Goal: Task Accomplishment & Management: Manage account settings

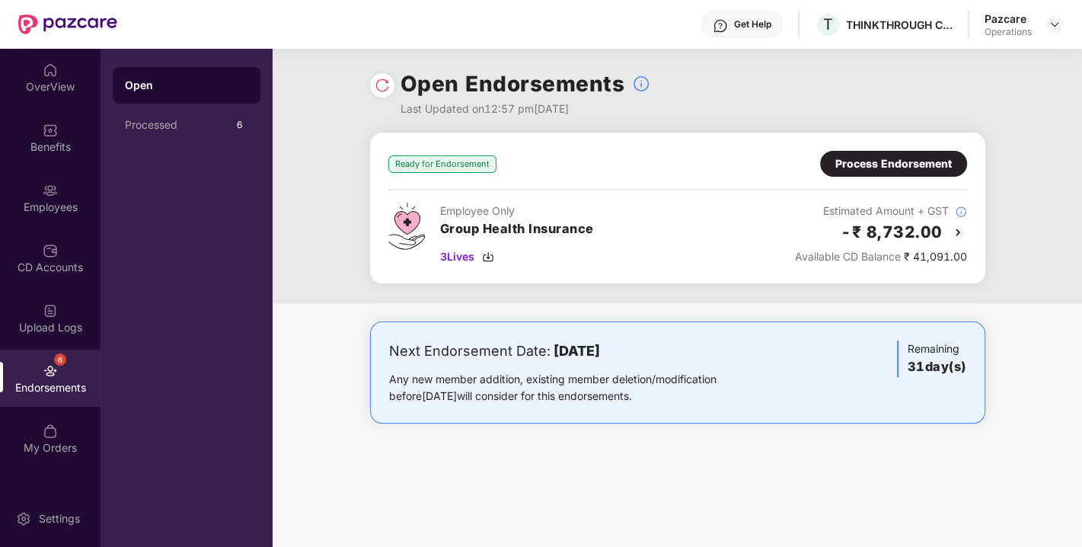
click at [857, 165] on div "Process Endorsement" at bounding box center [893, 163] width 117 height 17
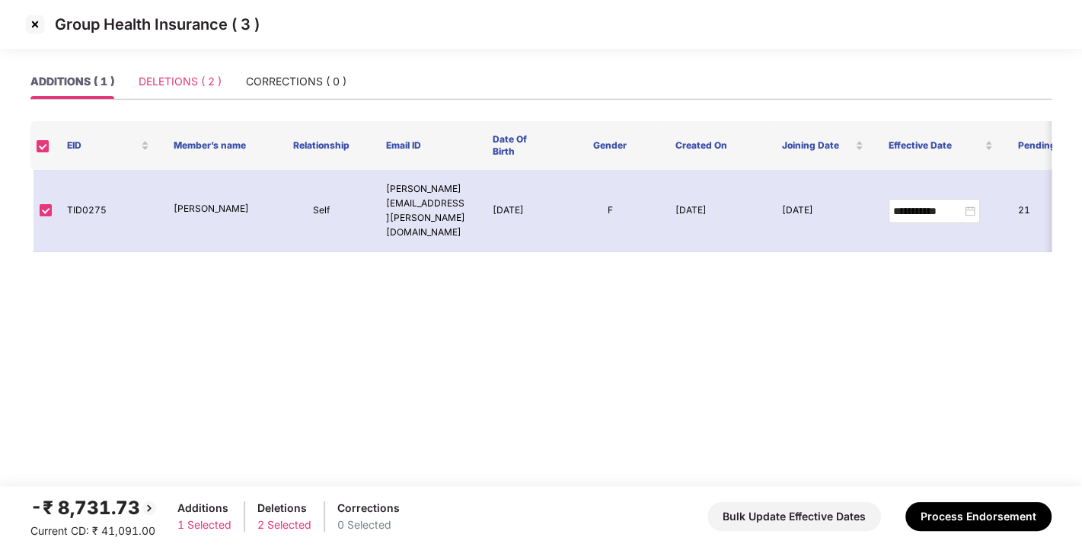
click at [184, 97] on div "DELETIONS ( 2 )" at bounding box center [180, 81] width 83 height 35
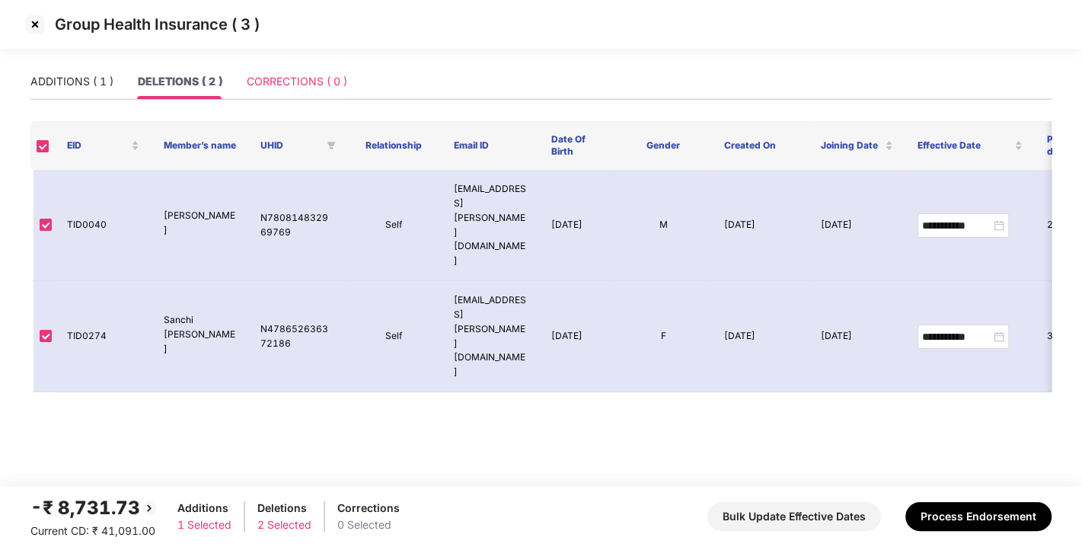
click at [293, 94] on div "CORRECTIONS ( 0 )" at bounding box center [297, 81] width 101 height 35
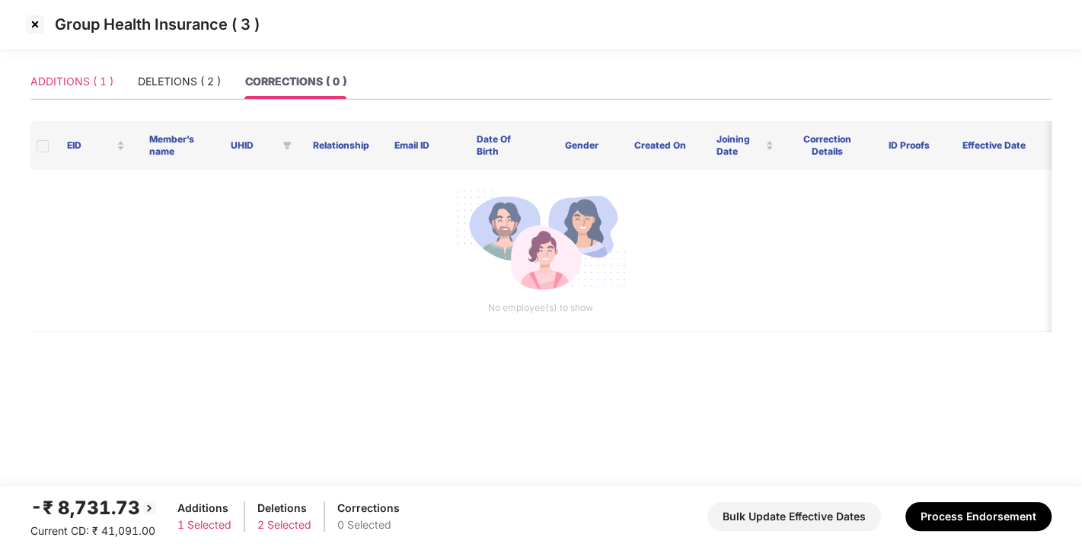
click at [44, 67] on div "ADDITIONS ( 1 )" at bounding box center [71, 81] width 83 height 35
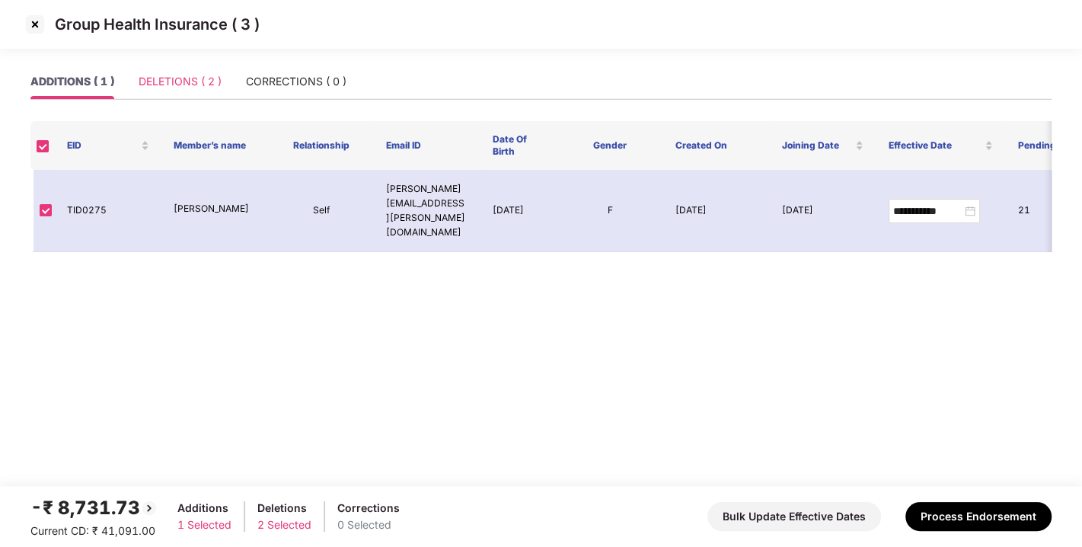
click at [168, 65] on div "DELETIONS ( 2 )" at bounding box center [180, 81] width 83 height 35
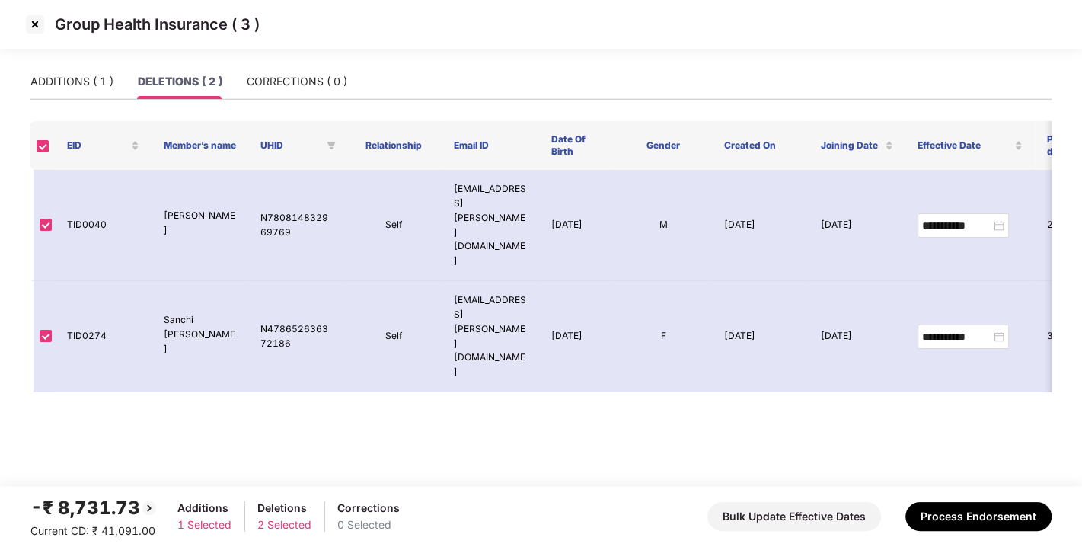
click at [357, 78] on div "ADDITIONS ( 1 ) DELETIONS ( 2 ) CORRECTIONS ( 0 )" at bounding box center [540, 81] width 1021 height 35
click at [288, 86] on div "CORRECTIONS ( 0 )" at bounding box center [297, 81] width 101 height 17
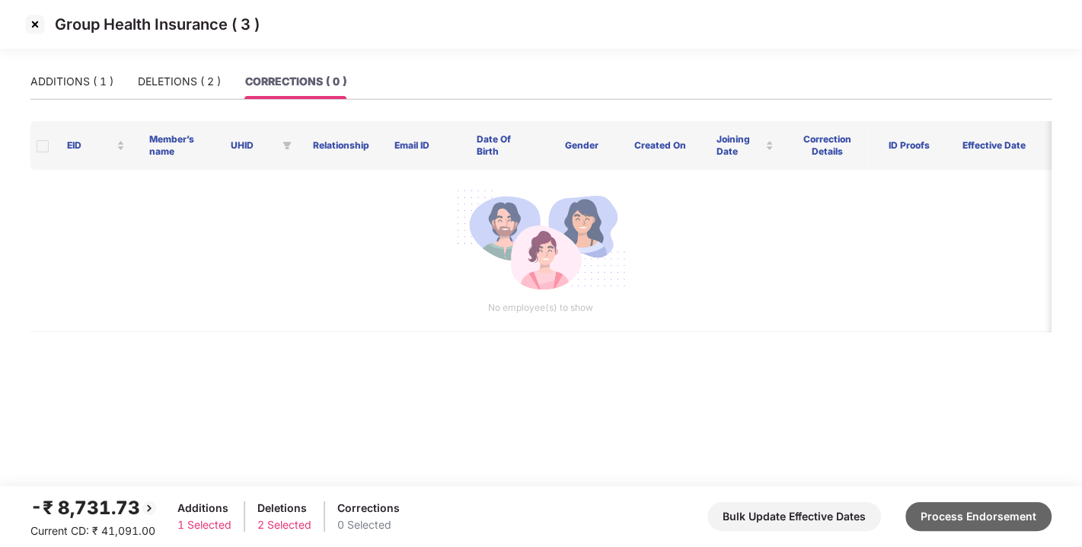
click at [988, 509] on button "Process Endorsement" at bounding box center [978, 516] width 146 height 29
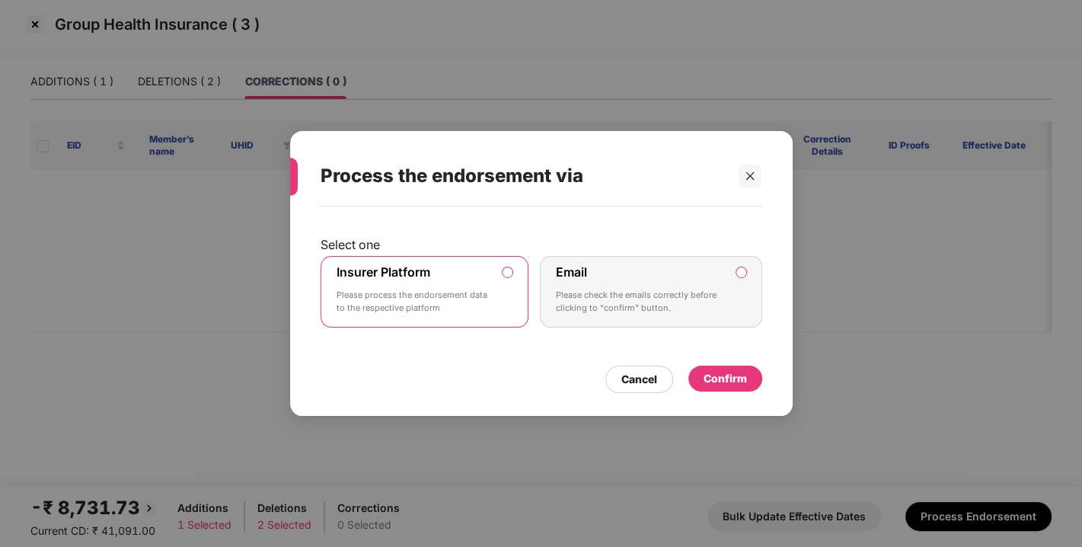
click at [730, 388] on div "Confirm" at bounding box center [725, 379] width 74 height 26
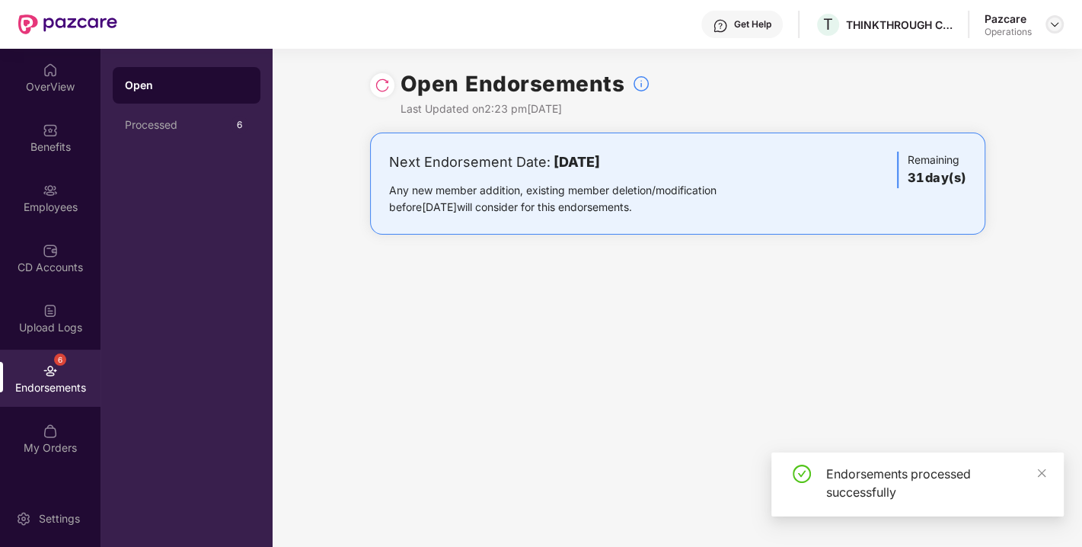
click at [1051, 21] on img at bounding box center [1055, 24] width 12 height 12
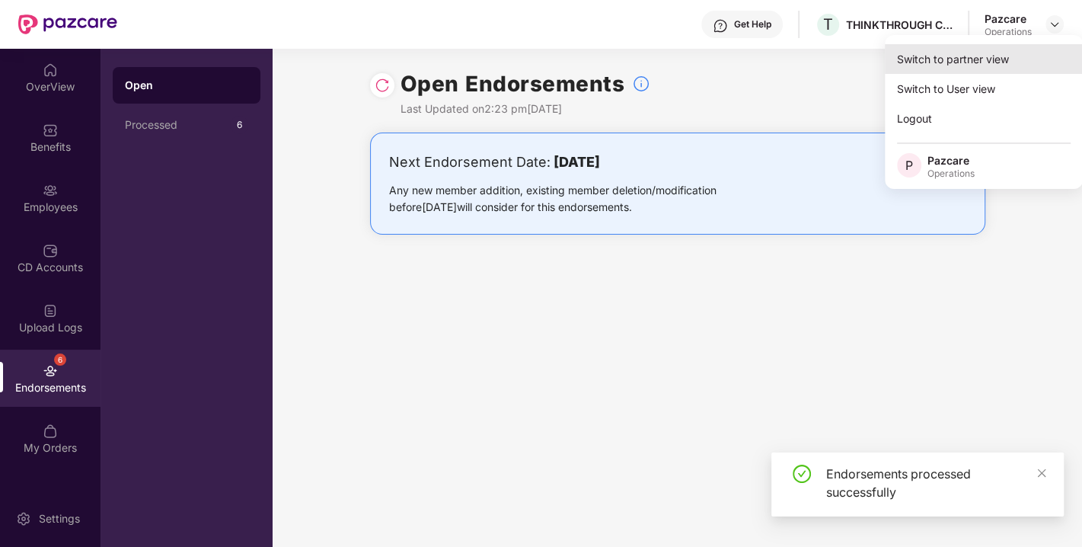
click at [938, 64] on div "Switch to partner view" at bounding box center [984, 59] width 198 height 30
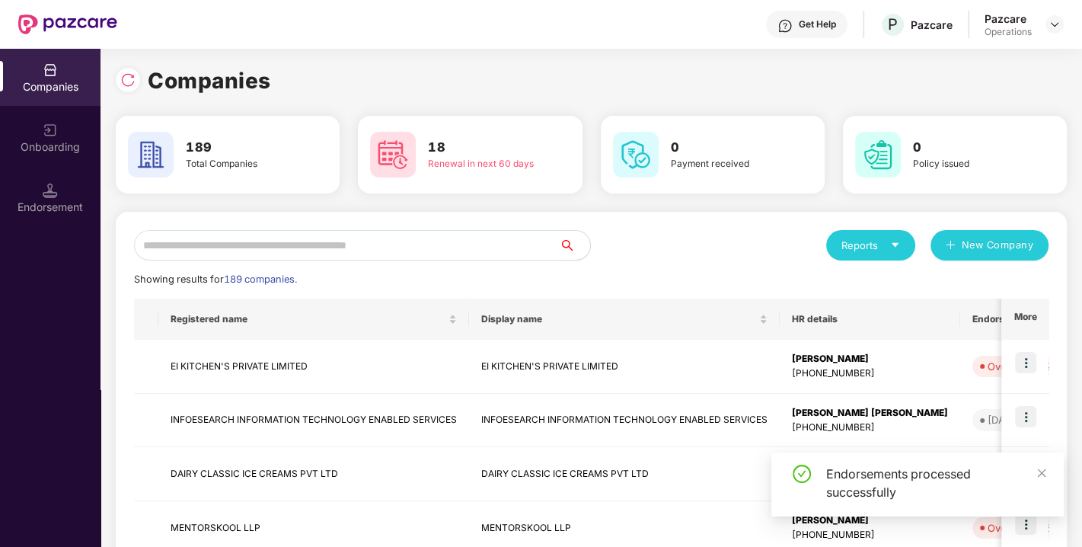
click at [396, 249] on input "text" at bounding box center [347, 245] width 426 height 30
click at [354, 246] on input "text" at bounding box center [347, 245] width 426 height 30
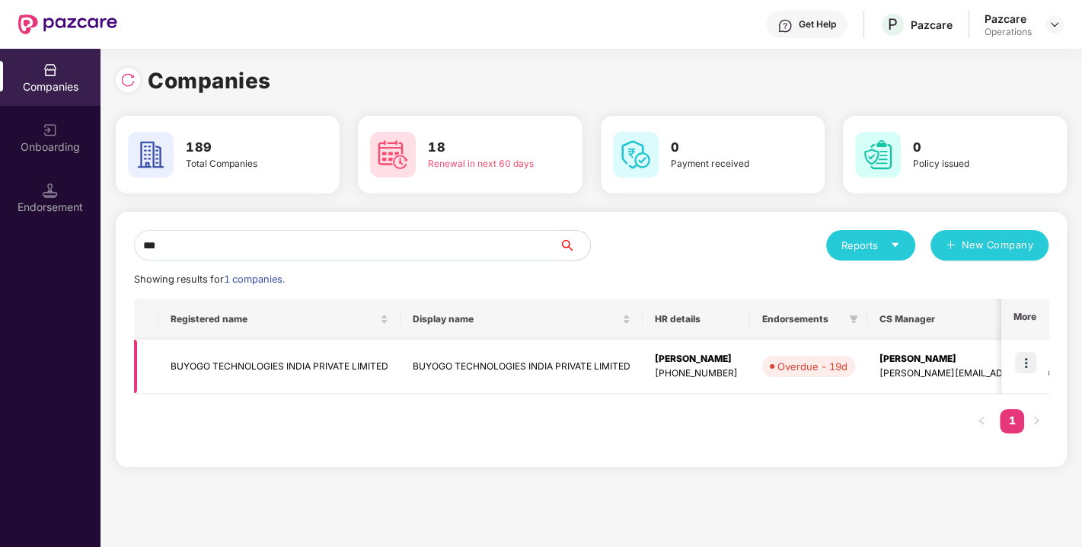
type input "***"
click at [263, 359] on td "BUYOGO TECHNOLOGIES INDIA PRIVATE LIMITED" at bounding box center [279, 367] width 242 height 54
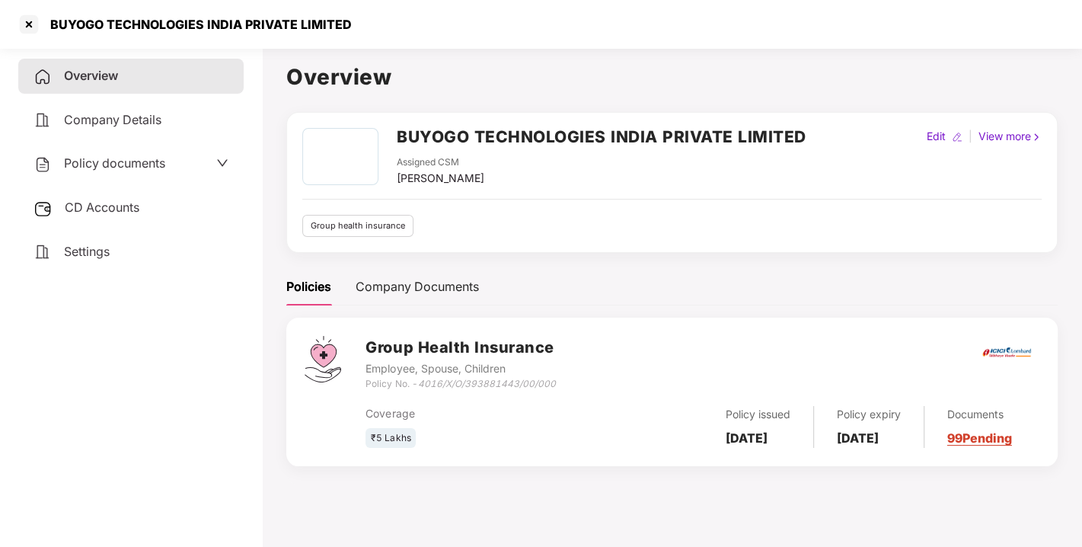
click at [103, 219] on div "CD Accounts" at bounding box center [130, 207] width 225 height 35
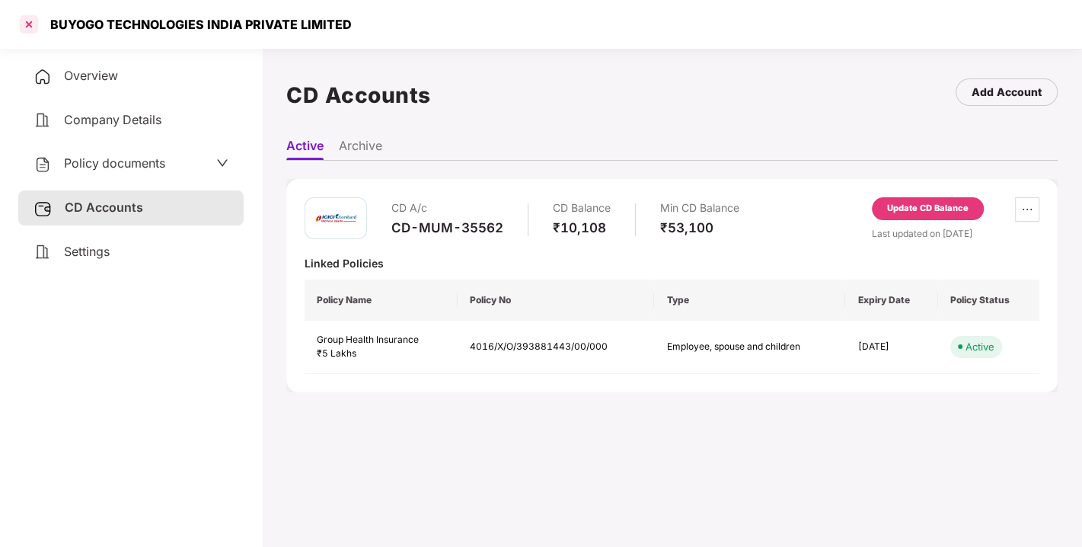
click at [28, 28] on div at bounding box center [29, 24] width 24 height 24
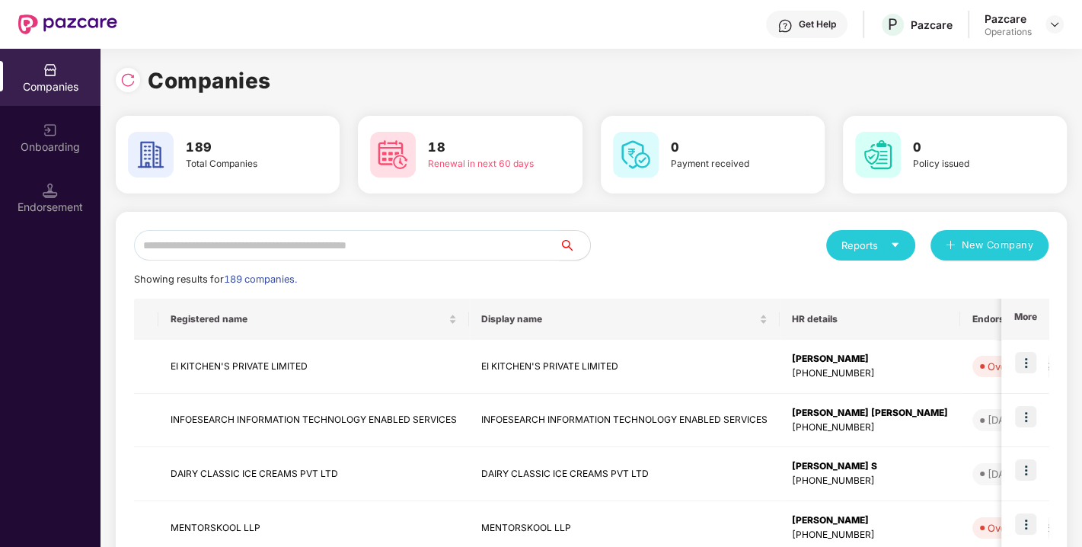
click at [253, 243] on input "text" at bounding box center [347, 245] width 426 height 30
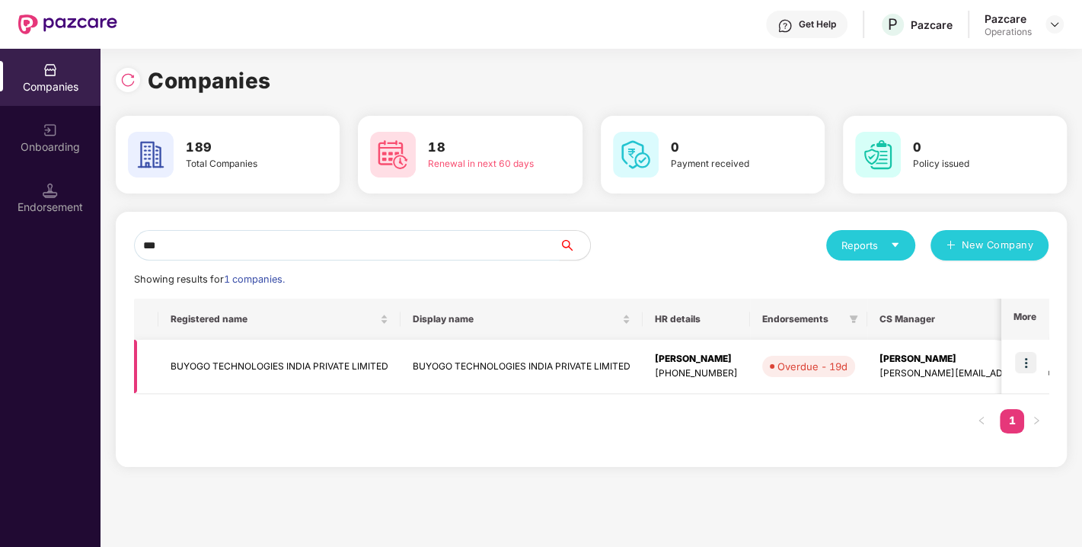
type input "***"
click at [1028, 360] on img at bounding box center [1025, 362] width 21 height 21
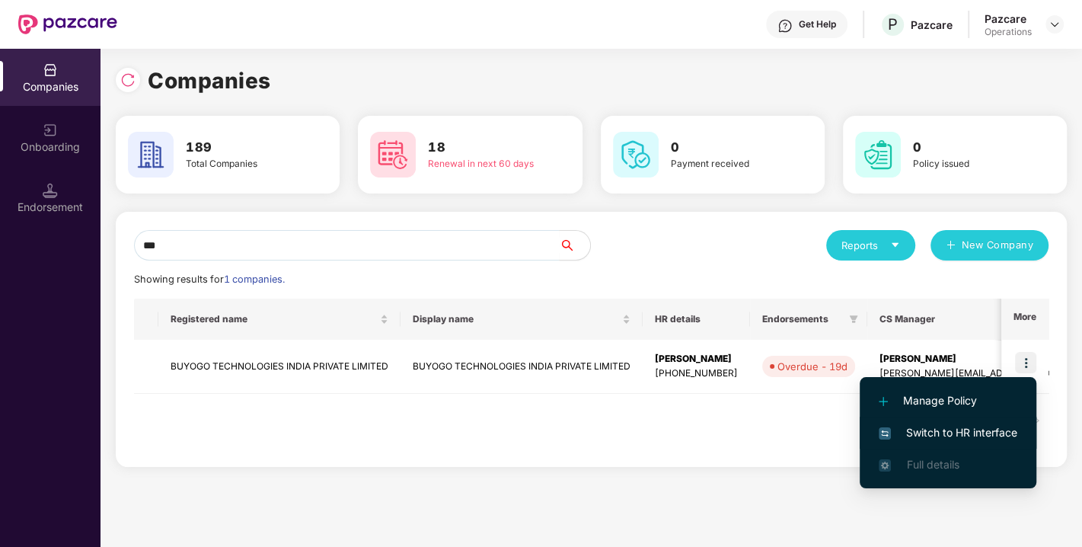
click at [966, 424] on span "Switch to HR interface" at bounding box center [948, 432] width 139 height 17
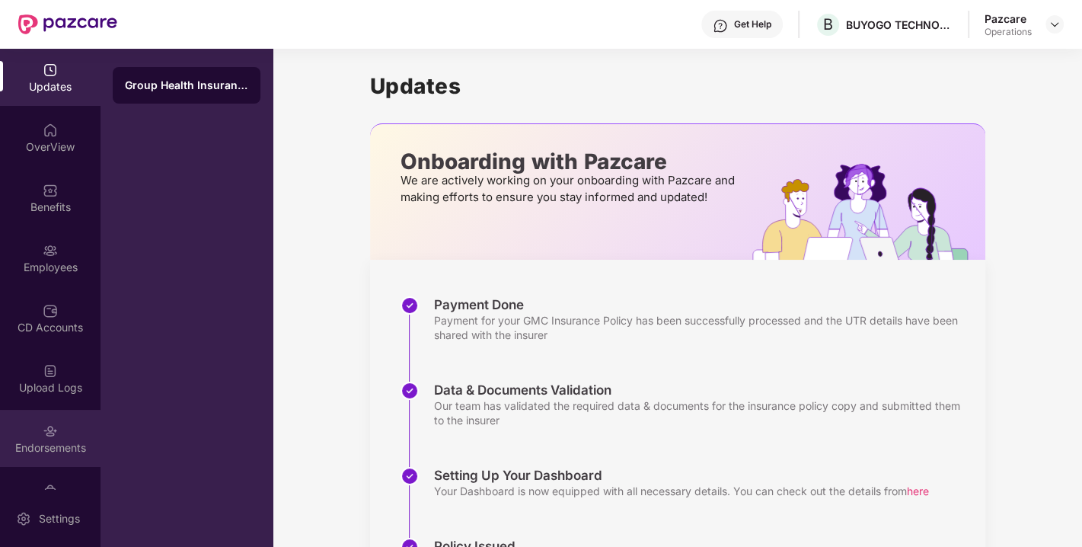
click at [79, 425] on div "Endorsements" at bounding box center [50, 438] width 101 height 57
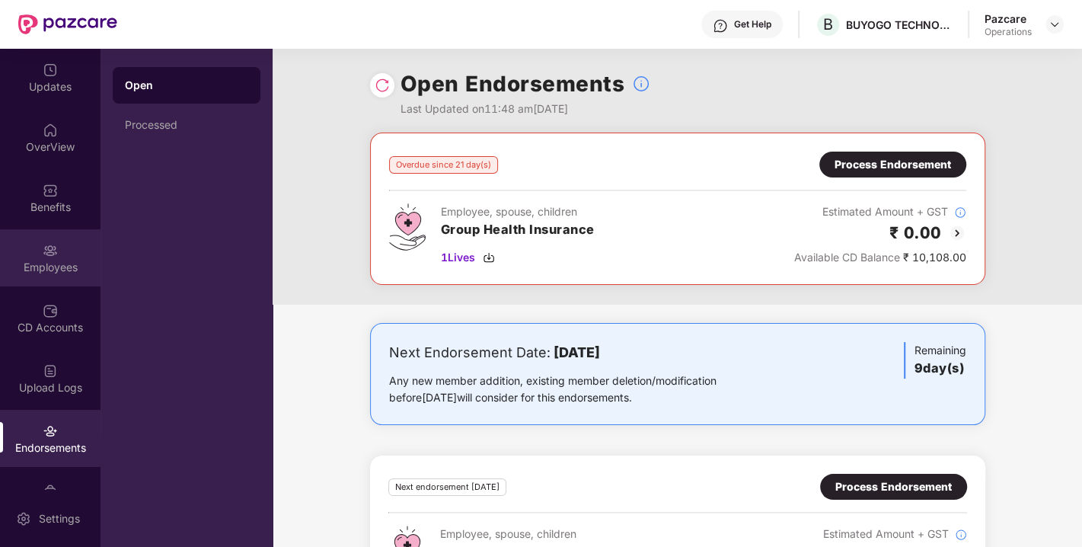
click at [46, 255] on img at bounding box center [50, 250] width 15 height 15
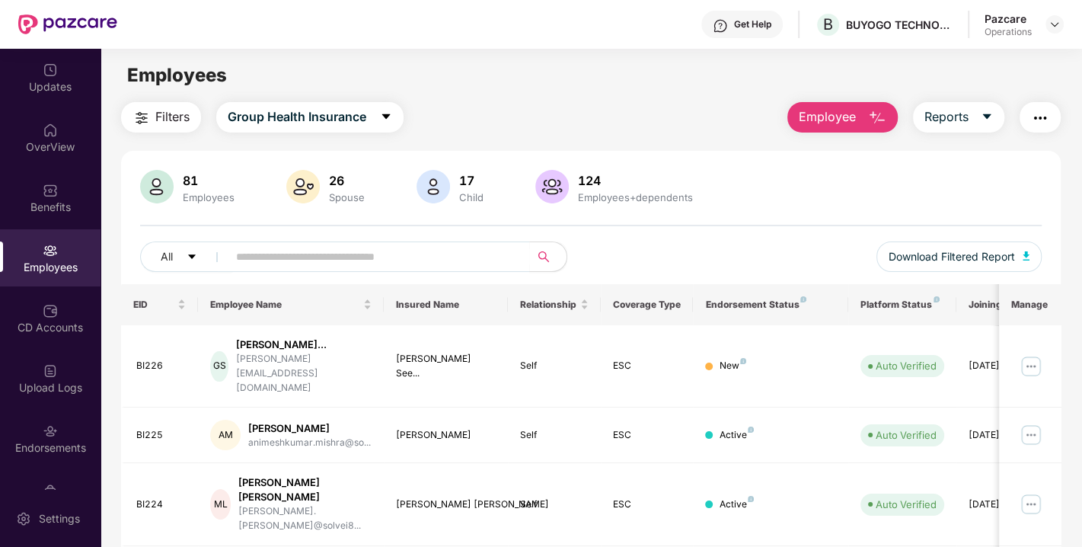
click at [155, 116] on span "Filters" at bounding box center [172, 116] width 34 height 19
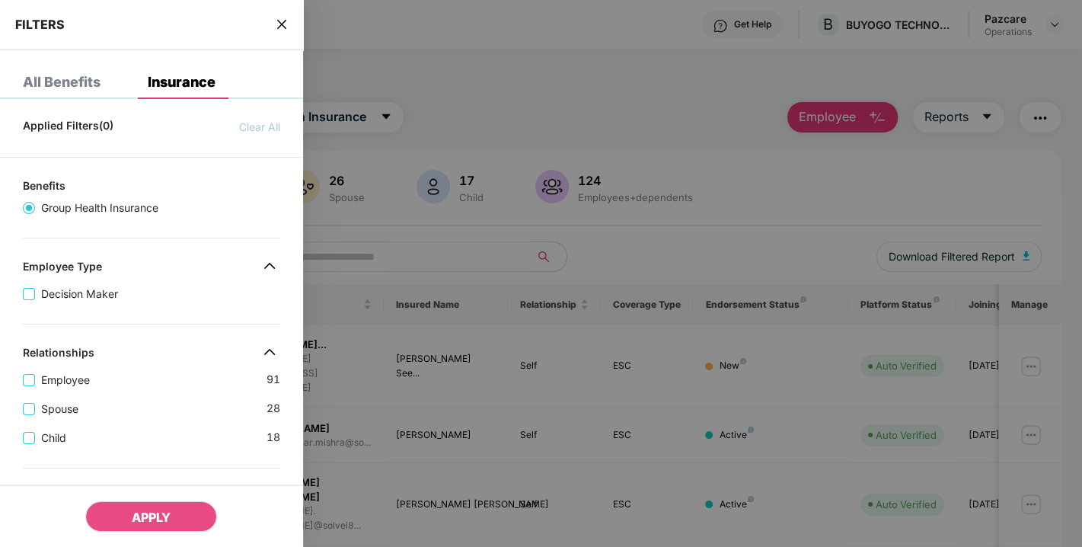
scroll to position [421, 0]
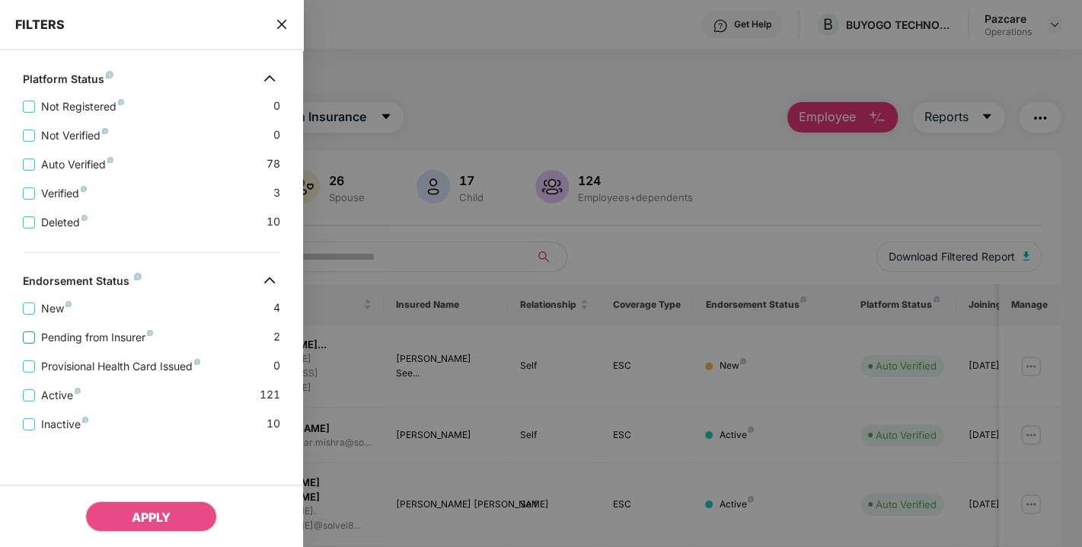
click at [81, 335] on span "Pending from Insurer" at bounding box center [97, 337] width 124 height 17
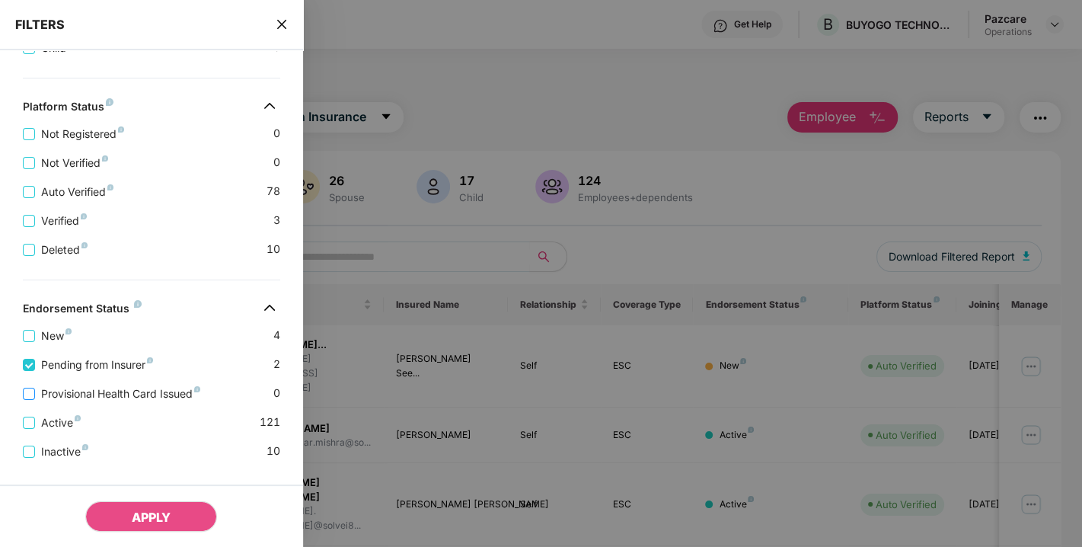
click at [58, 391] on span "Provisional Health Card Issued" at bounding box center [120, 393] width 171 height 17
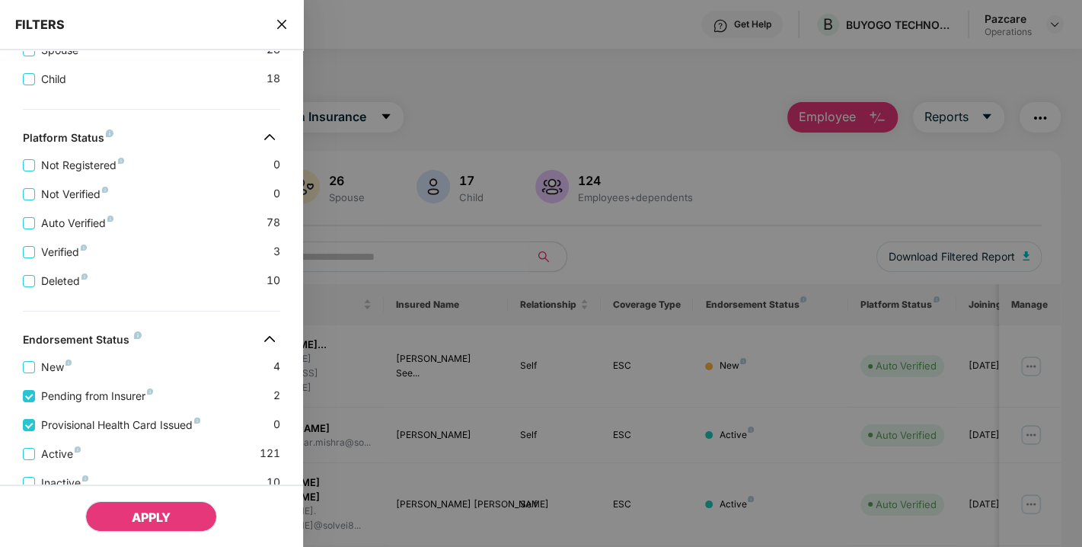
click at [136, 519] on span "APPLY" at bounding box center [151, 516] width 39 height 15
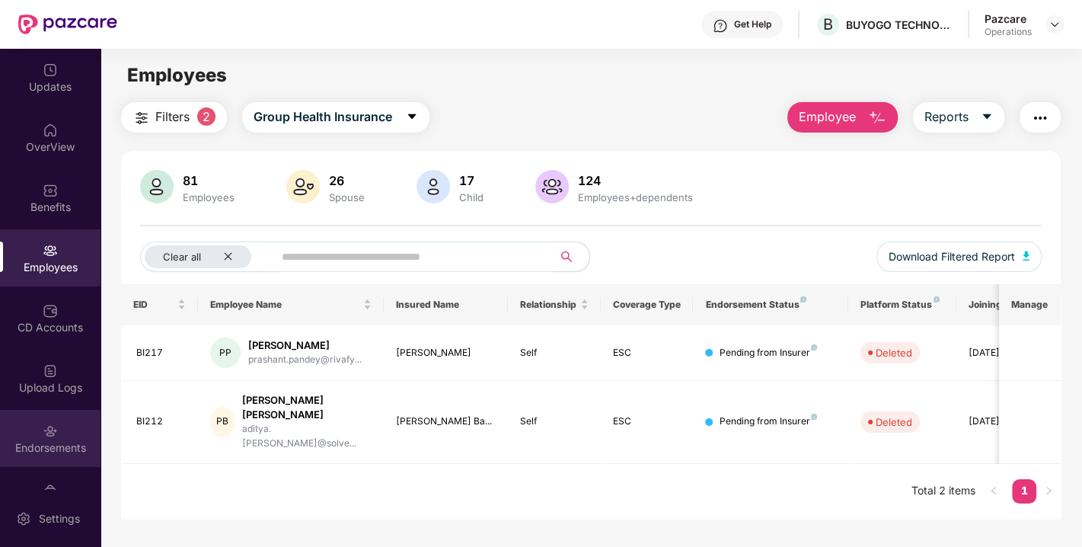
click at [72, 444] on div "Endorsements" at bounding box center [50, 447] width 101 height 15
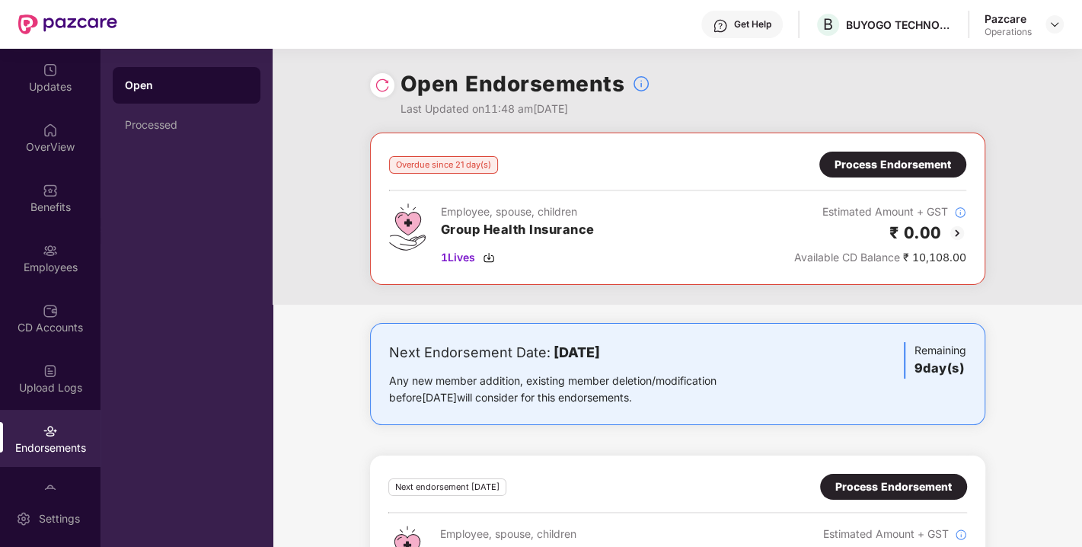
scroll to position [76, 0]
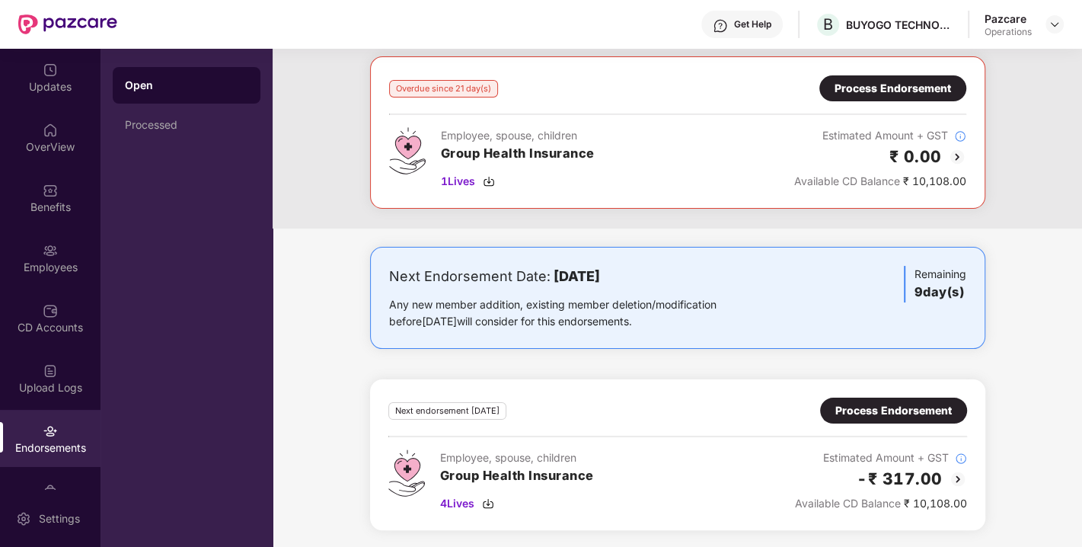
click at [862, 409] on div "Process Endorsement" at bounding box center [893, 410] width 117 height 17
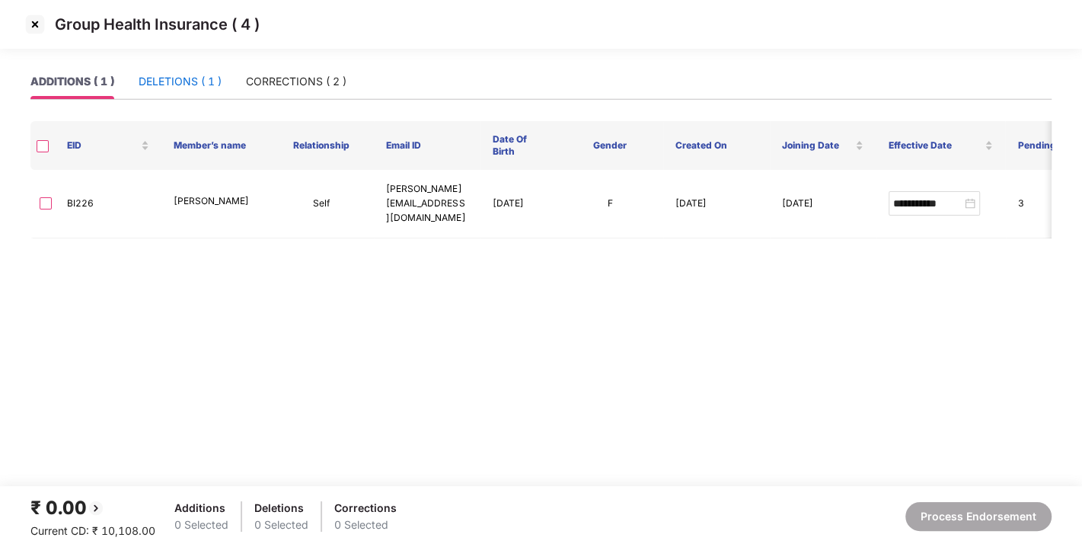
click at [173, 89] on div "DELETIONS ( 1 )" at bounding box center [180, 81] width 83 height 17
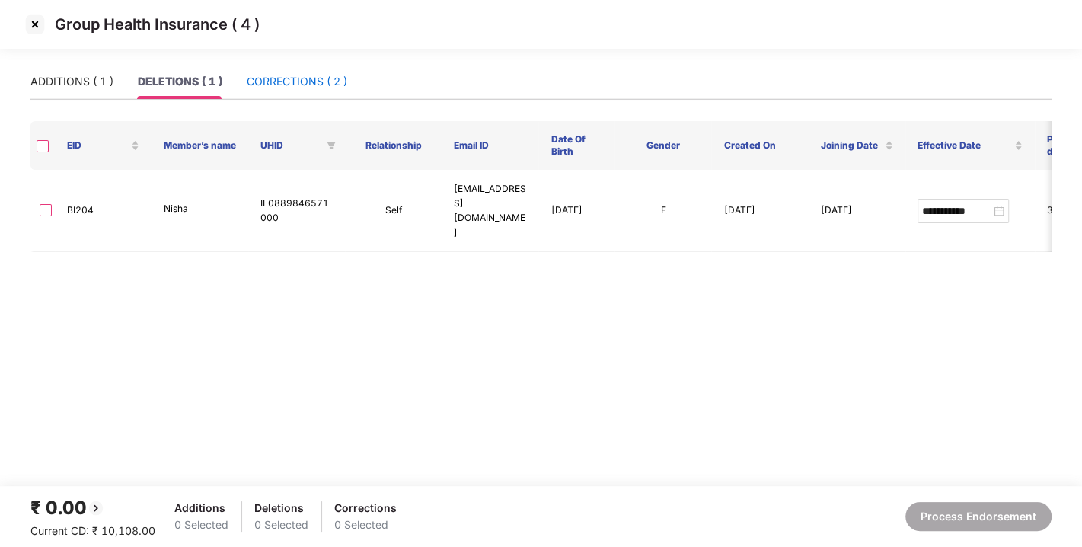
click at [288, 82] on div "CORRECTIONS ( 2 )" at bounding box center [297, 81] width 101 height 17
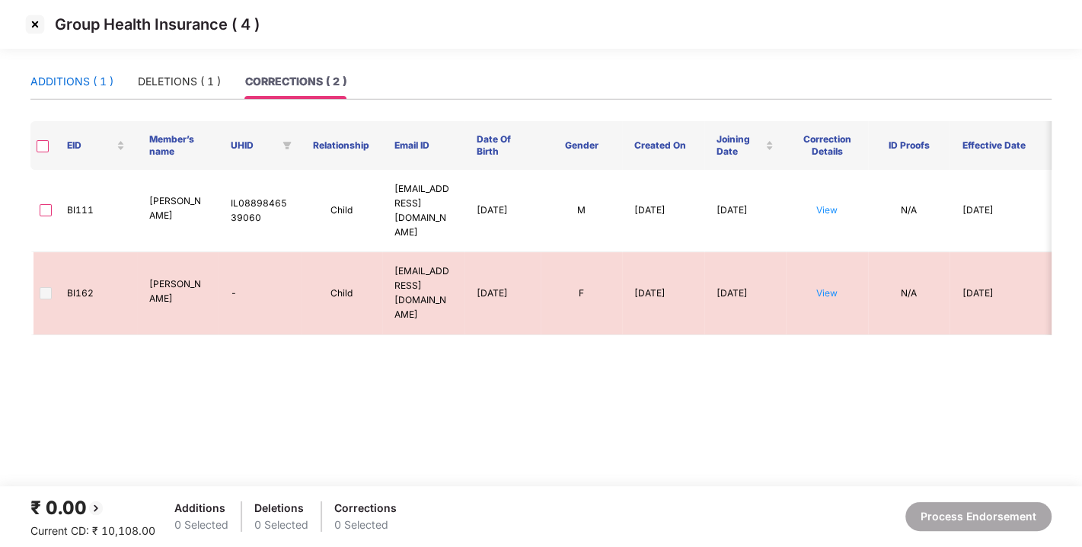
click at [69, 80] on div "ADDITIONS ( 1 )" at bounding box center [71, 81] width 83 height 17
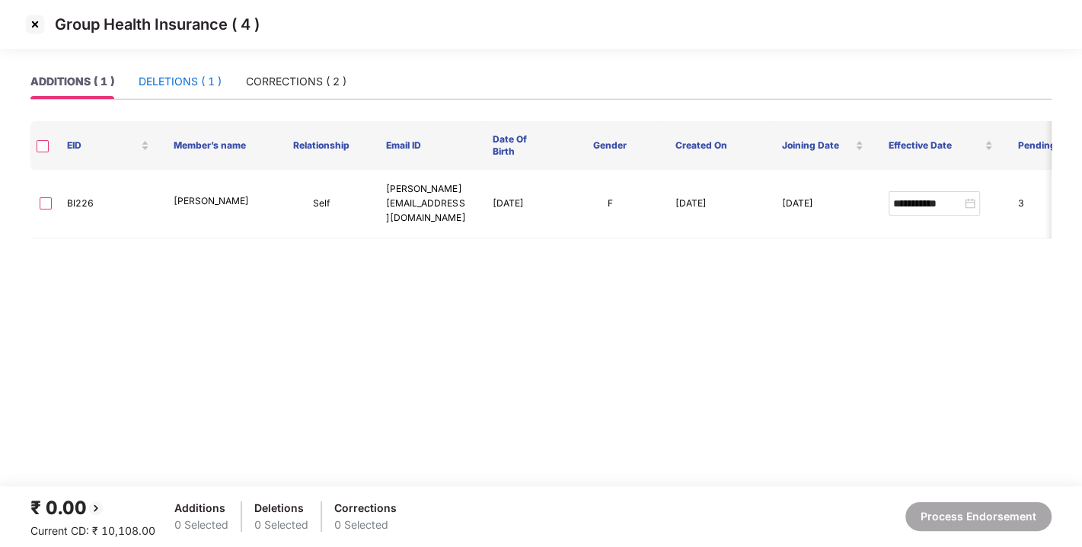
click at [176, 84] on div "DELETIONS ( 1 )" at bounding box center [180, 81] width 83 height 17
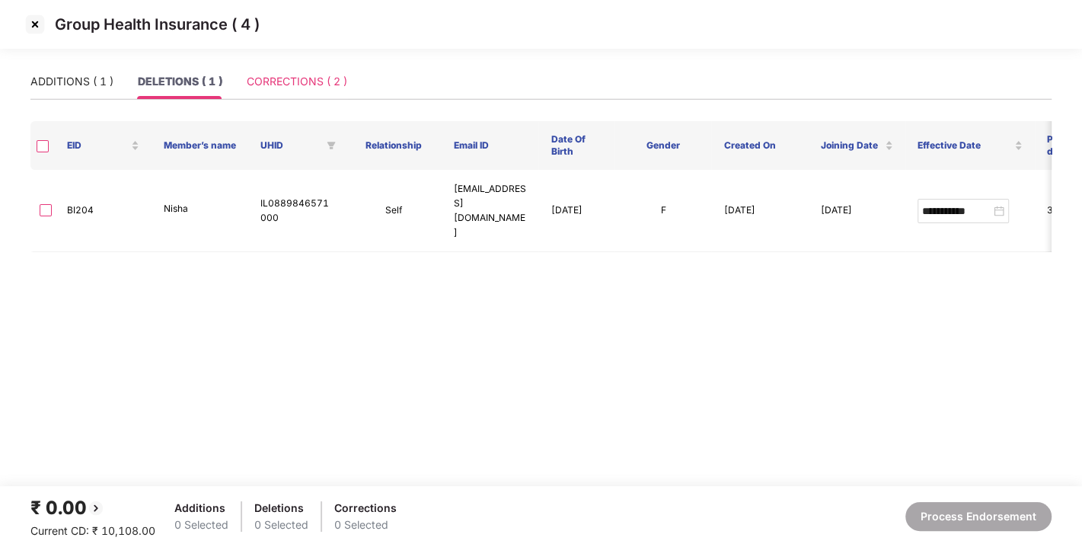
click at [270, 90] on div "CORRECTIONS ( 2 )" at bounding box center [297, 81] width 101 height 35
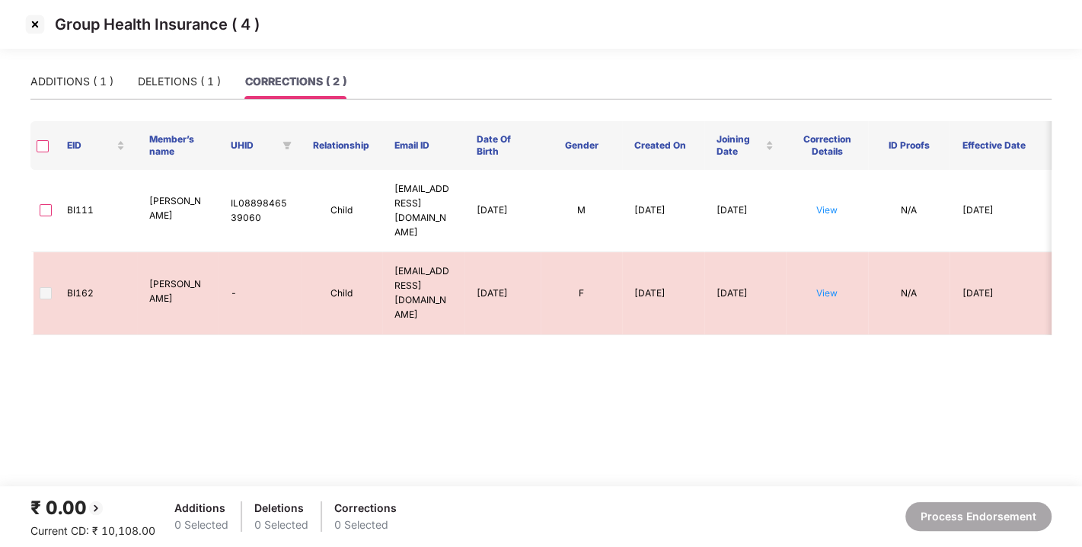
click at [37, 24] on img at bounding box center [35, 24] width 24 height 24
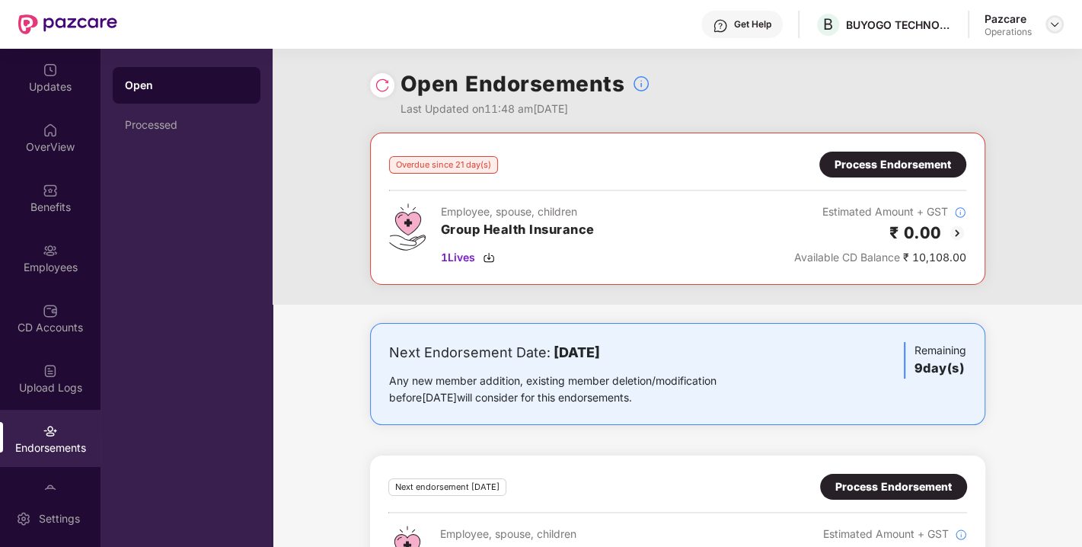
click at [1049, 28] on img at bounding box center [1055, 24] width 12 height 12
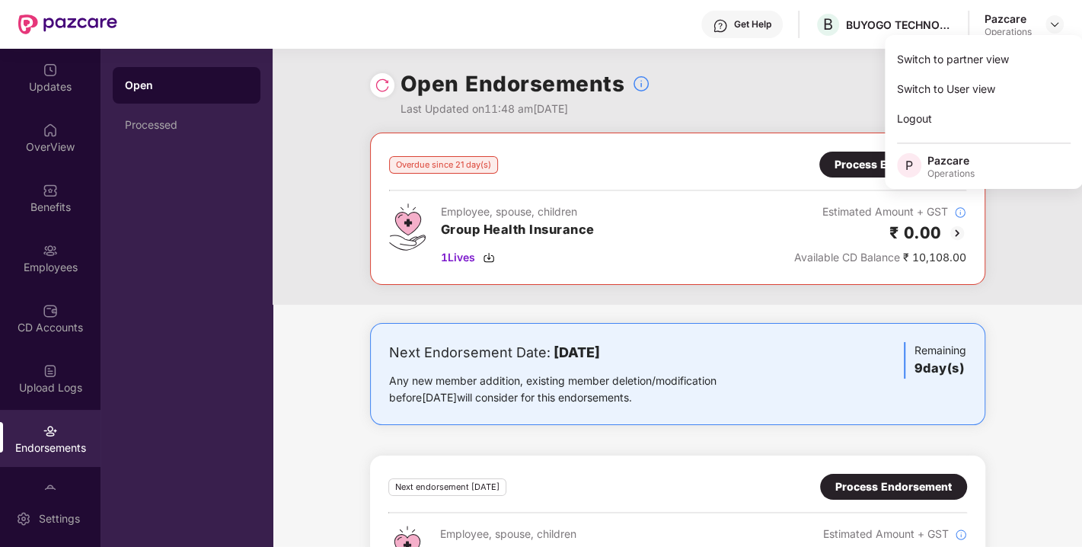
click at [825, 75] on div "Open Endorsements Last Updated on 11:48 am[DATE]" at bounding box center [677, 91] width 615 height 84
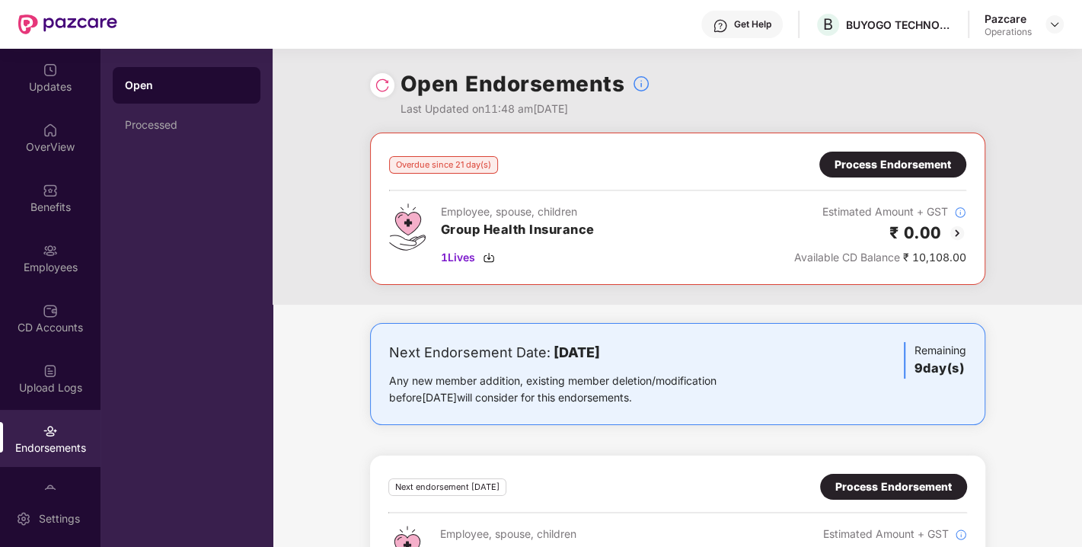
click at [825, 75] on div "Open Endorsements Last Updated on 11:48 am[DATE]" at bounding box center [677, 91] width 615 height 84
click at [47, 258] on div "Employees" at bounding box center [50, 257] width 101 height 57
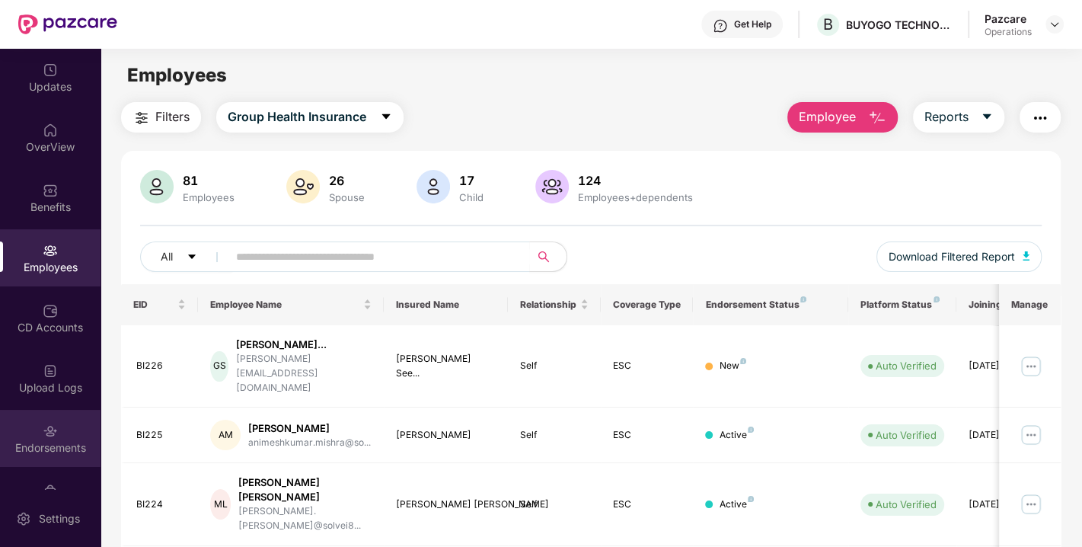
click at [56, 430] on div "Endorsements" at bounding box center [50, 438] width 101 height 57
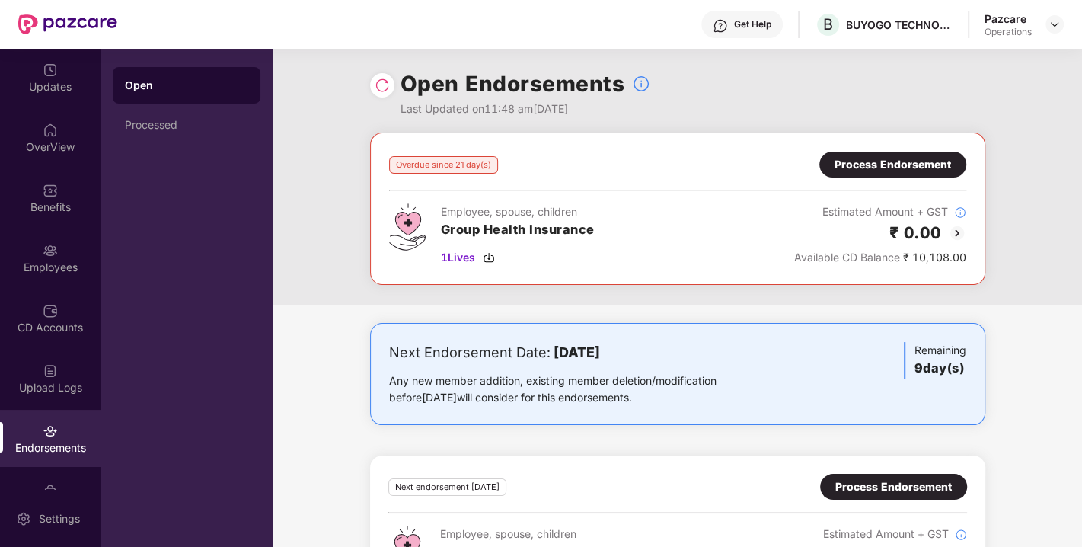
scroll to position [76, 0]
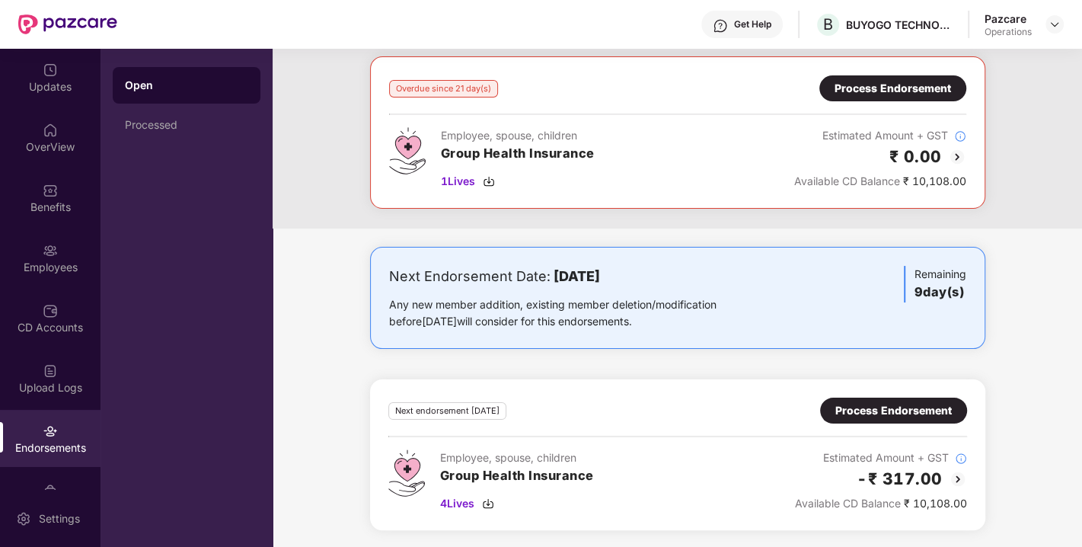
click at [851, 407] on div "Process Endorsement" at bounding box center [893, 410] width 117 height 17
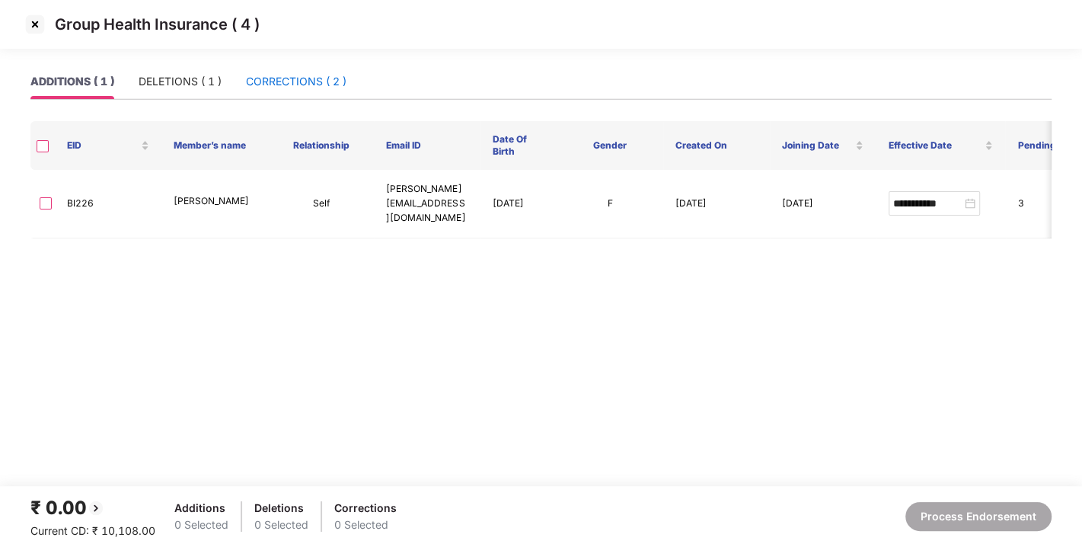
click at [288, 85] on div "CORRECTIONS ( 2 )" at bounding box center [296, 81] width 101 height 17
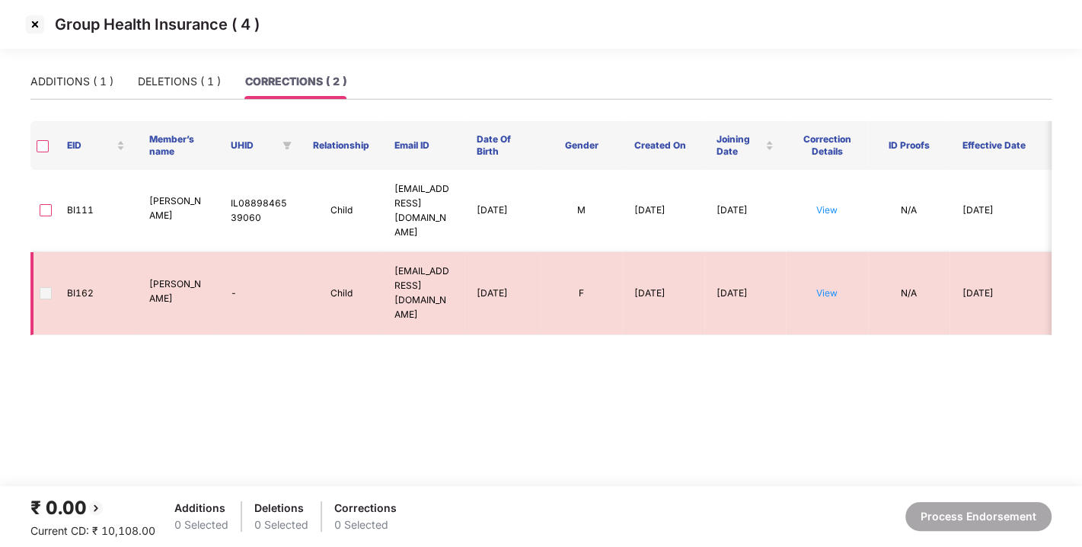
click at [76, 252] on td "BI162" at bounding box center [96, 293] width 82 height 82
click at [187, 330] on main "ADDITIONS ( 1 ) DELETIONS ( 1 ) CORRECTIONS ( 2 ) EID Member’s name UHID Relati…" at bounding box center [541, 275] width 1082 height 422
click at [75, 252] on td "BI162" at bounding box center [96, 293] width 82 height 82
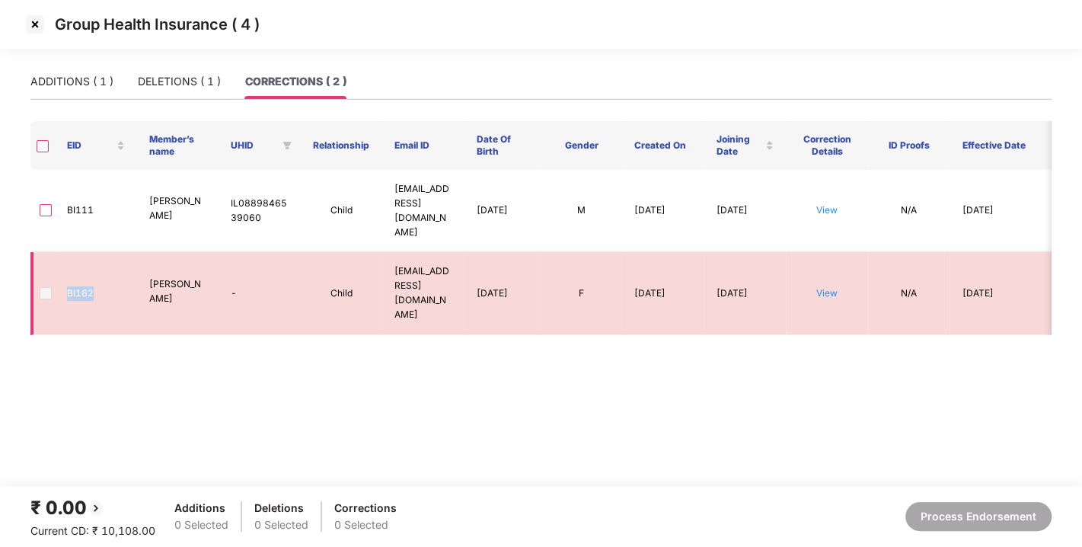
copy td "BI162"
click at [30, 33] on img at bounding box center [35, 24] width 24 height 24
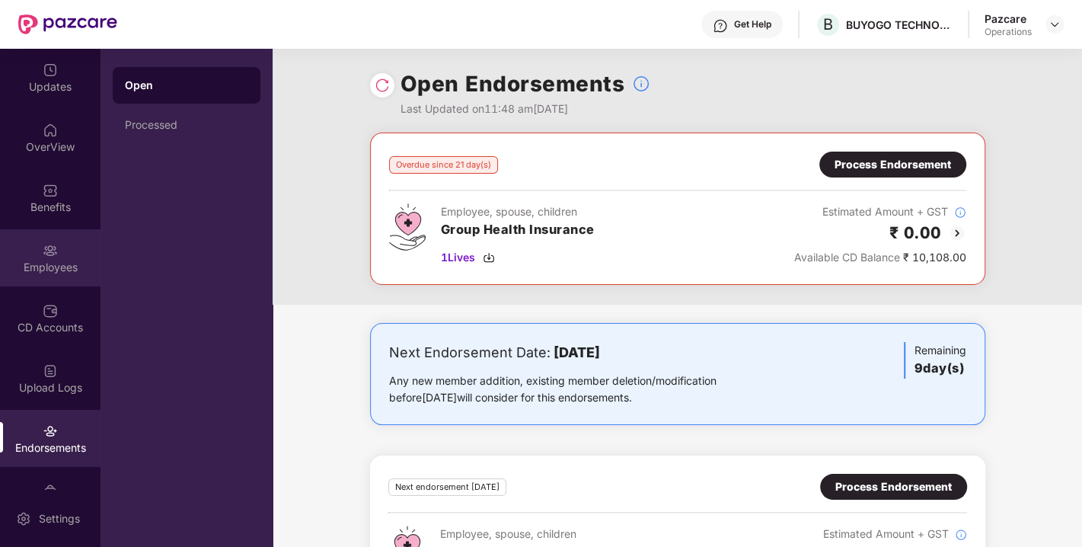
click at [49, 265] on div "Employees" at bounding box center [50, 267] width 101 height 15
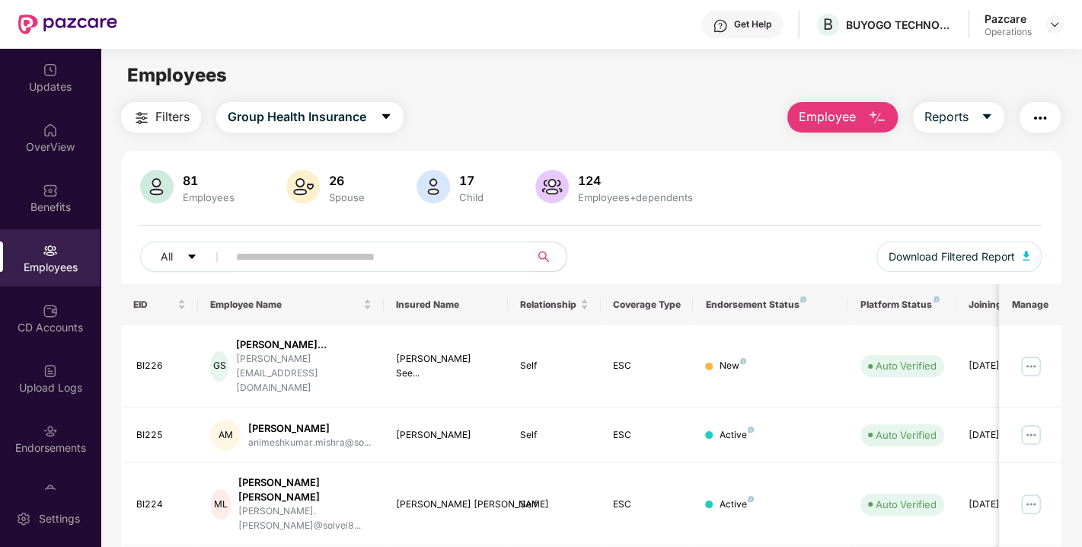
click at [298, 260] on input "text" at bounding box center [372, 256] width 273 height 23
paste input "*****"
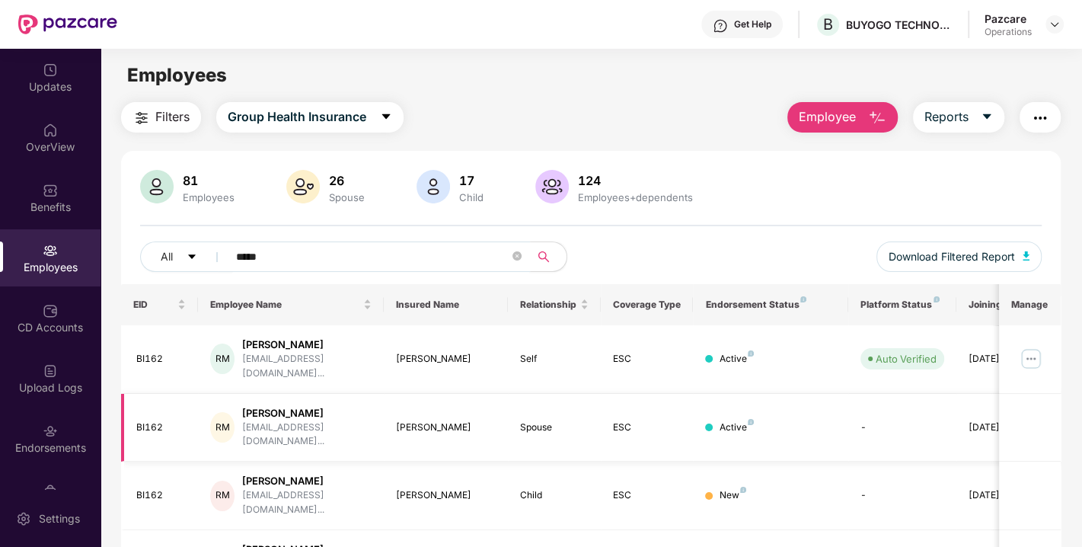
scroll to position [54, 0]
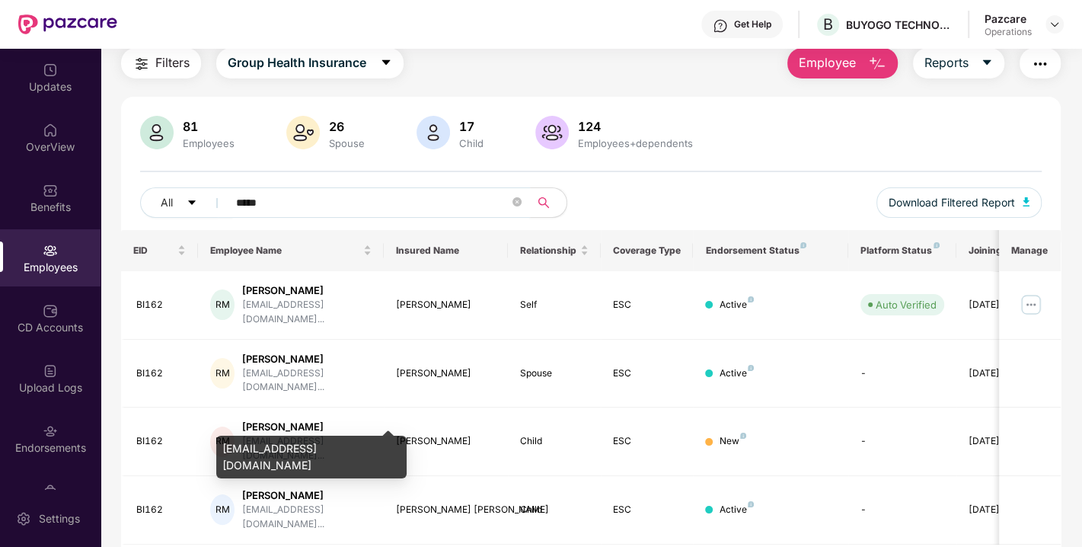
type input "*****"
click at [256, 450] on div "[EMAIL_ADDRESS][DOMAIN_NAME]" at bounding box center [311, 457] width 190 height 43
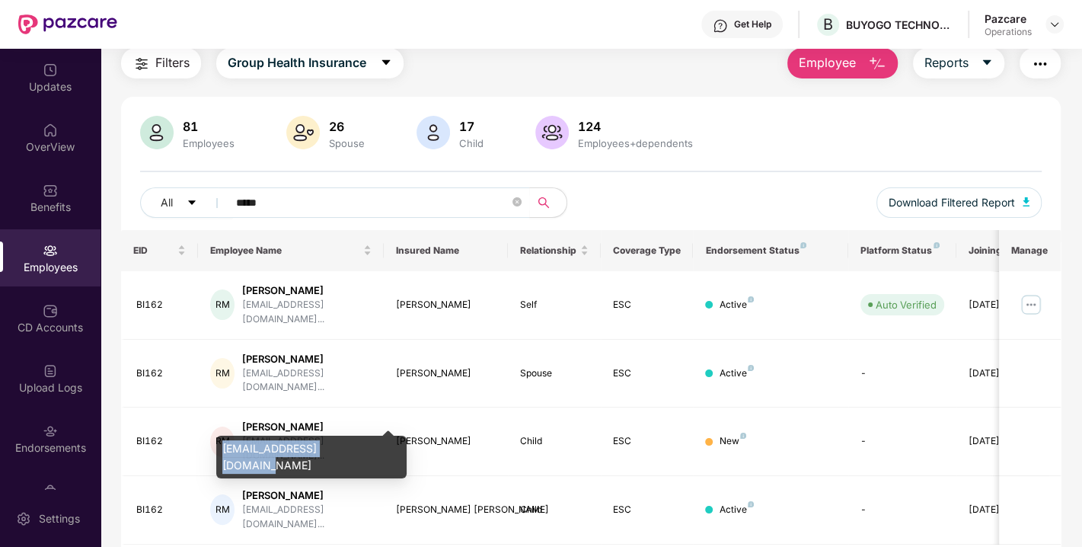
copy div "[EMAIL_ADDRESS][DOMAIN_NAME]"
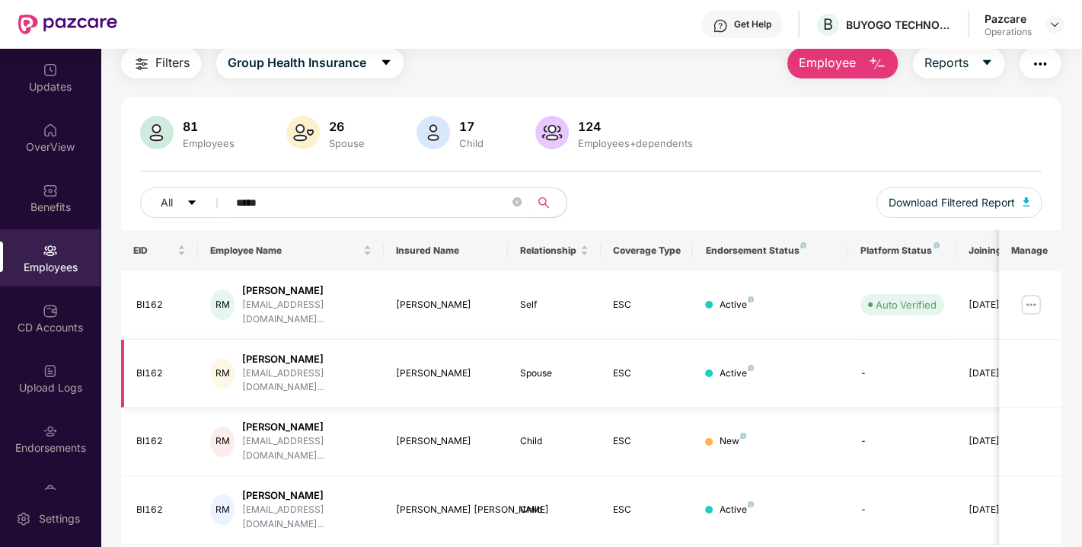
click at [142, 366] on div "BI162" at bounding box center [161, 373] width 50 height 14
copy div "BI162"
click at [142, 366] on div "BI162" at bounding box center [161, 373] width 50 height 14
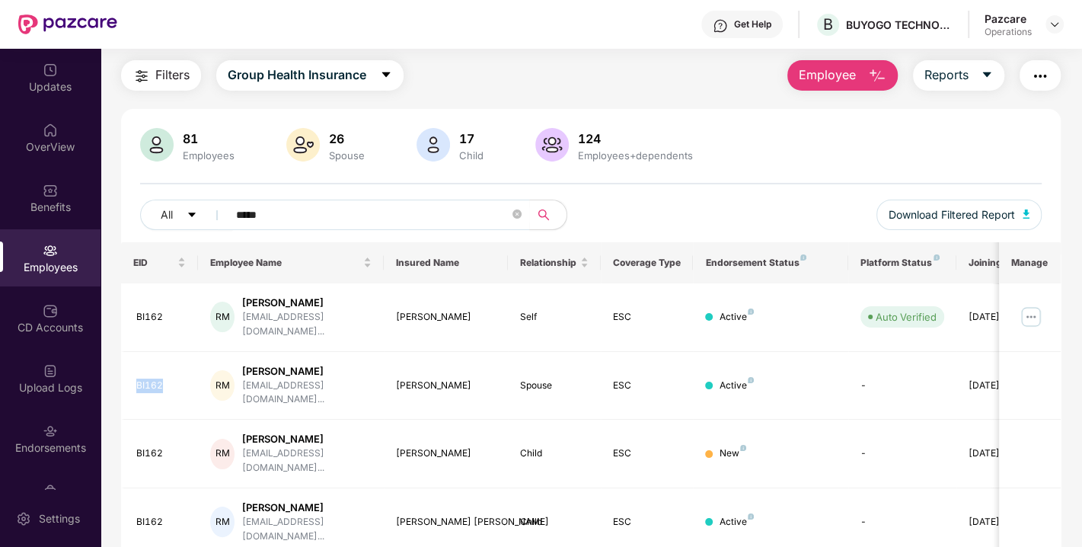
scroll to position [18, 0]
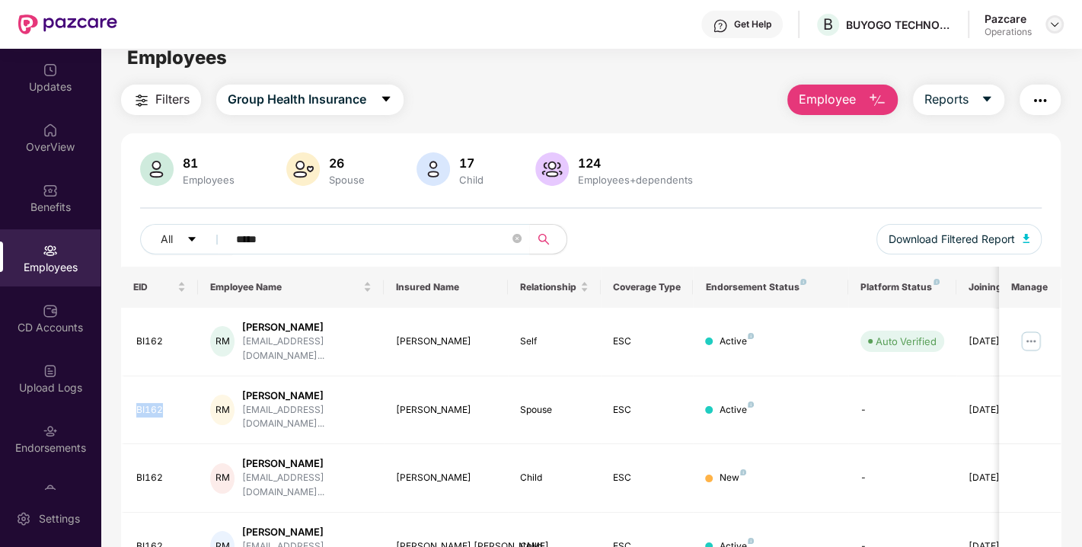
click at [1052, 29] on img at bounding box center [1055, 24] width 12 height 12
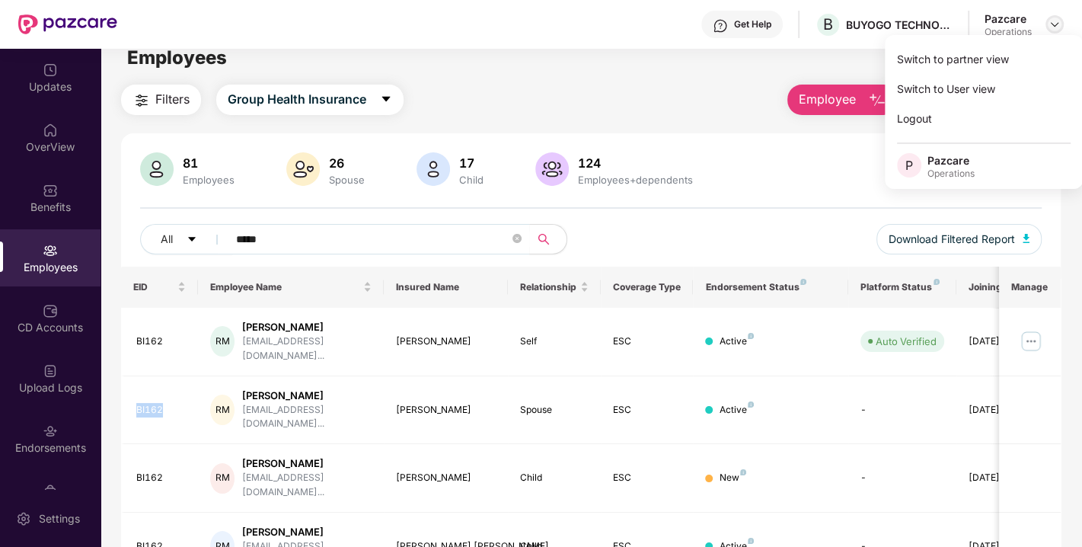
click at [1052, 29] on img at bounding box center [1055, 24] width 12 height 12
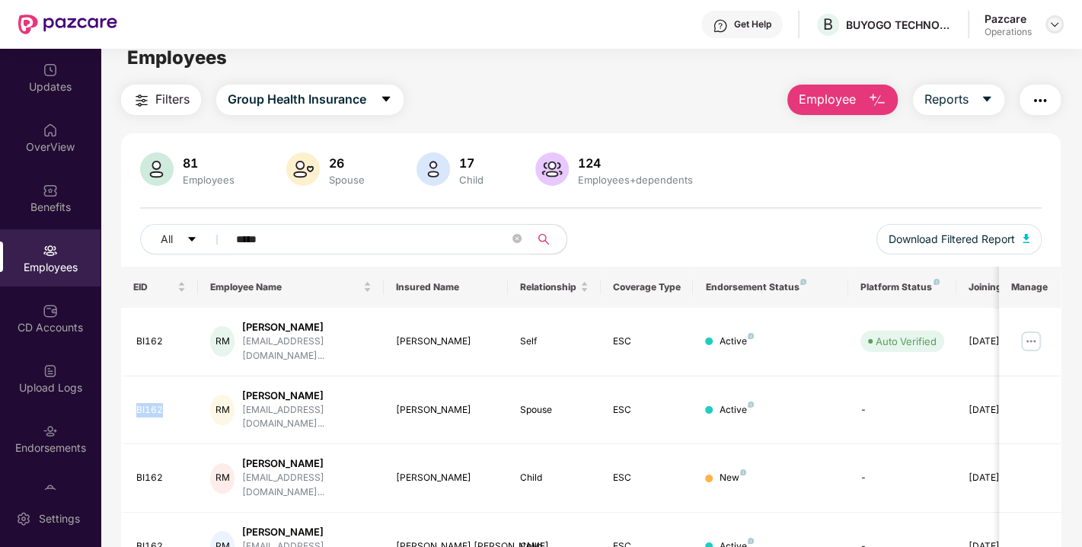
click at [1058, 28] on img at bounding box center [1055, 24] width 12 height 12
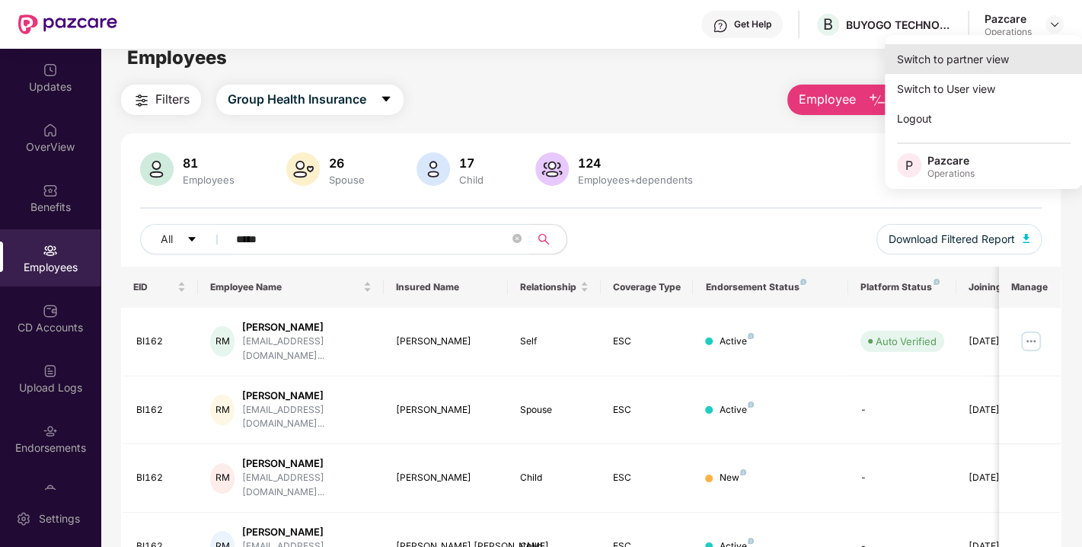
click at [986, 61] on div "Switch to partner view" at bounding box center [984, 59] width 198 height 30
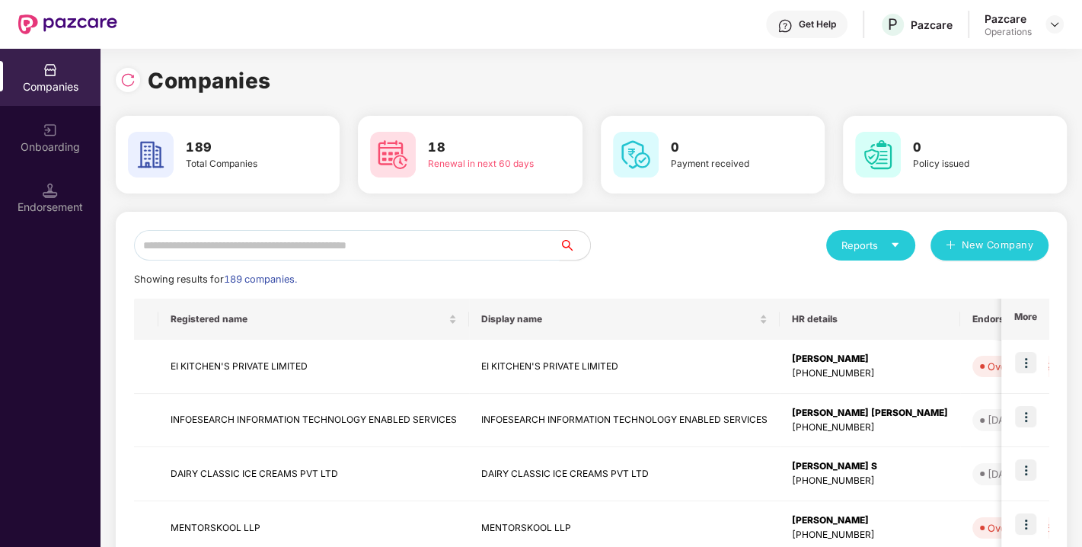
click at [349, 241] on input "text" at bounding box center [347, 245] width 426 height 30
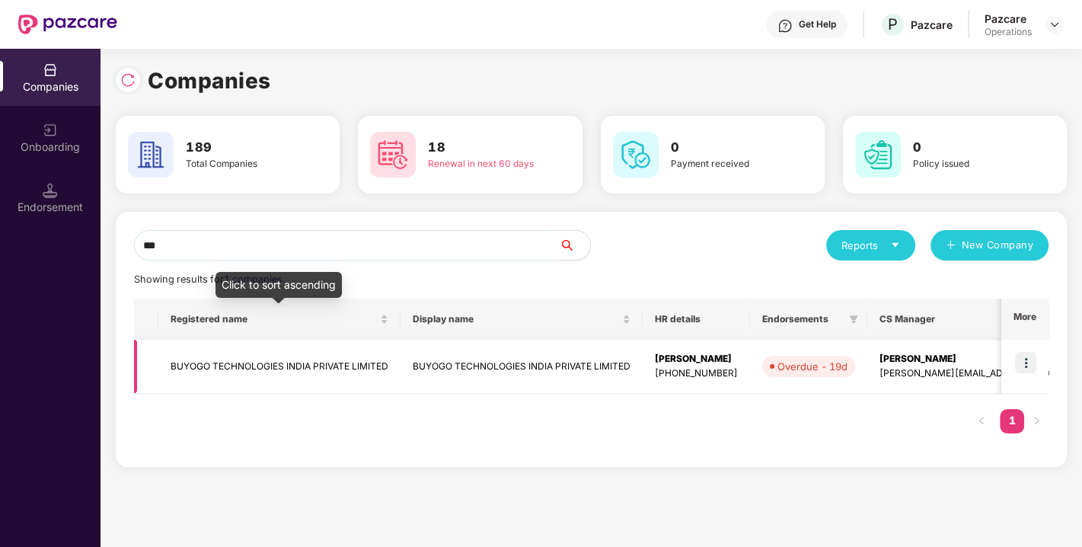
type input "***"
click at [250, 364] on td "BUYOGO TECHNOLOGIES INDIA PRIVATE LIMITED" at bounding box center [279, 367] width 242 height 54
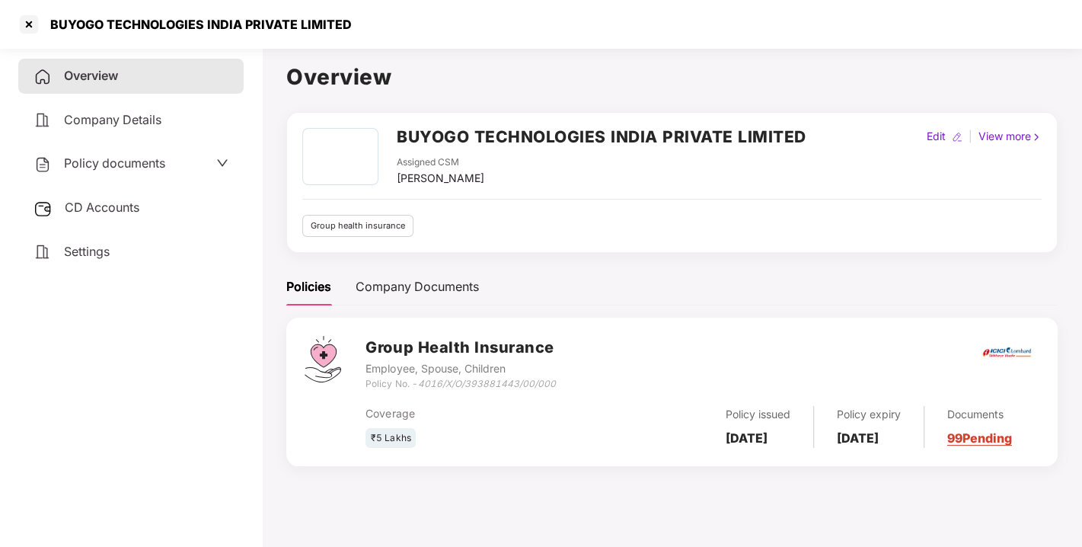
click at [433, 139] on h2 "BUYOGO TECHNOLOGIES INDIA PRIVATE LIMITED" at bounding box center [602, 136] width 410 height 25
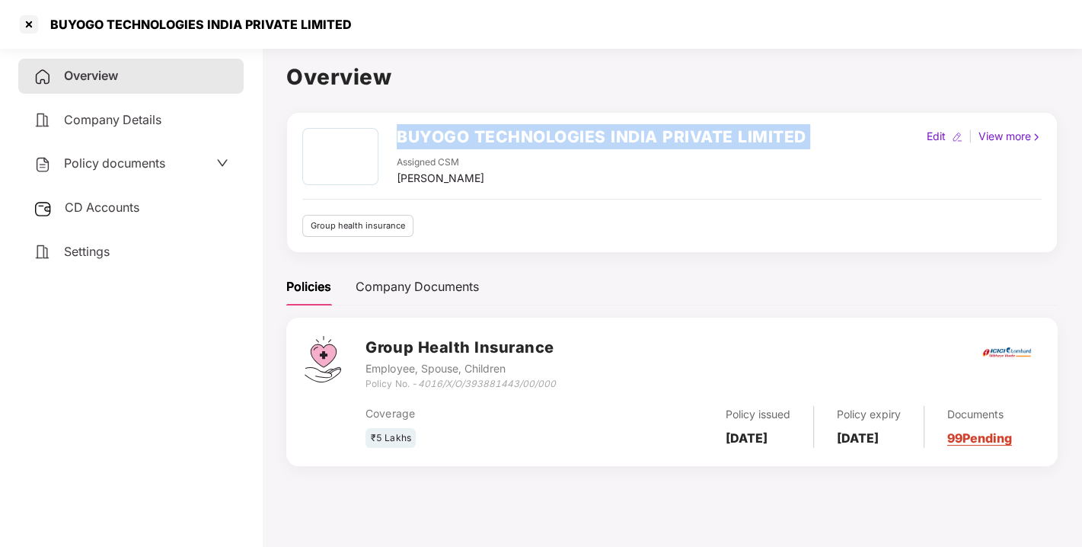
click at [433, 139] on h2 "BUYOGO TECHNOLOGIES INDIA PRIVATE LIMITED" at bounding box center [602, 136] width 410 height 25
copy h2 "BUYOGO TECHNOLOGIES INDIA PRIVATE LIMITED"
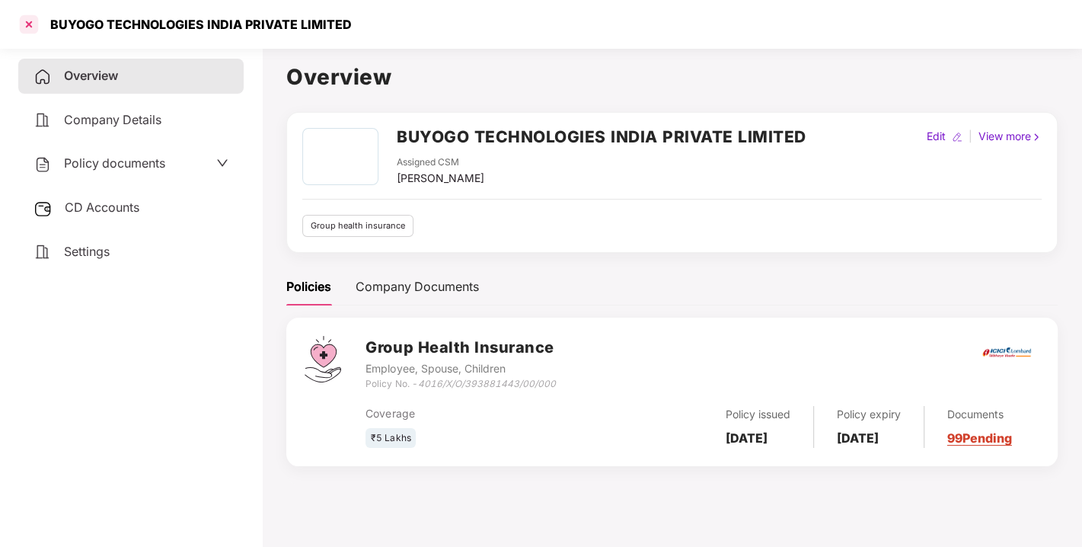
click at [21, 21] on div at bounding box center [29, 24] width 24 height 24
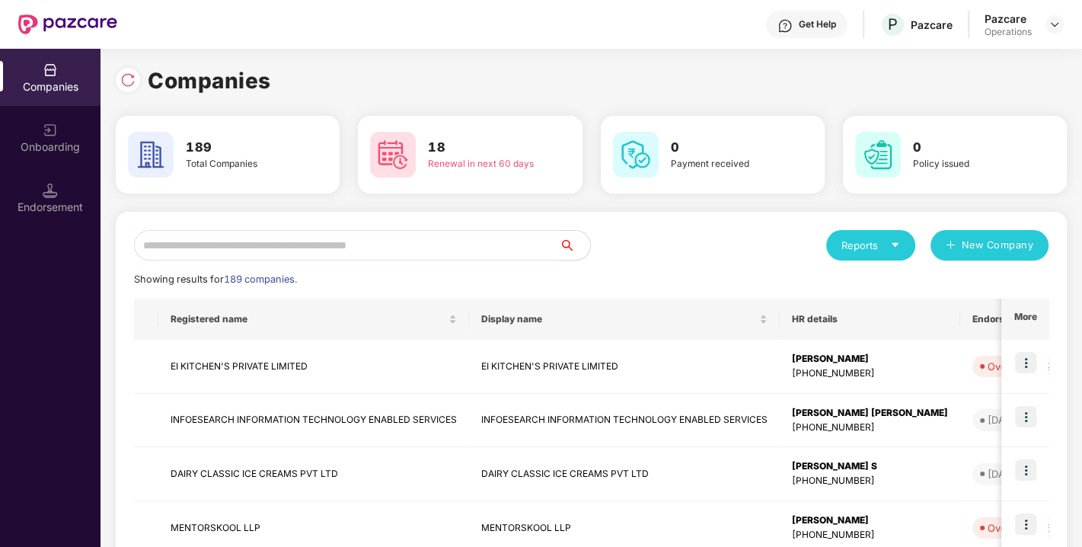
click at [286, 245] on input "text" at bounding box center [347, 245] width 426 height 30
click at [337, 245] on input "text" at bounding box center [347, 245] width 426 height 30
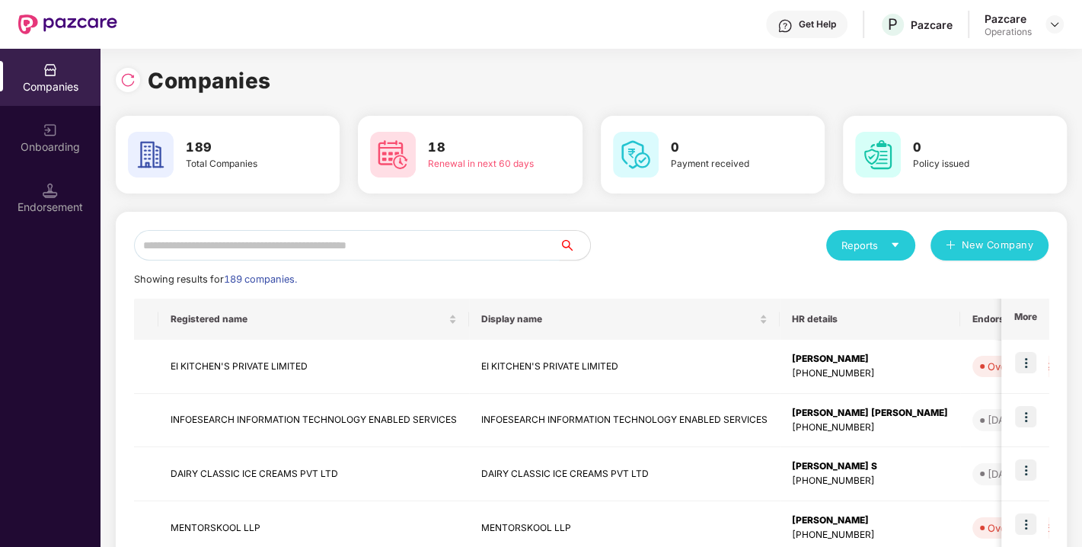
click at [337, 245] on input "text" at bounding box center [347, 245] width 426 height 30
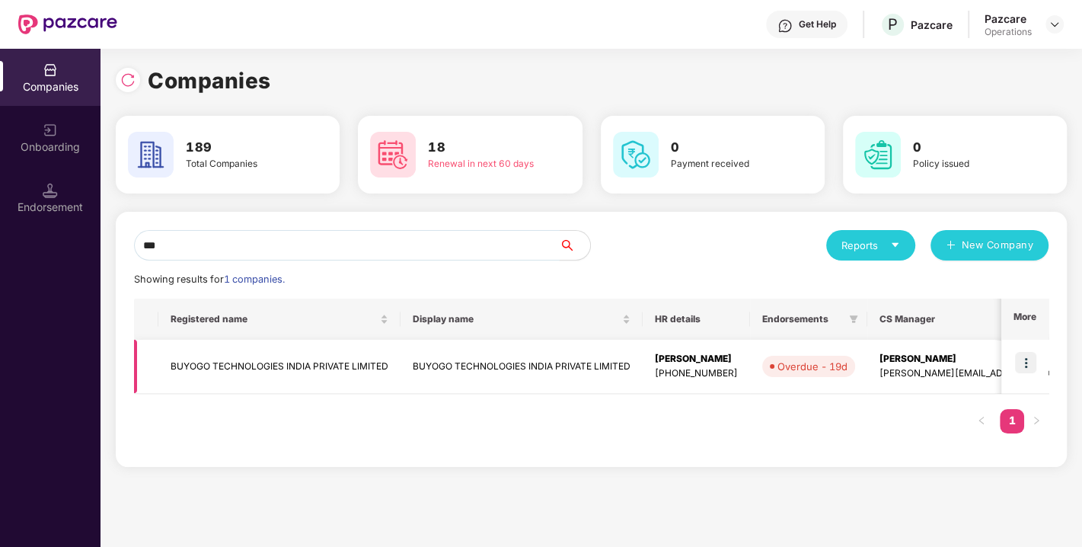
type input "***"
click at [1019, 366] on img at bounding box center [1025, 362] width 21 height 21
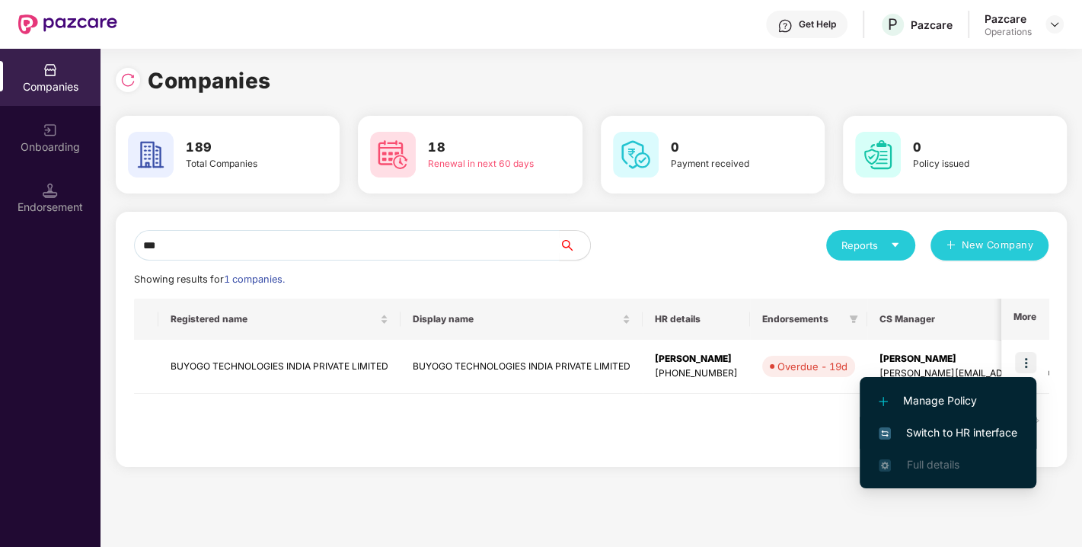
click at [943, 428] on span "Switch to HR interface" at bounding box center [948, 432] width 139 height 17
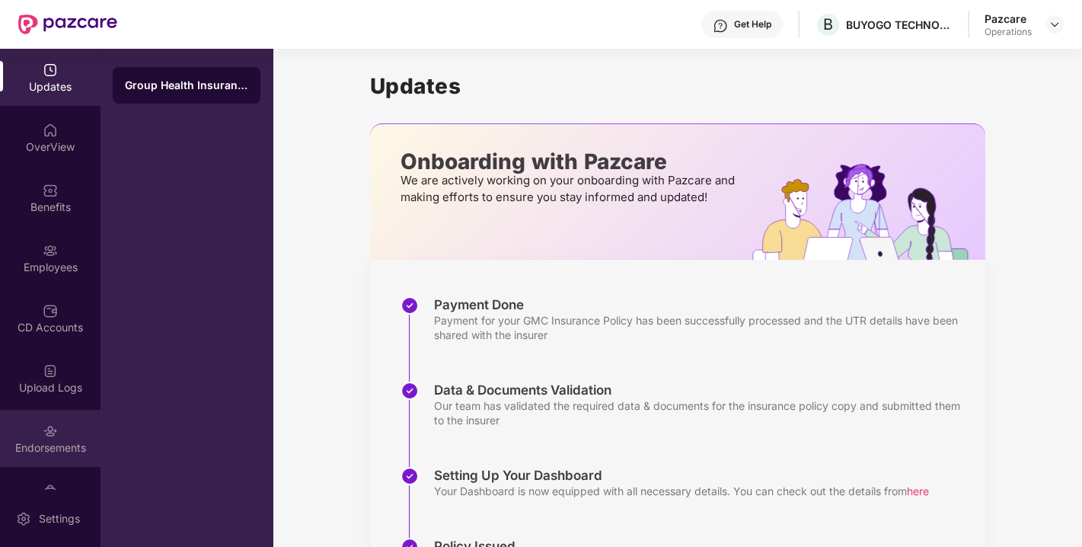
click at [43, 429] on img at bounding box center [50, 430] width 15 height 15
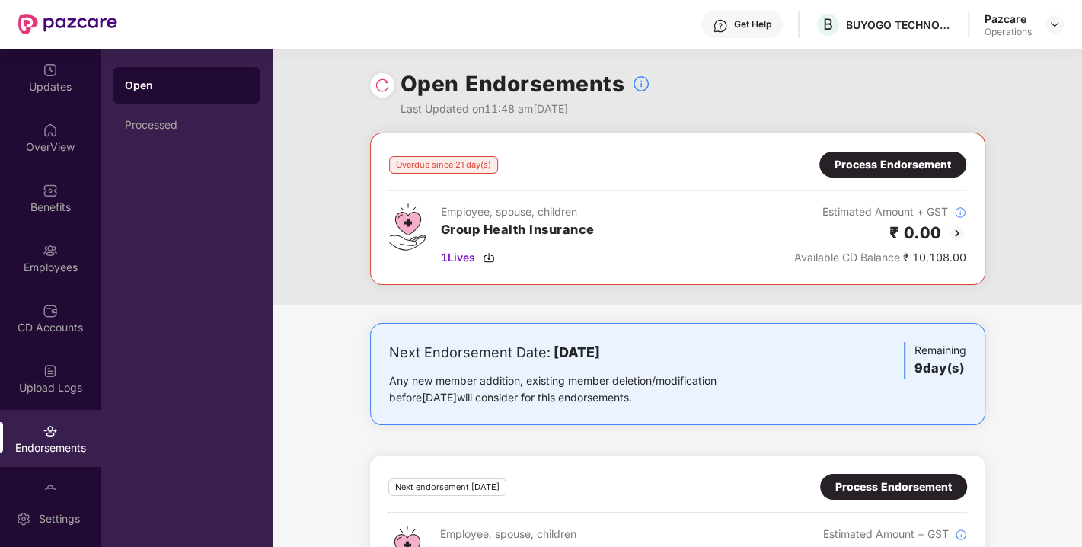
click at [43, 429] on img at bounding box center [50, 430] width 15 height 15
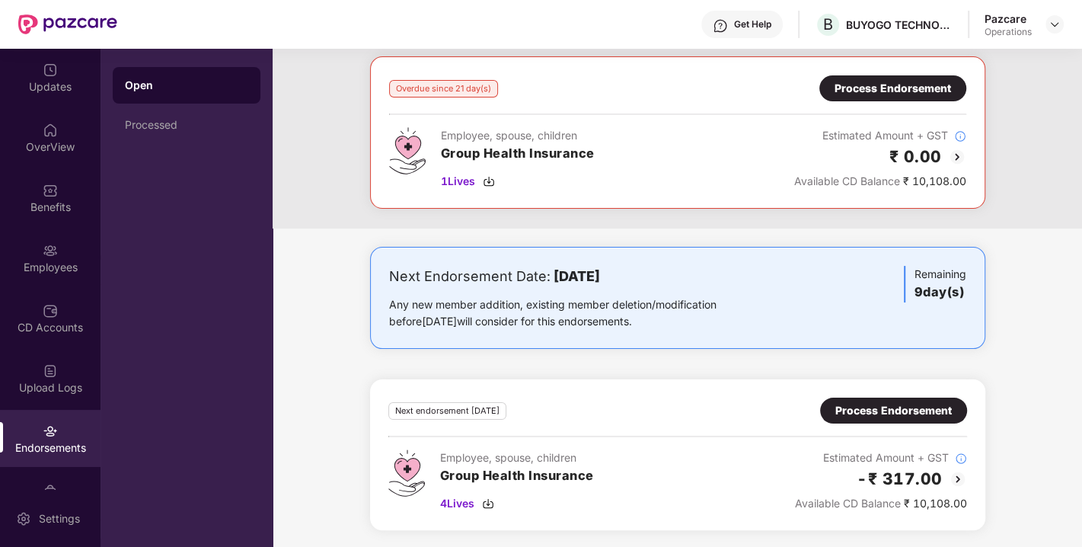
click at [872, 402] on div "Process Endorsement" at bounding box center [893, 410] width 117 height 17
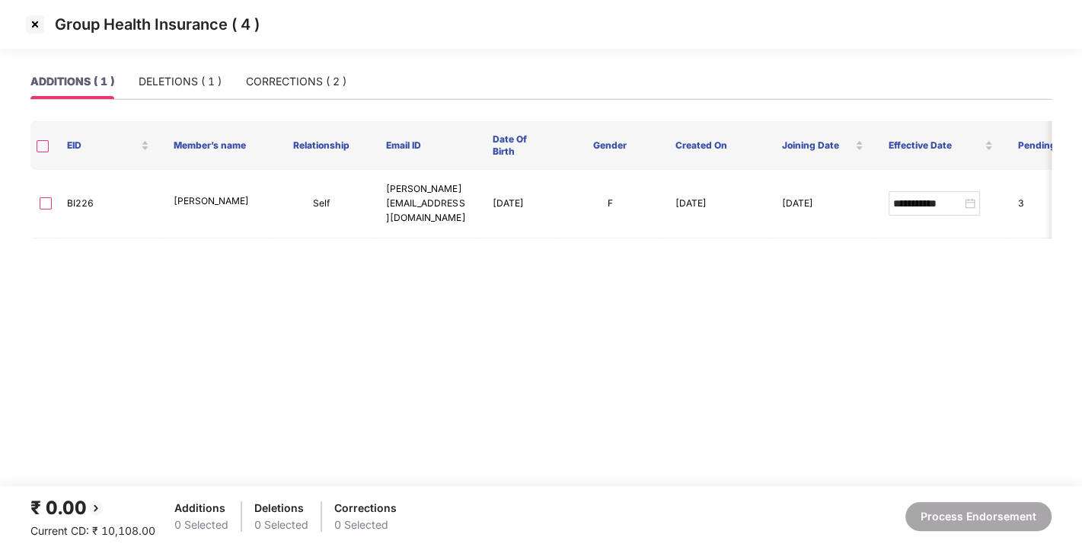
click at [39, 148] on th at bounding box center [42, 145] width 24 height 49
click at [272, 81] on div "CORRECTIONS ( 2 )" at bounding box center [296, 81] width 101 height 17
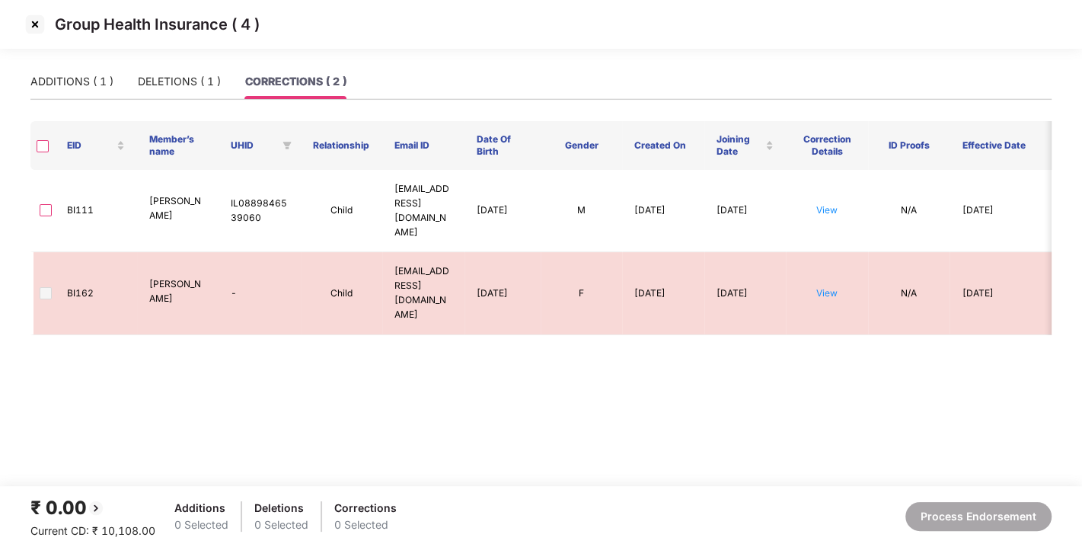
click at [36, 24] on img at bounding box center [35, 24] width 24 height 24
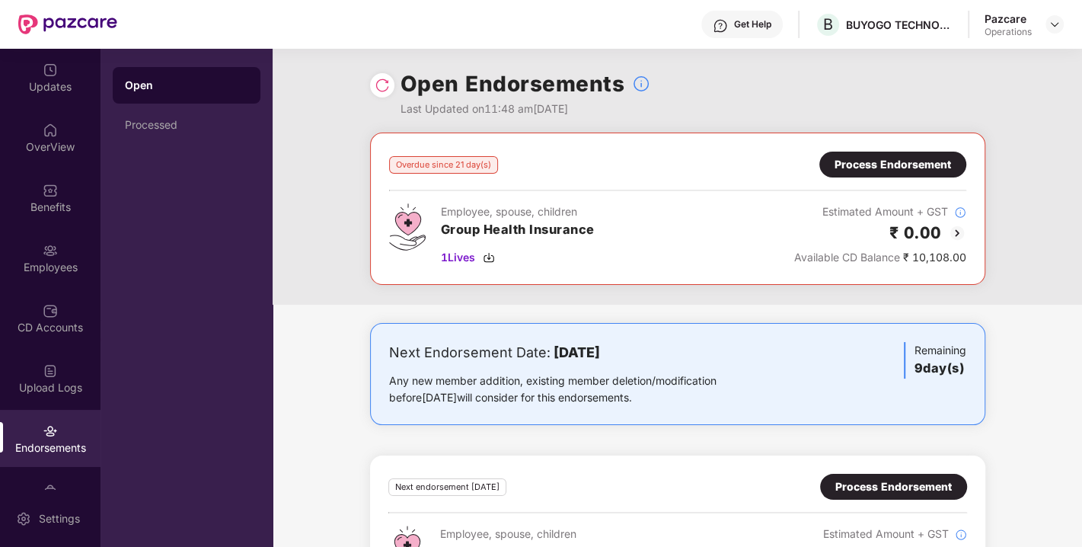
click at [385, 89] on img at bounding box center [382, 85] width 15 height 15
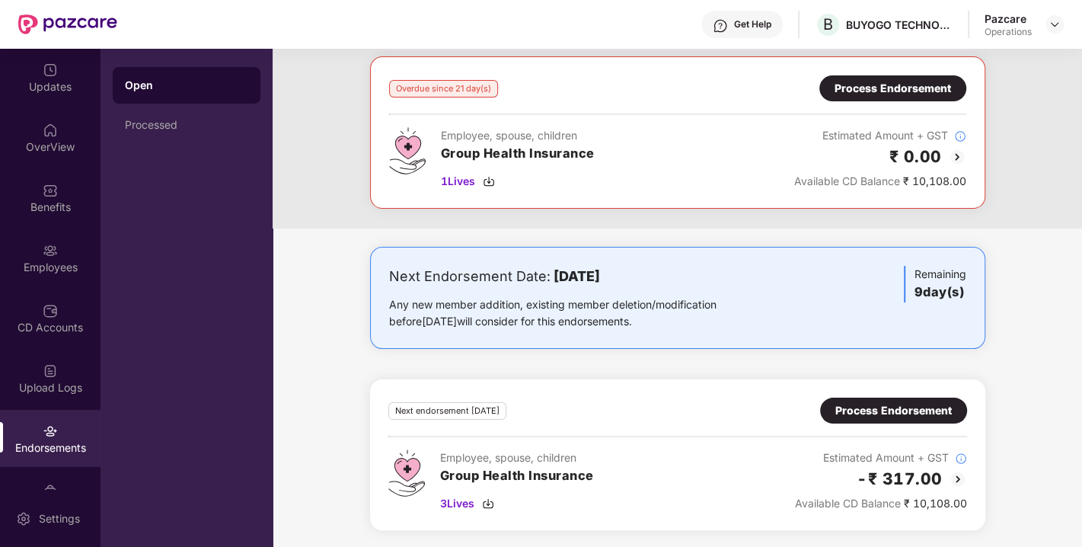
click at [882, 405] on div "Process Endorsement" at bounding box center [893, 410] width 117 height 17
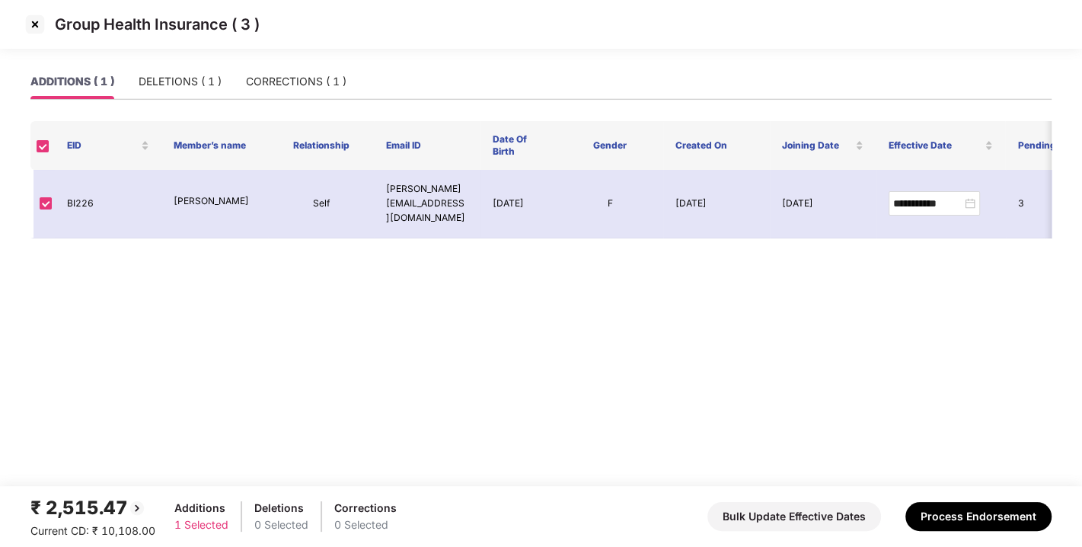
click at [204, 60] on div "Group Health Insurance ( 3 )" at bounding box center [541, 32] width 1082 height 64
click at [180, 74] on div "DELETIONS ( 1 )" at bounding box center [180, 81] width 83 height 17
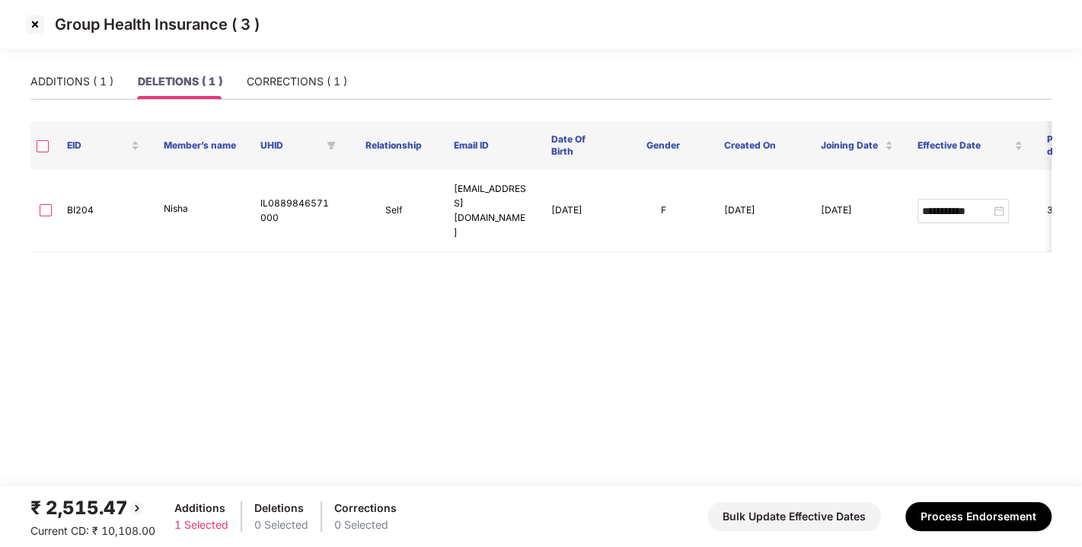
click at [43, 146] on th at bounding box center [42, 145] width 24 height 49
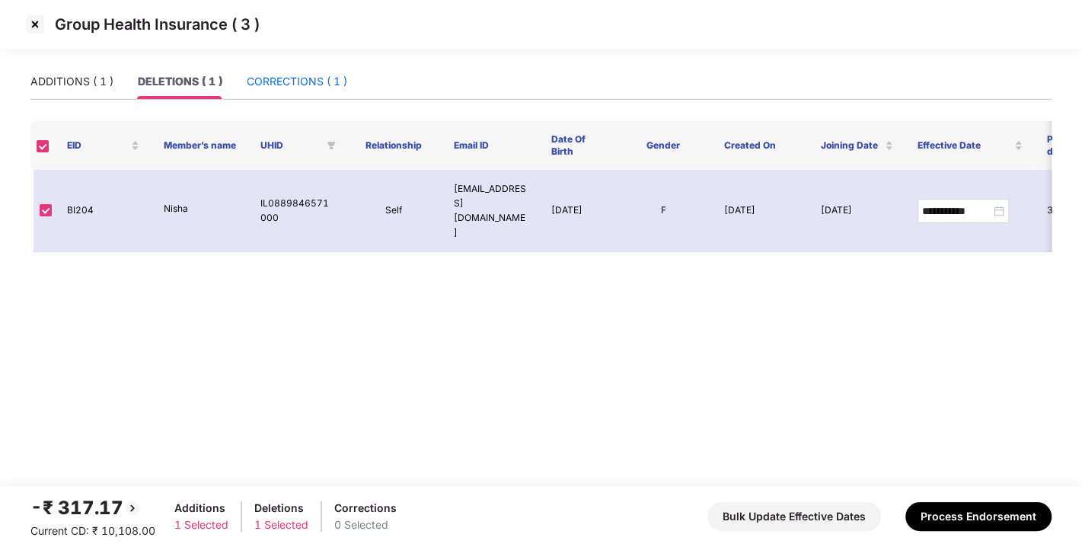
click at [295, 75] on div "CORRECTIONS ( 1 )" at bounding box center [297, 81] width 101 height 17
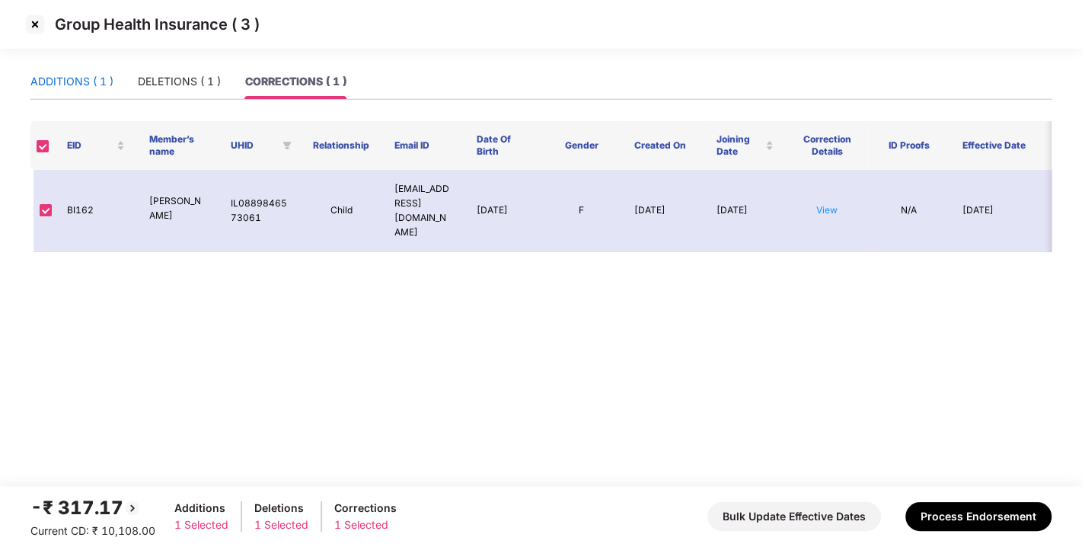
click at [70, 81] on div "ADDITIONS ( 1 )" at bounding box center [71, 81] width 83 height 17
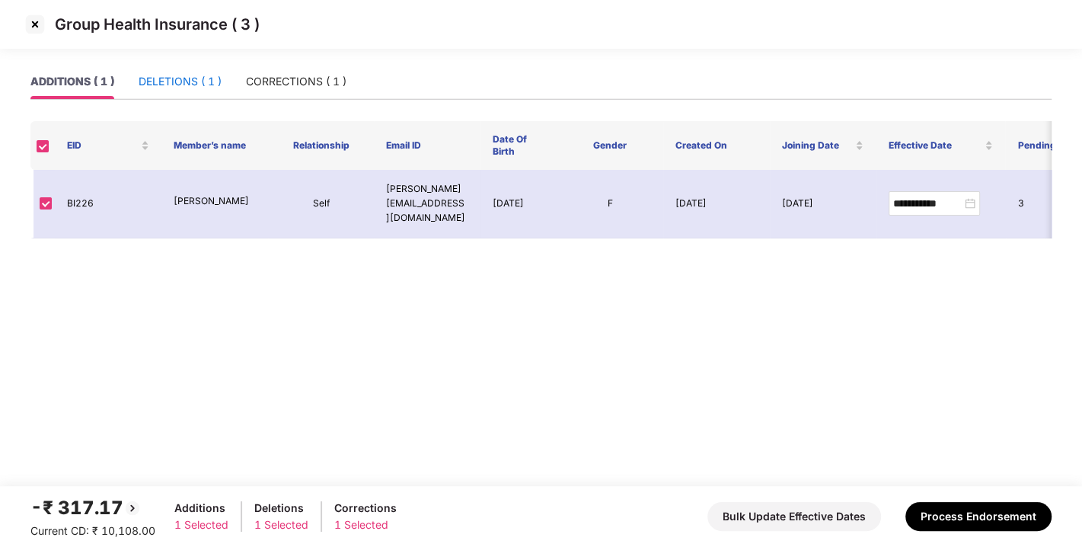
click at [168, 80] on div "DELETIONS ( 1 )" at bounding box center [180, 81] width 83 height 17
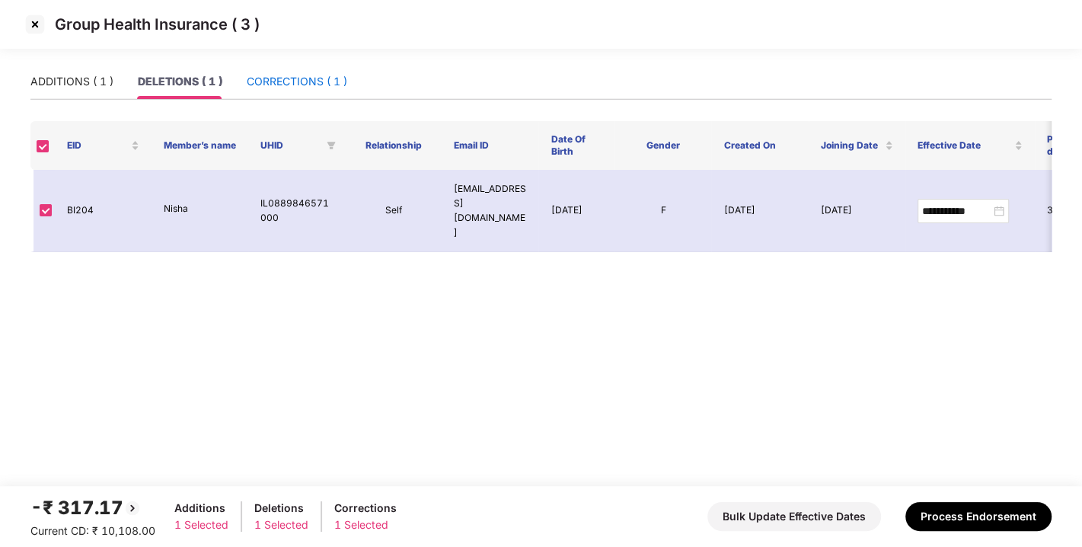
click at [274, 79] on div "CORRECTIONS ( 1 )" at bounding box center [297, 81] width 101 height 17
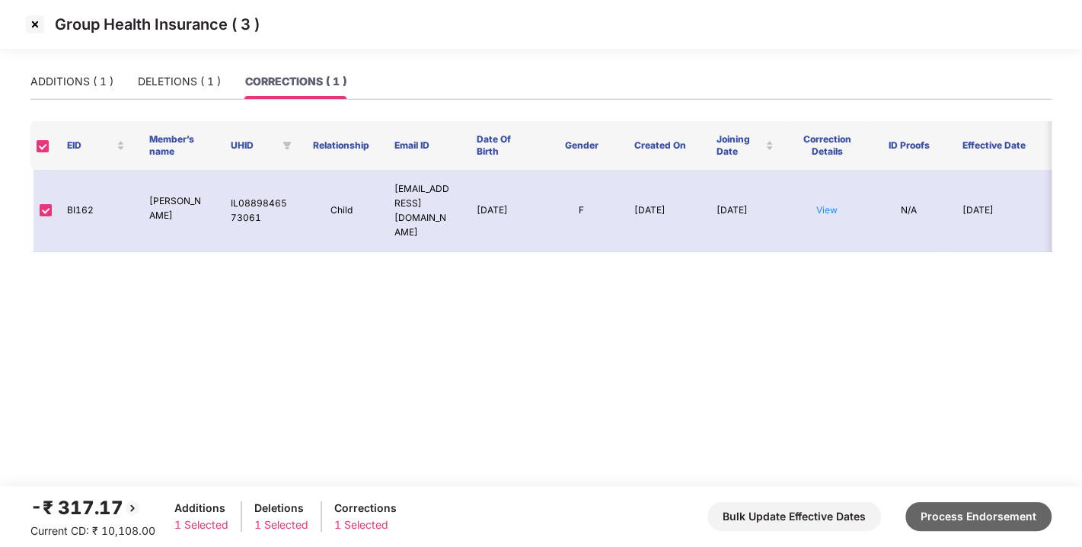
click at [966, 524] on button "Process Endorsement" at bounding box center [978, 516] width 146 height 29
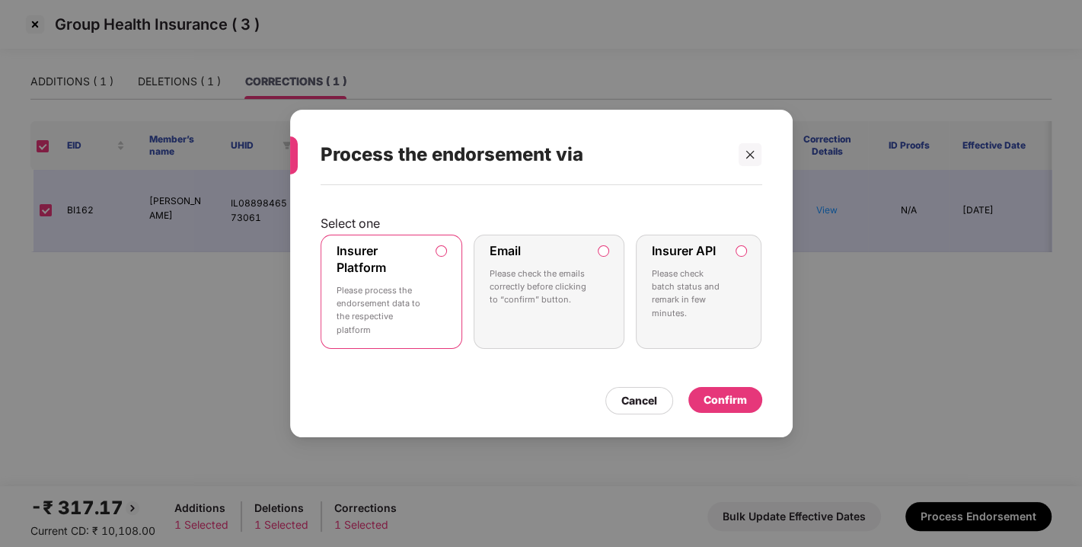
click at [726, 396] on div "Confirm" at bounding box center [725, 399] width 43 height 17
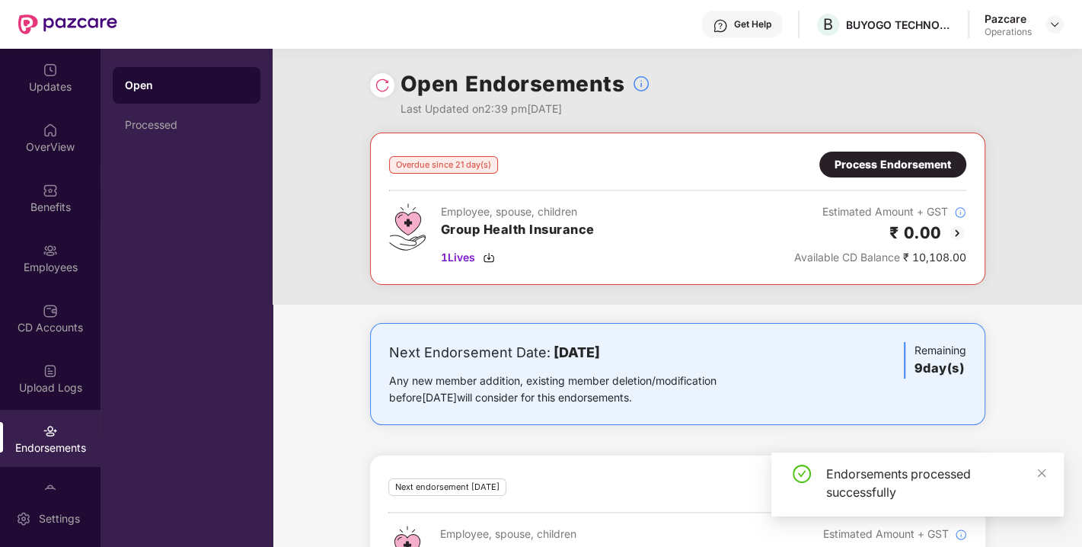
click at [382, 95] on div at bounding box center [382, 85] width 24 height 24
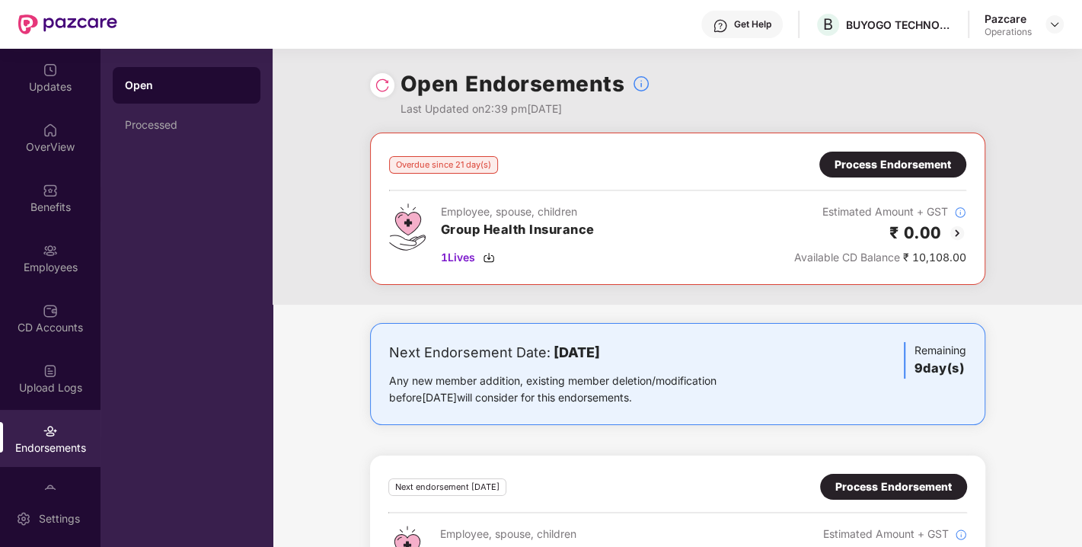
click at [381, 92] on img at bounding box center [382, 85] width 15 height 15
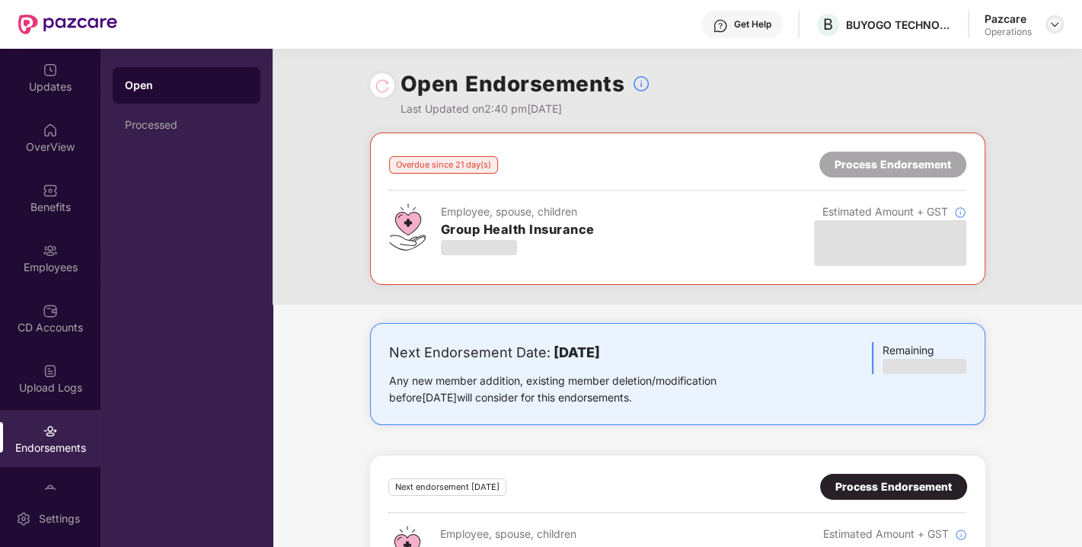
click at [1052, 30] on div at bounding box center [1055, 24] width 18 height 18
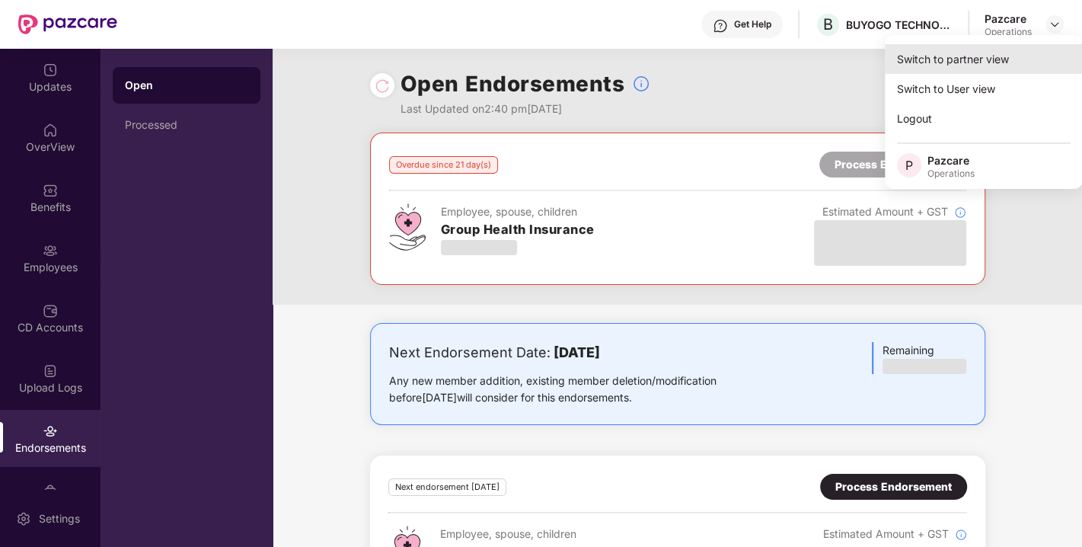
click at [960, 56] on div "Switch to partner view" at bounding box center [984, 59] width 198 height 30
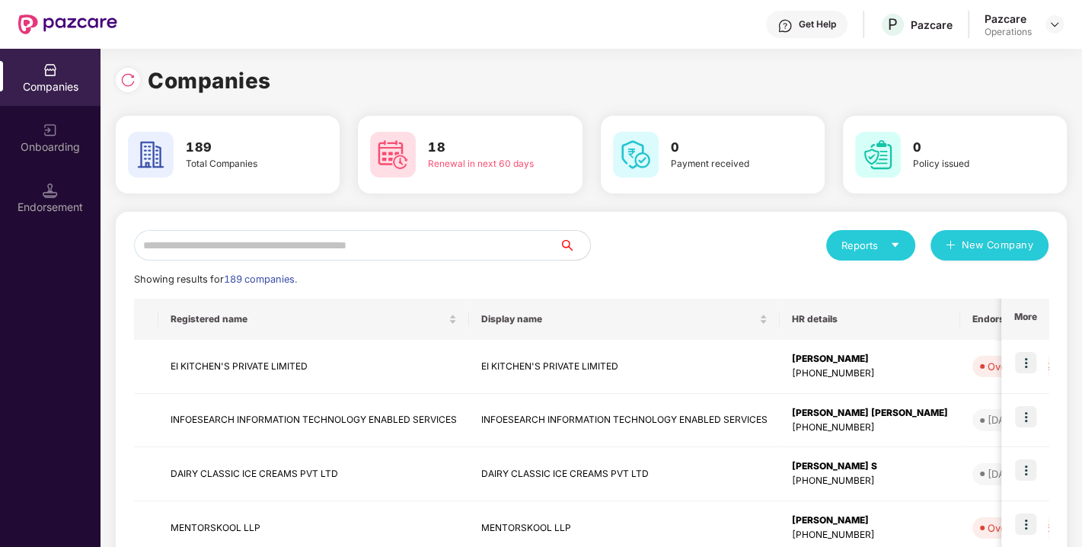
click at [311, 239] on input "text" at bounding box center [347, 245] width 426 height 30
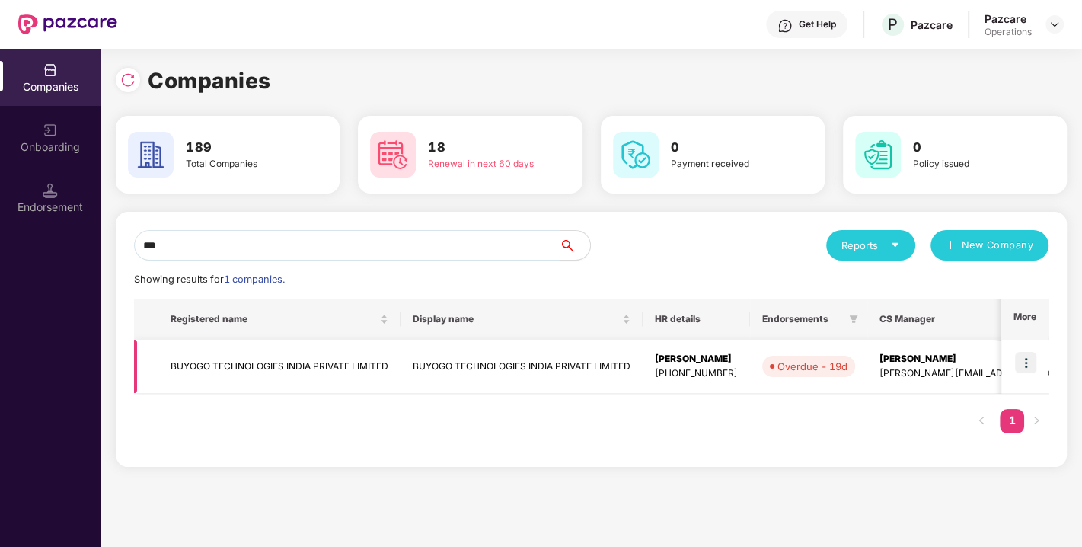
type input "***"
click at [1030, 357] on img at bounding box center [1025, 362] width 21 height 21
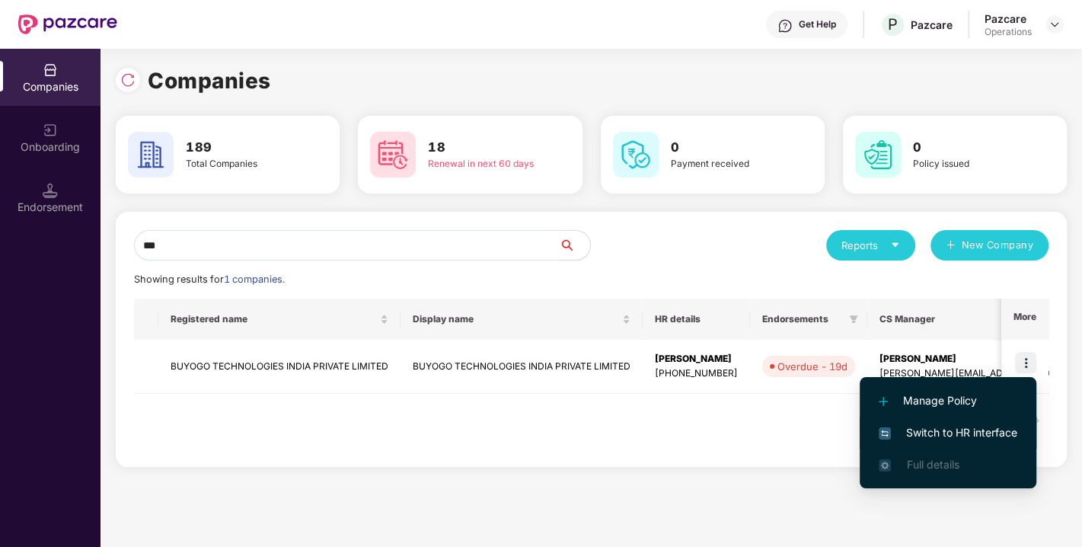
click at [957, 422] on li "Switch to HR interface" at bounding box center [948, 433] width 177 height 32
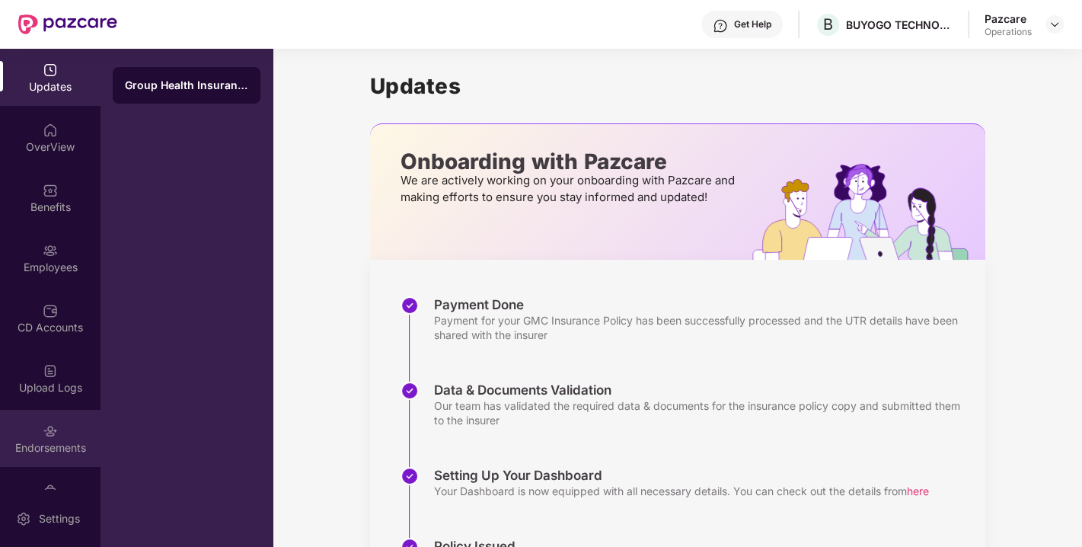
click at [61, 448] on div "Endorsements" at bounding box center [50, 447] width 101 height 15
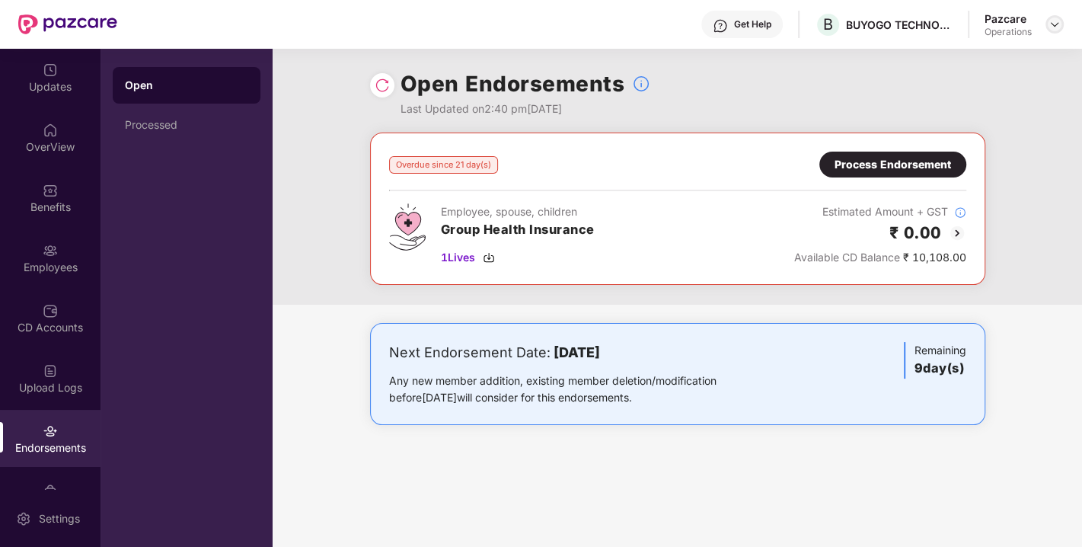
click at [1051, 24] on img at bounding box center [1055, 24] width 12 height 12
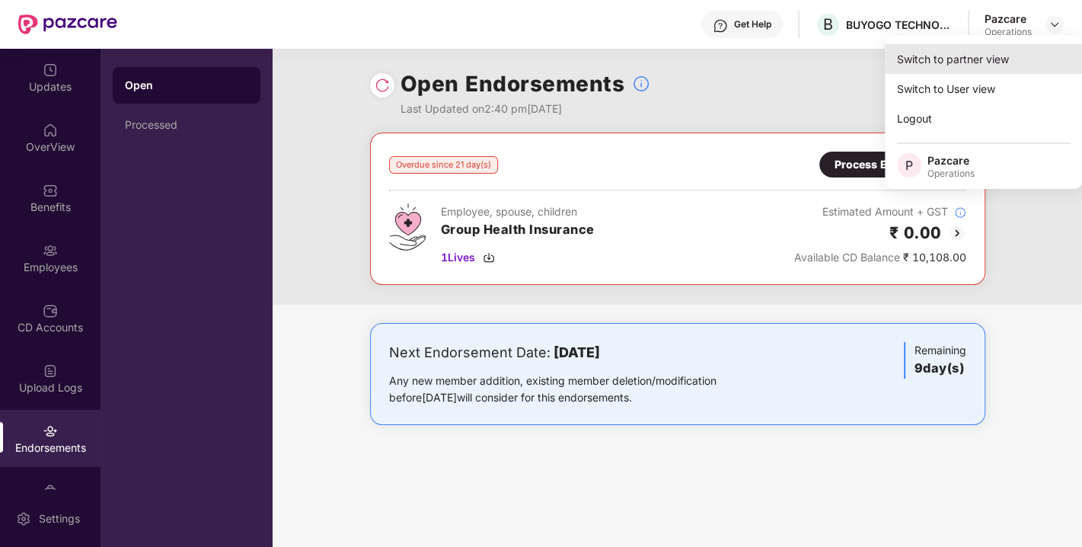
click at [929, 59] on div "Switch to partner view" at bounding box center [984, 59] width 198 height 30
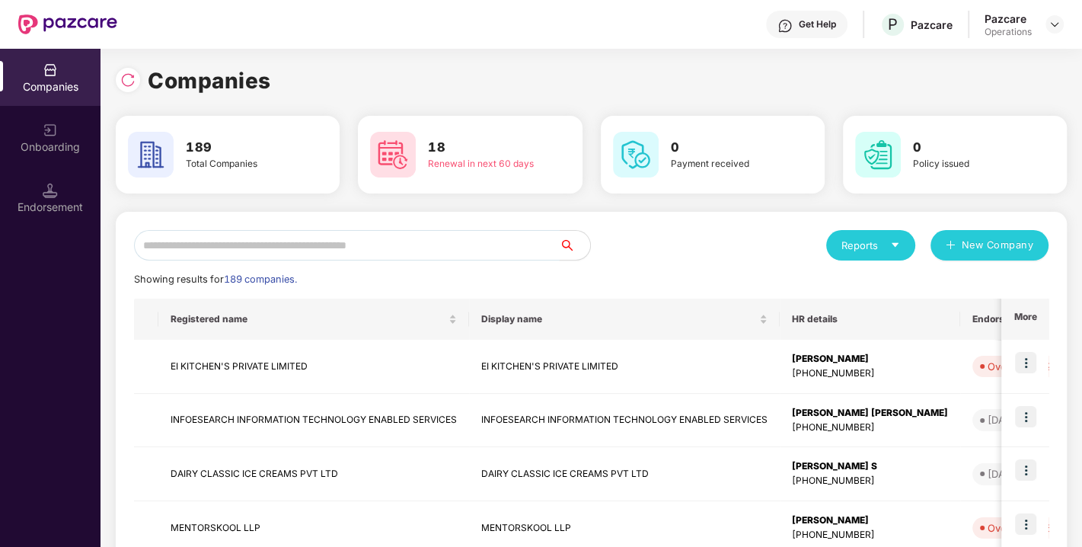
click at [275, 257] on input "text" at bounding box center [347, 245] width 426 height 30
click at [415, 239] on input "text" at bounding box center [347, 245] width 426 height 30
click at [322, 248] on input "text" at bounding box center [347, 245] width 426 height 30
paste input "**********"
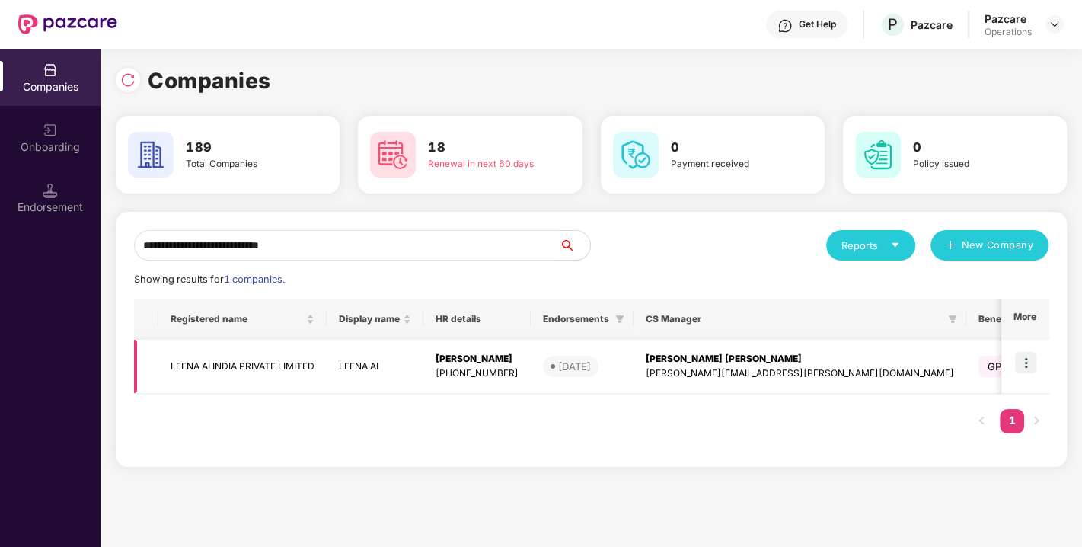
type input "**********"
click at [1033, 363] on img at bounding box center [1025, 362] width 21 height 21
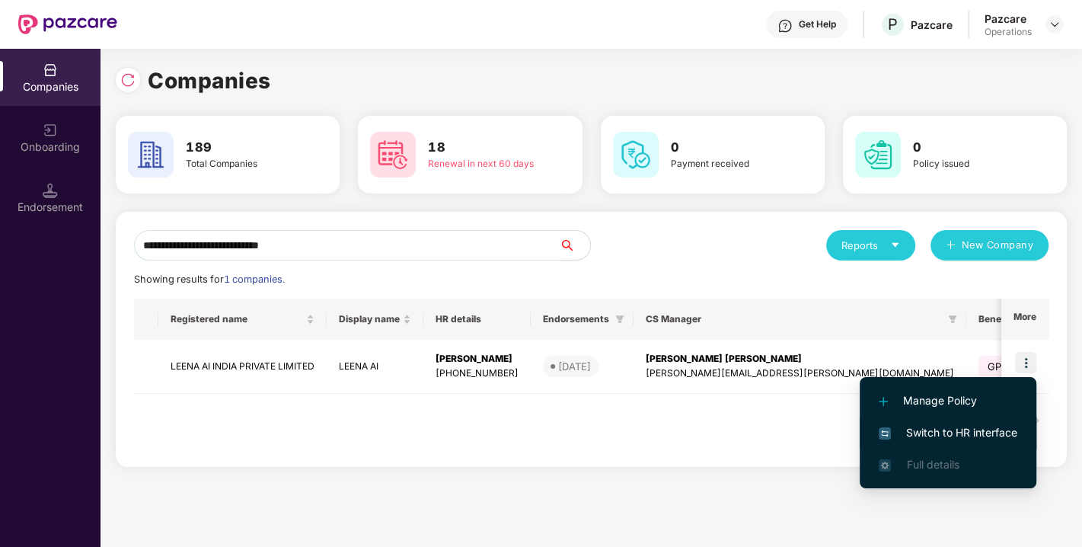
click at [944, 433] on span "Switch to HR interface" at bounding box center [948, 432] width 139 height 17
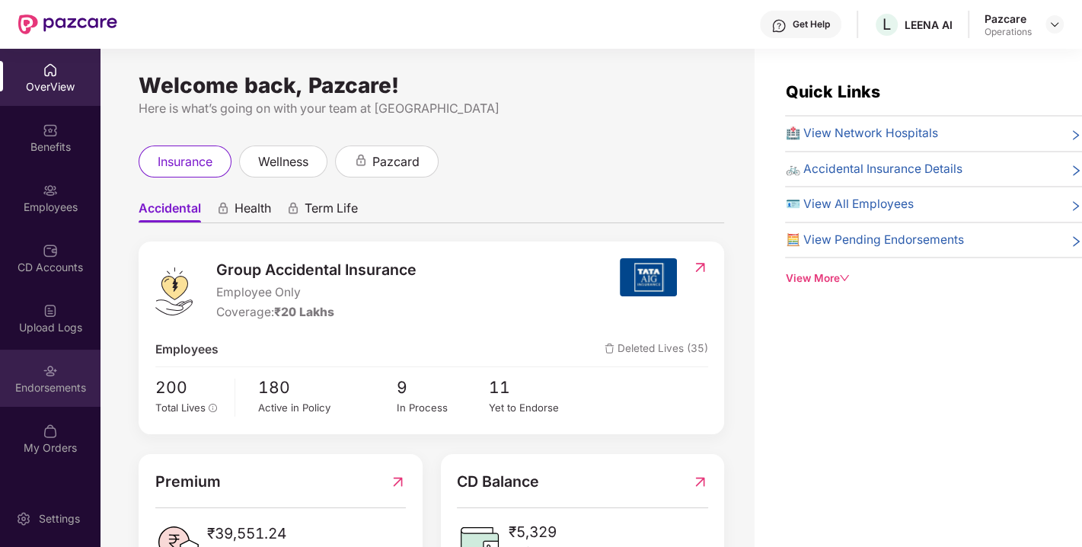
click at [55, 378] on div "Endorsements" at bounding box center [50, 378] width 101 height 57
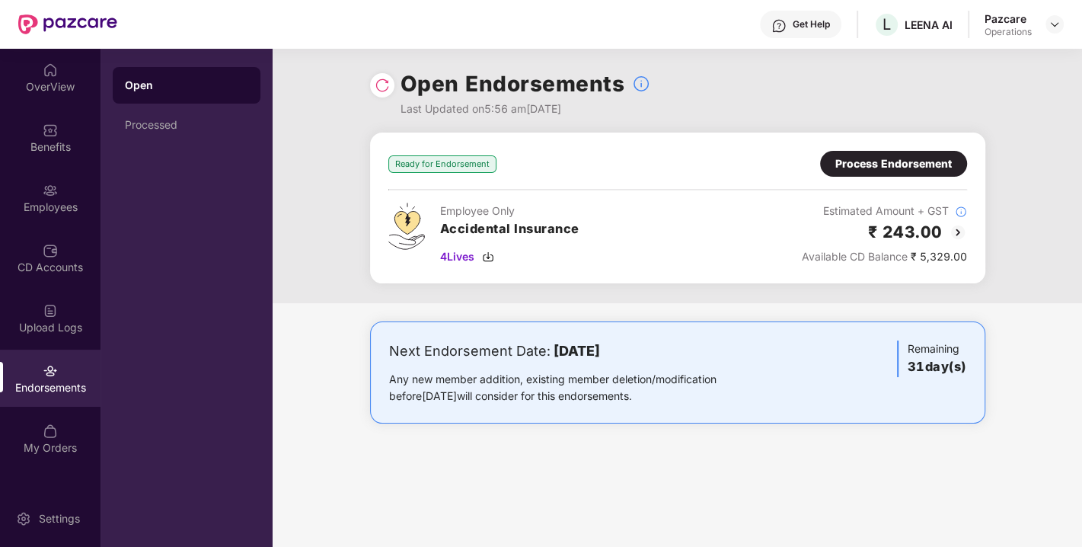
click at [385, 88] on img at bounding box center [382, 85] width 15 height 15
click at [1058, 21] on img at bounding box center [1055, 24] width 12 height 12
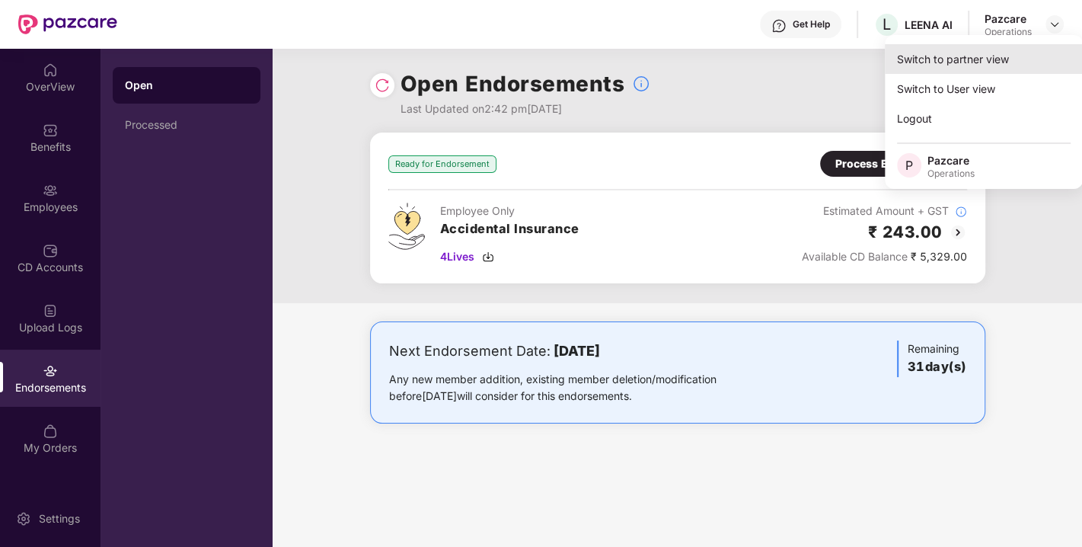
click at [988, 54] on div "Switch to partner view" at bounding box center [984, 59] width 198 height 30
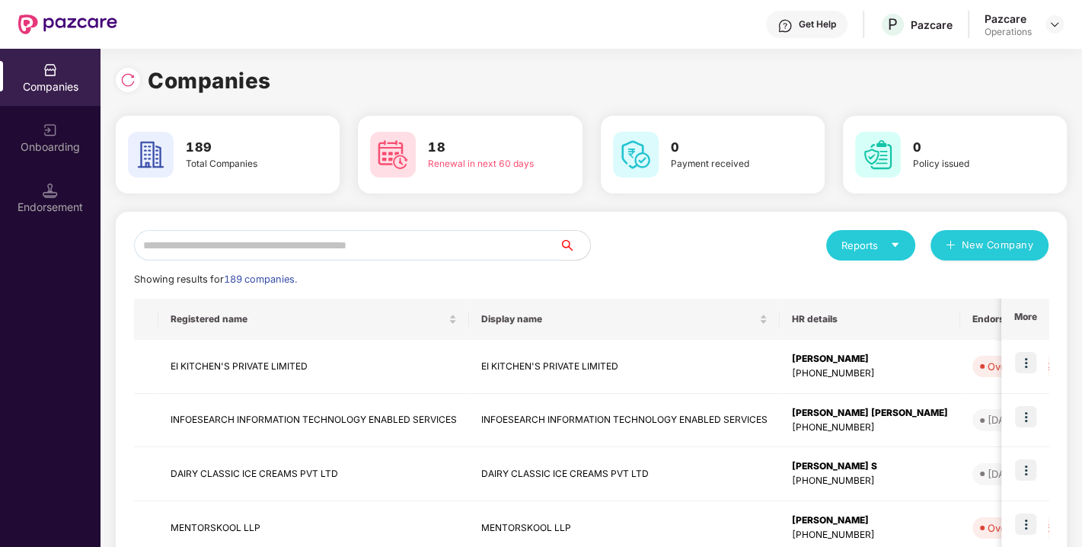
click at [481, 250] on input "text" at bounding box center [347, 245] width 426 height 30
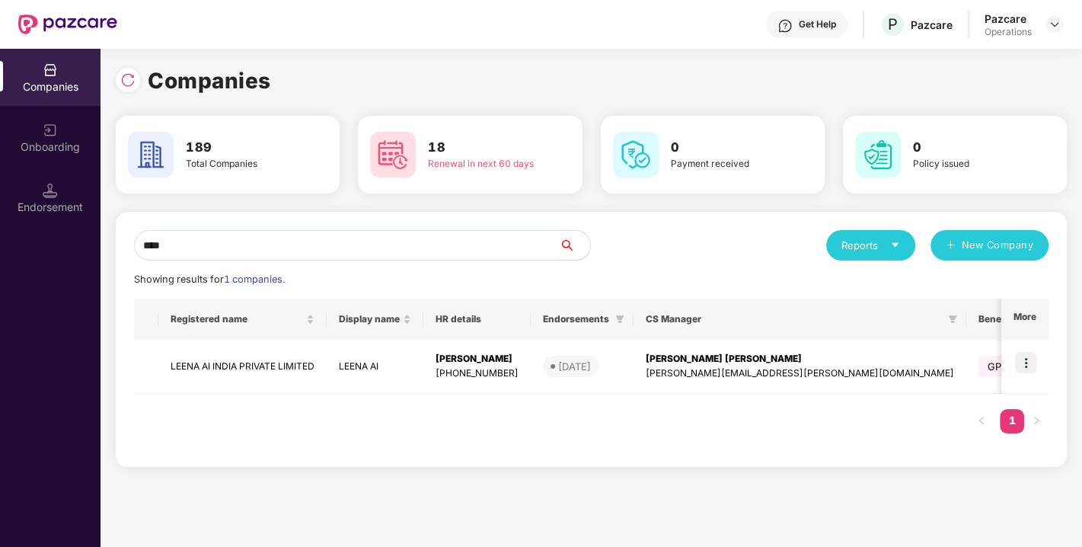
type input "****"
click at [1029, 363] on img at bounding box center [1025, 362] width 21 height 21
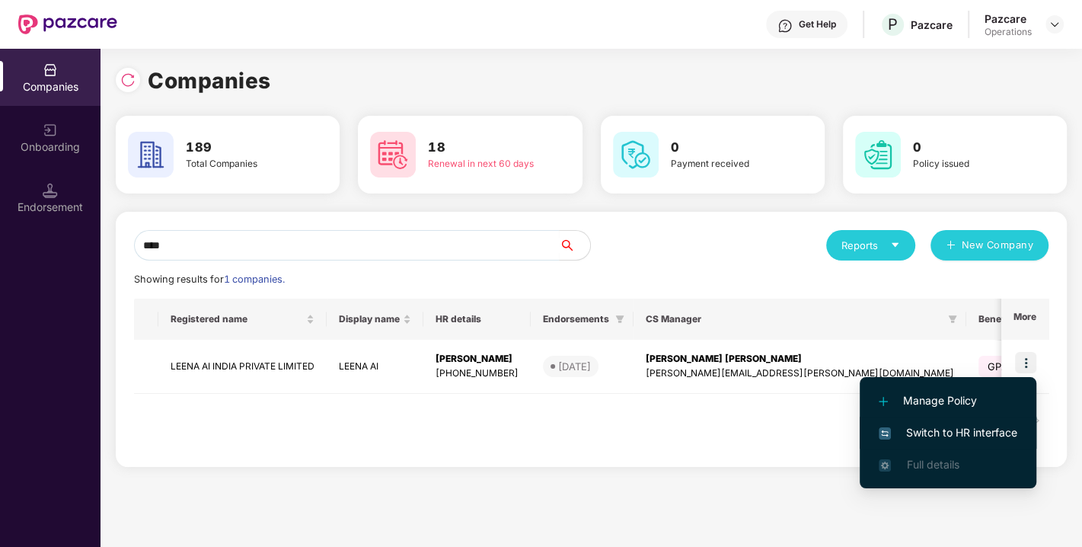
click at [935, 433] on span "Switch to HR interface" at bounding box center [948, 432] width 139 height 17
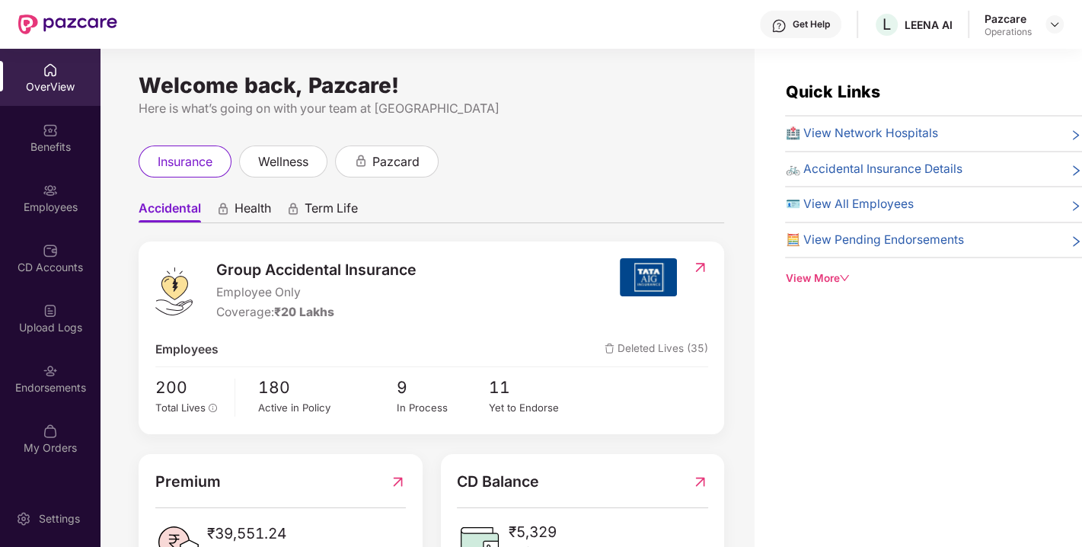
click at [23, 387] on div "Endorsements" at bounding box center [50, 387] width 101 height 15
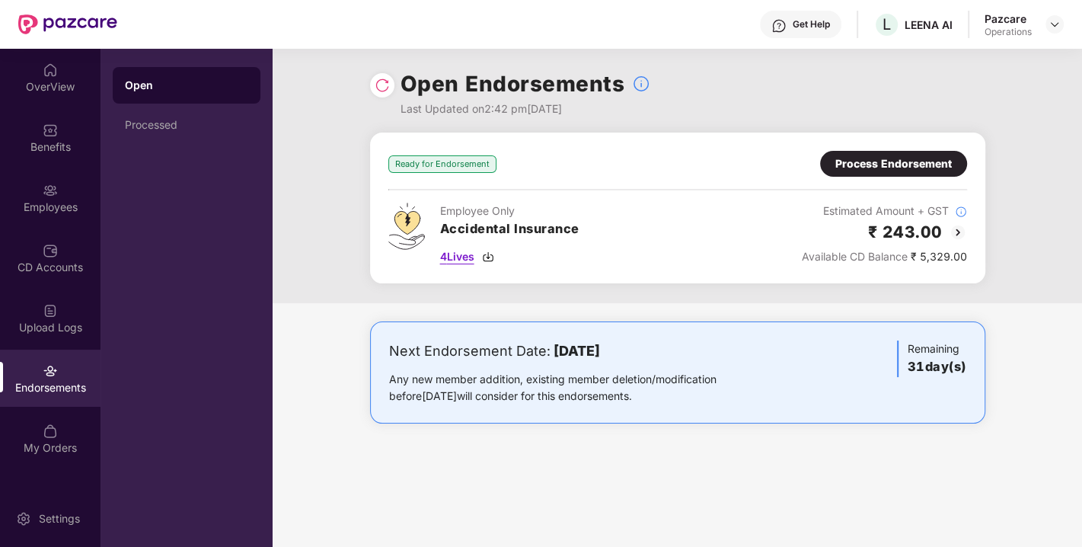
click at [486, 254] on img at bounding box center [488, 257] width 12 height 12
click at [385, 80] on img at bounding box center [382, 85] width 15 height 15
click at [621, 178] on div "Ready for Endorsement Process Endorsement Employee Only Accidental Insurance 4 …" at bounding box center [677, 208] width 579 height 114
click at [658, 200] on div "Ready for Endorsement Process Endorsement Employee Only Accidental Insurance 4 …" at bounding box center [677, 208] width 579 height 114
click at [576, 175] on div "Ready for Endorsement Process Endorsement" at bounding box center [677, 164] width 579 height 26
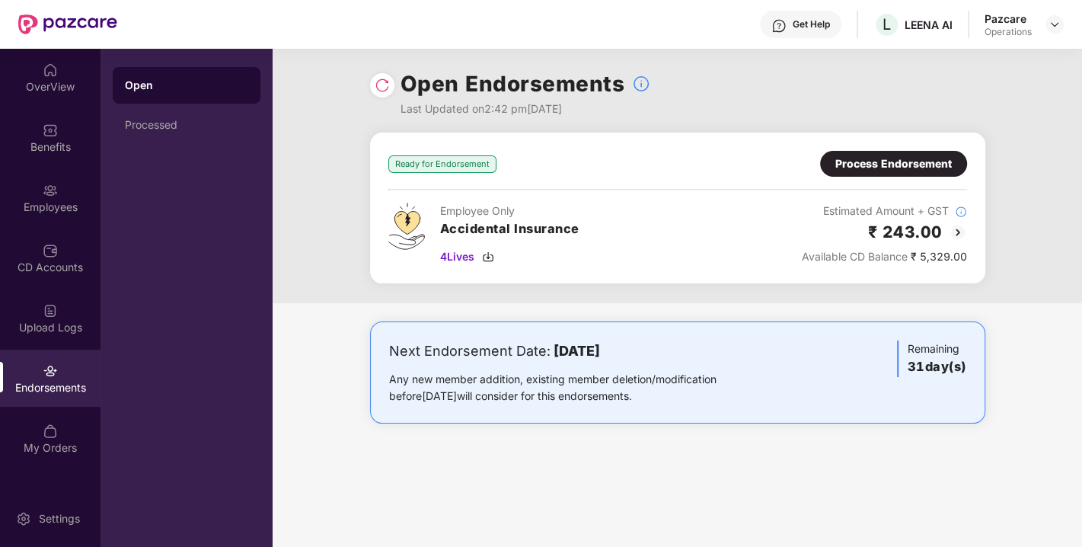
click at [623, 212] on div "Employee Only Accidental Insurance 4 Lives Estimated Amount + GST ₹ 243.00 Avai…" at bounding box center [677, 234] width 579 height 62
click at [491, 254] on img at bounding box center [488, 257] width 12 height 12
click at [1052, 25] on img at bounding box center [1055, 24] width 12 height 12
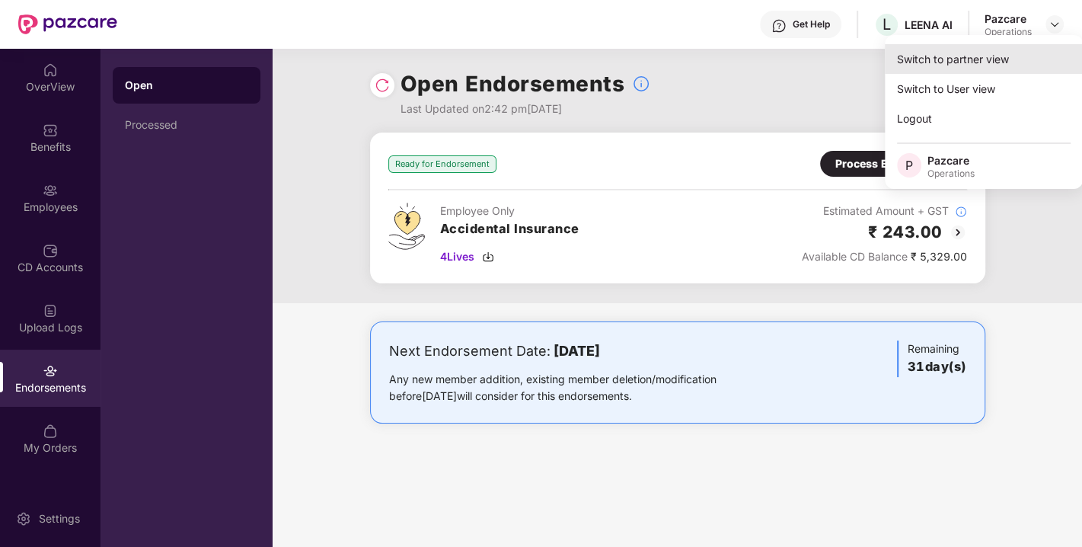
click at [972, 51] on div "Switch to partner view" at bounding box center [984, 59] width 198 height 30
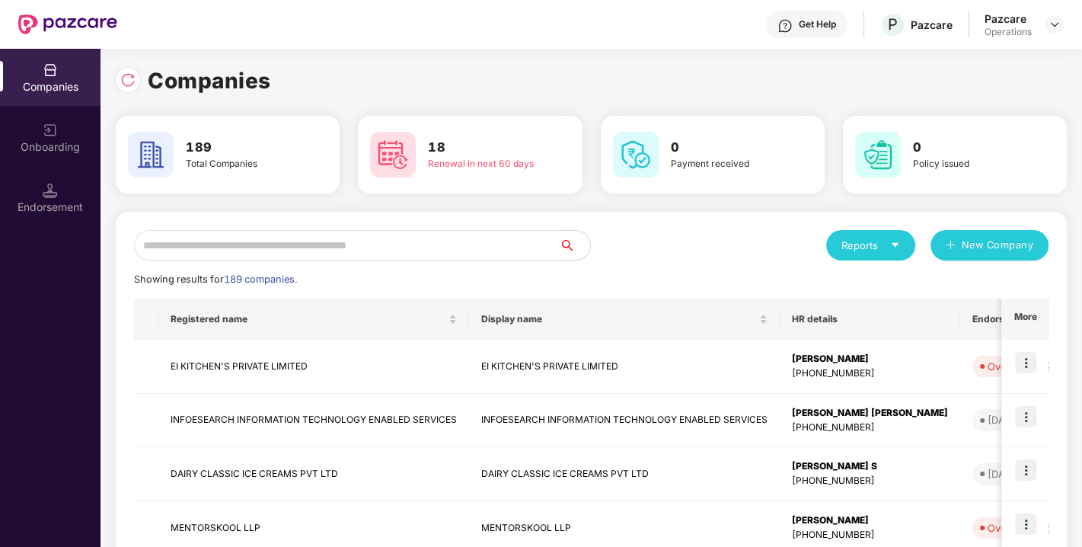
click at [373, 246] on input "text" at bounding box center [347, 245] width 426 height 30
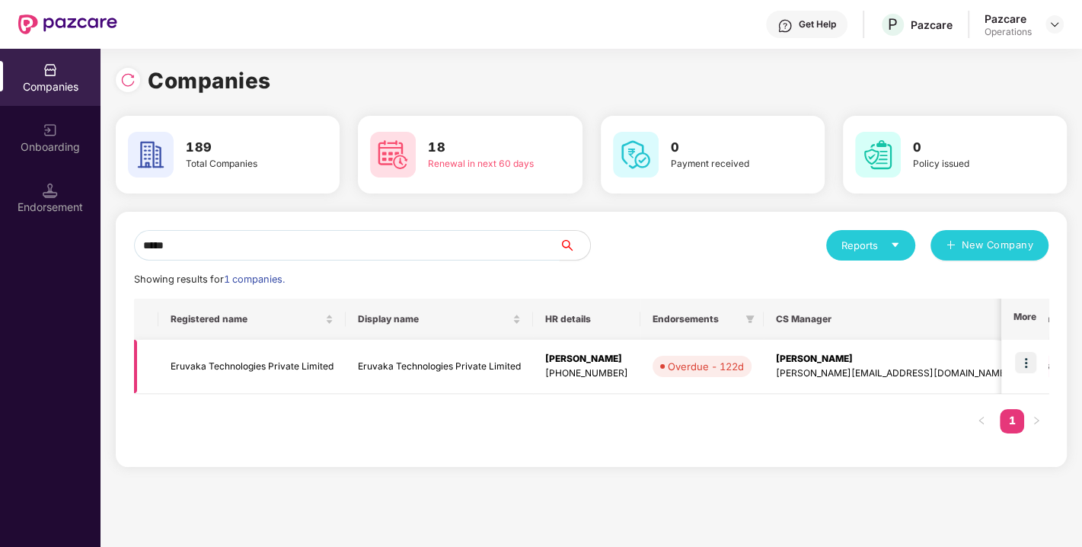
type input "*****"
click at [1022, 362] on img at bounding box center [1025, 362] width 21 height 21
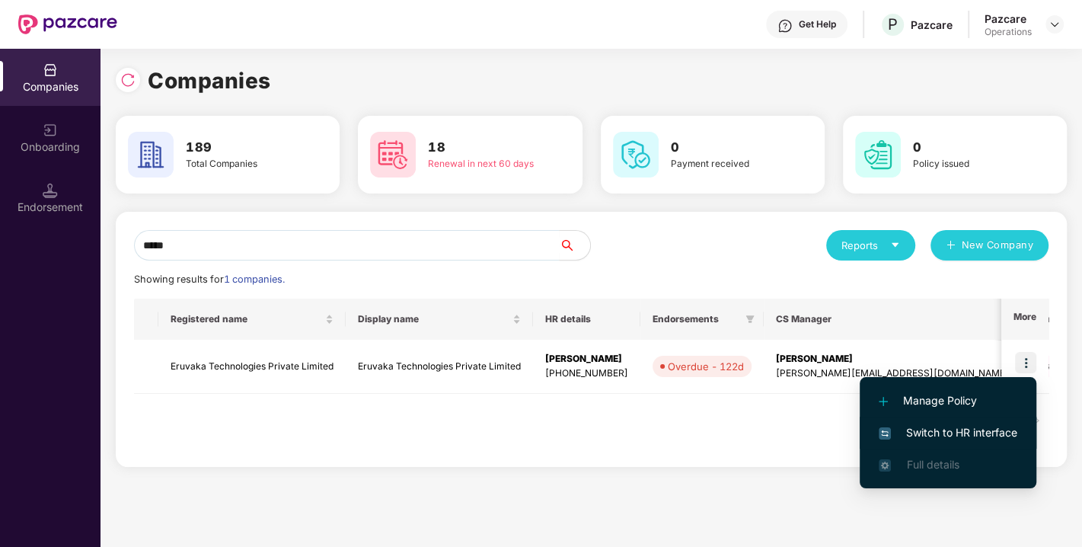
click at [935, 431] on span "Switch to HR interface" at bounding box center [948, 432] width 139 height 17
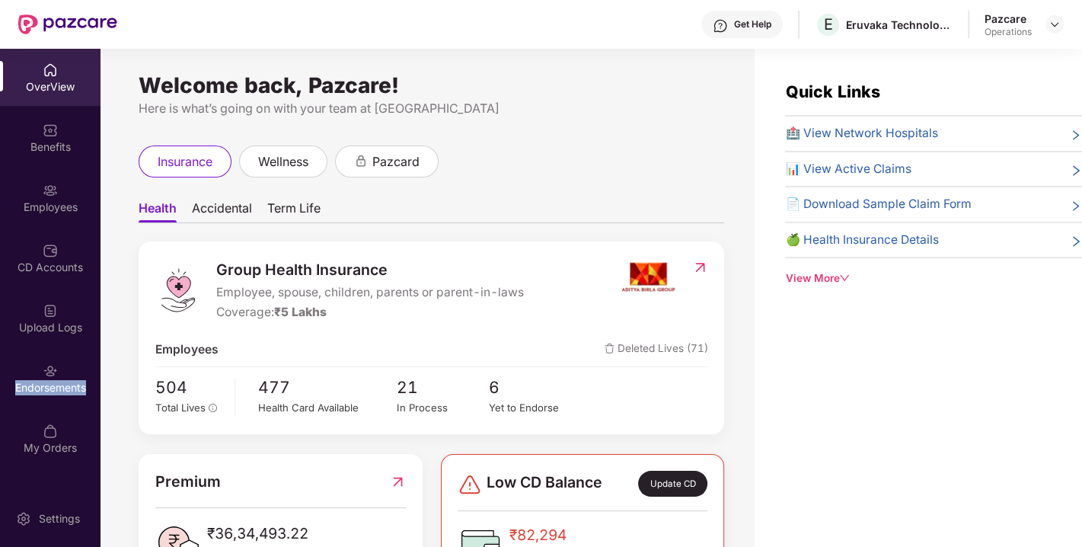
click at [40, 381] on div "Endorsements" at bounding box center [50, 387] width 101 height 15
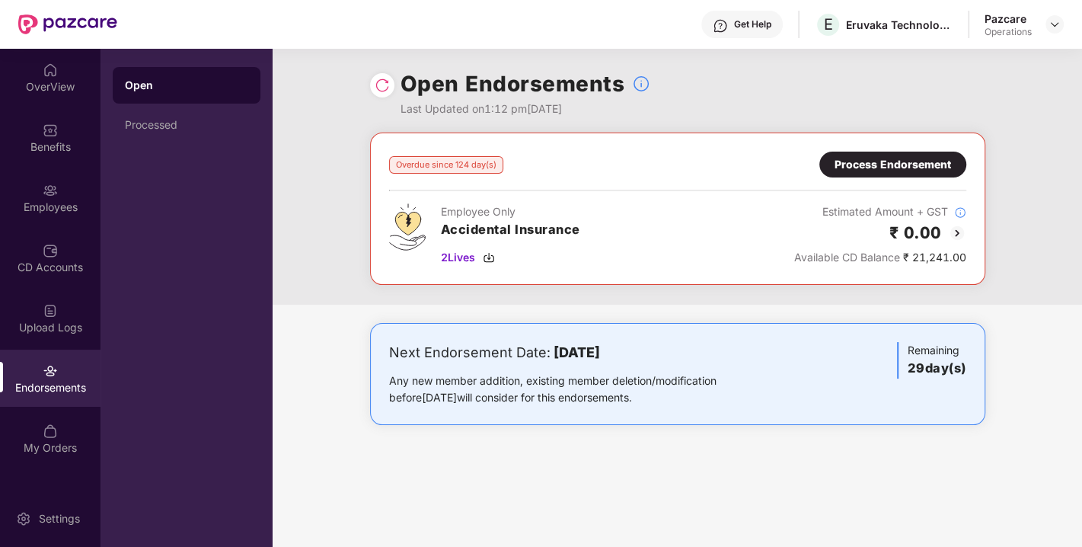
click at [905, 161] on div "Process Endorsement" at bounding box center [893, 164] width 117 height 17
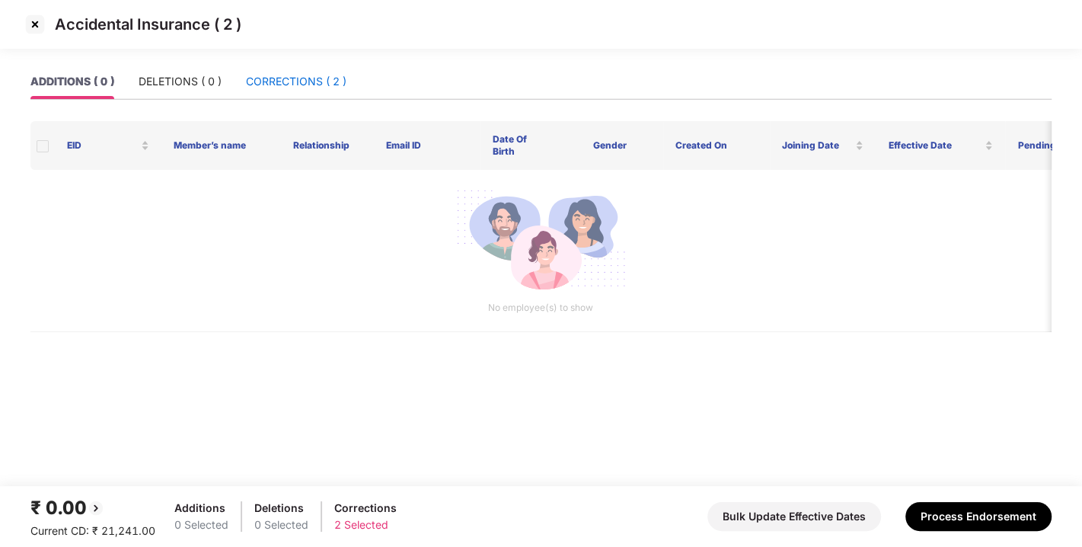
click at [328, 85] on div "CORRECTIONS ( 2 )" at bounding box center [296, 81] width 101 height 17
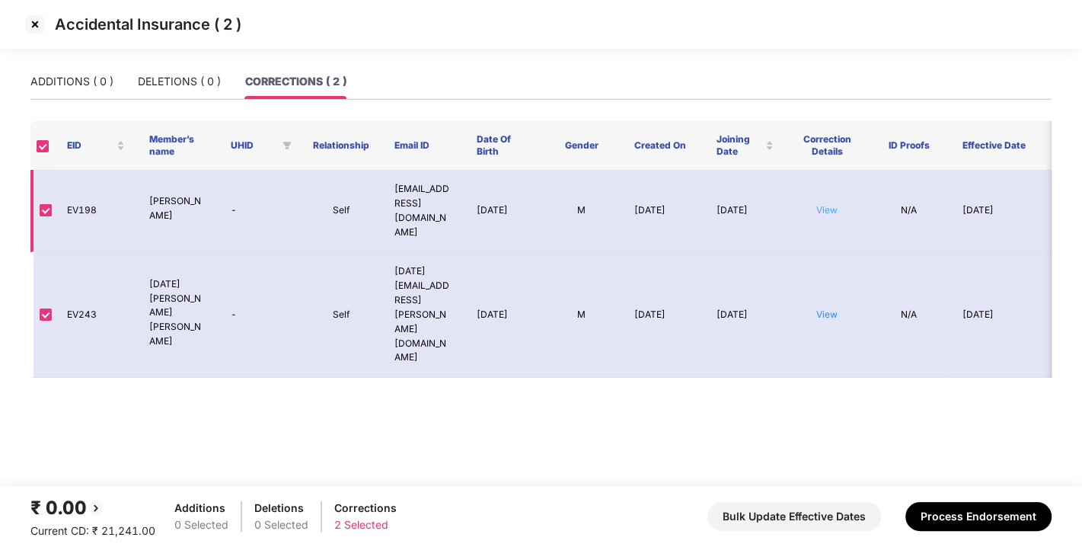
click at [831, 208] on link "View" at bounding box center [826, 209] width 21 height 11
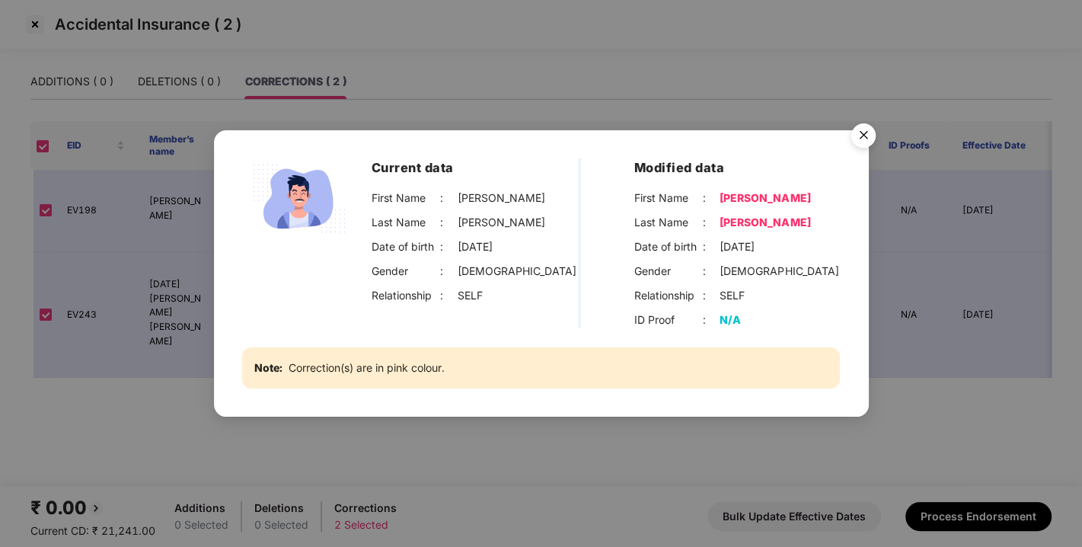
click at [864, 133] on img "Close" at bounding box center [863, 138] width 43 height 43
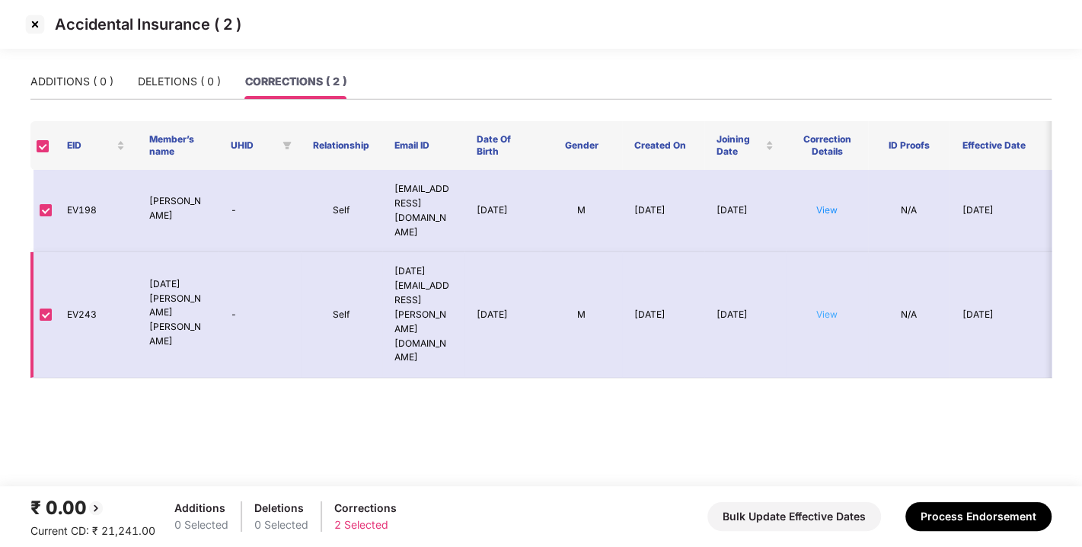
click at [822, 308] on link "View" at bounding box center [826, 313] width 21 height 11
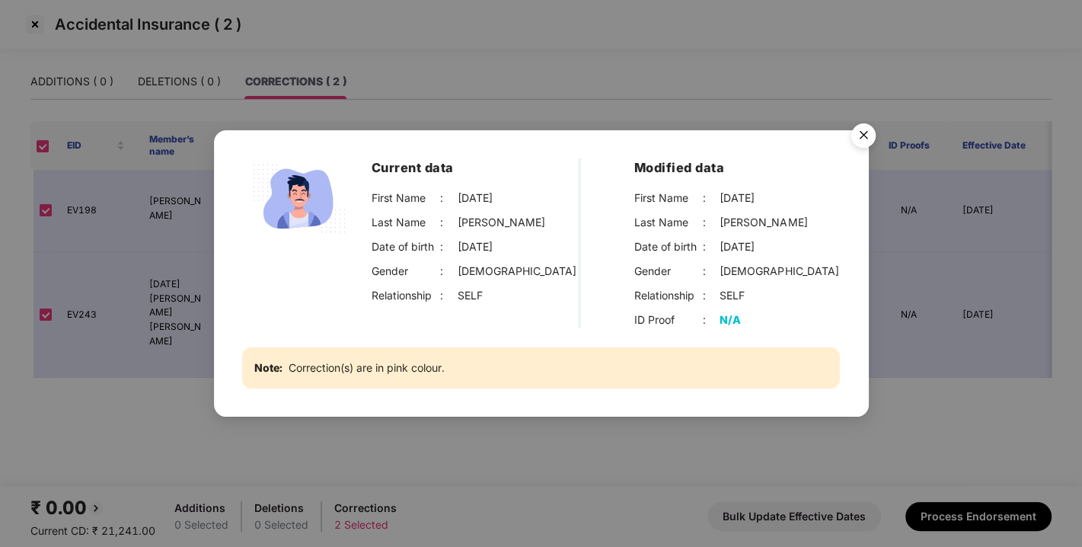
click at [860, 131] on img "Close" at bounding box center [863, 138] width 43 height 43
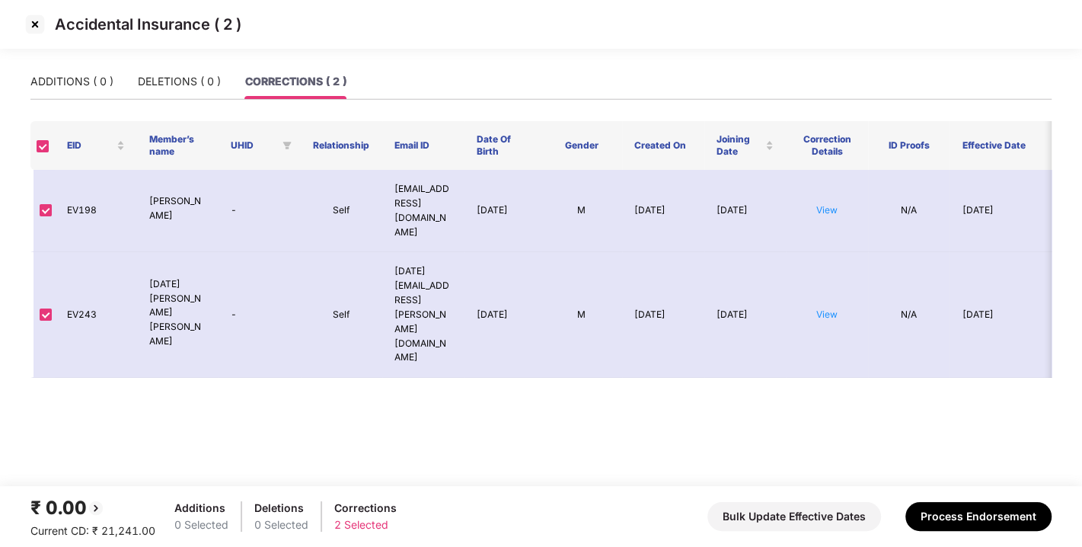
click at [31, 24] on img at bounding box center [35, 24] width 24 height 24
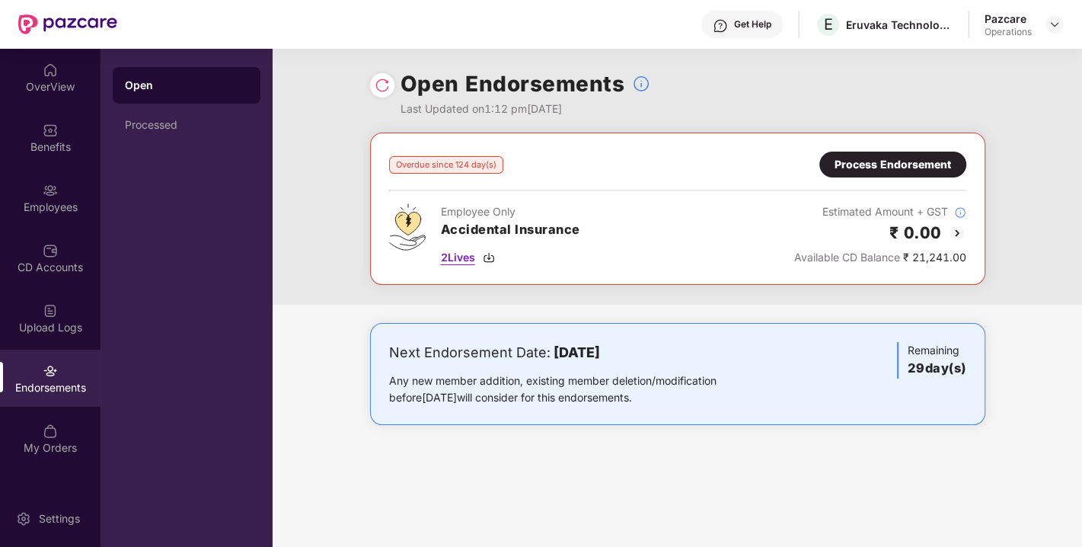
click at [487, 257] on img at bounding box center [489, 257] width 12 height 12
click at [909, 163] on div "Process Endorsement" at bounding box center [893, 164] width 117 height 17
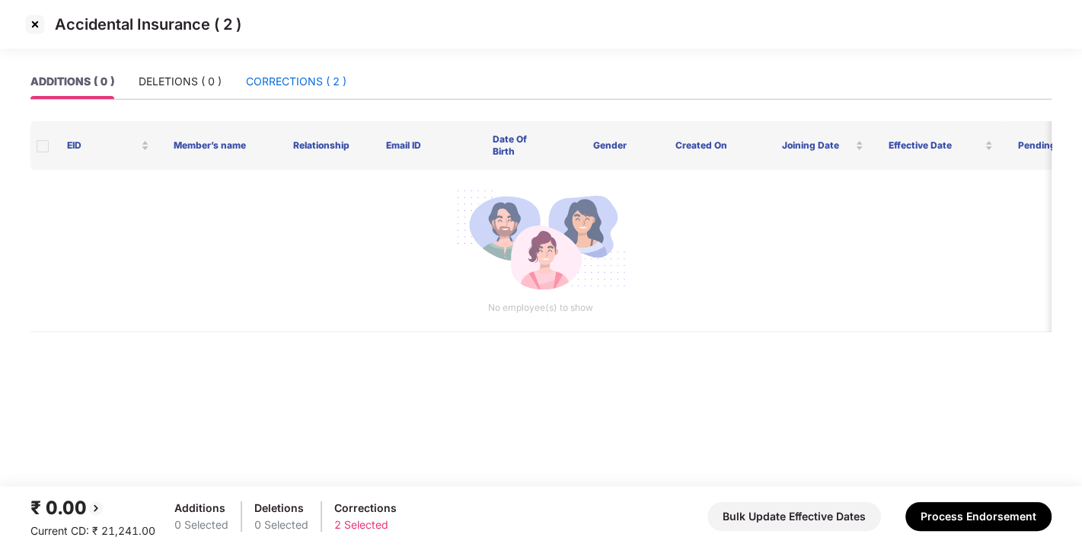
click at [292, 83] on div "CORRECTIONS ( 2 )" at bounding box center [296, 81] width 101 height 17
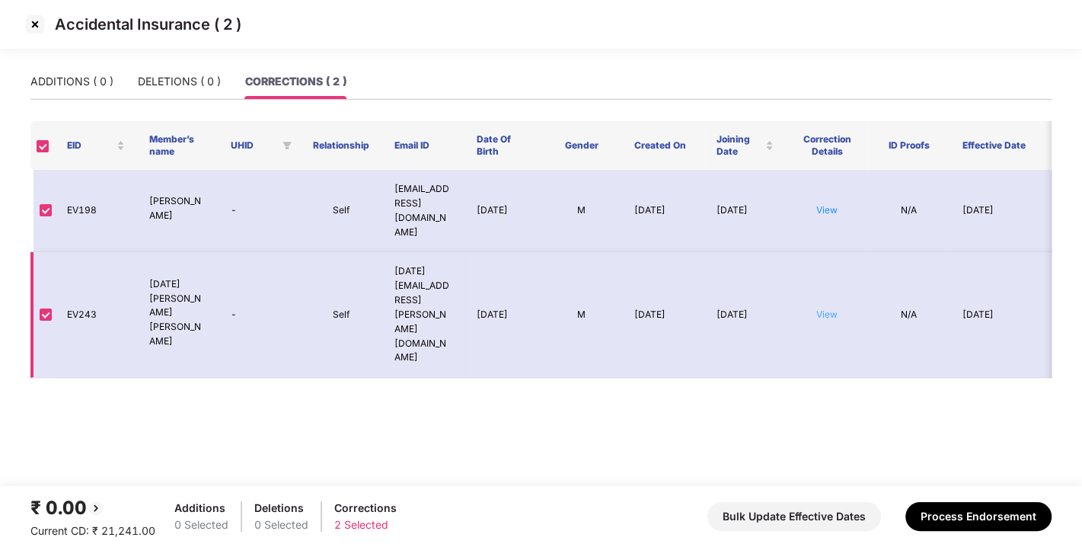
click at [824, 308] on link "View" at bounding box center [826, 313] width 21 height 11
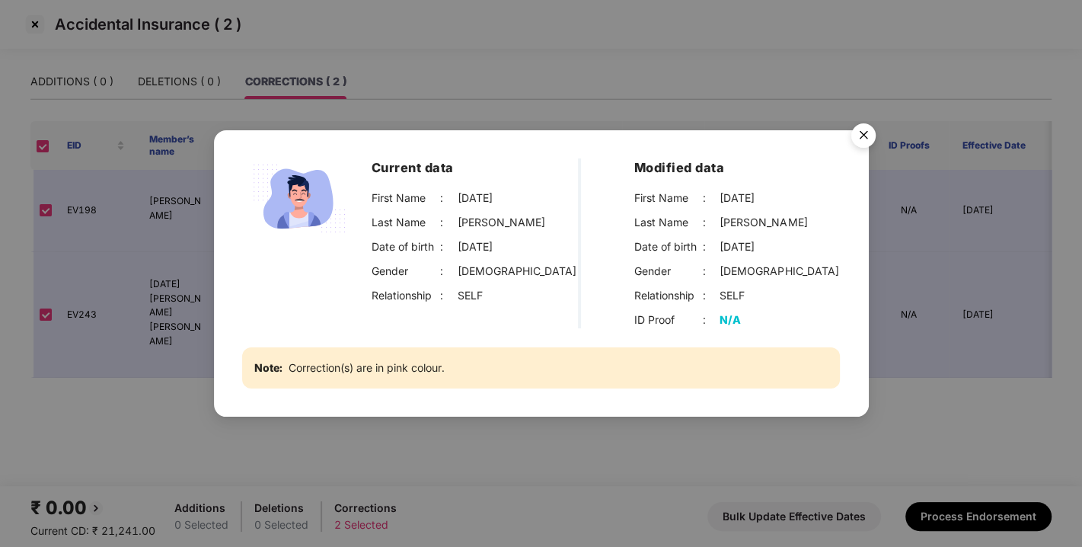
click at [870, 136] on img "Close" at bounding box center [863, 138] width 43 height 43
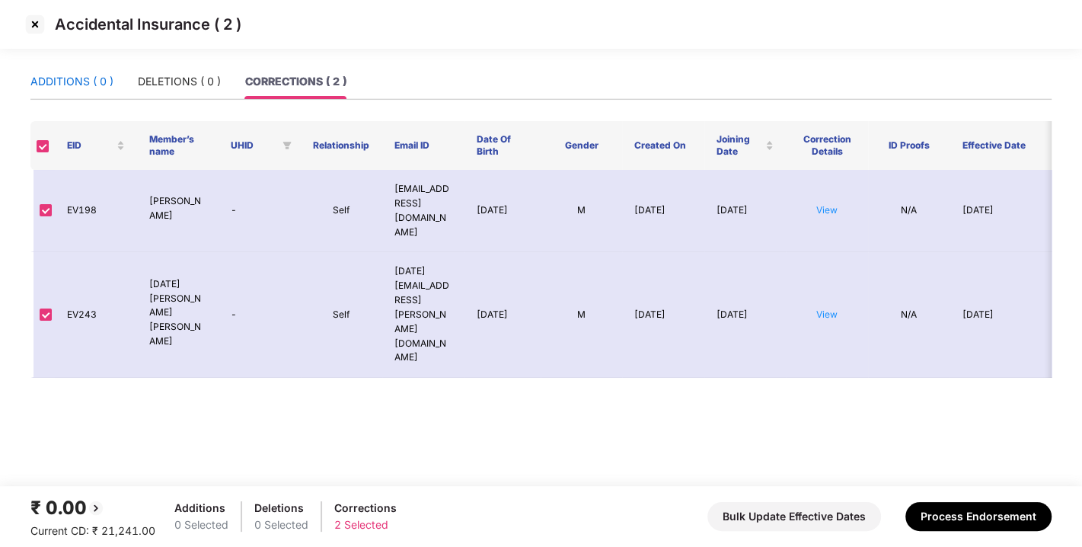
click at [74, 77] on div "ADDITIONS ( 0 )" at bounding box center [71, 81] width 83 height 17
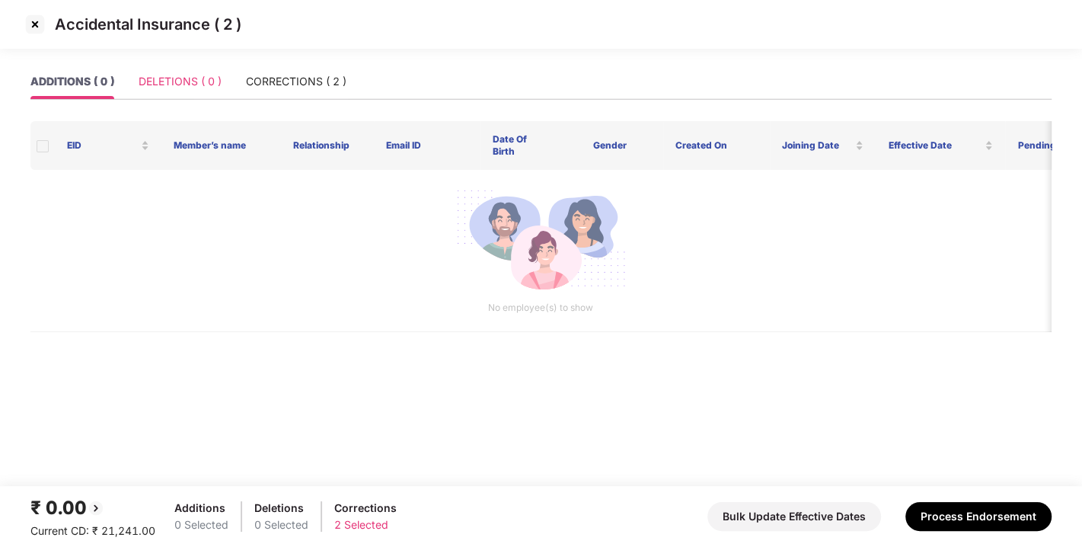
click at [154, 70] on div "DELETIONS ( 0 )" at bounding box center [180, 81] width 83 height 35
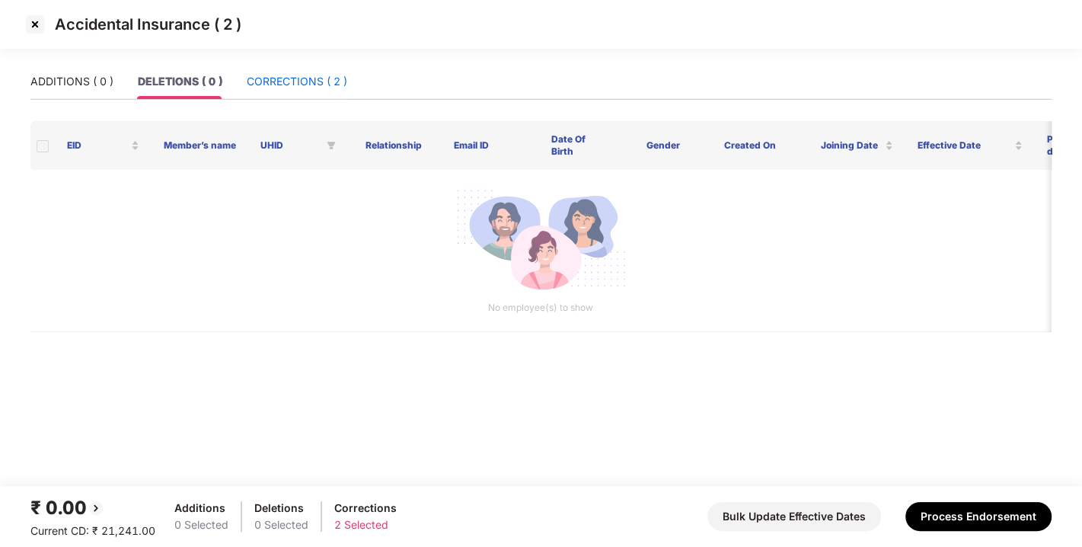
click at [287, 82] on div "CORRECTIONS ( 2 )" at bounding box center [297, 81] width 101 height 17
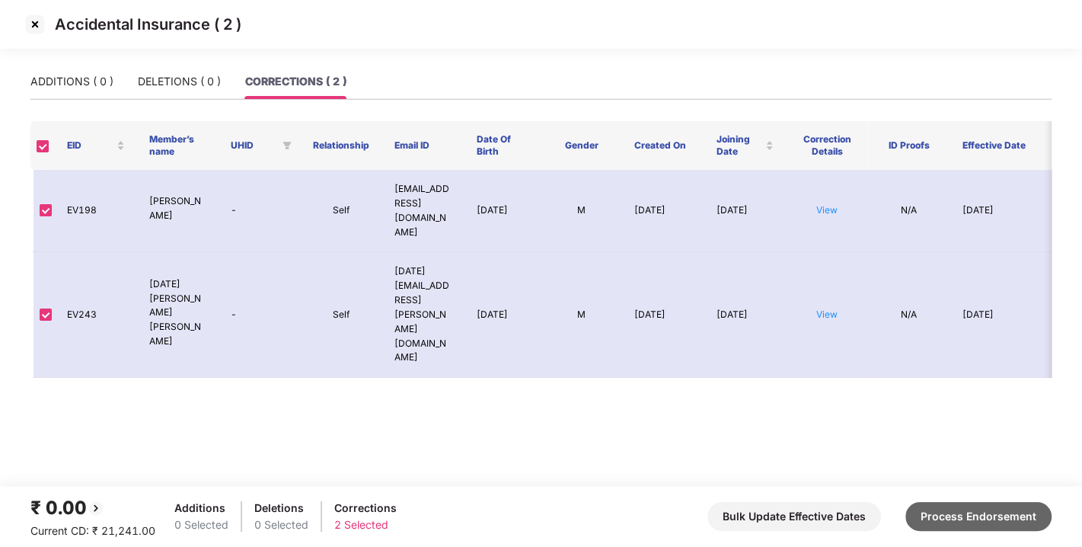
click at [996, 525] on button "Process Endorsement" at bounding box center [978, 516] width 146 height 29
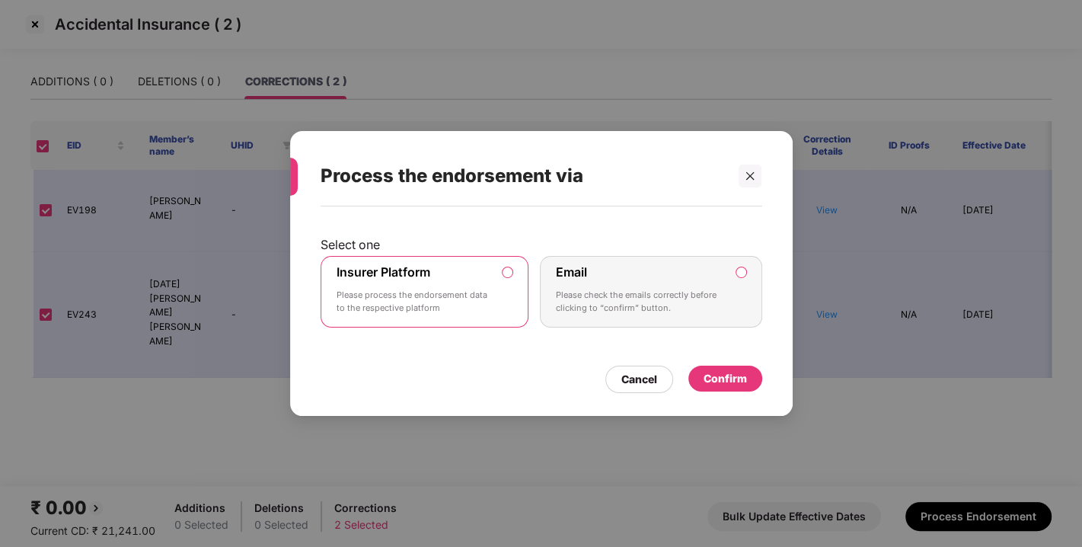
click at [704, 381] on div "Confirm" at bounding box center [725, 378] width 43 height 17
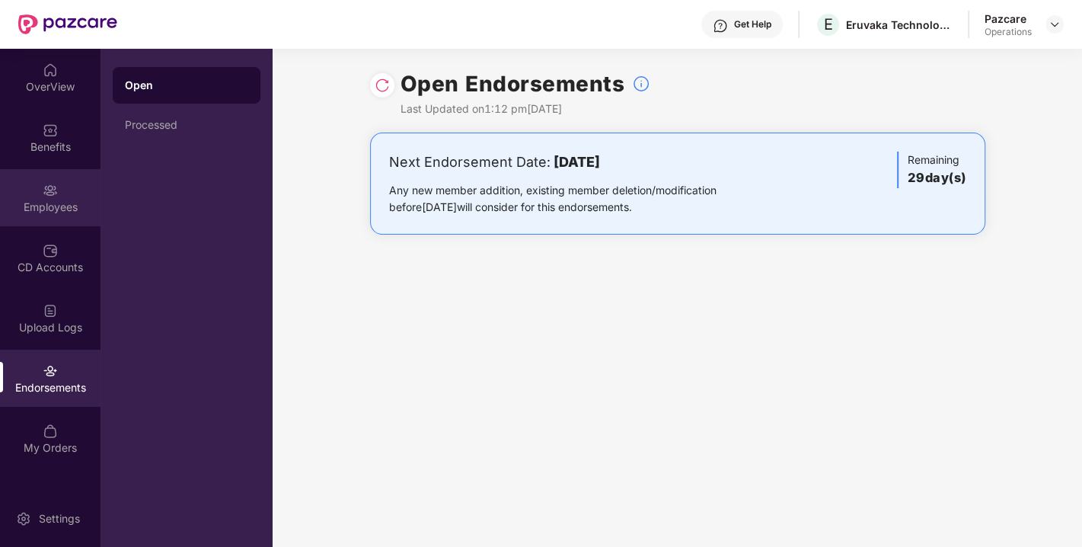
click at [44, 209] on div "Employees" at bounding box center [50, 207] width 101 height 15
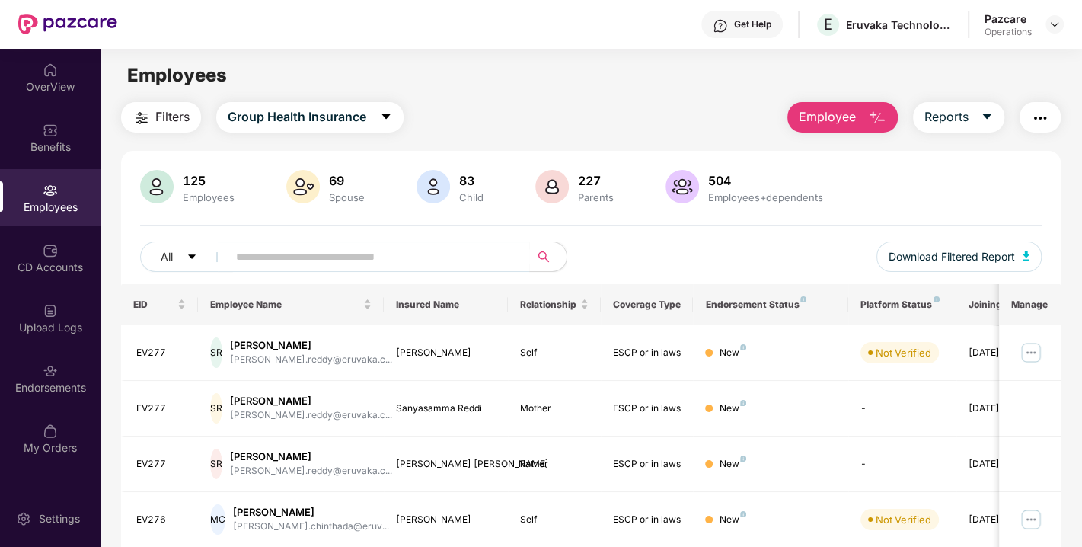
click at [169, 117] on span "Filters" at bounding box center [172, 116] width 34 height 19
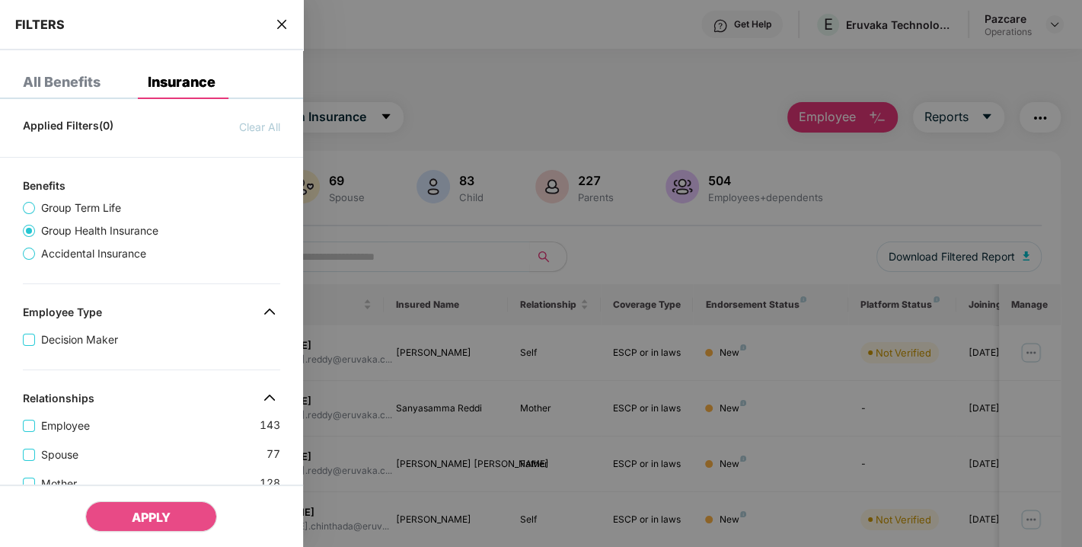
click at [276, 27] on icon "close" at bounding box center [282, 24] width 12 height 12
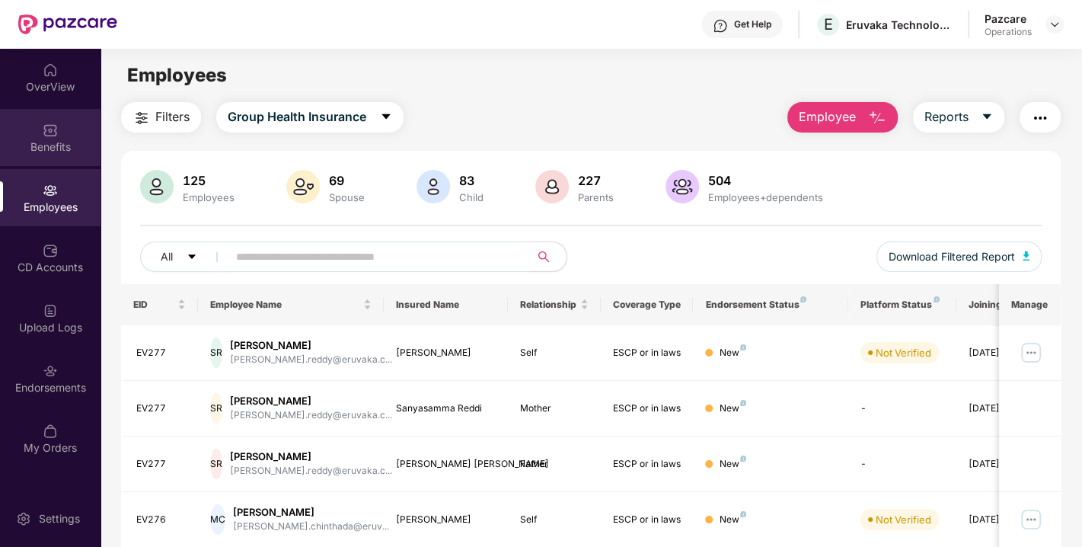
click at [56, 137] on div "Benefits" at bounding box center [50, 137] width 101 height 57
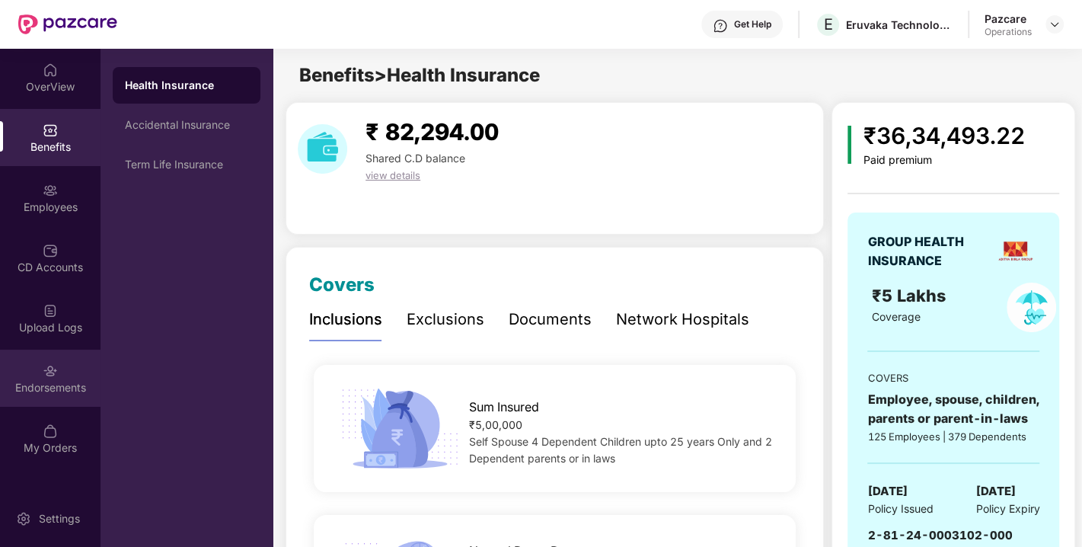
click at [24, 372] on div "Endorsements" at bounding box center [50, 378] width 101 height 57
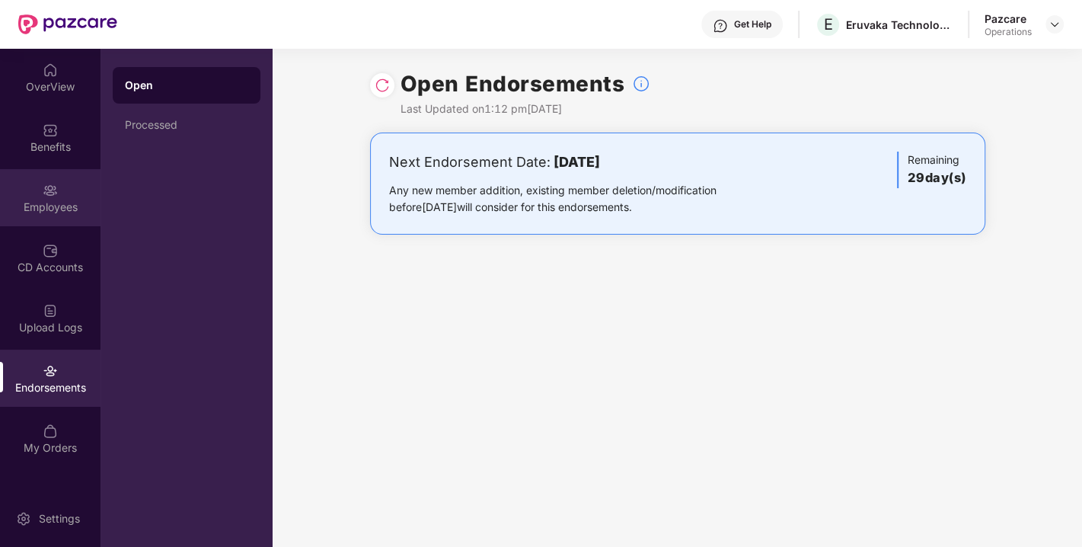
click at [52, 206] on div "Employees" at bounding box center [50, 207] width 101 height 15
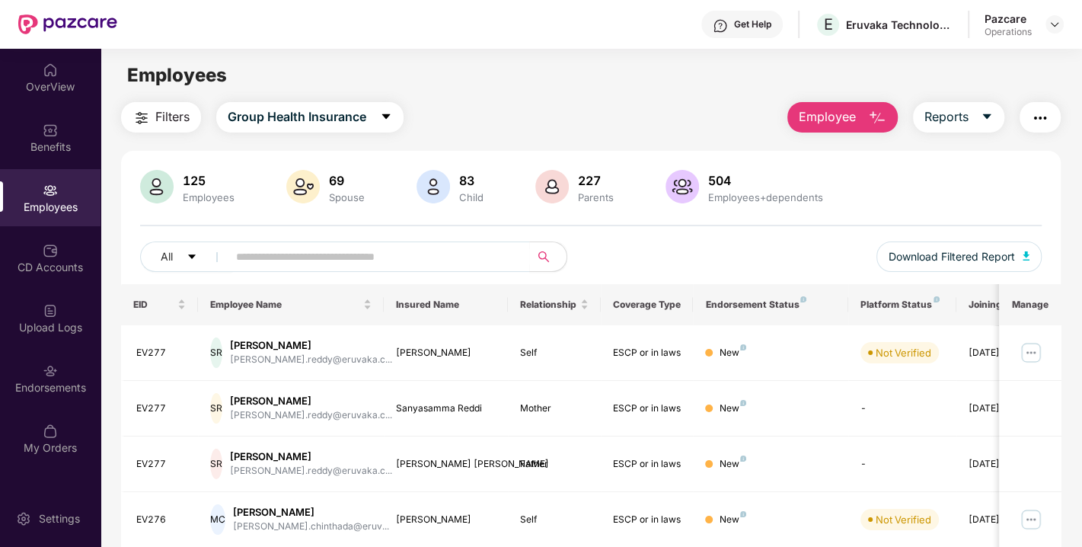
click at [173, 127] on button "Filters" at bounding box center [161, 117] width 80 height 30
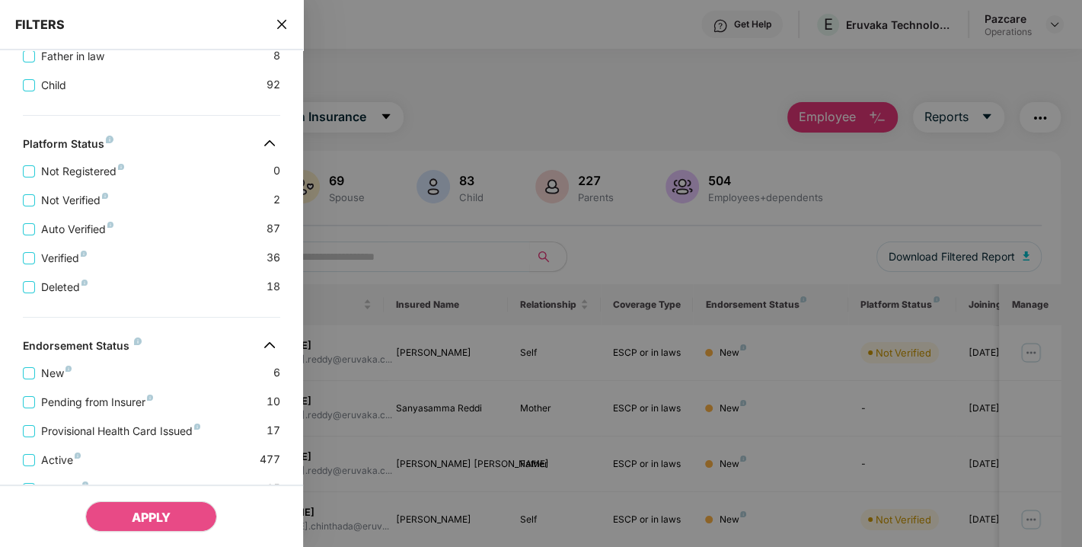
scroll to position [585, 0]
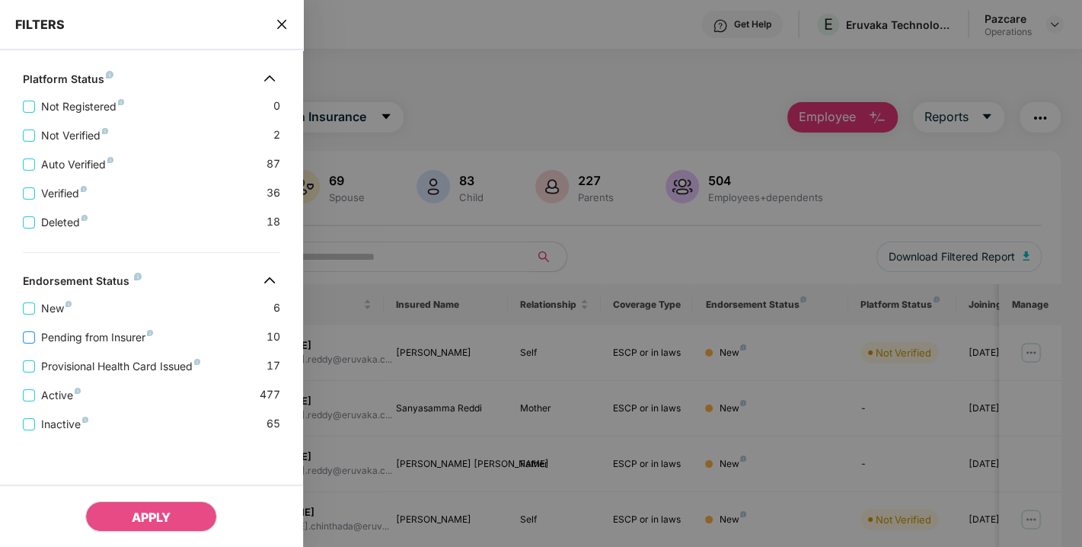
click at [71, 336] on span "Pending from Insurer" at bounding box center [97, 337] width 124 height 17
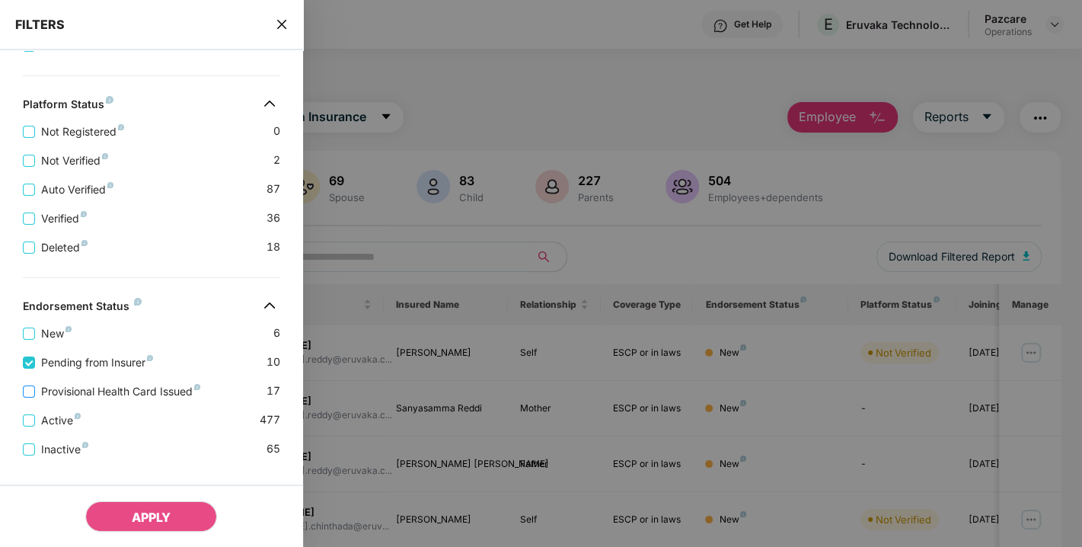
click at [62, 398] on span "Provisional Health Card Issued" at bounding box center [120, 391] width 171 height 17
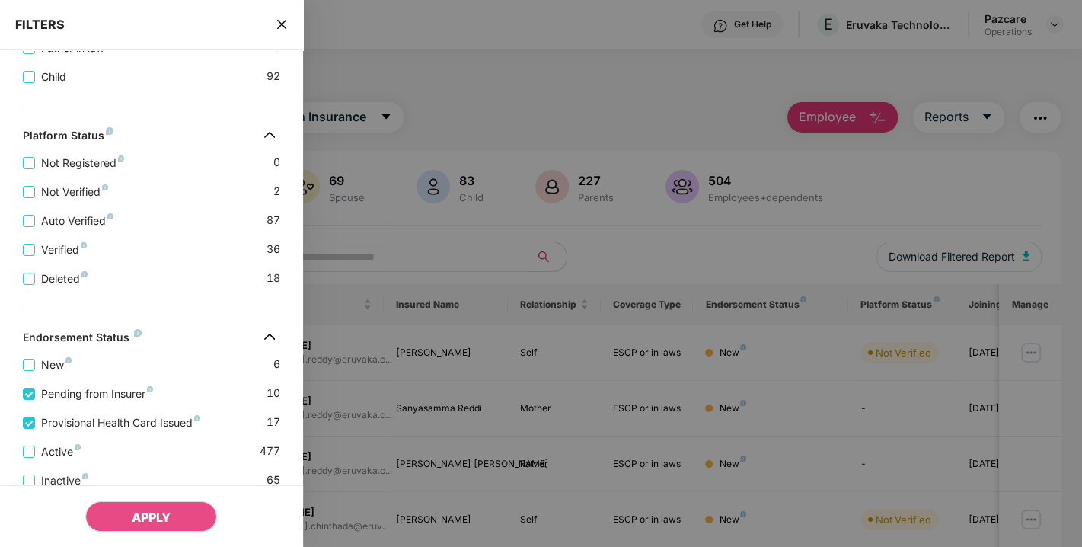
click at [121, 532] on div "APPLY" at bounding box center [151, 515] width 303 height 62
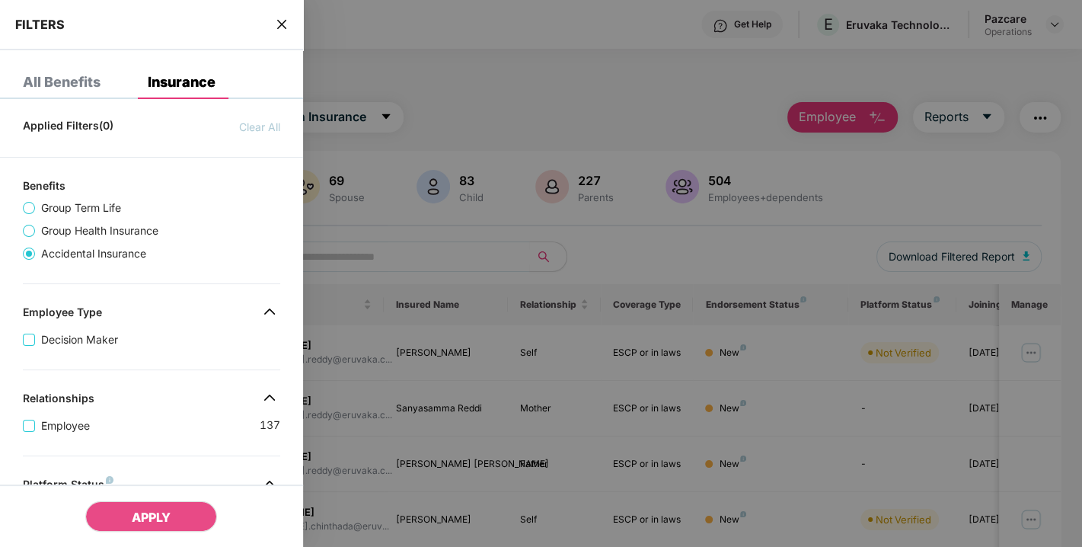
scroll to position [409, 0]
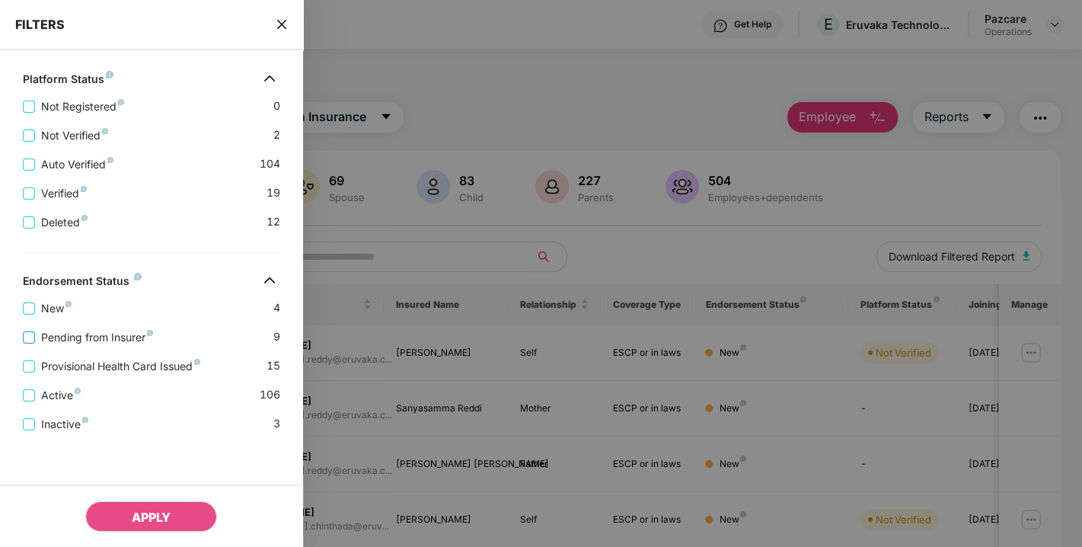
click at [120, 329] on span "Pending from Insurer" at bounding box center [97, 337] width 124 height 17
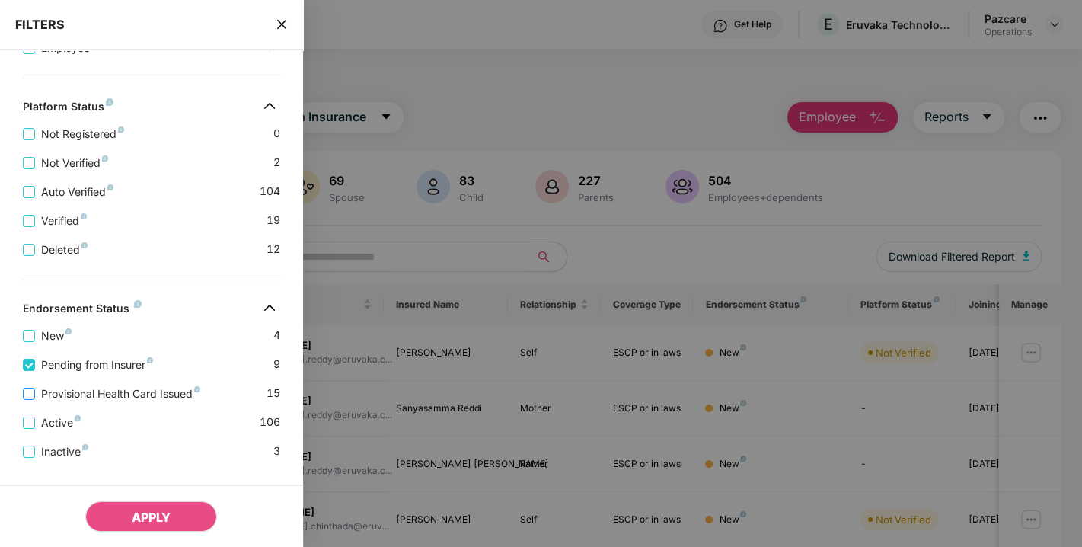
click at [76, 399] on span "Provisional Health Card Issued" at bounding box center [120, 393] width 171 height 17
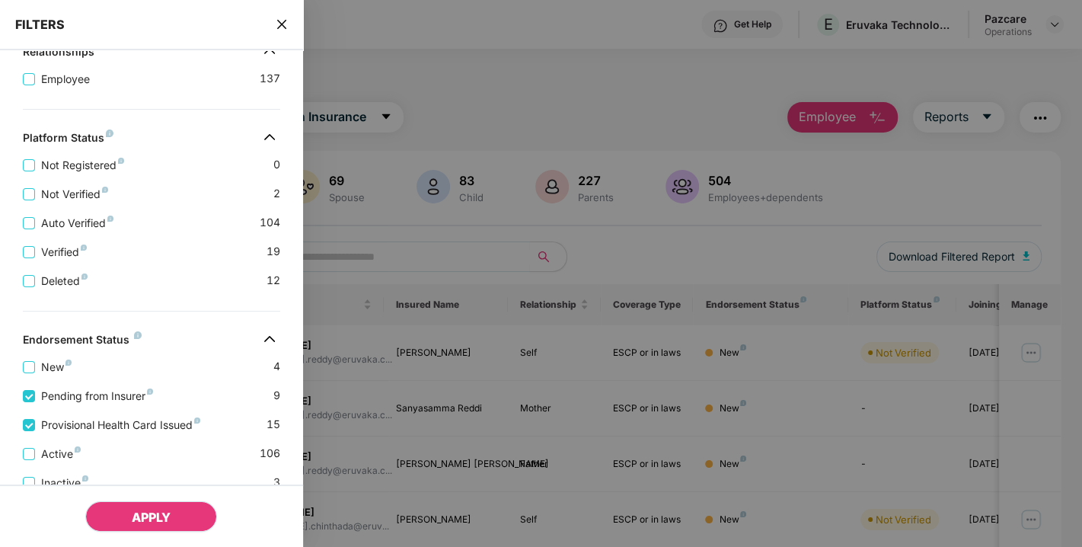
click at [146, 506] on button "APPLY" at bounding box center [151, 516] width 132 height 30
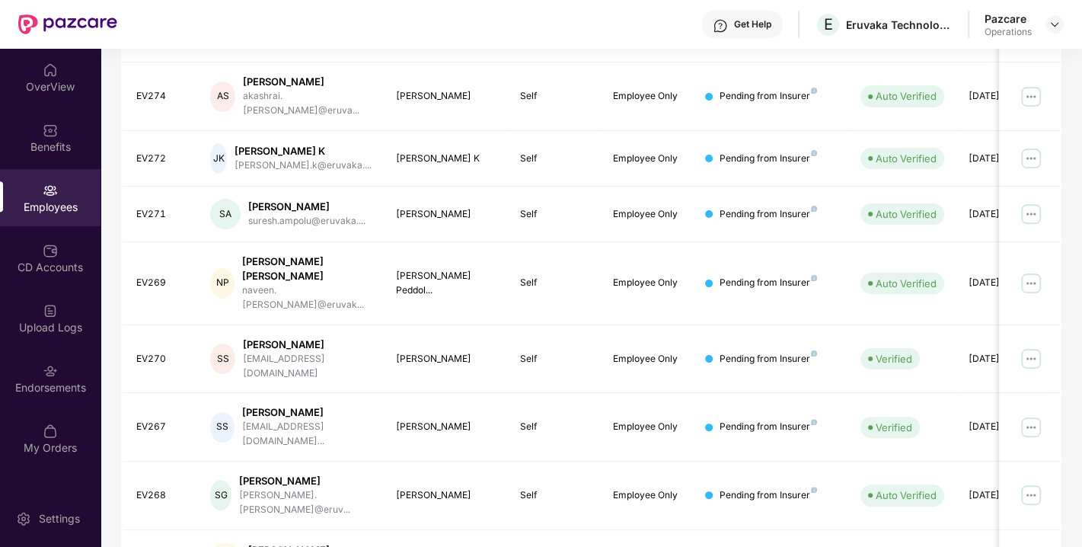
scroll to position [0, 0]
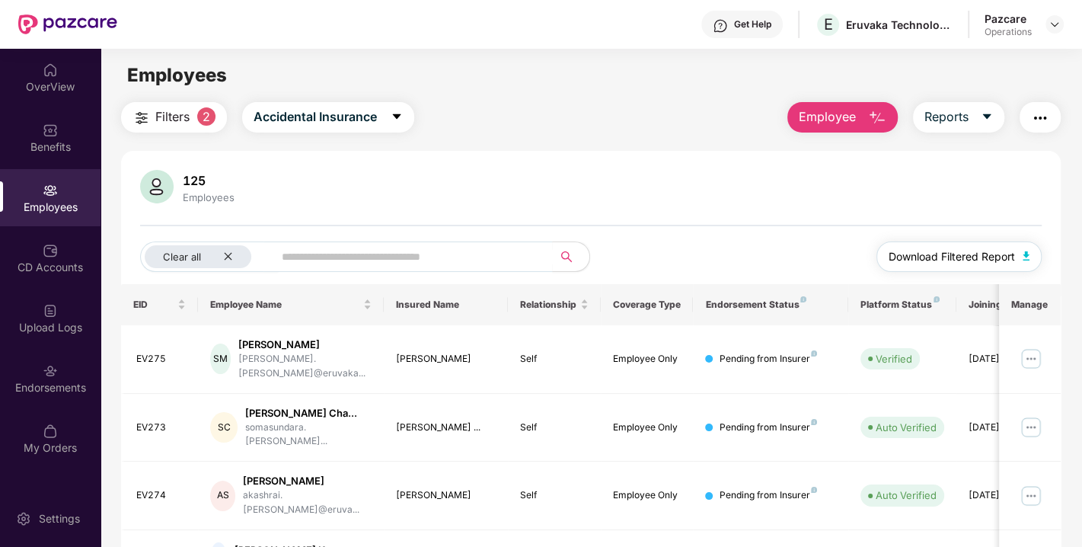
click at [1019, 248] on button "Download Filtered Report" at bounding box center [959, 256] width 166 height 30
click at [1038, 117] on img "button" at bounding box center [1040, 118] width 18 height 18
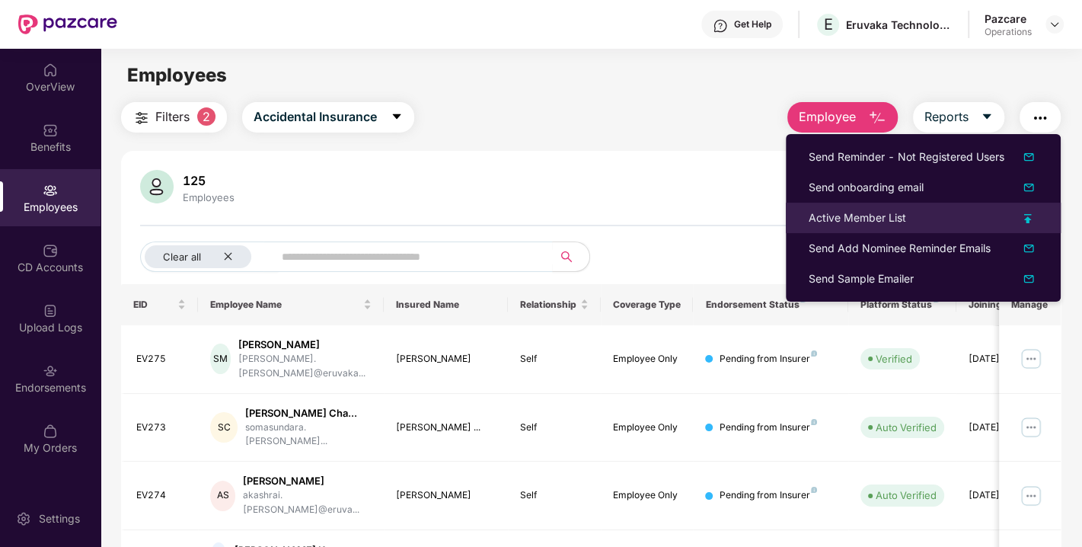
click at [848, 214] on div "Active Member List" at bounding box center [857, 217] width 97 height 17
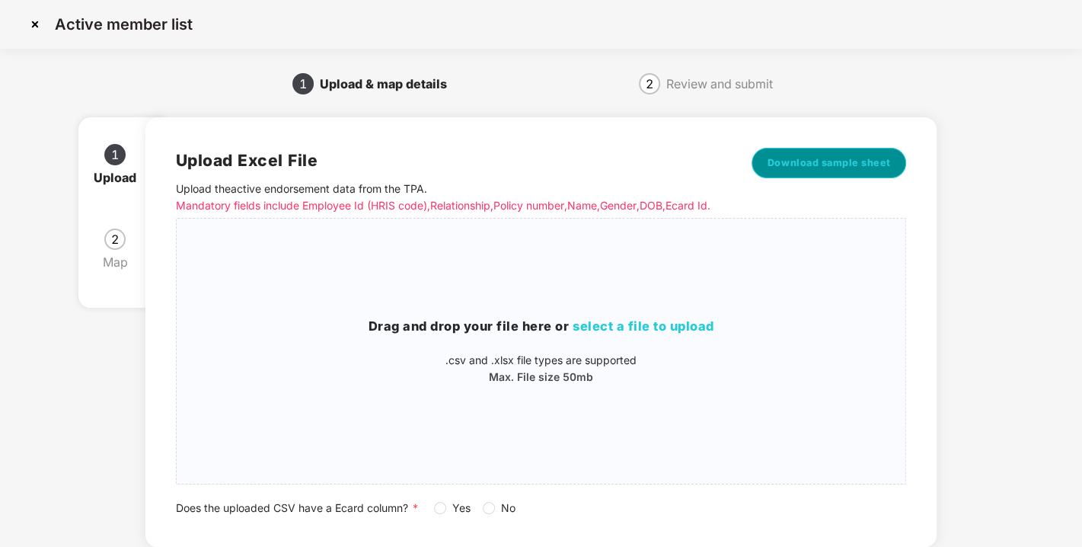
click at [803, 161] on span "Download sample sheet" at bounding box center [829, 162] width 123 height 15
click at [37, 30] on img at bounding box center [35, 24] width 24 height 24
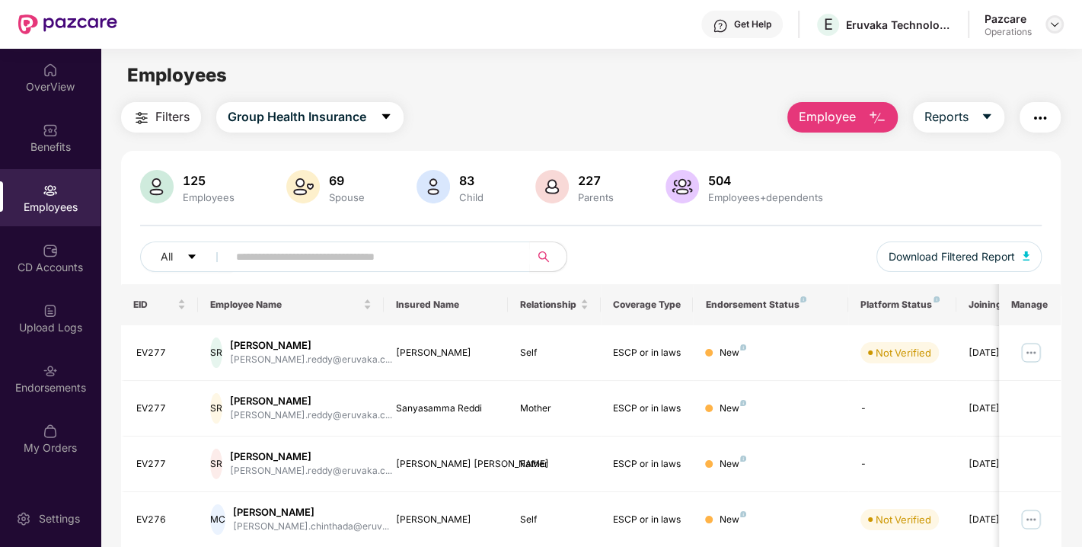
click at [1052, 24] on img at bounding box center [1055, 24] width 12 height 12
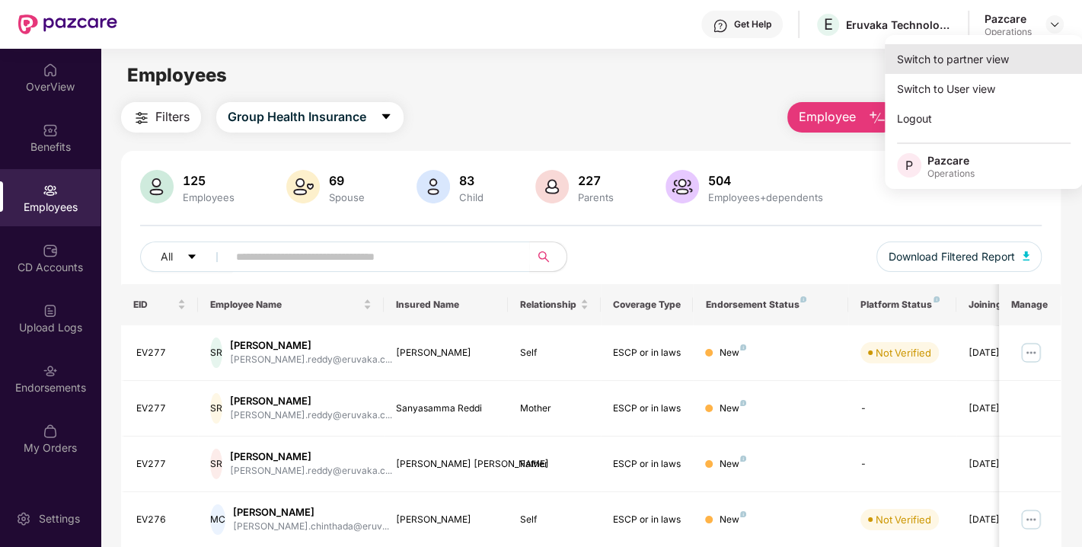
click at [959, 65] on div "Switch to partner view" at bounding box center [984, 59] width 198 height 30
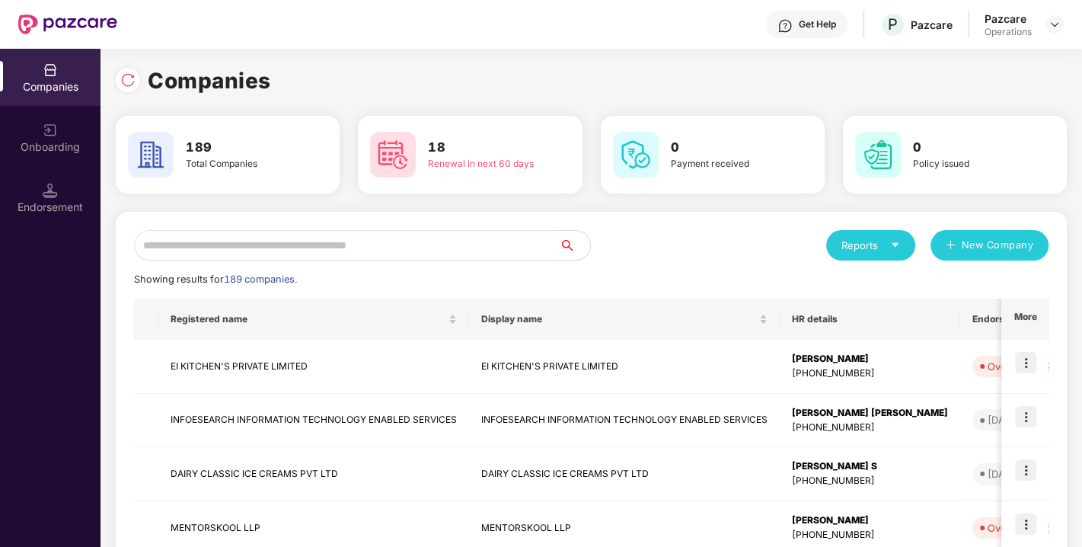
click at [387, 247] on input "text" at bounding box center [347, 245] width 426 height 30
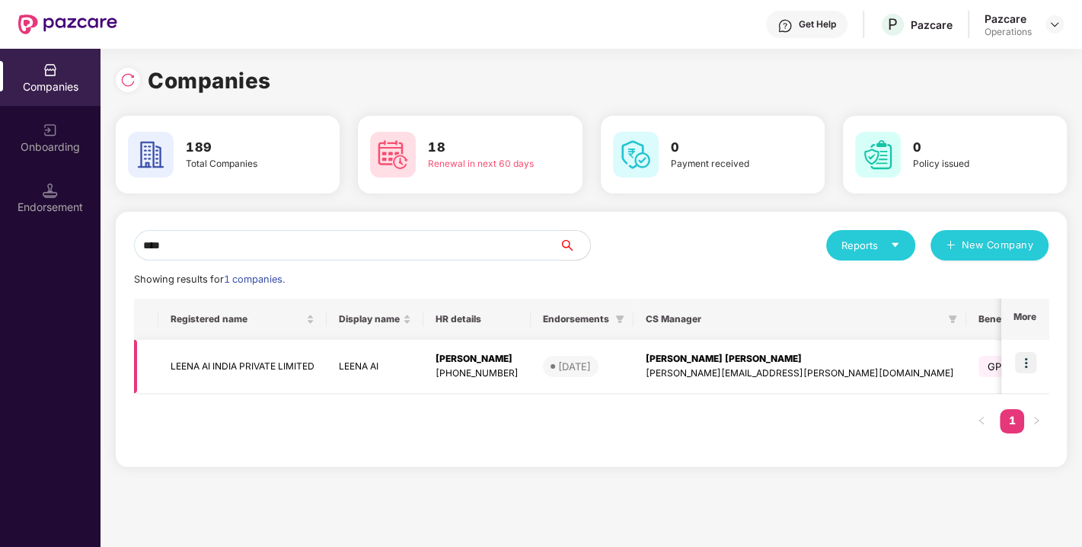
type input "****"
click at [1021, 356] on img at bounding box center [1025, 362] width 21 height 21
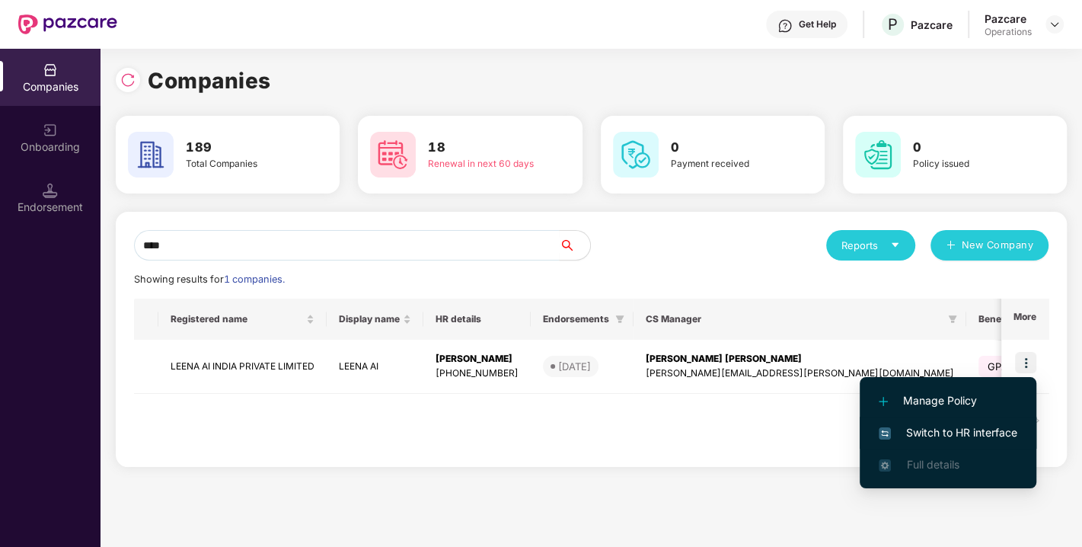
click at [957, 420] on li "Switch to HR interface" at bounding box center [948, 433] width 177 height 32
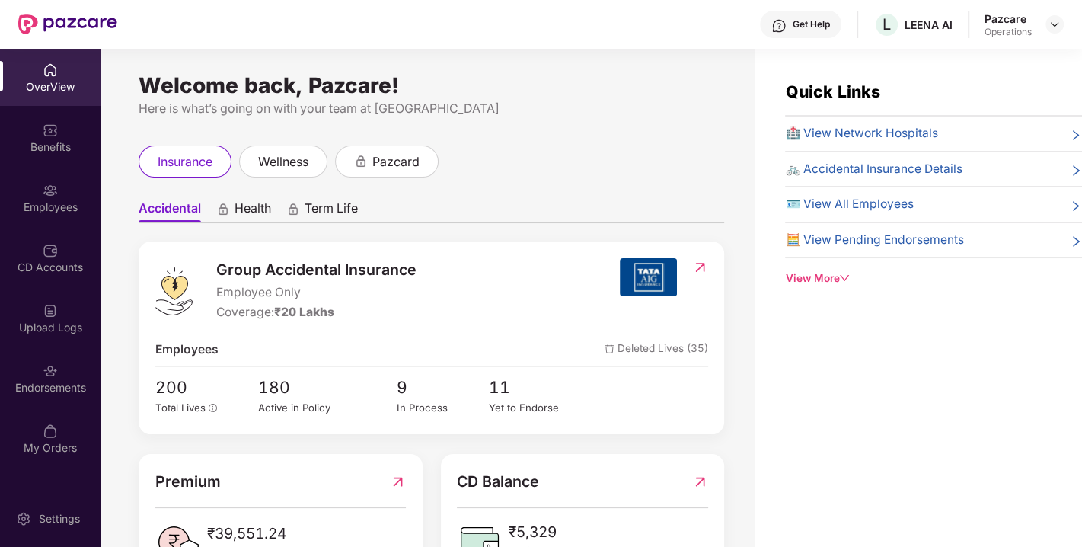
click at [43, 395] on div "Endorsements" at bounding box center [50, 378] width 101 height 57
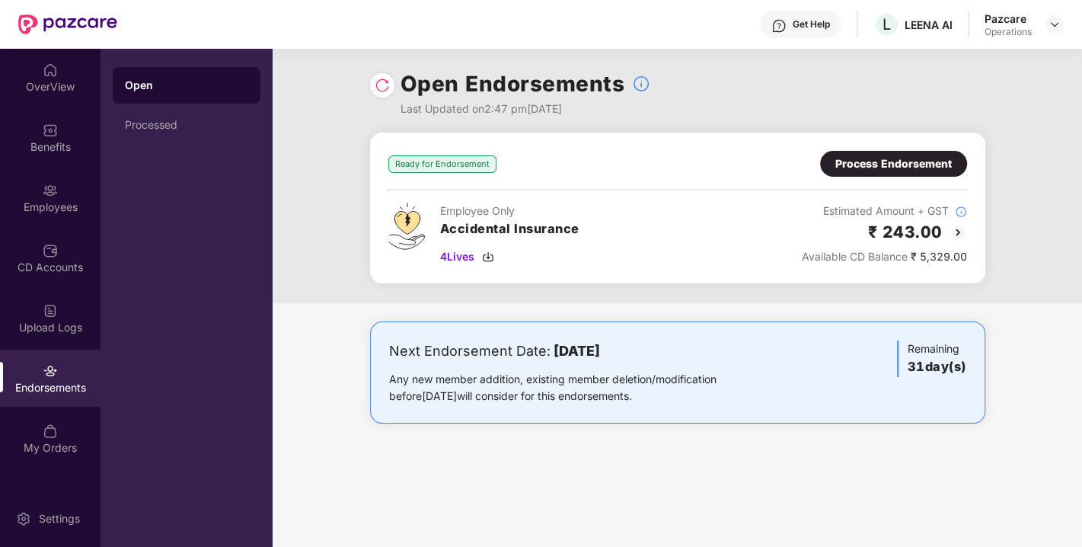
click at [869, 167] on div "Process Endorsement" at bounding box center [893, 163] width 117 height 17
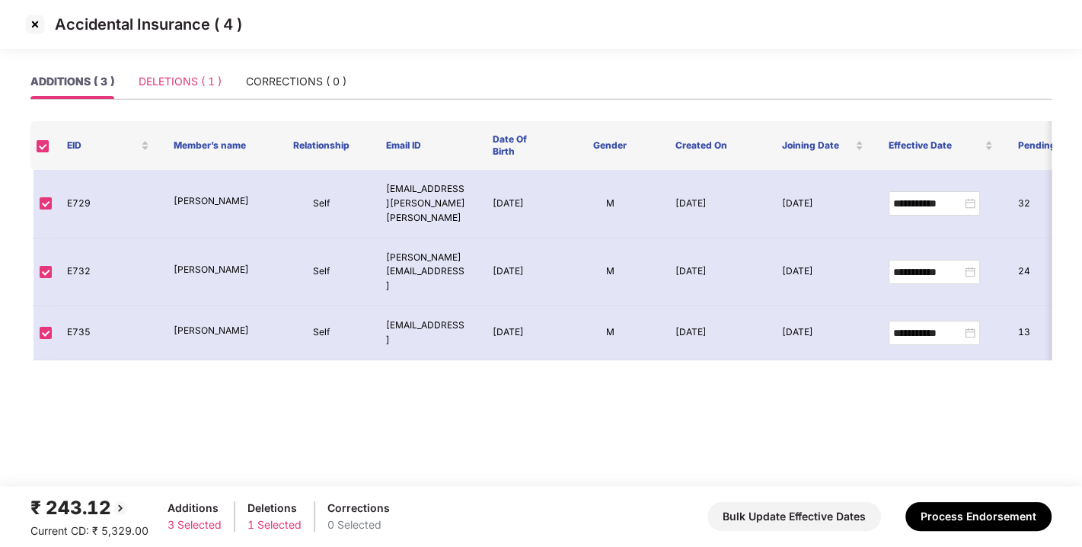
click at [189, 72] on div "DELETIONS ( 1 )" at bounding box center [180, 81] width 83 height 35
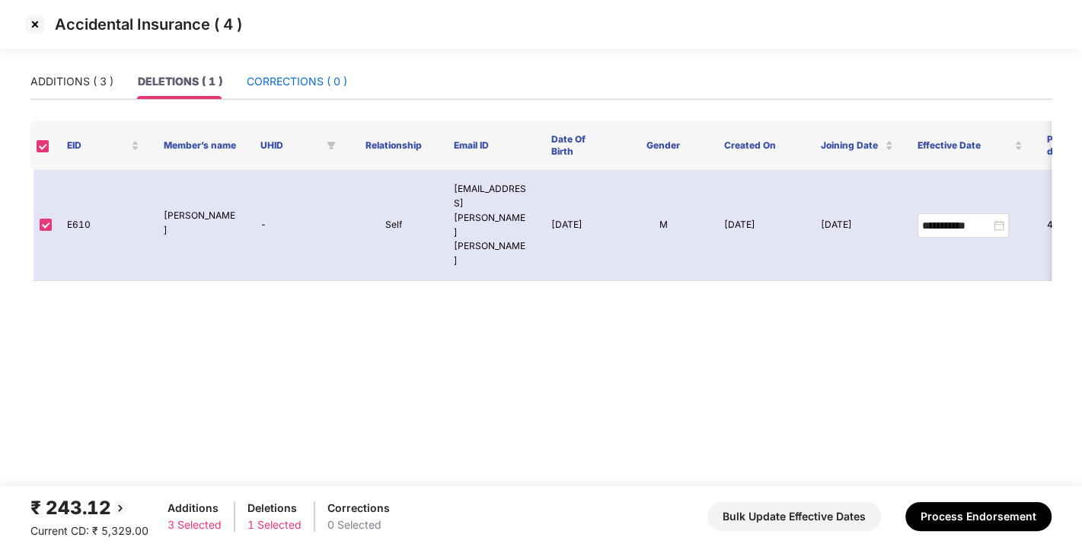
click at [289, 77] on div "CORRECTIONS ( 0 )" at bounding box center [297, 81] width 101 height 17
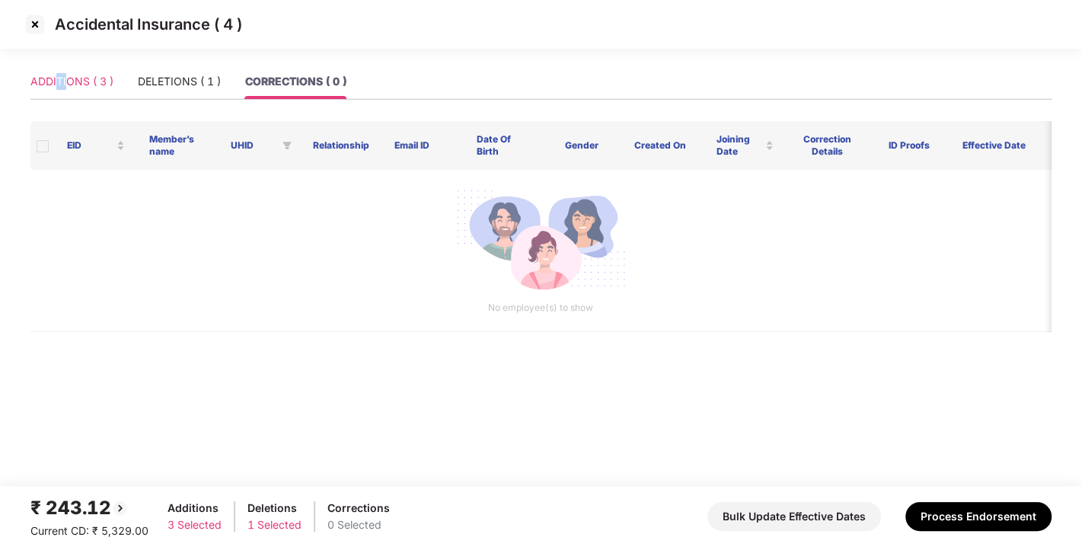
drag, startPoint x: 59, startPoint y: 107, endPoint x: 68, endPoint y: 93, distance: 16.5
click at [68, 93] on div "ADDITIONS ( 3 ) DELETIONS ( 1 ) CORRECTIONS ( 0 )" at bounding box center [540, 88] width 1021 height 48
click at [68, 93] on div "ADDITIONS ( 3 )" at bounding box center [71, 81] width 83 height 35
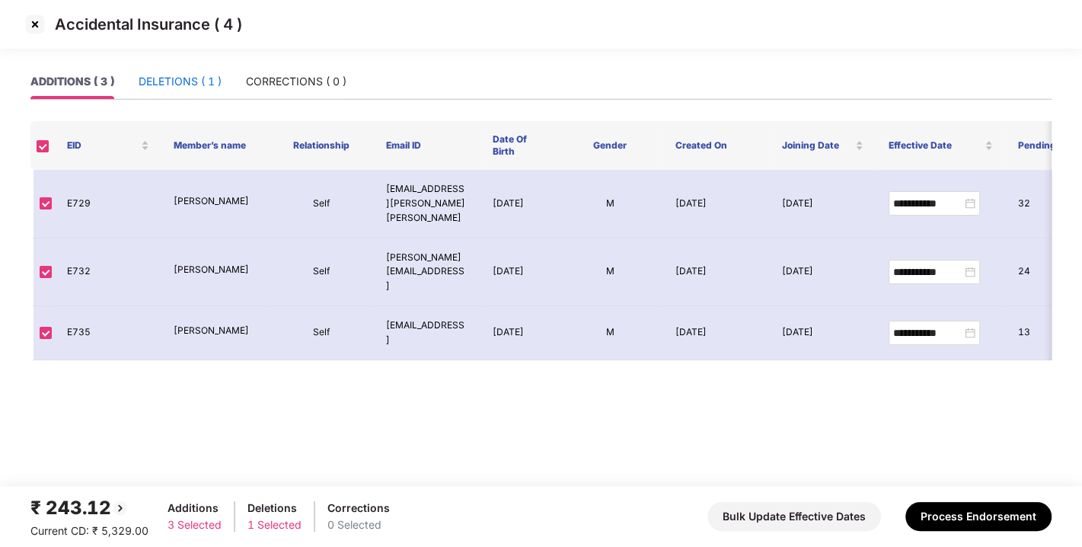
click at [178, 82] on div "DELETIONS ( 1 )" at bounding box center [180, 81] width 83 height 17
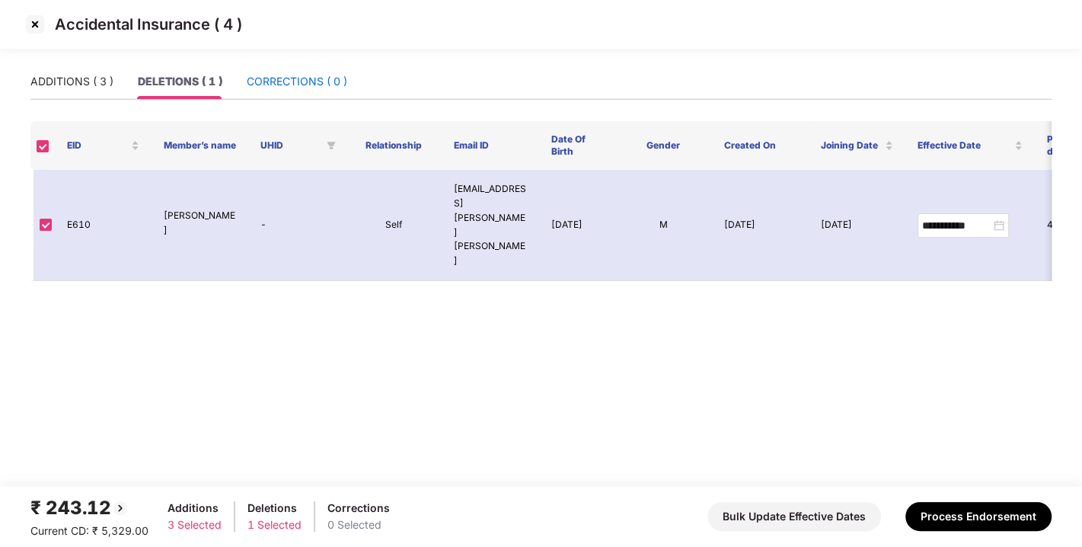
click at [309, 85] on div "CORRECTIONS ( 0 )" at bounding box center [297, 81] width 101 height 17
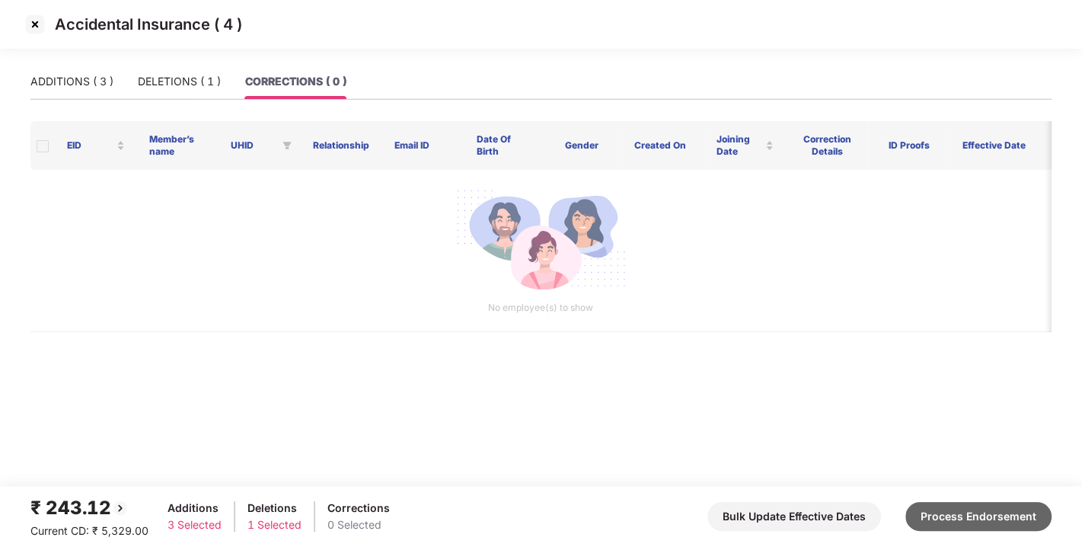
click at [976, 516] on button "Process Endorsement" at bounding box center [978, 516] width 146 height 29
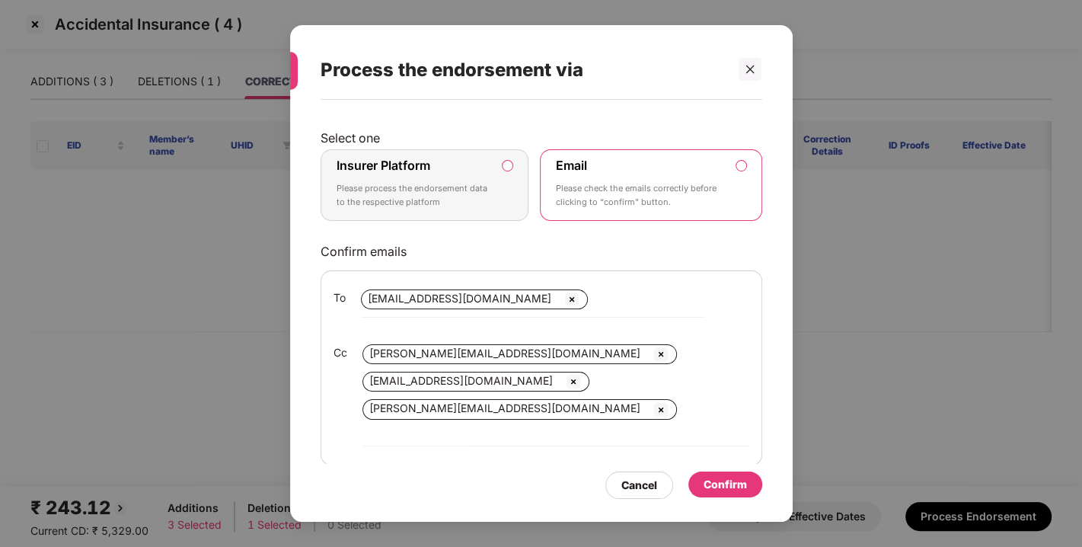
click at [495, 168] on label "Insurer Platform Please process the endorsement data to the respective platform" at bounding box center [425, 185] width 209 height 72
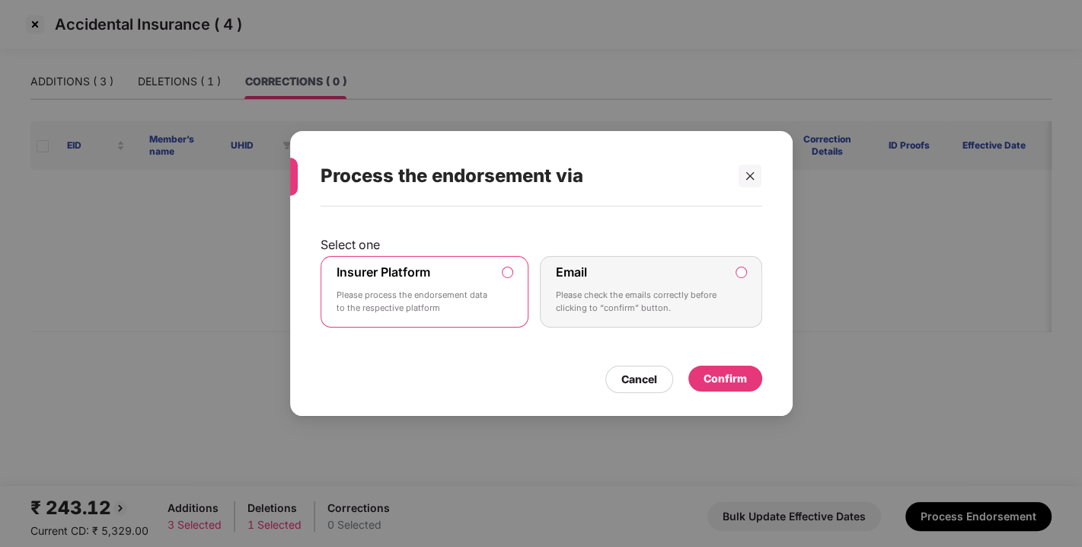
click at [729, 366] on div "Confirm" at bounding box center [725, 379] width 74 height 26
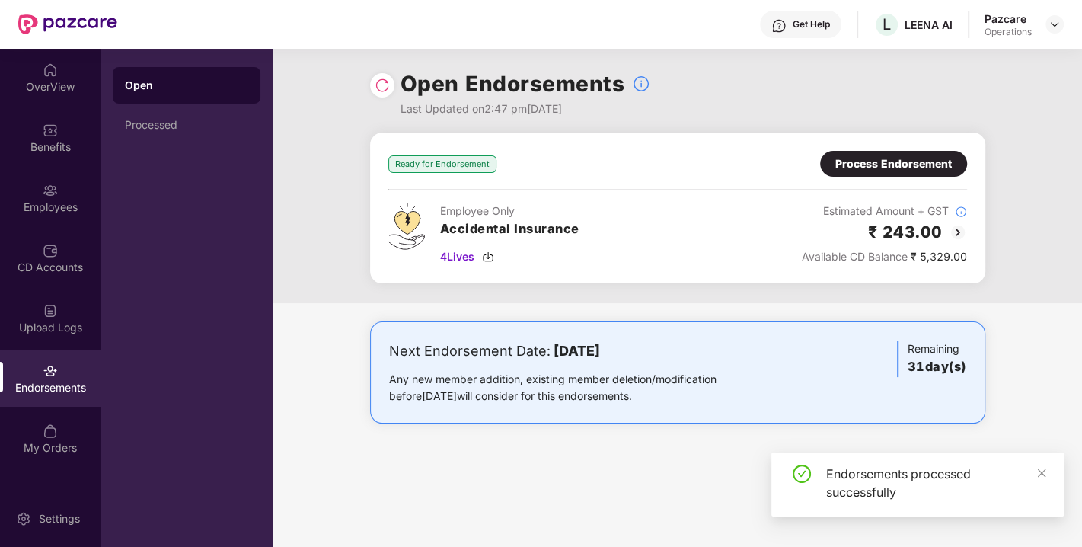
click at [378, 85] on img at bounding box center [382, 85] width 15 height 15
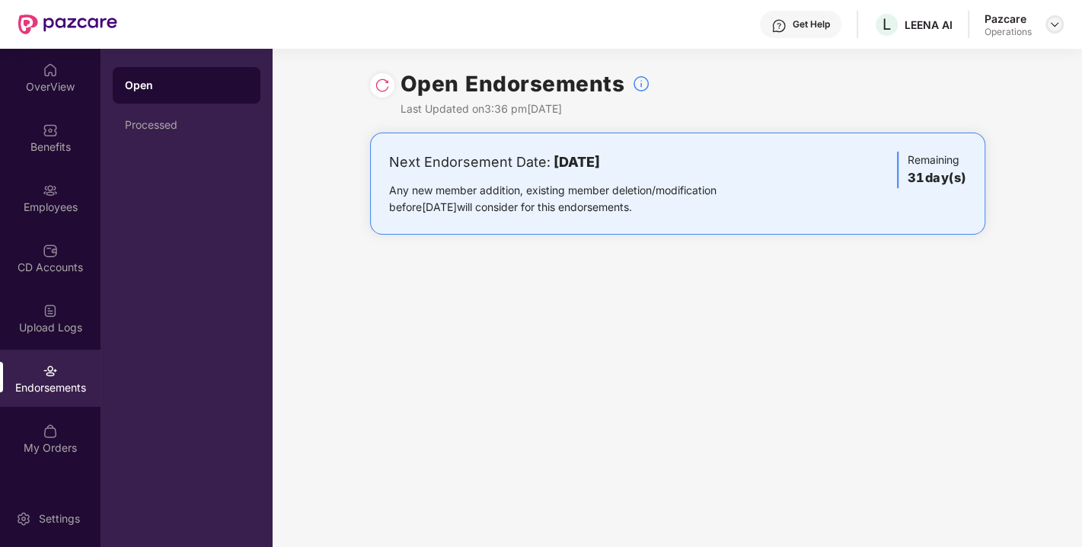
click at [1052, 30] on img at bounding box center [1055, 24] width 12 height 12
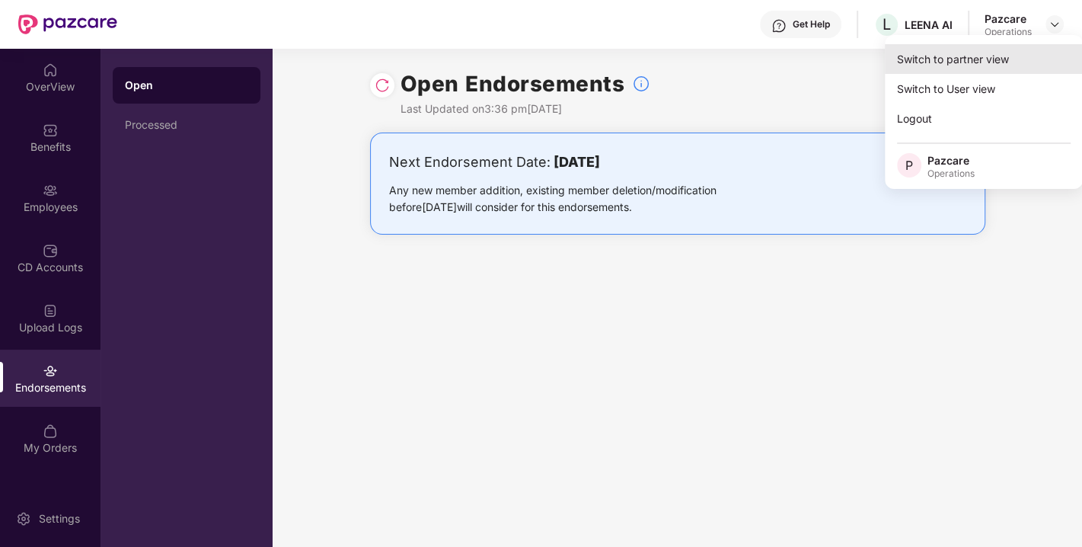
click at [928, 65] on div "Switch to partner view" at bounding box center [984, 59] width 198 height 30
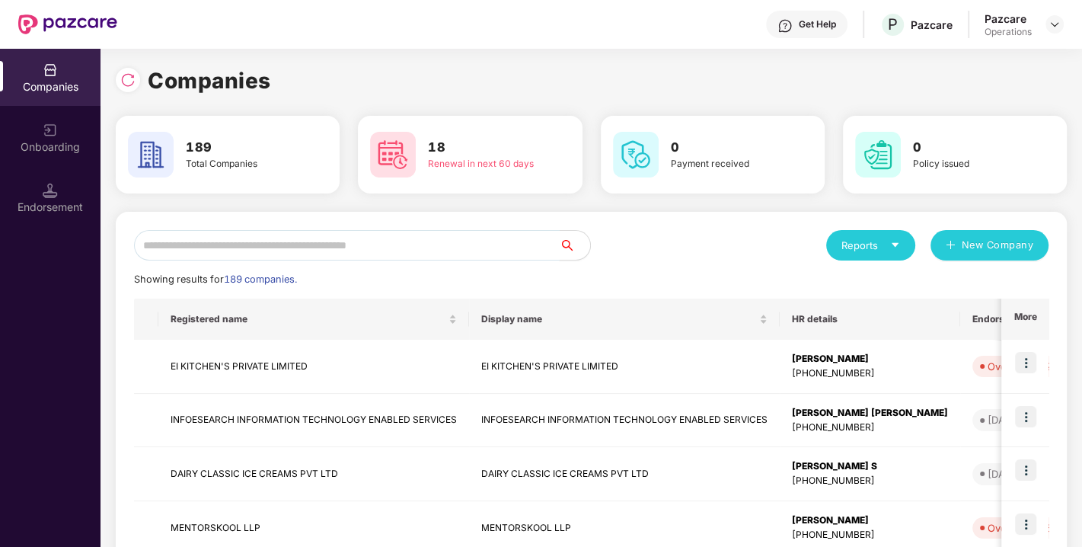
paste input "**********"
click at [300, 250] on input "text" at bounding box center [347, 245] width 426 height 30
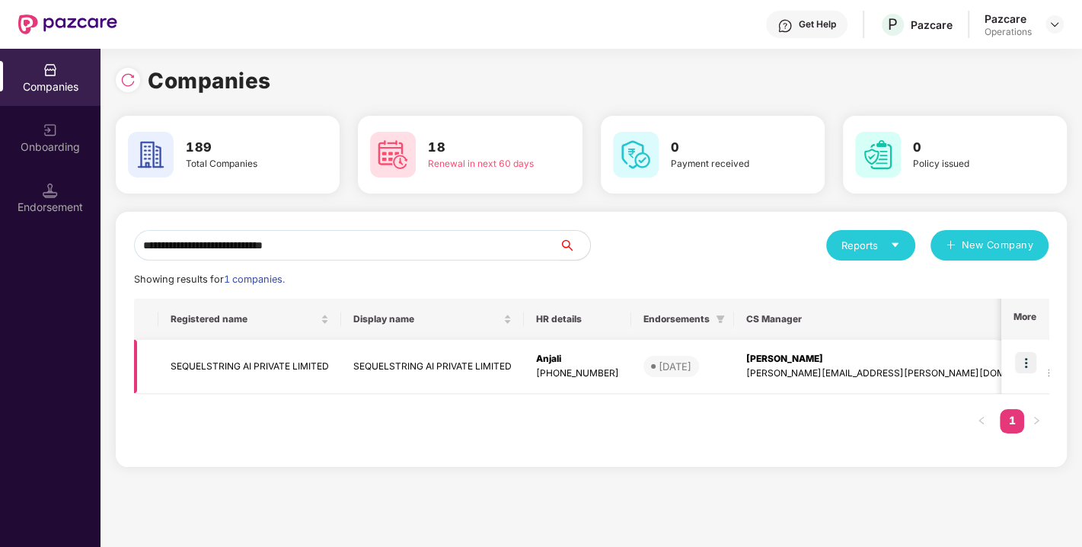
type input "**********"
click at [1017, 360] on img at bounding box center [1025, 362] width 21 height 21
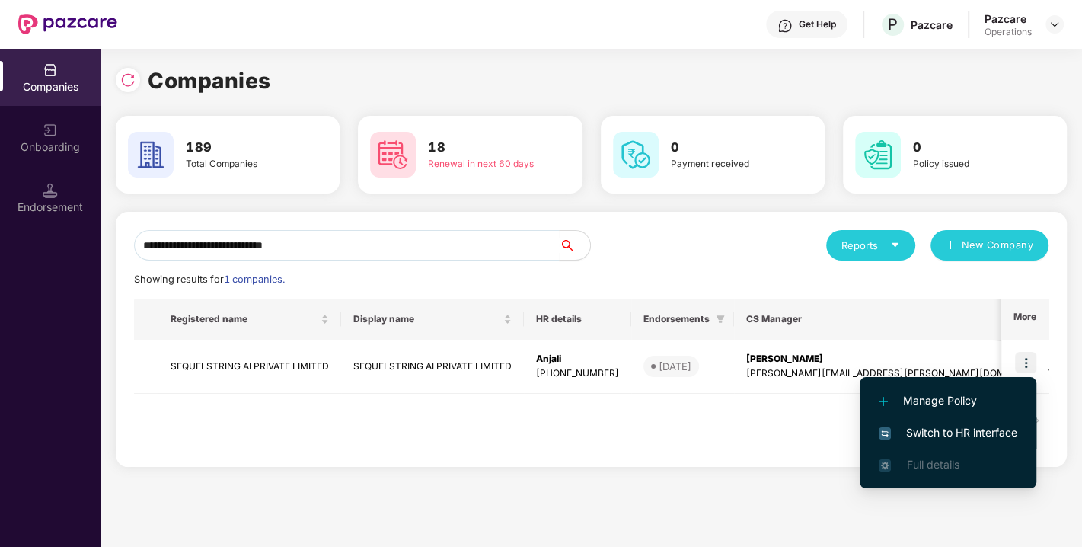
click at [934, 424] on span "Switch to HR interface" at bounding box center [948, 432] width 139 height 17
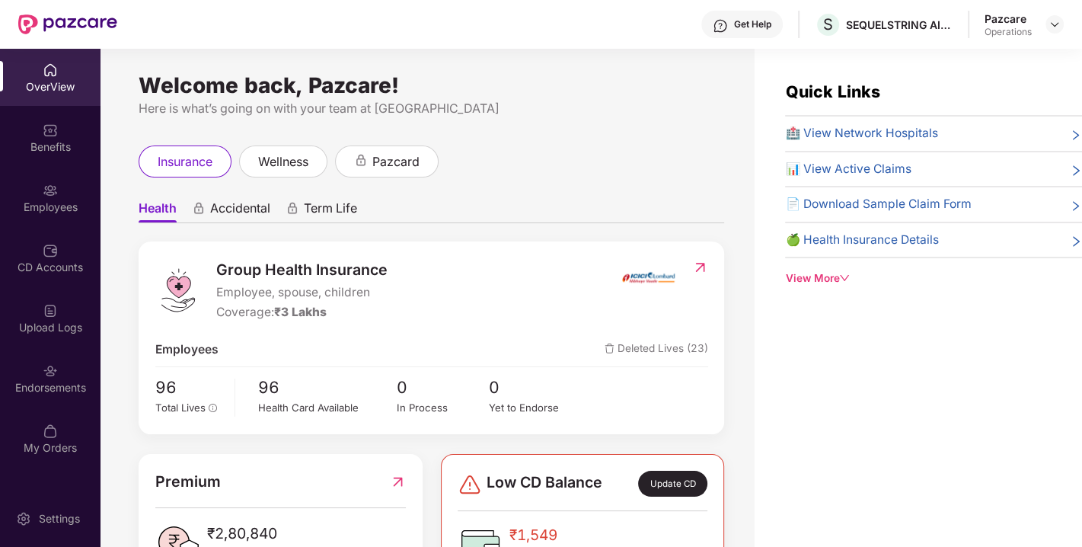
click at [45, 374] on img at bounding box center [50, 370] width 15 height 15
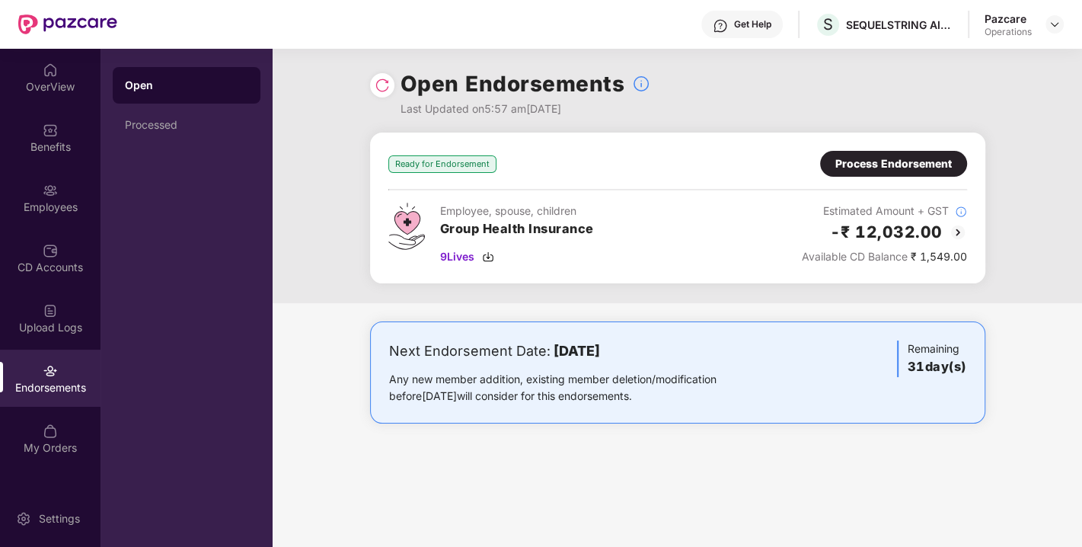
click at [380, 85] on img at bounding box center [382, 85] width 15 height 15
click at [385, 85] on img at bounding box center [382, 85] width 15 height 15
click at [899, 159] on div "Process Endorsement" at bounding box center [893, 163] width 117 height 17
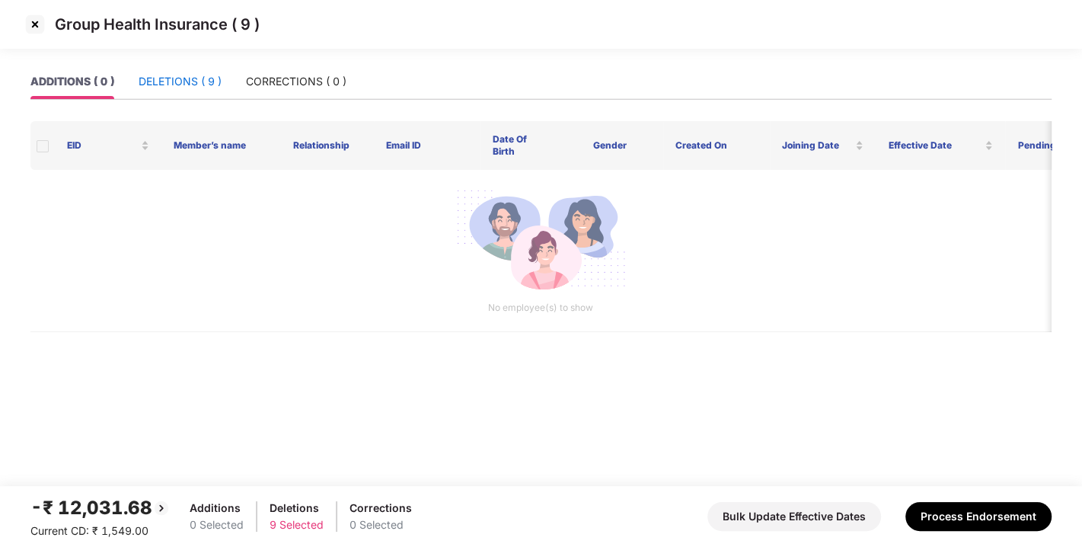
click at [176, 86] on div "DELETIONS ( 9 )" at bounding box center [180, 81] width 83 height 17
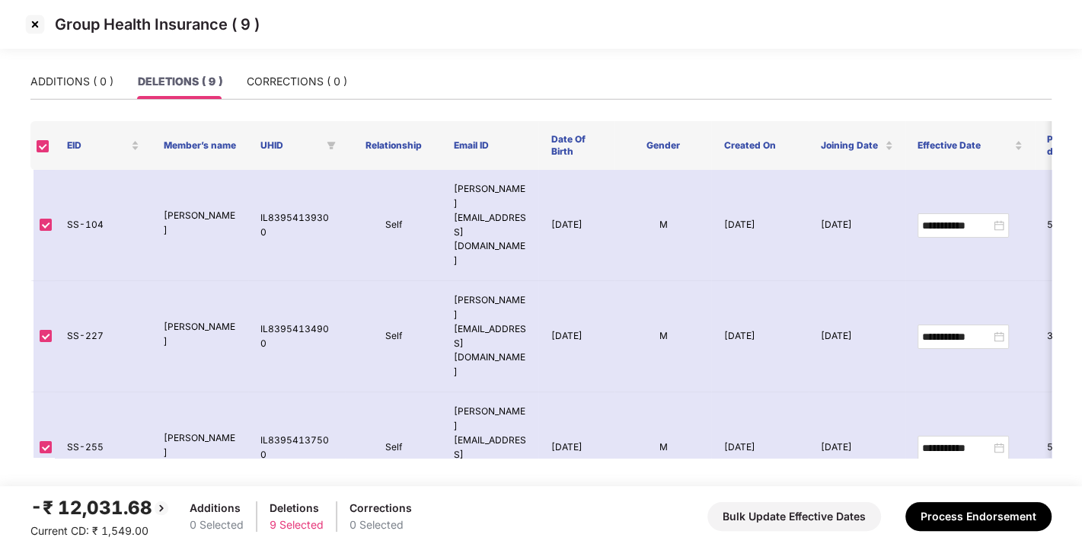
click at [30, 24] on img at bounding box center [35, 24] width 24 height 24
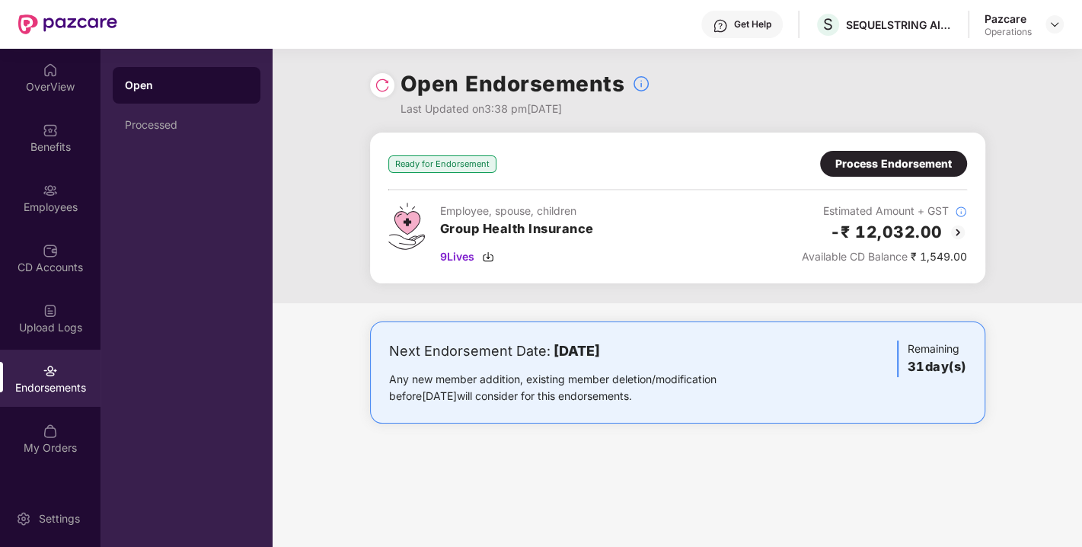
click at [378, 80] on img at bounding box center [382, 85] width 15 height 15
click at [490, 254] on img at bounding box center [488, 257] width 12 height 12
drag, startPoint x: 487, startPoint y: 242, endPoint x: 518, endPoint y: 257, distance: 34.7
click at [518, 257] on div "Employee, spouse, children Group Health Insurance 9 Lives" at bounding box center [517, 234] width 154 height 62
click at [518, 257] on div "9 Lives" at bounding box center [517, 256] width 154 height 17
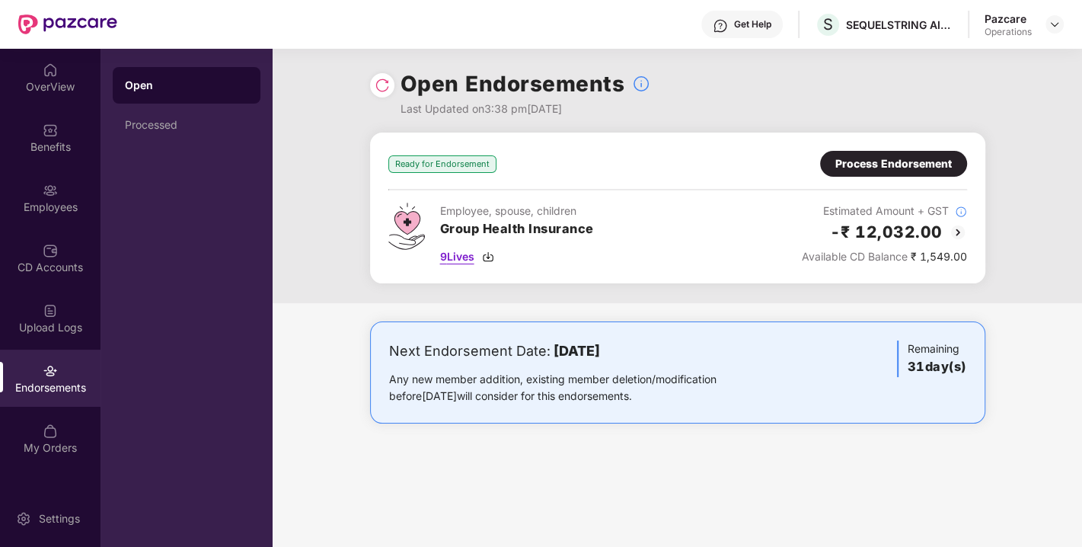
click at [491, 254] on img at bounding box center [488, 257] width 12 height 12
click at [902, 154] on div "Process Endorsement" at bounding box center [893, 164] width 147 height 26
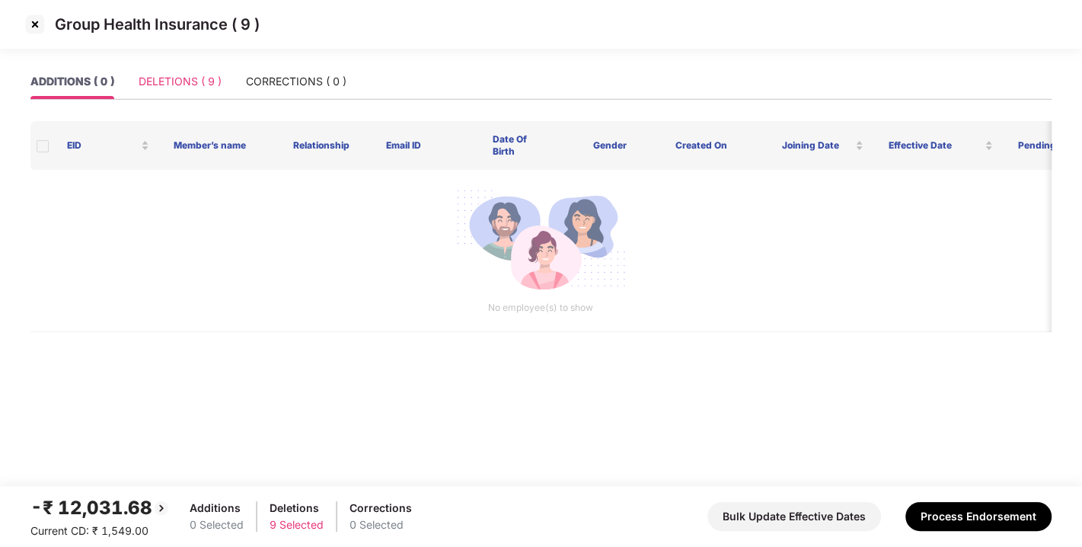
click at [181, 93] on div "DELETIONS ( 9 )" at bounding box center [180, 81] width 83 height 35
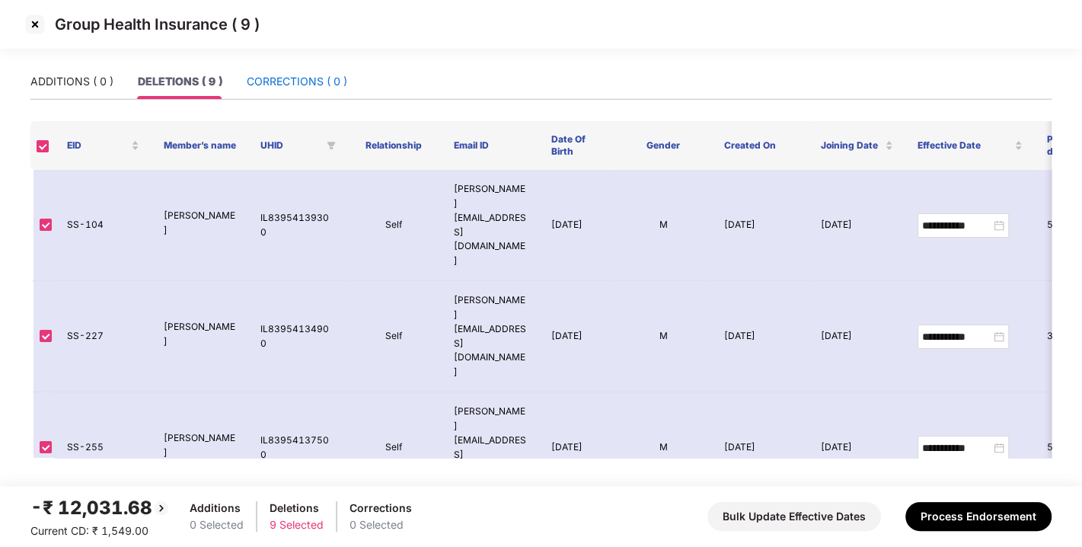
click at [295, 80] on div "CORRECTIONS ( 0 )" at bounding box center [297, 81] width 101 height 17
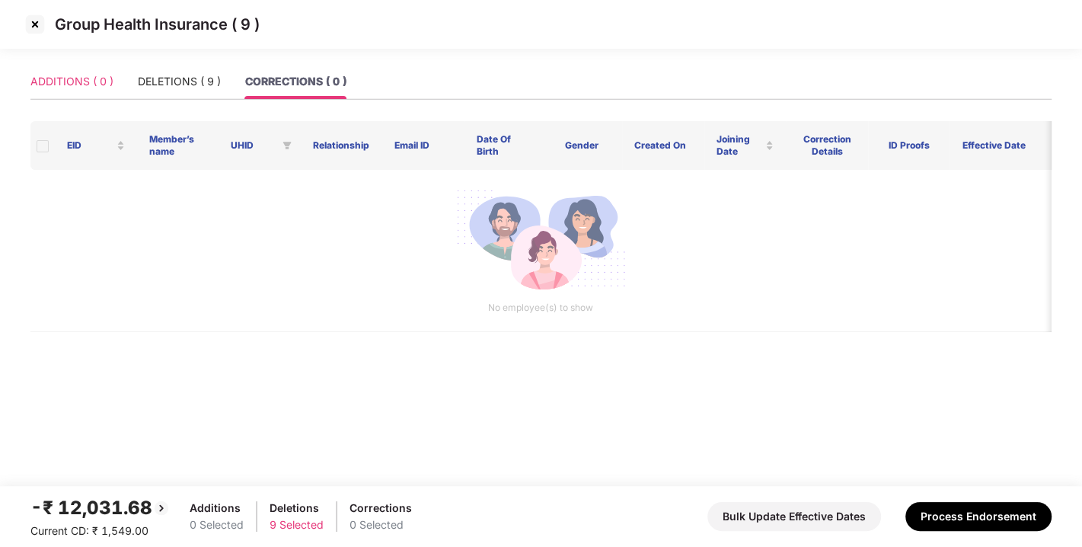
click at [92, 67] on div "ADDITIONS ( 0 )" at bounding box center [71, 81] width 83 height 35
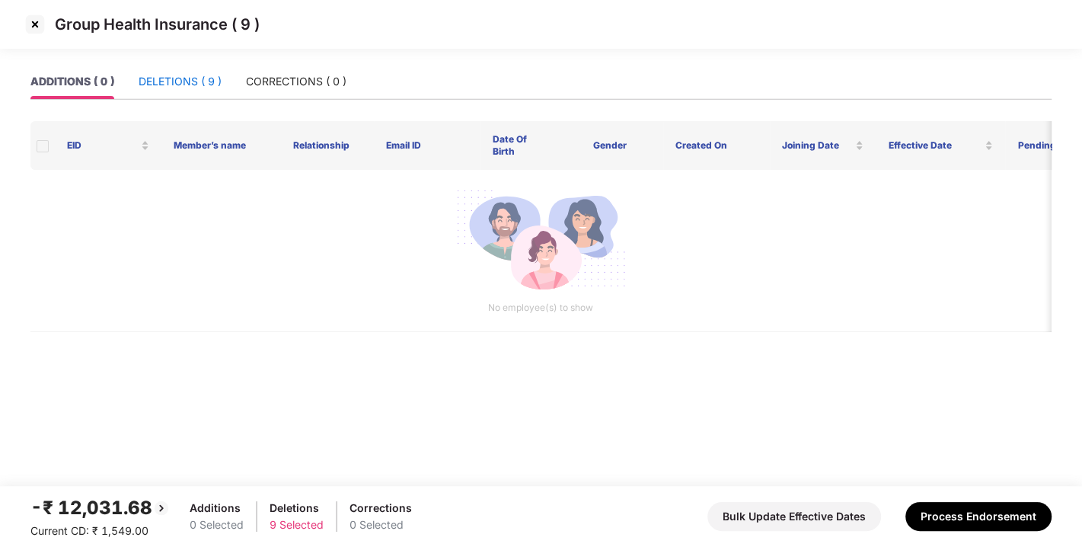
click at [184, 76] on div "DELETIONS ( 9 )" at bounding box center [180, 81] width 83 height 17
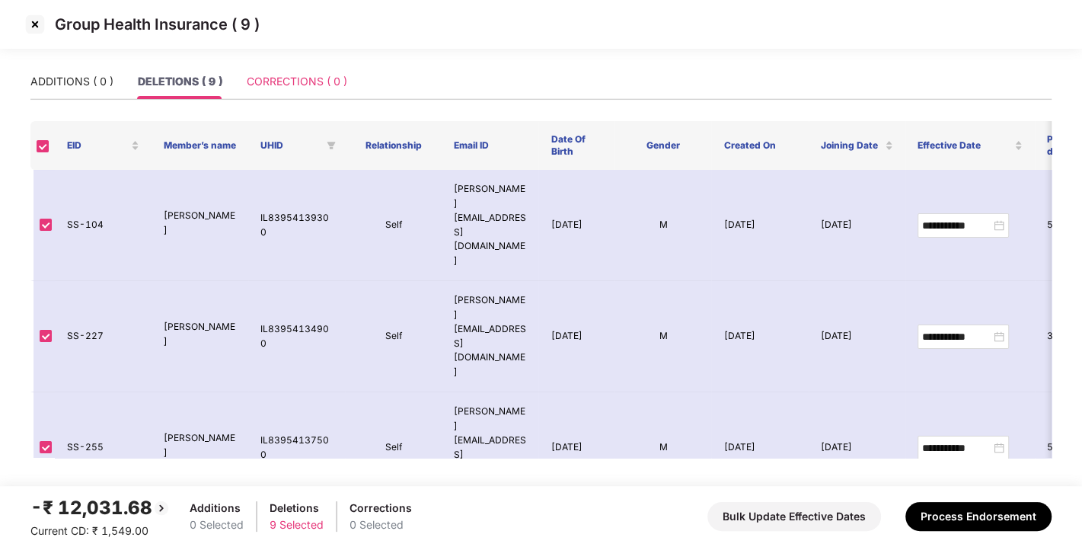
click at [324, 68] on div "CORRECTIONS ( 0 )" at bounding box center [297, 81] width 101 height 35
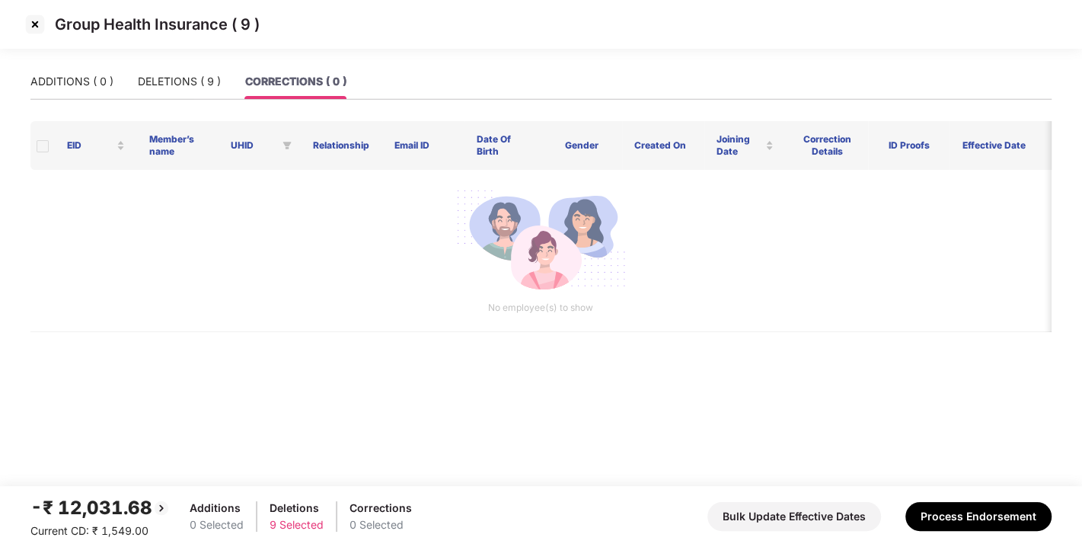
click at [972, 531] on div "-₹ 12,031.68 Current CD: ₹ 1,549.00 Additions 0 Selected Deletions 9 Selected C…" at bounding box center [540, 516] width 1021 height 46
click at [966, 526] on button "Process Endorsement" at bounding box center [978, 516] width 146 height 29
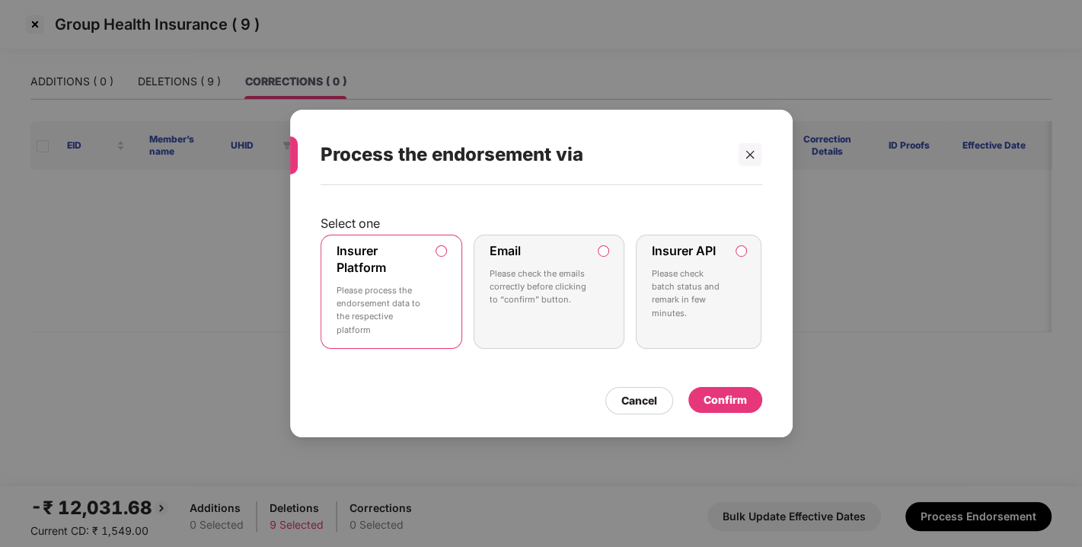
click at [724, 389] on div "Confirm" at bounding box center [725, 400] width 74 height 26
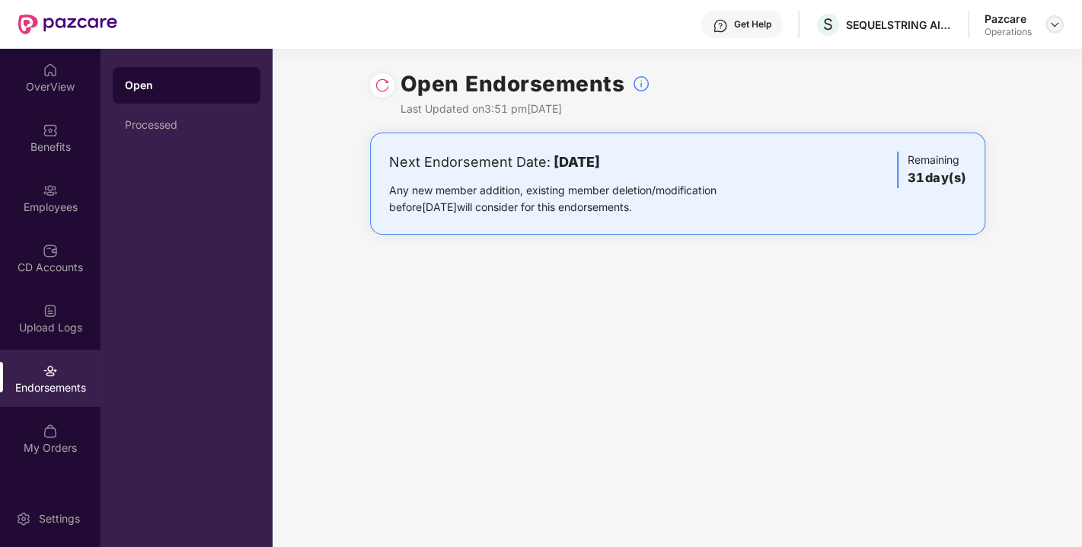
click at [1055, 18] on img at bounding box center [1055, 24] width 12 height 12
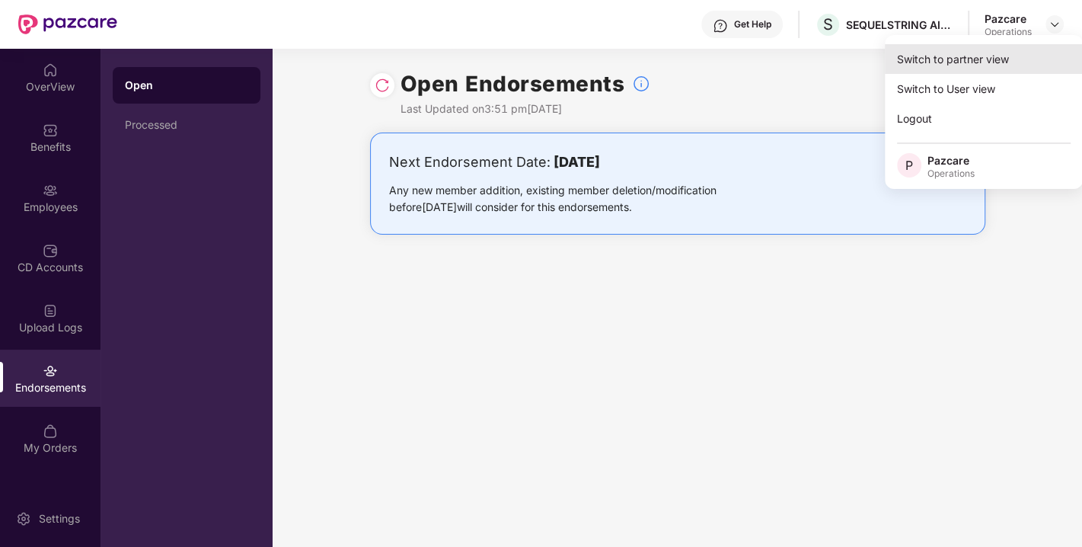
click at [941, 64] on div "Switch to partner view" at bounding box center [984, 59] width 198 height 30
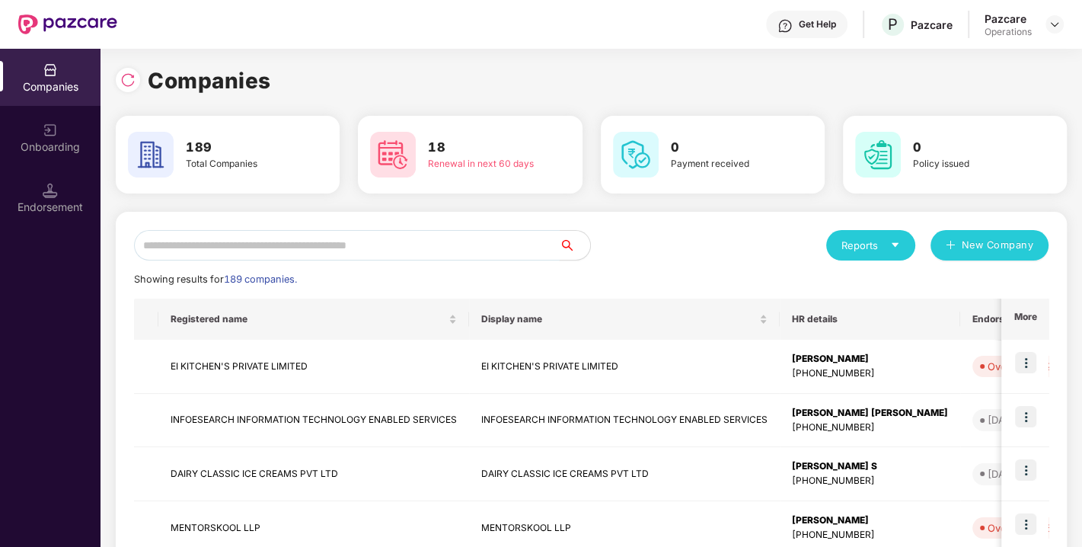
click at [247, 247] on input "text" at bounding box center [347, 245] width 426 height 30
paste input "**********"
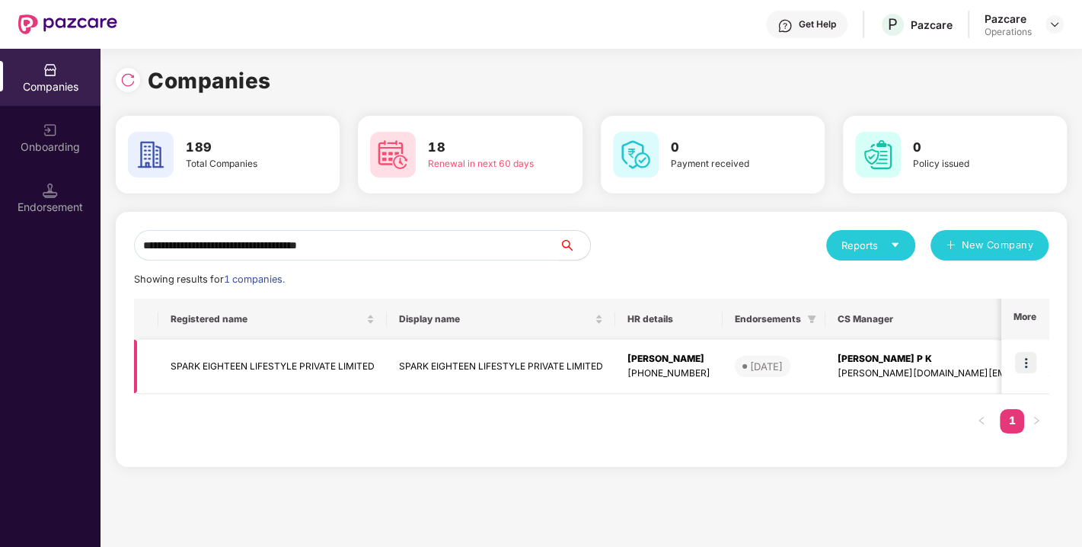
type input "**********"
click at [1026, 358] on img at bounding box center [1025, 362] width 21 height 21
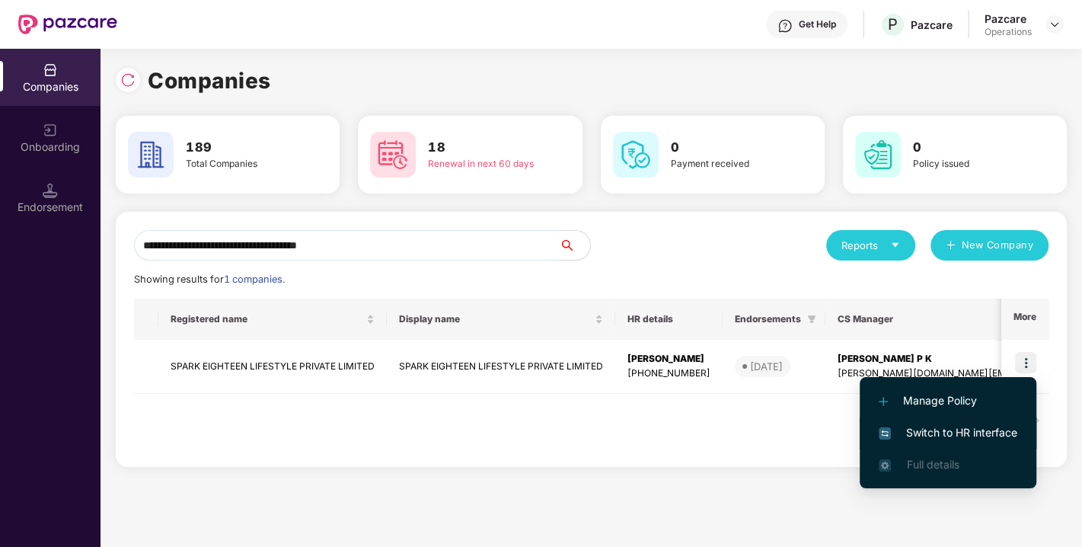
click at [947, 428] on span "Switch to HR interface" at bounding box center [948, 432] width 139 height 17
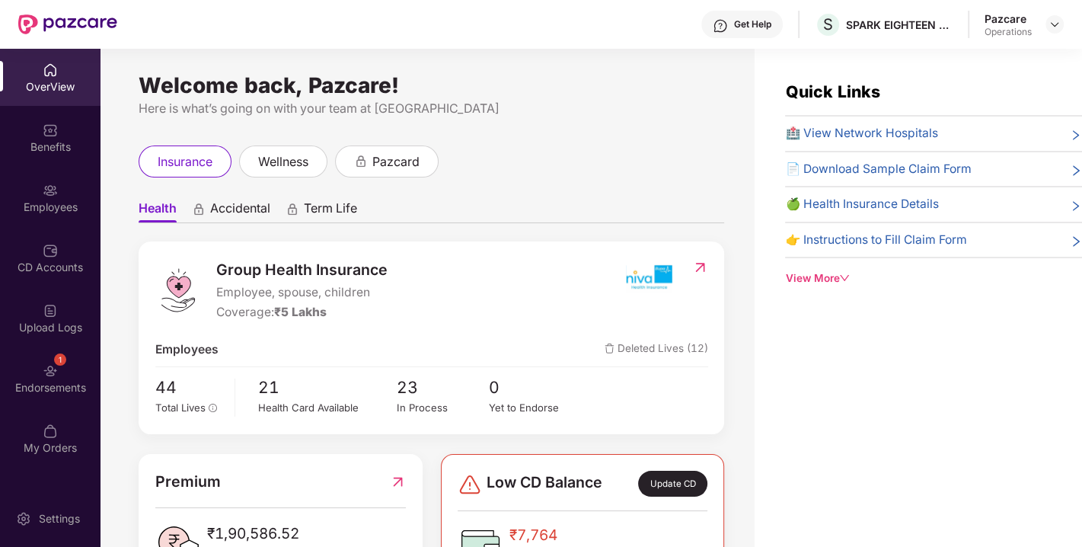
click at [76, 362] on div "1 Endorsements" at bounding box center [50, 378] width 101 height 57
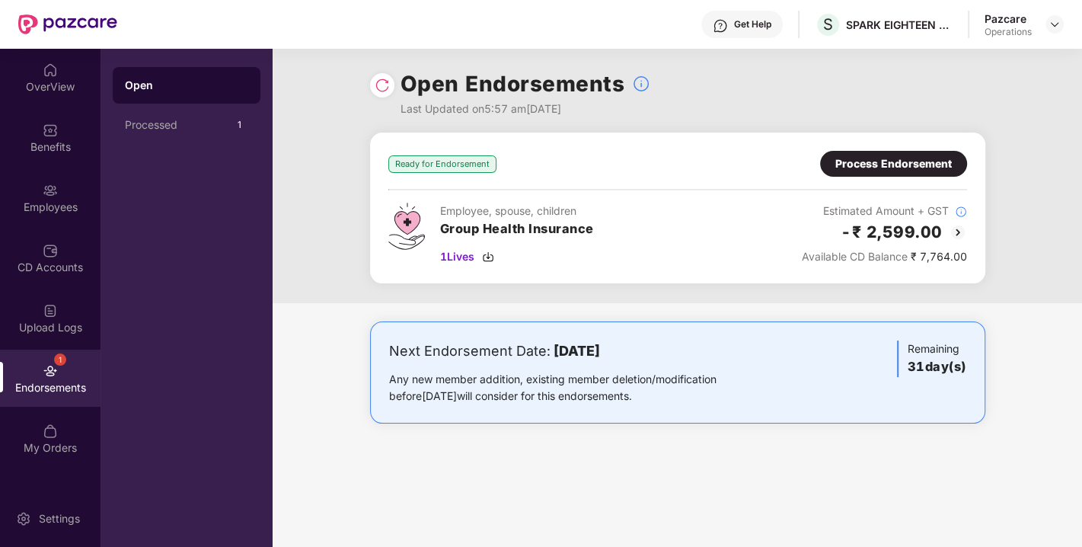
click at [377, 89] on img at bounding box center [382, 85] width 15 height 15
click at [893, 168] on div "Process Endorsement" at bounding box center [893, 163] width 117 height 17
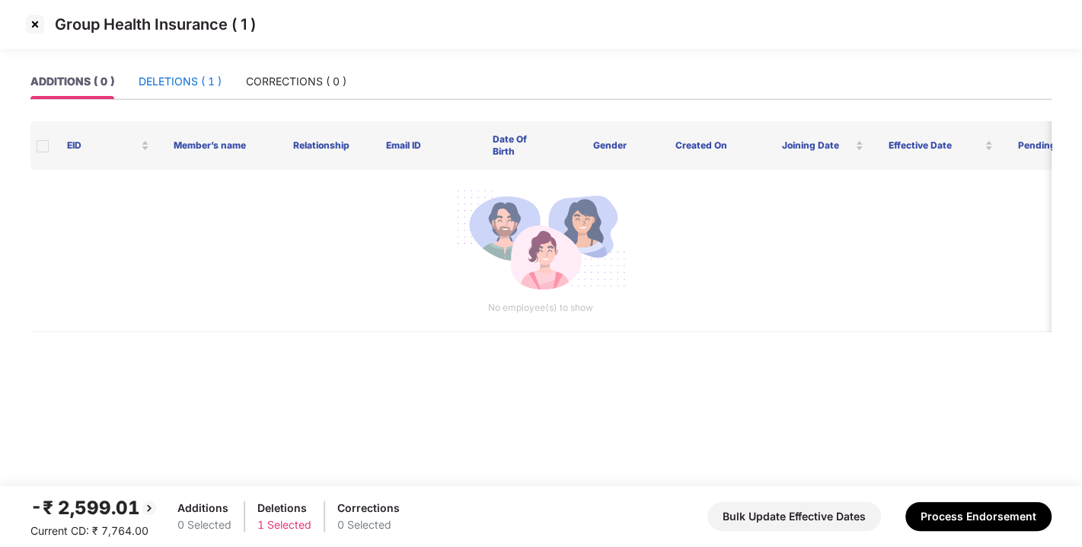
click at [179, 78] on div "DELETIONS ( 1 )" at bounding box center [180, 81] width 83 height 17
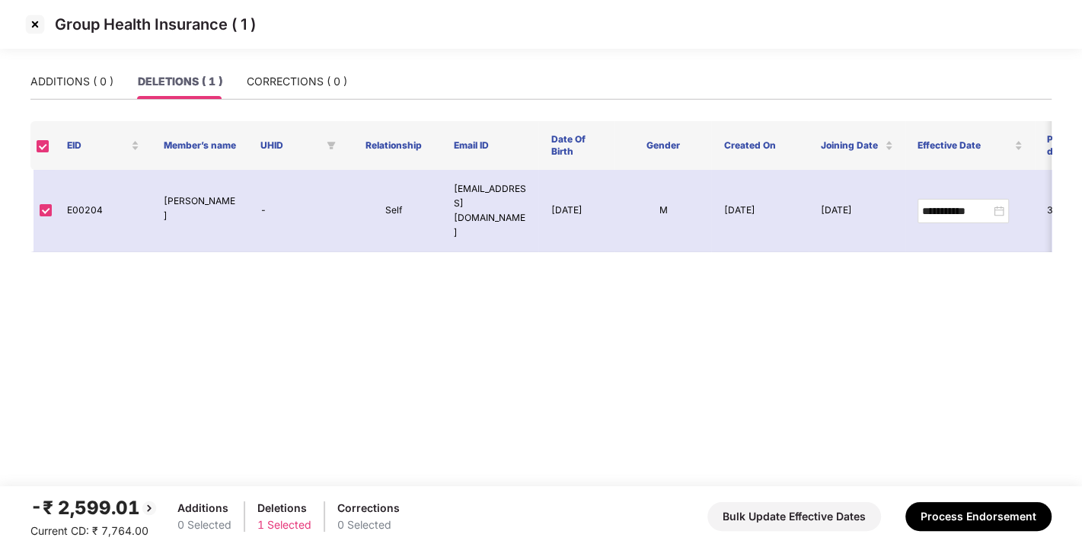
click at [28, 16] on img at bounding box center [35, 24] width 24 height 24
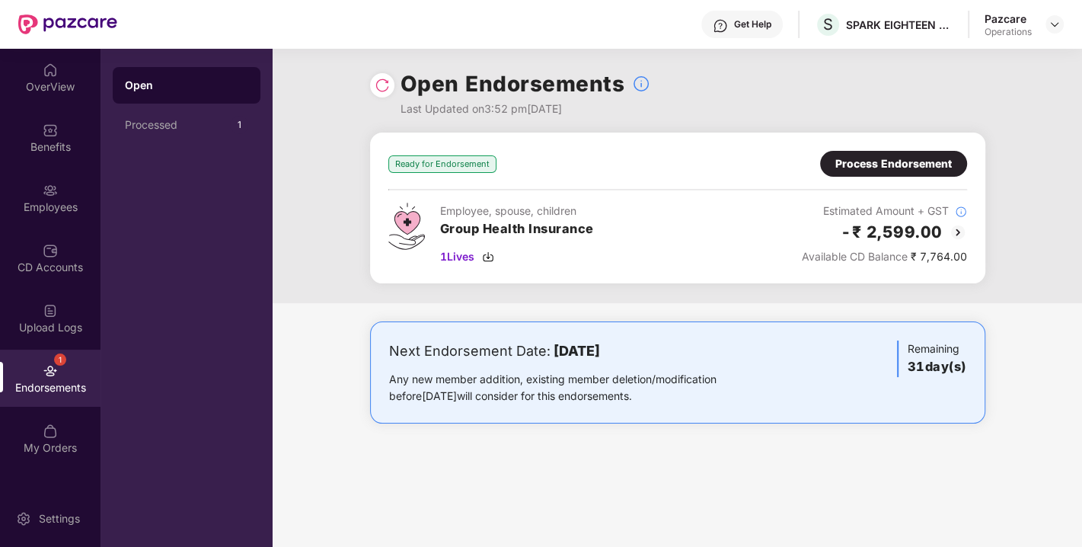
click at [380, 86] on img at bounding box center [382, 85] width 15 height 15
click at [493, 257] on img at bounding box center [488, 257] width 12 height 12
click at [899, 171] on div "Process Endorsement" at bounding box center [893, 163] width 117 height 17
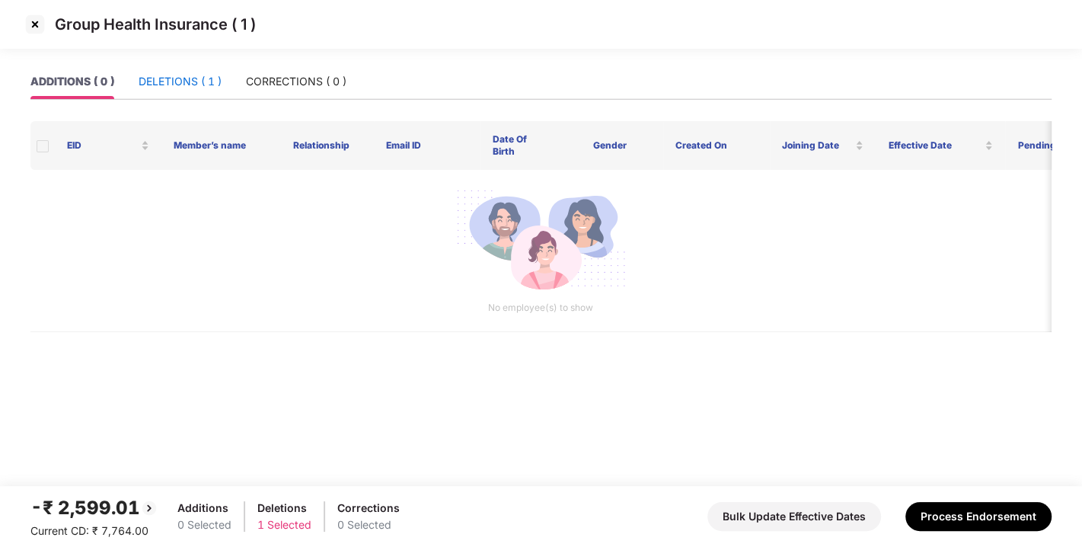
click at [163, 76] on div "DELETIONS ( 1 )" at bounding box center [180, 81] width 83 height 17
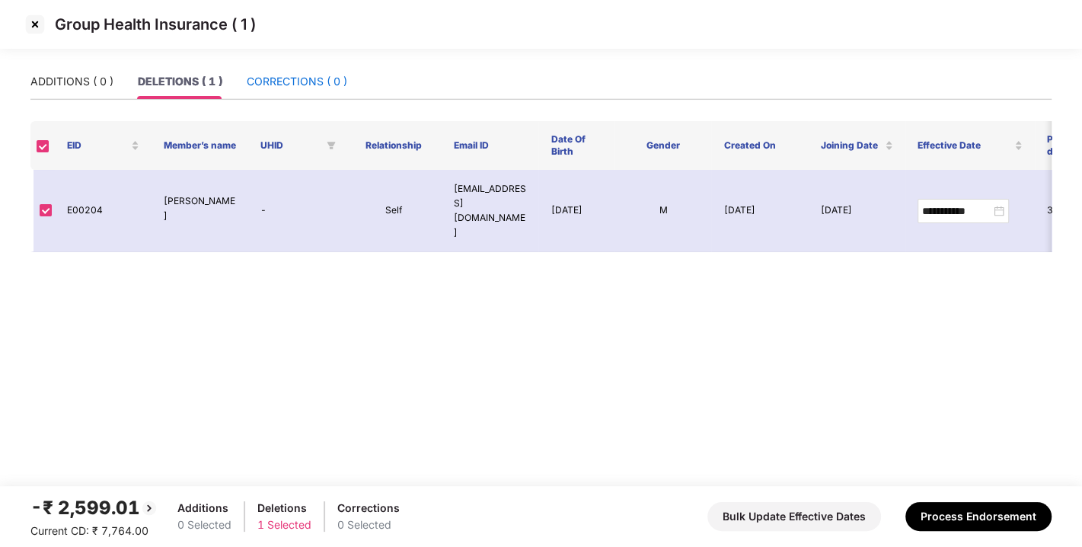
click at [269, 77] on div "CORRECTIONS ( 0 )" at bounding box center [297, 81] width 101 height 17
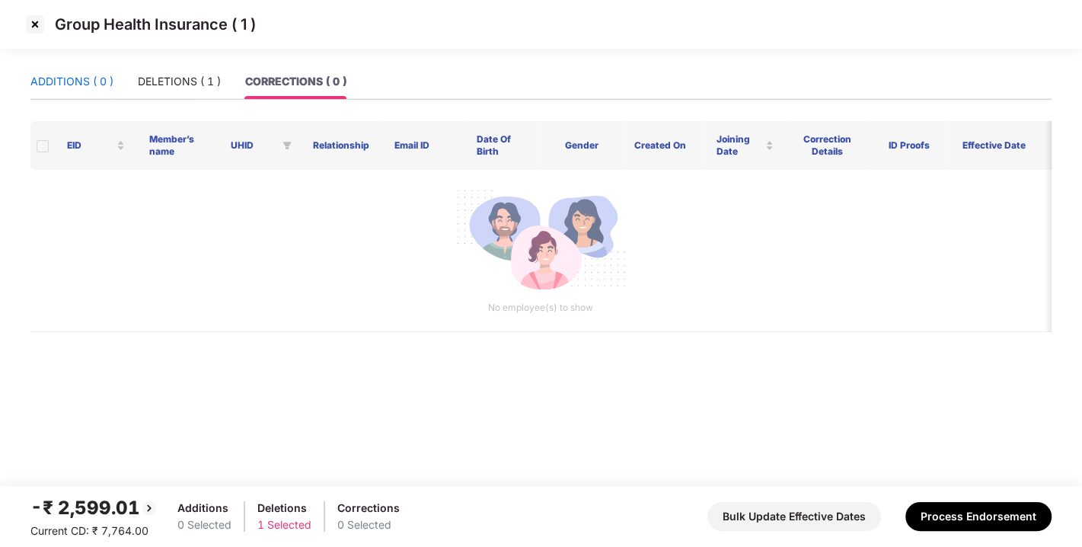
click at [34, 83] on div "ADDITIONS ( 0 )" at bounding box center [71, 81] width 83 height 17
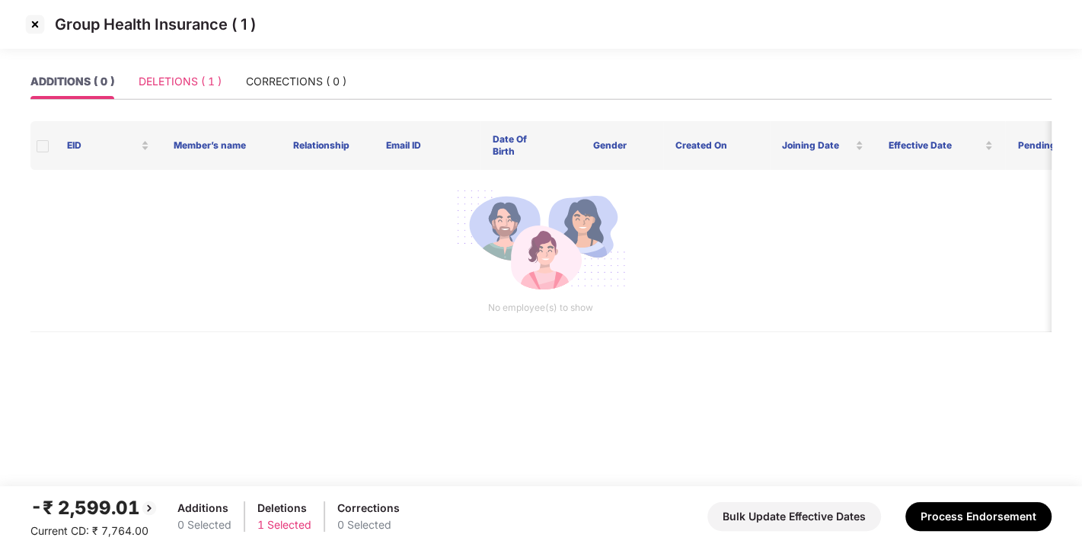
click at [222, 90] on div "DELETIONS ( 1 )" at bounding box center [180, 81] width 83 height 35
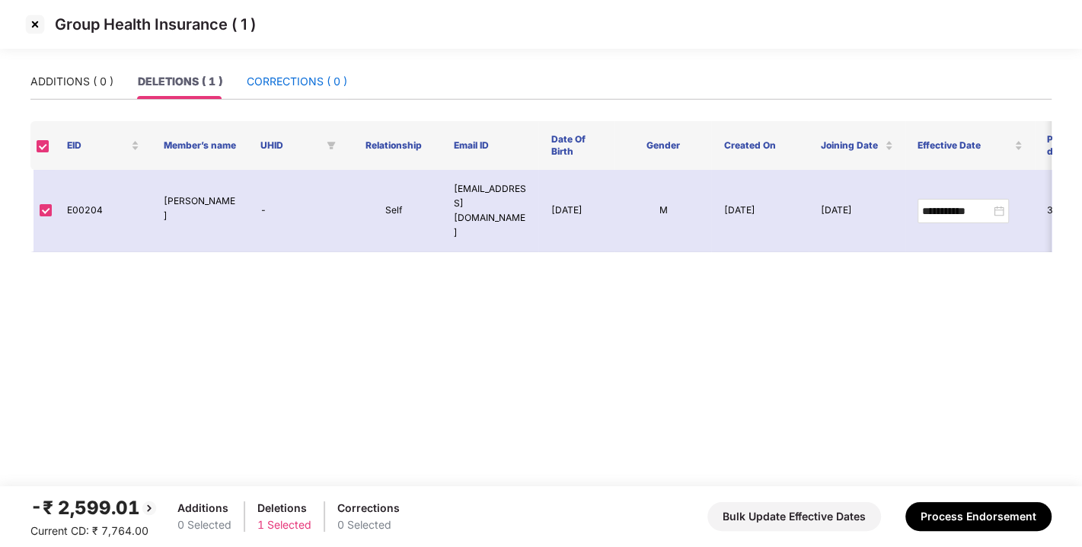
click at [337, 78] on div "CORRECTIONS ( 0 )" at bounding box center [297, 81] width 101 height 17
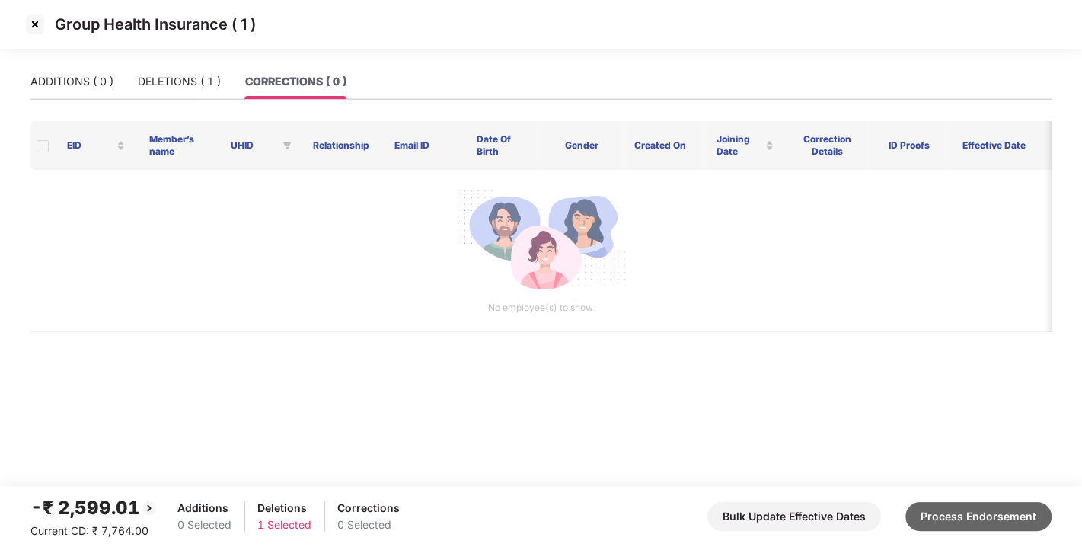
click at [963, 508] on button "Process Endorsement" at bounding box center [978, 516] width 146 height 29
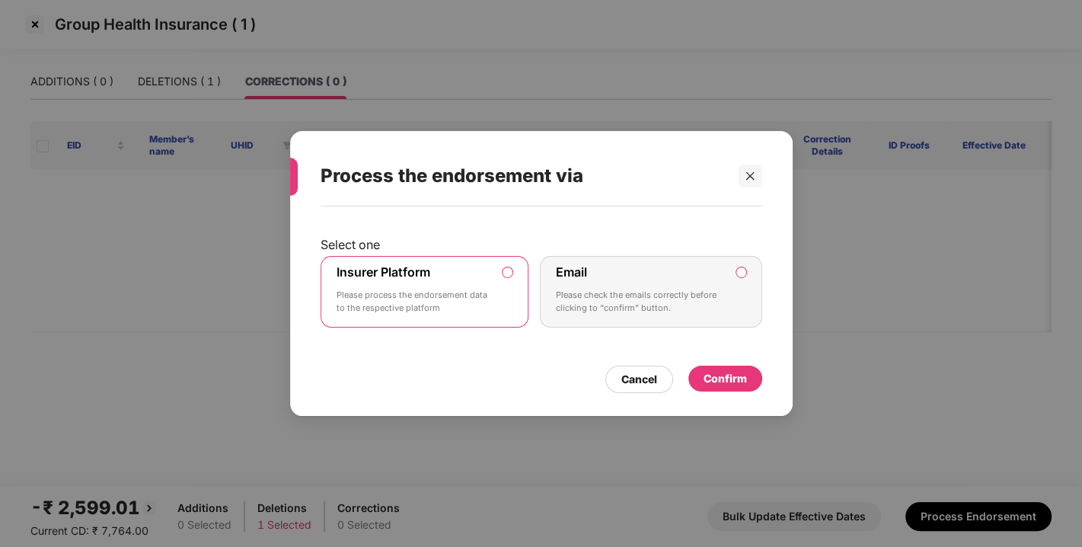
click at [708, 372] on div "Confirm" at bounding box center [725, 378] width 43 height 17
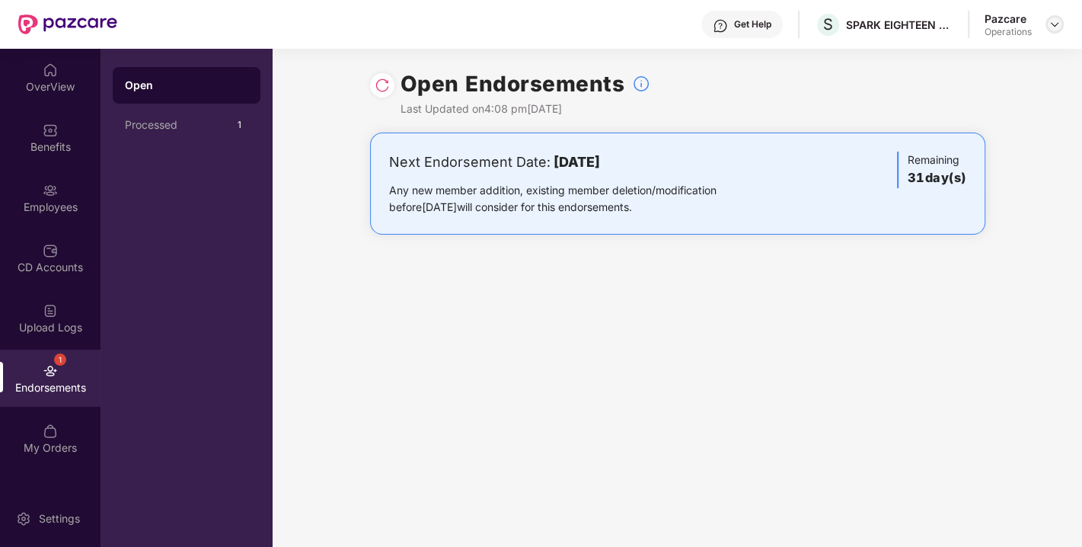
click at [1049, 23] on img at bounding box center [1055, 24] width 12 height 12
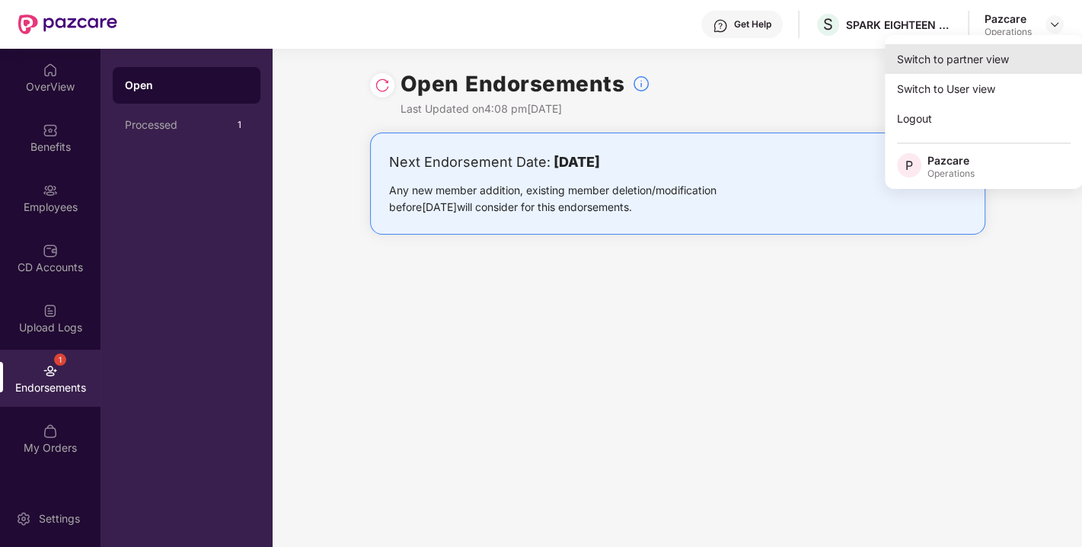
click at [966, 51] on div "Switch to partner view" at bounding box center [984, 59] width 198 height 30
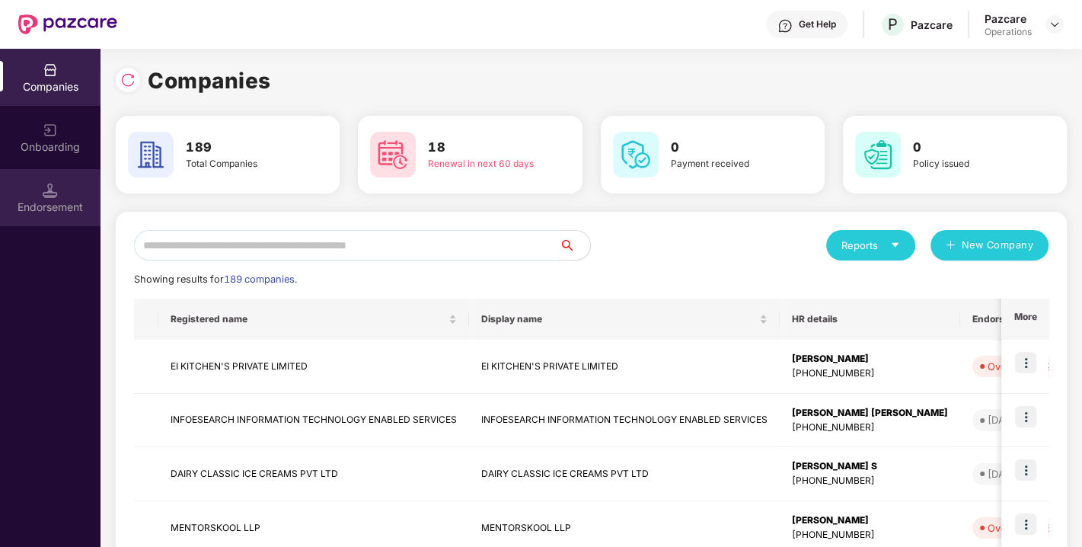
click at [81, 200] on div "Endorsement" at bounding box center [50, 207] width 101 height 15
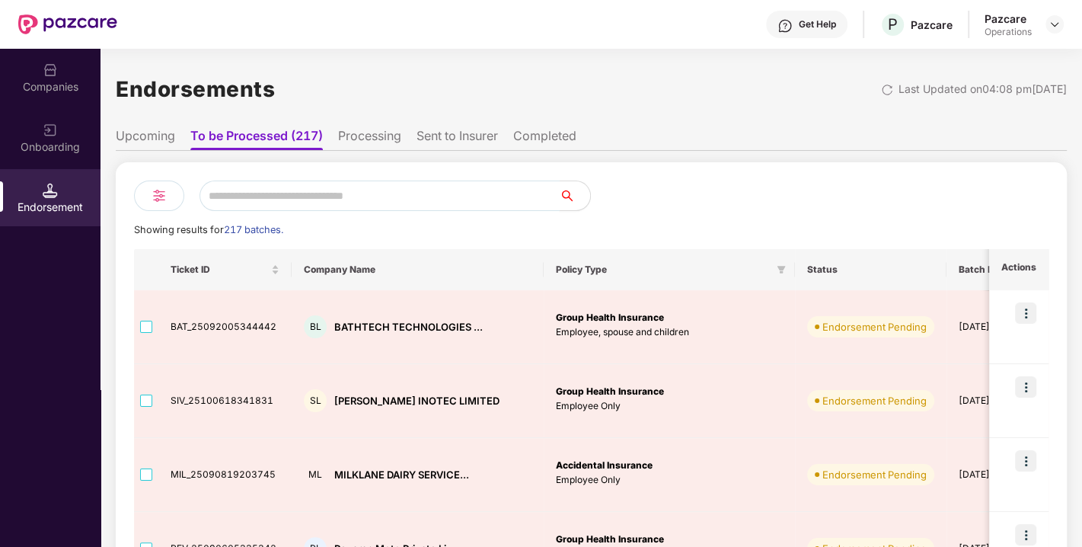
click at [302, 190] on input "text" at bounding box center [380, 195] width 360 height 30
paste input "**********"
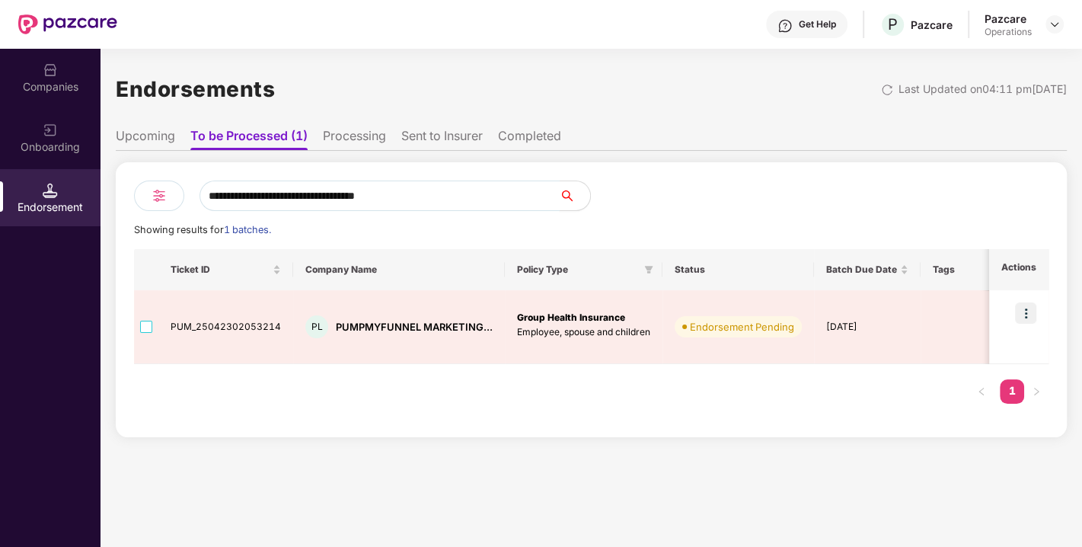
drag, startPoint x: 468, startPoint y: 193, endPoint x: 110, endPoint y: 212, distance: 358.4
click at [110, 212] on div "**********" at bounding box center [592, 298] width 982 height 498
paste input "text"
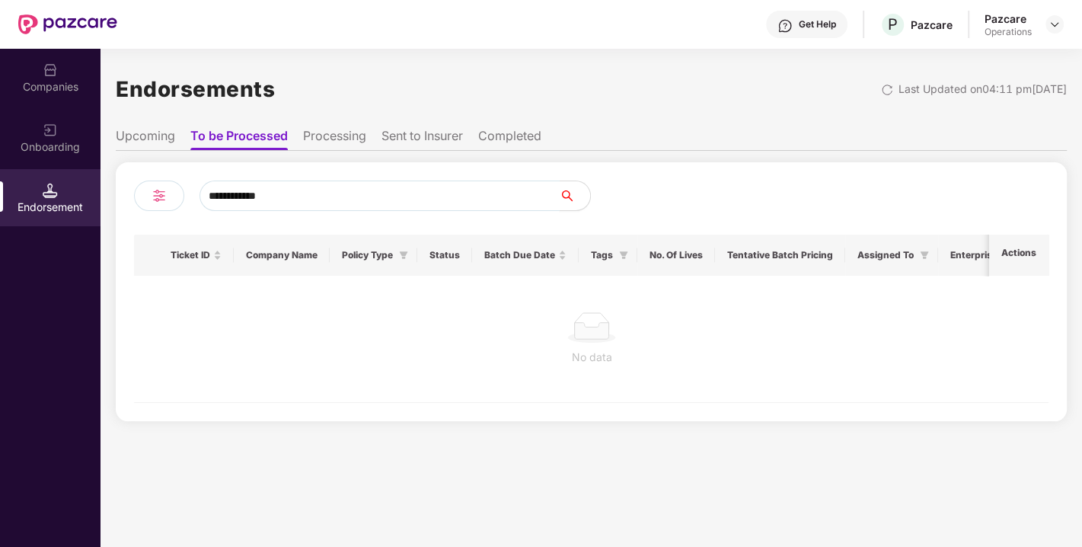
click at [58, 202] on div "**********" at bounding box center [541, 298] width 1082 height 498
paste input "**********"
type input "**********"
click at [49, 89] on div "Companies" at bounding box center [50, 86] width 101 height 15
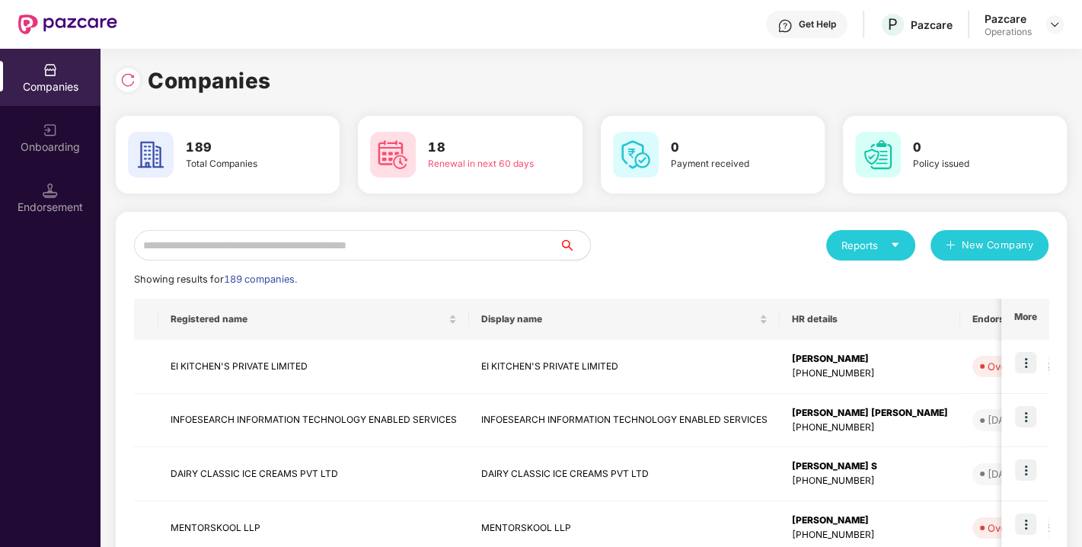
click at [212, 259] on input "text" at bounding box center [347, 245] width 426 height 30
paste input "**********"
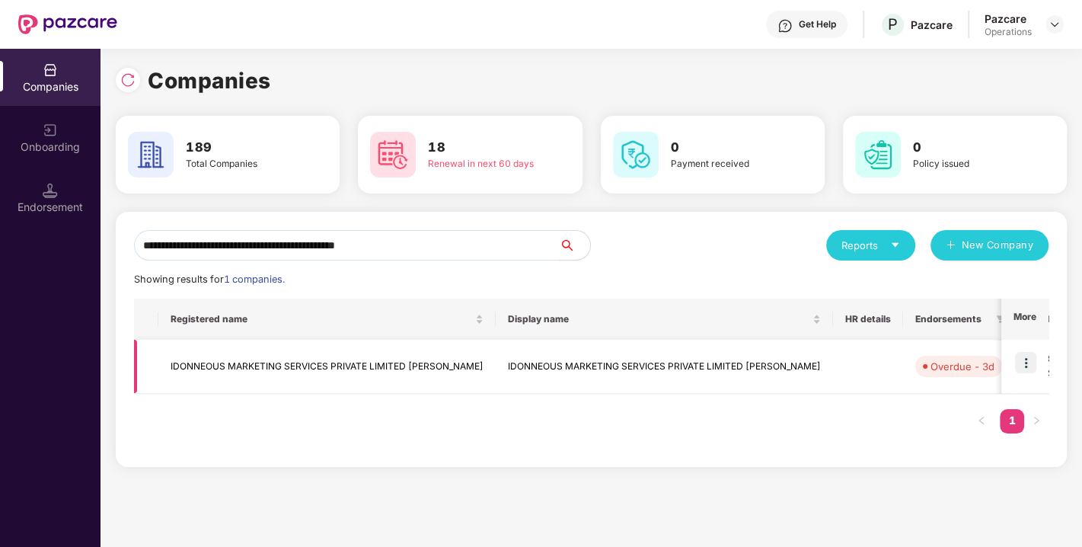
type input "**********"
click at [1020, 361] on img at bounding box center [1025, 362] width 21 height 21
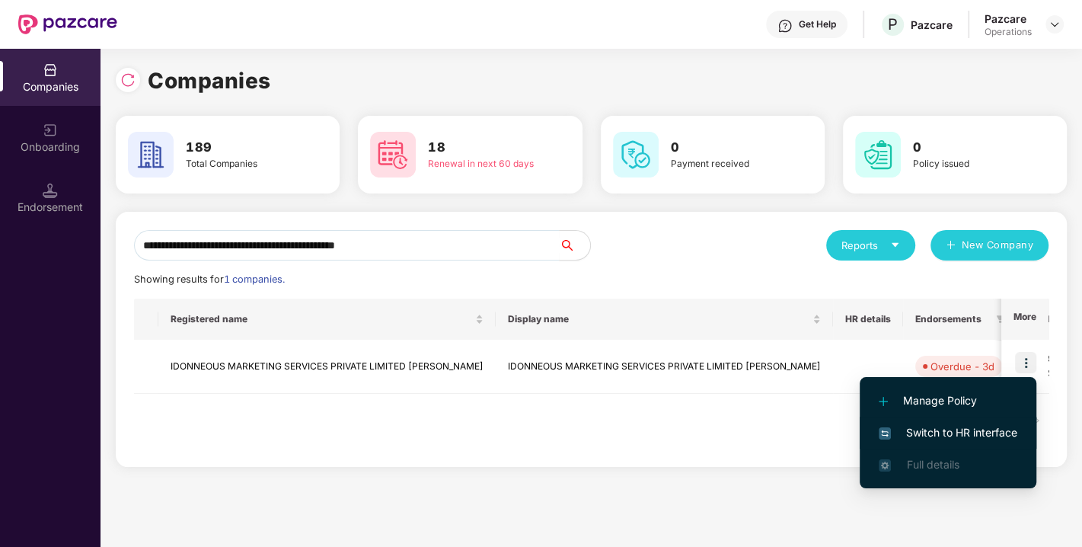
click at [948, 430] on span "Switch to HR interface" at bounding box center [948, 432] width 139 height 17
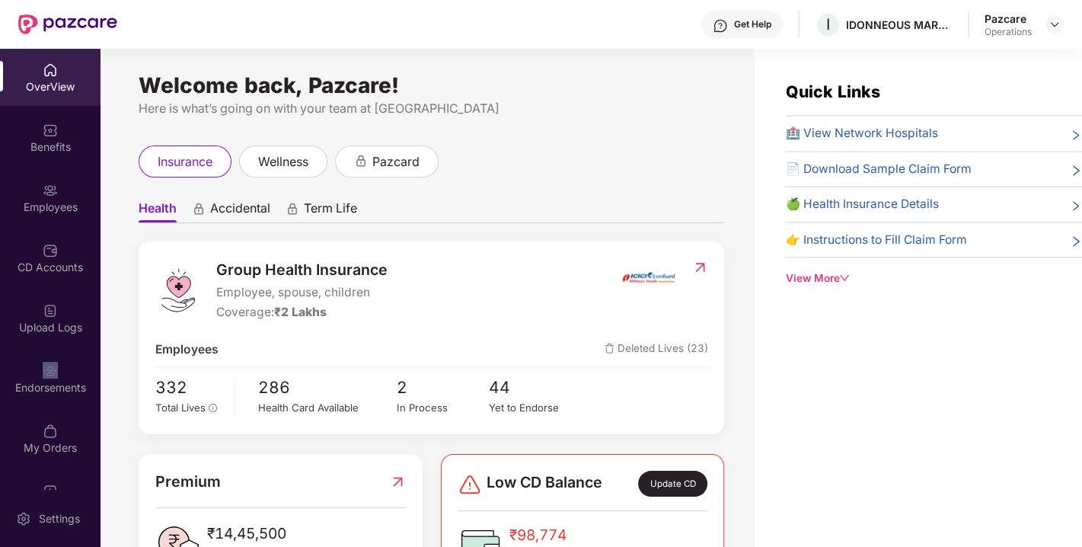
click at [59, 372] on div "Endorsements" at bounding box center [50, 378] width 101 height 57
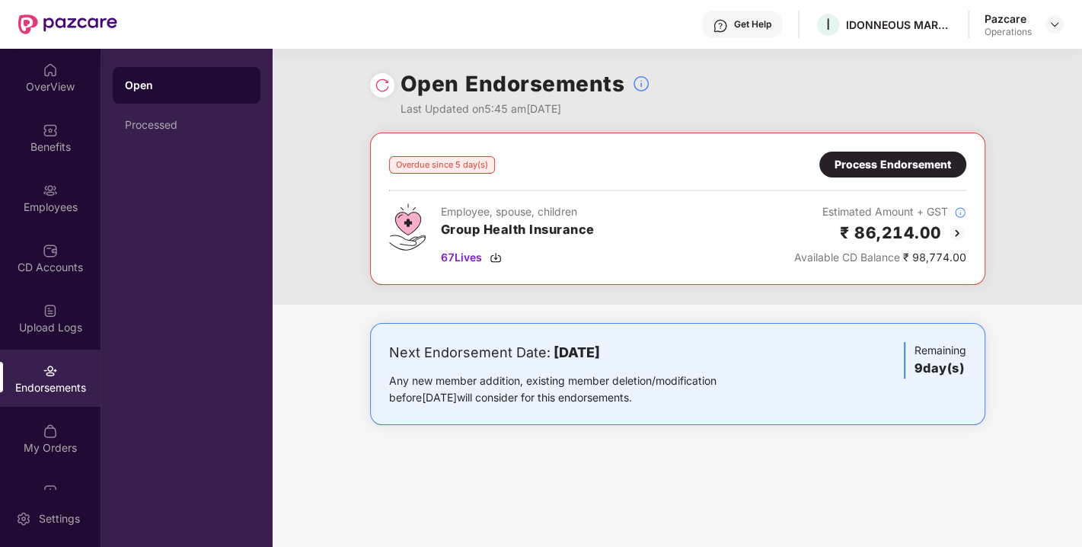
click at [382, 87] on img at bounding box center [382, 85] width 15 height 15
click at [1058, 21] on img at bounding box center [1055, 24] width 12 height 12
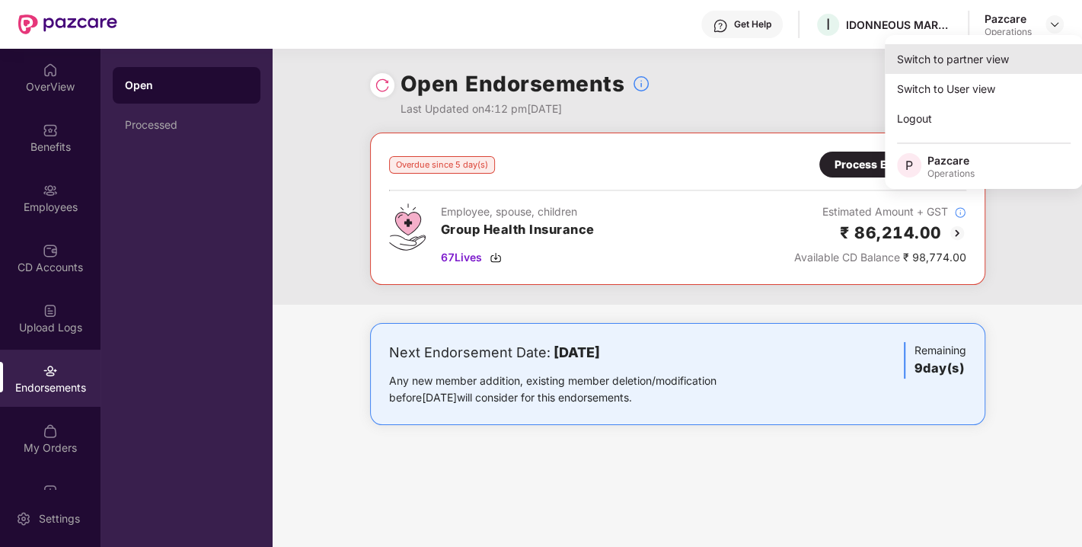
click at [963, 54] on div "Switch to partner view" at bounding box center [984, 59] width 198 height 30
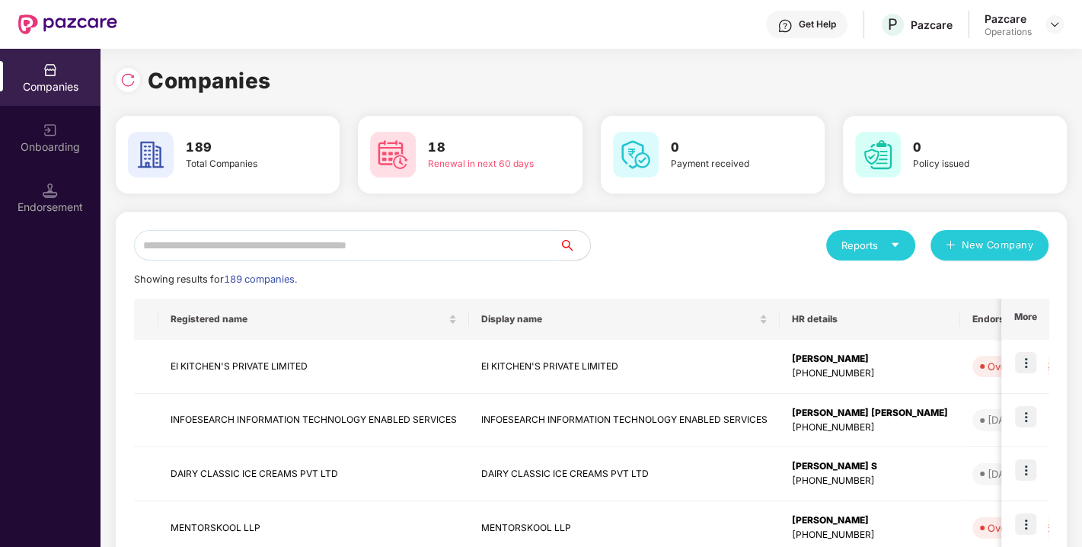
click at [305, 241] on input "text" at bounding box center [347, 245] width 426 height 30
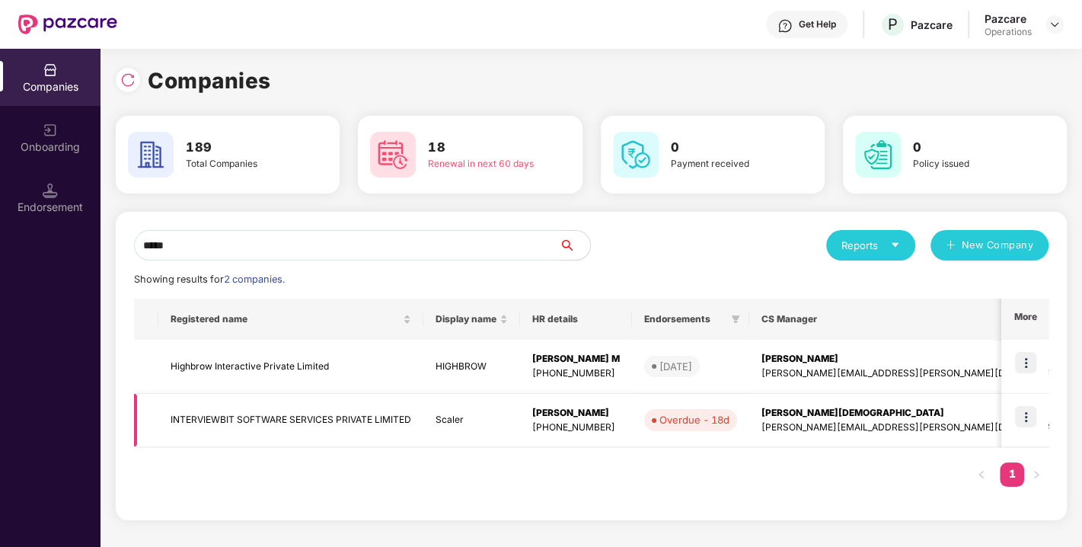
type input "*****"
click at [1029, 413] on img at bounding box center [1025, 416] width 21 height 21
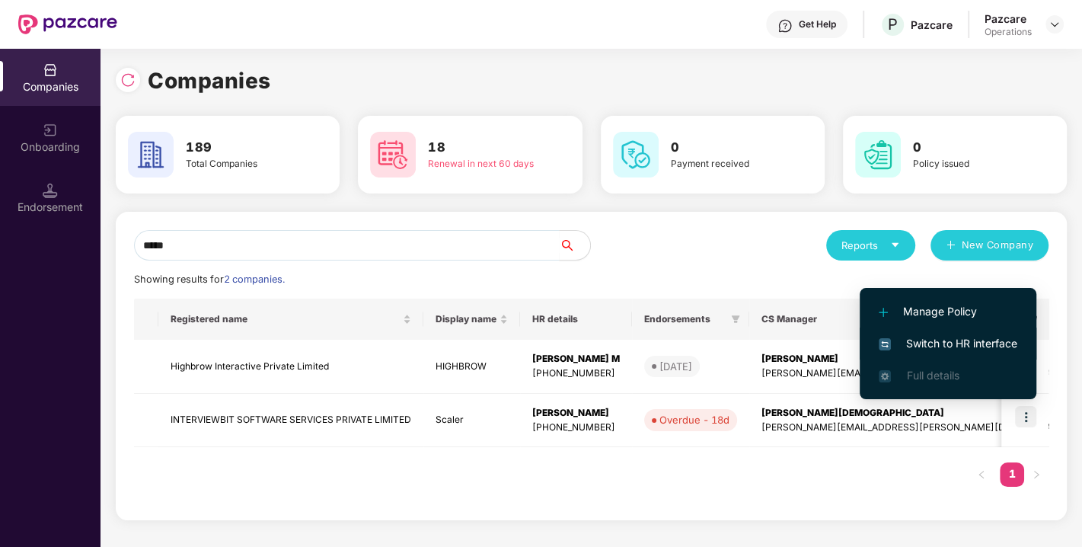
click at [960, 338] on span "Switch to HR interface" at bounding box center [948, 343] width 139 height 17
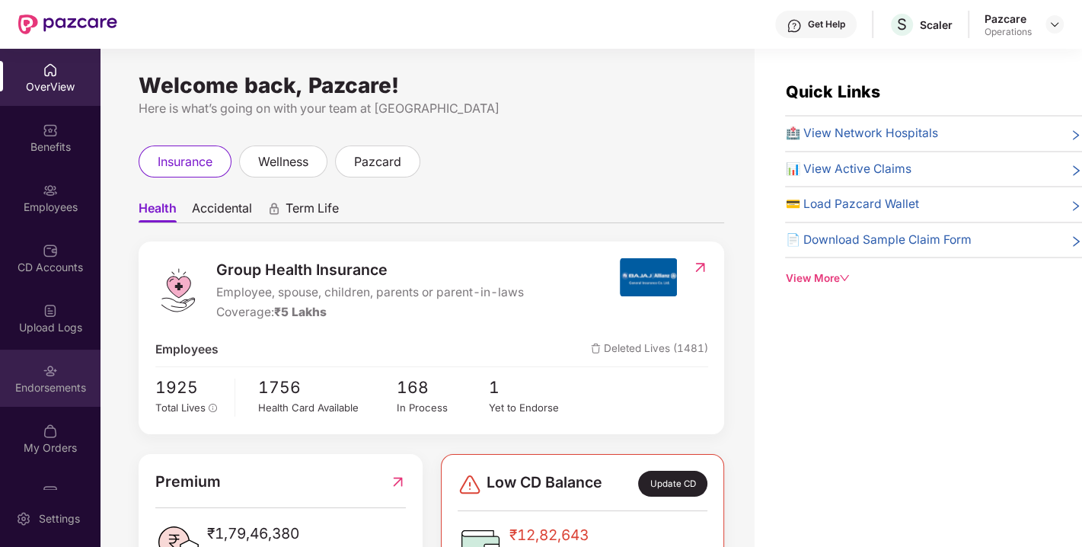
click at [34, 380] on div "Endorsements" at bounding box center [50, 387] width 101 height 15
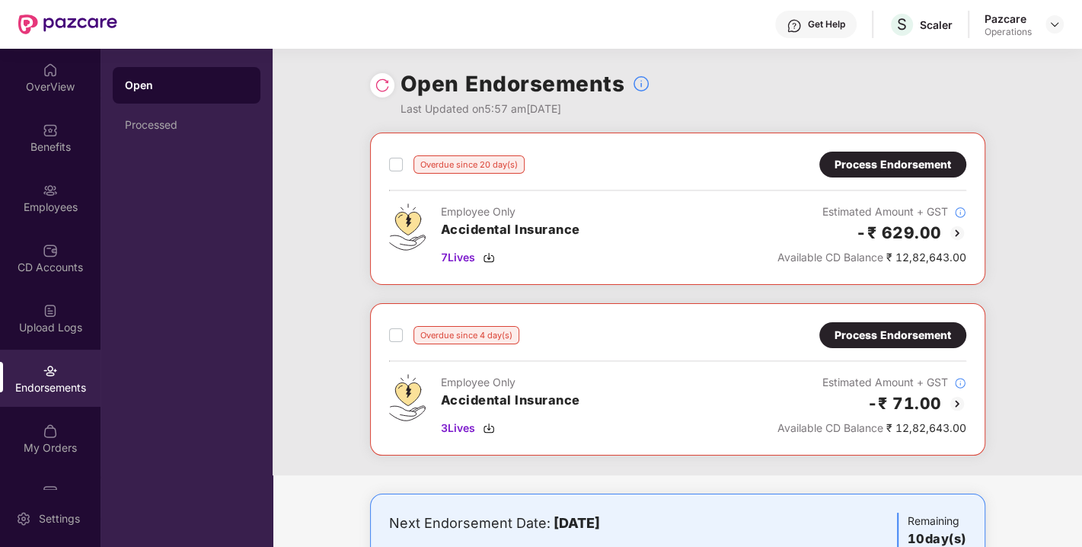
click at [884, 167] on div "Process Endorsement" at bounding box center [893, 164] width 117 height 17
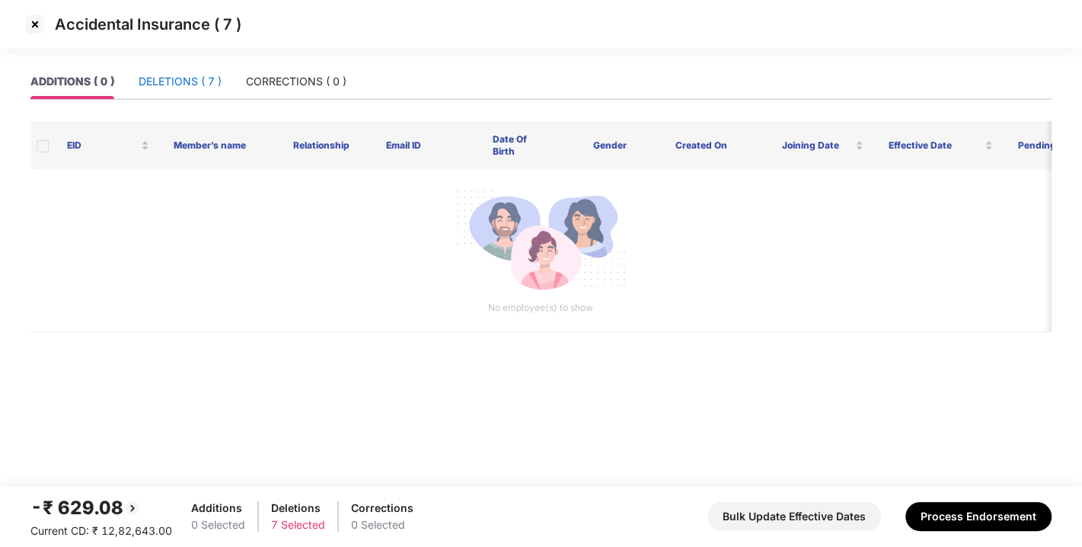
click at [167, 77] on div "DELETIONS ( 7 )" at bounding box center [180, 81] width 83 height 17
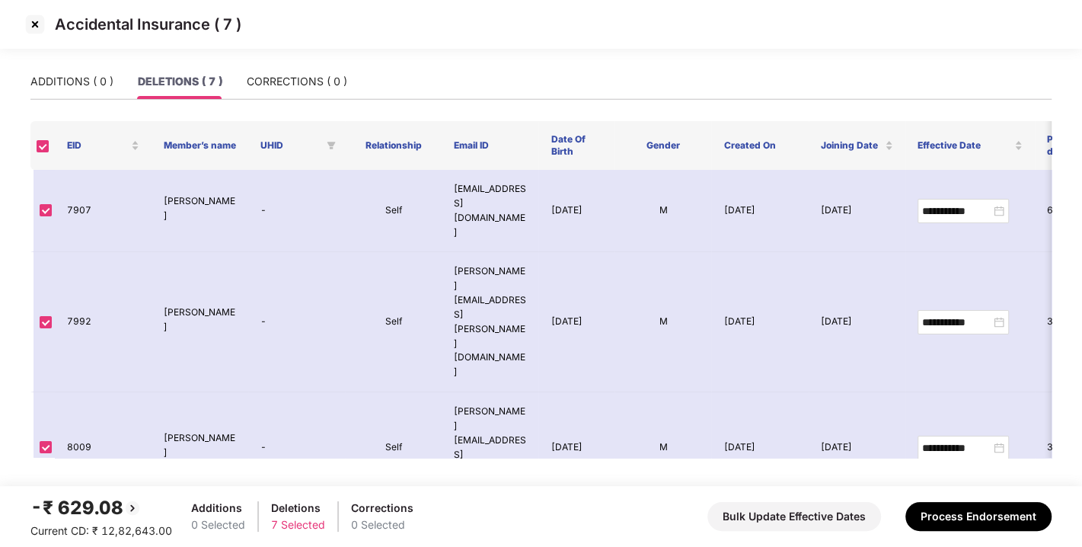
click at [31, 24] on img at bounding box center [35, 24] width 24 height 24
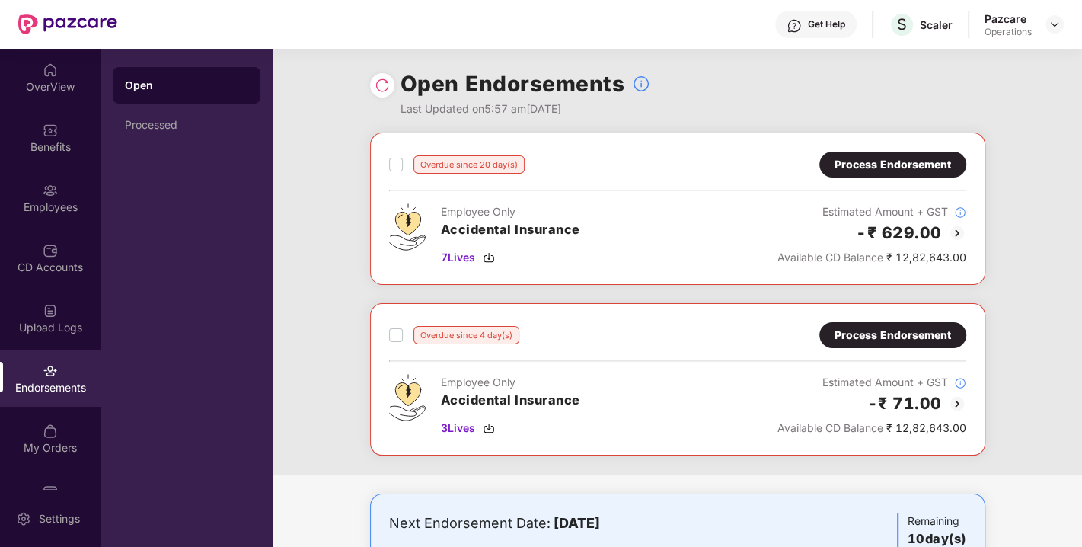
click at [892, 332] on div "Process Endorsement" at bounding box center [893, 335] width 117 height 17
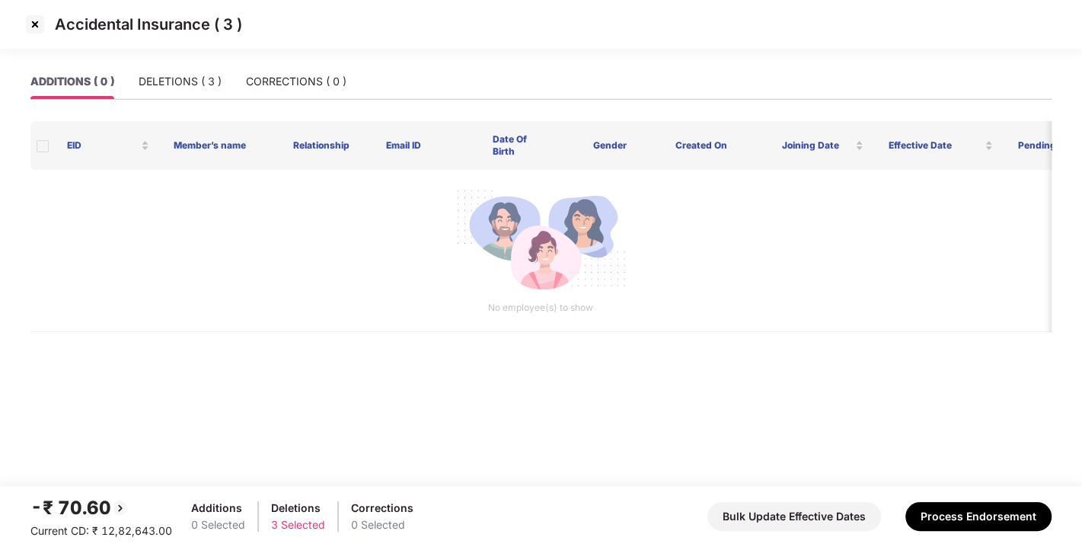
click at [174, 62] on div "Accidental Insurance ( 3 )" at bounding box center [541, 32] width 1082 height 64
click at [172, 73] on div "DELETIONS ( 3 )" at bounding box center [180, 81] width 83 height 17
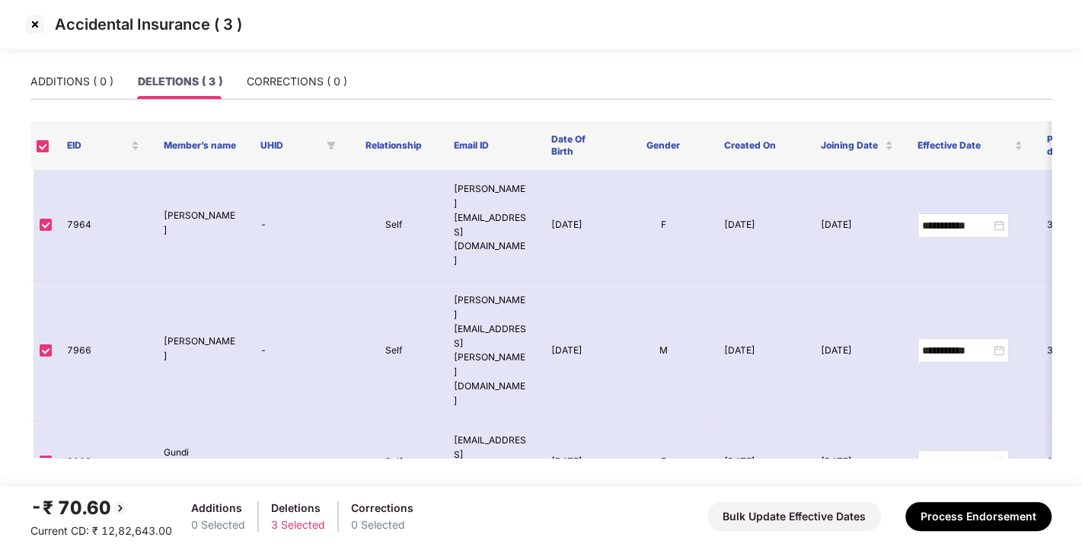
click at [28, 21] on img at bounding box center [35, 24] width 24 height 24
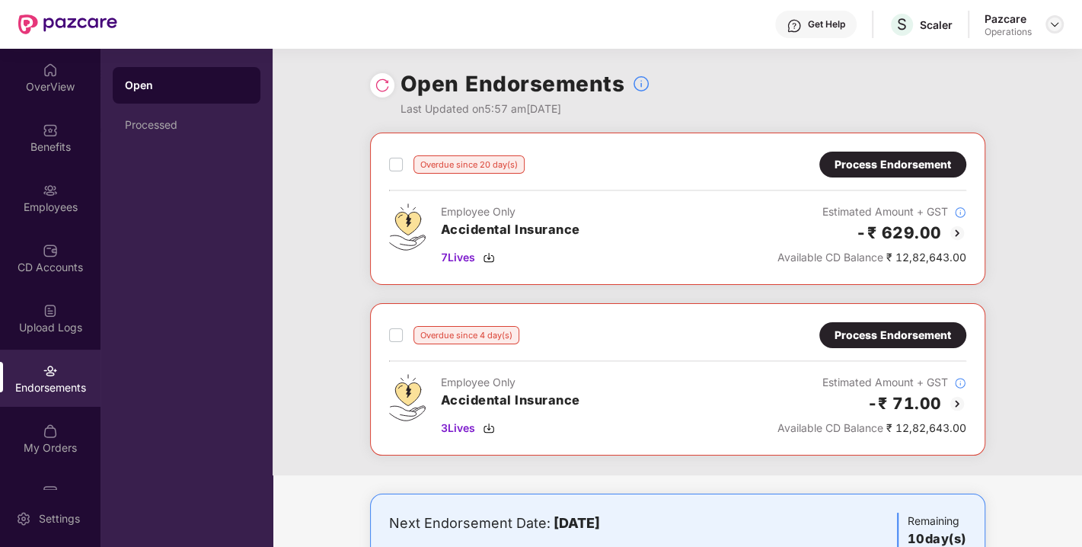
click at [1059, 24] on img at bounding box center [1055, 24] width 12 height 12
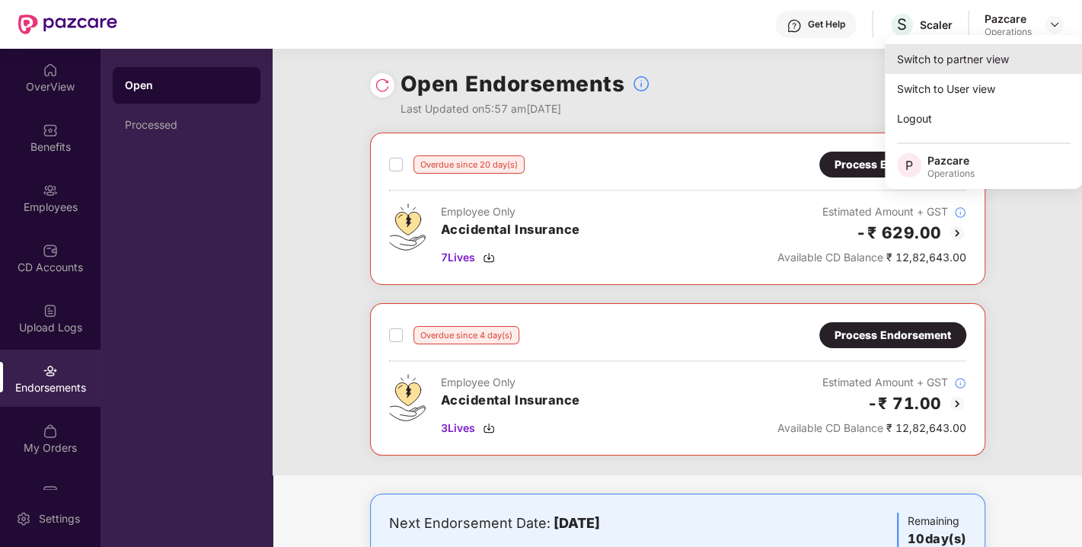
click at [953, 67] on div "Switch to partner view" at bounding box center [984, 59] width 198 height 30
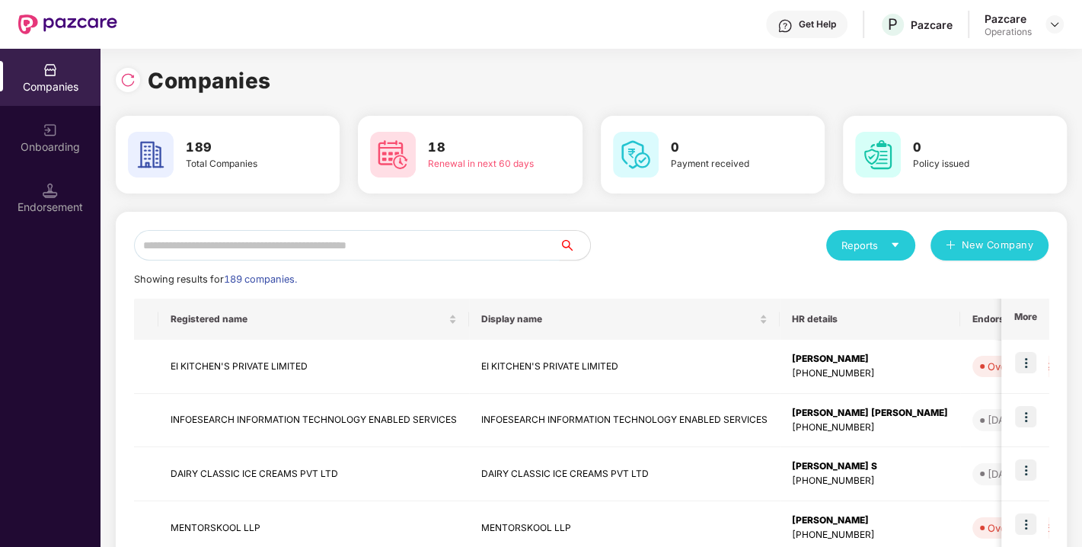
click at [258, 247] on input "text" at bounding box center [347, 245] width 426 height 30
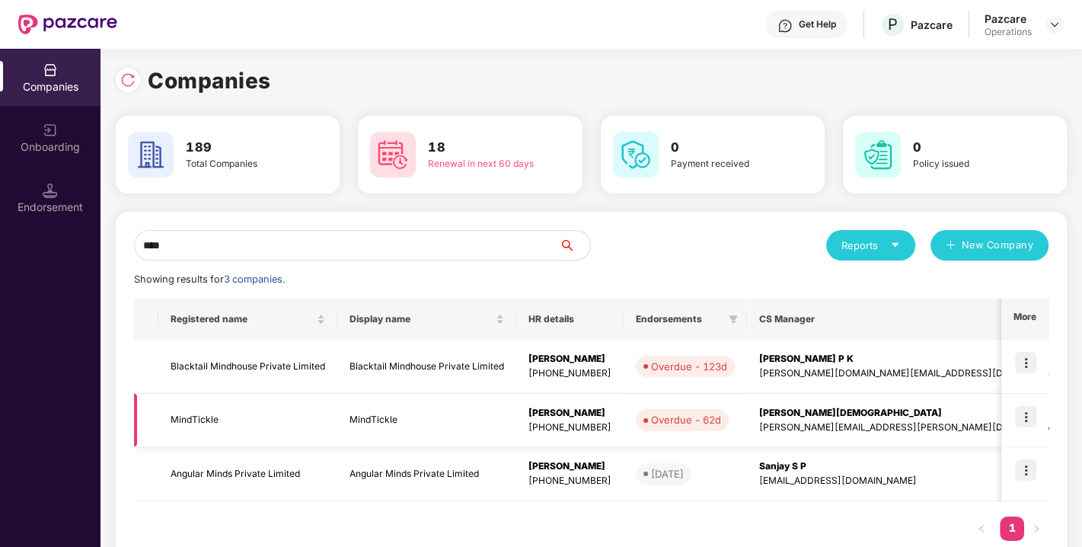
type input "****"
click at [1026, 417] on img at bounding box center [1025, 416] width 21 height 21
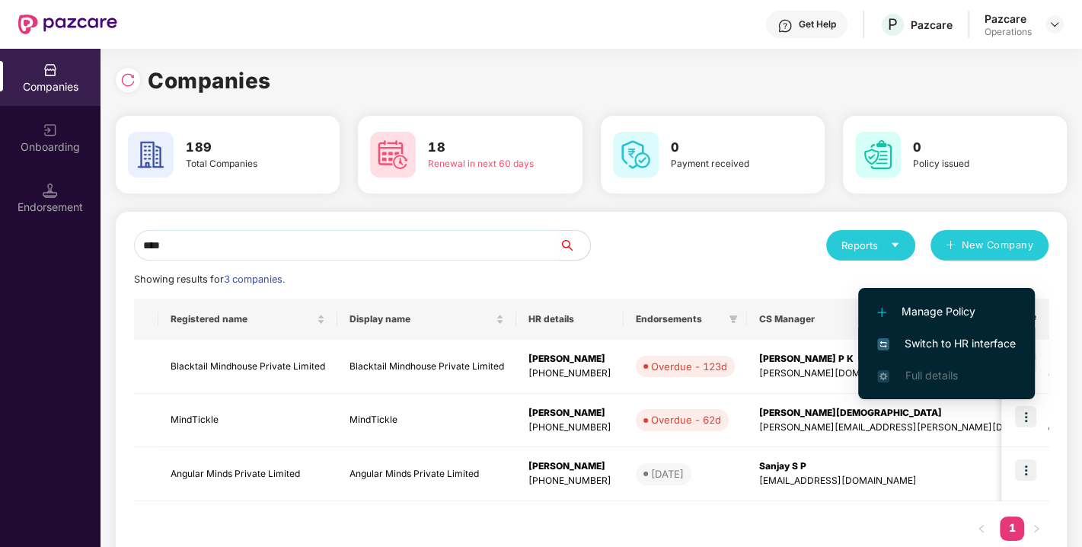
click at [947, 345] on span "Switch to HR interface" at bounding box center [946, 343] width 139 height 17
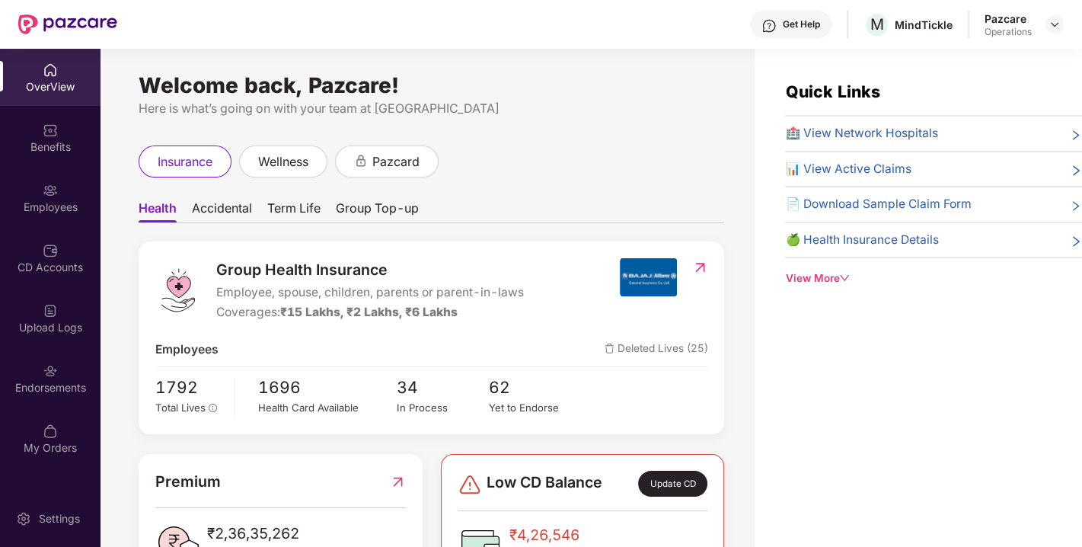
click at [67, 362] on div "Endorsements" at bounding box center [50, 378] width 101 height 57
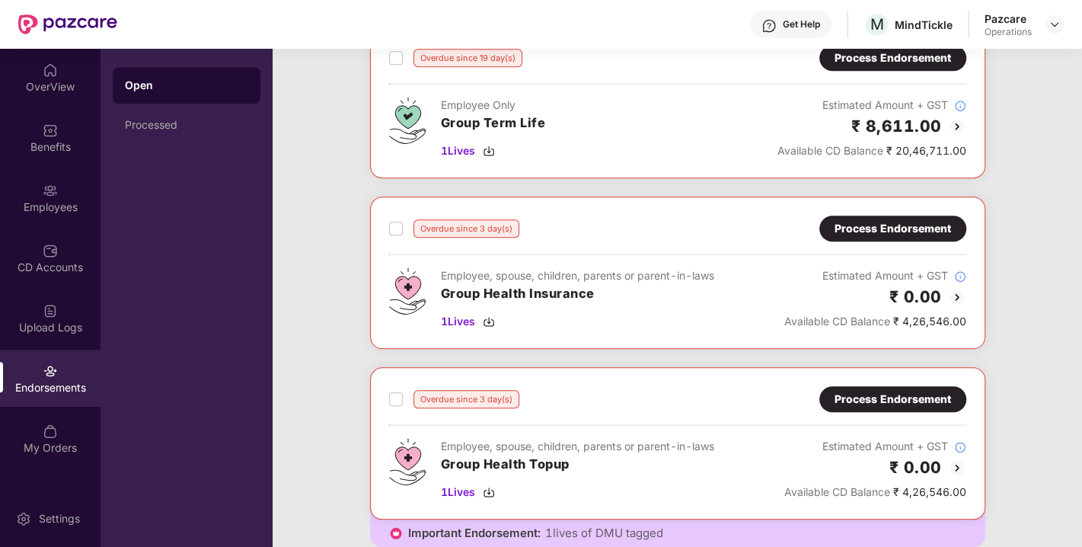
scroll to position [953, 0]
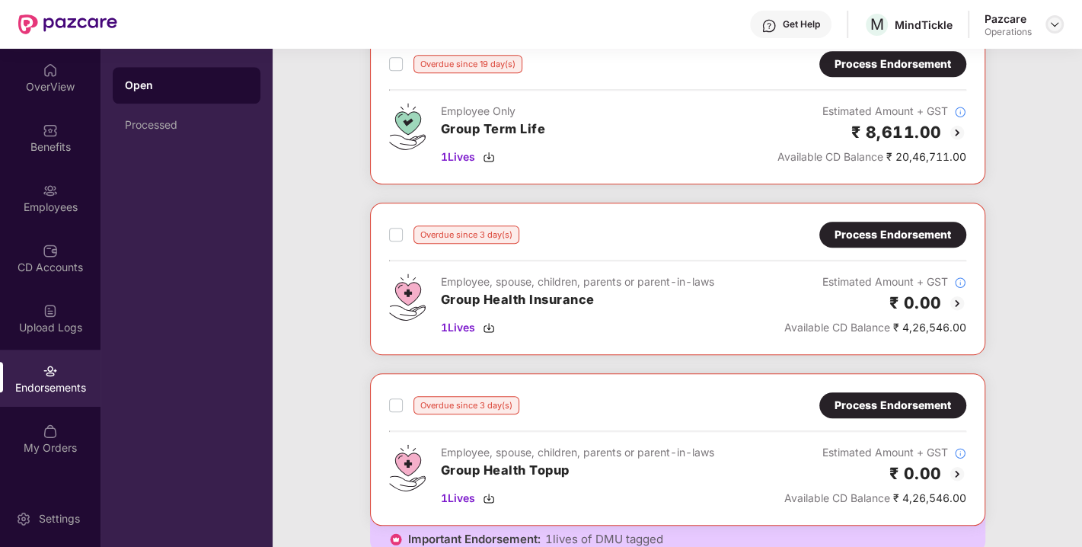
click at [1051, 20] on img at bounding box center [1055, 24] width 12 height 12
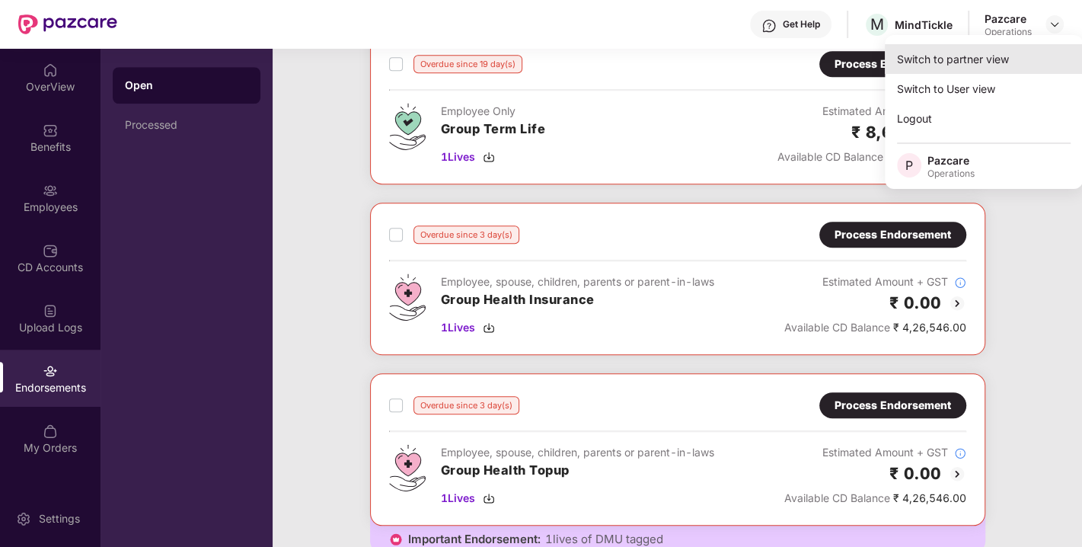
click at [956, 56] on div "Switch to partner view" at bounding box center [984, 59] width 198 height 30
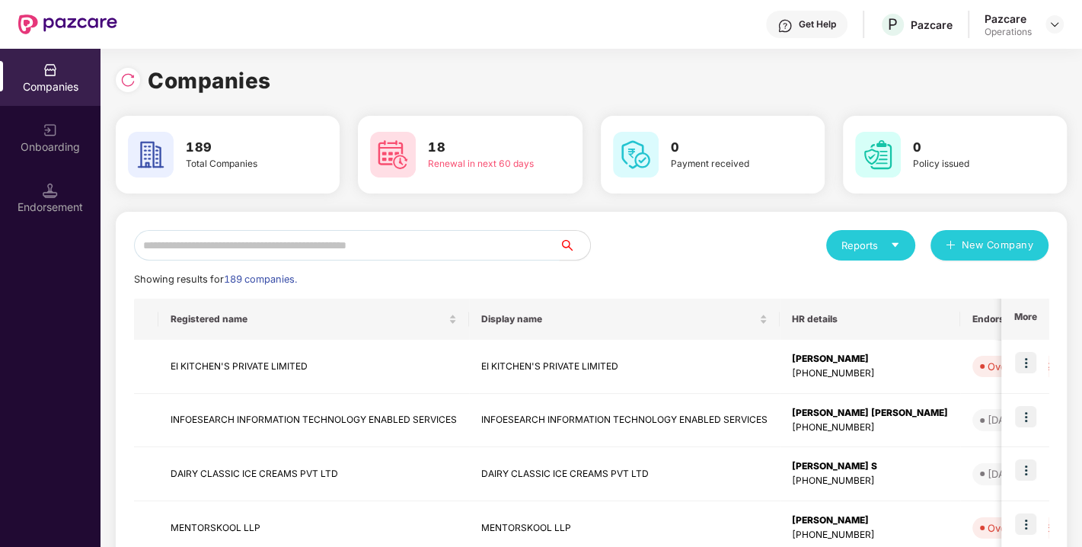
click at [342, 245] on input "text" at bounding box center [347, 245] width 426 height 30
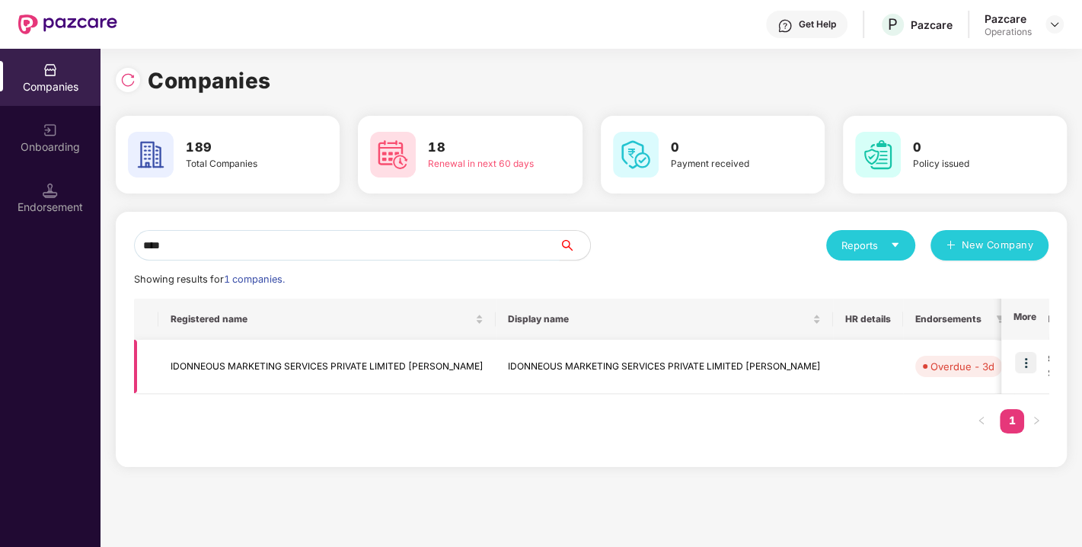
type input "****"
click at [1022, 364] on img at bounding box center [1025, 362] width 21 height 21
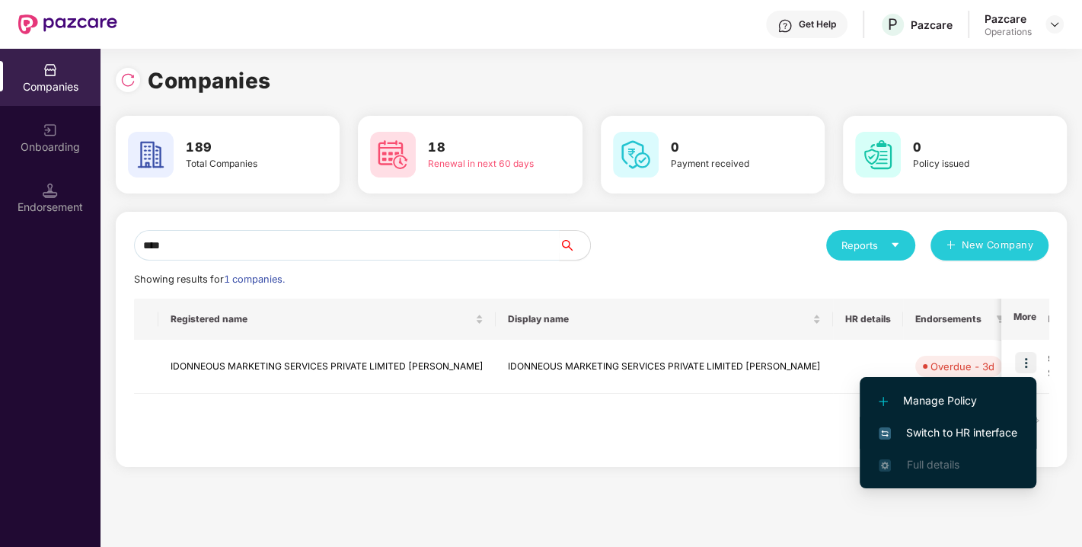
click at [903, 426] on span "Switch to HR interface" at bounding box center [948, 432] width 139 height 17
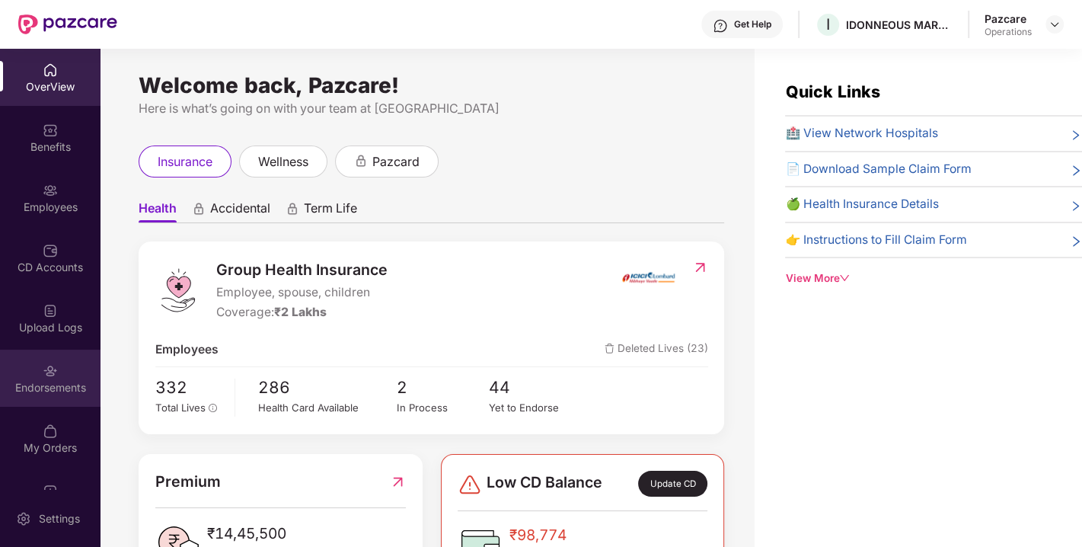
click at [43, 371] on img at bounding box center [50, 370] width 15 height 15
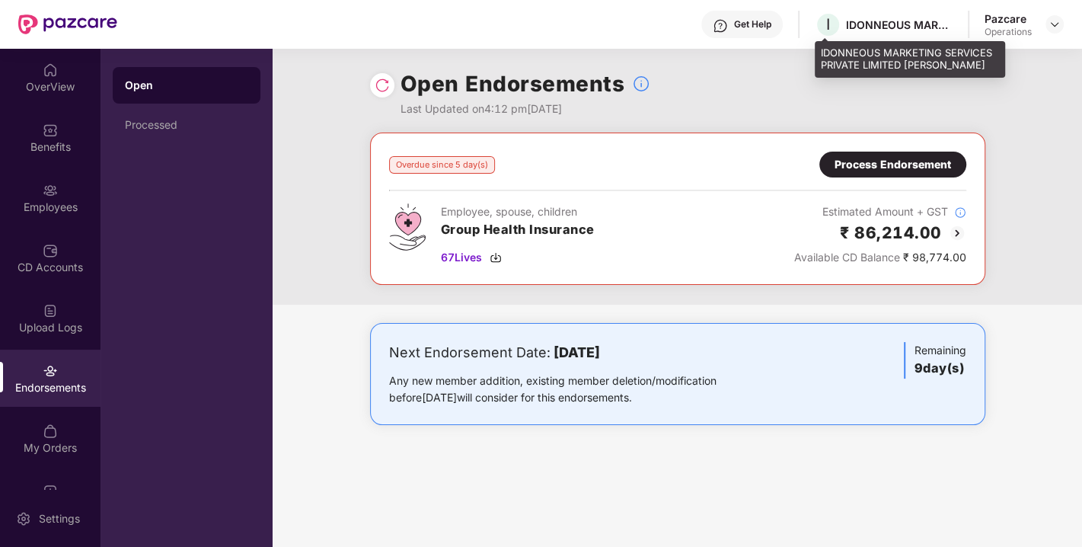
click at [874, 27] on div "IDONNEOUS MARKETING SERVICES PRIVATE LIMITED [PERSON_NAME]" at bounding box center [899, 25] width 107 height 14
copy div "IDONNEOUS MARKETING SERVICES PRIVATE LIMITED [PERSON_NAME]"
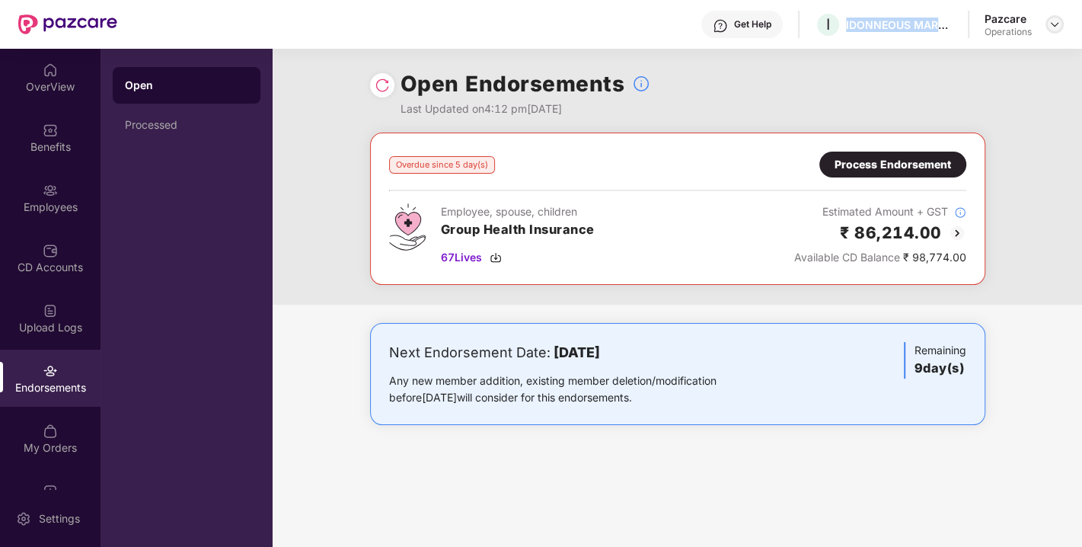
click at [1059, 21] on img at bounding box center [1055, 24] width 12 height 12
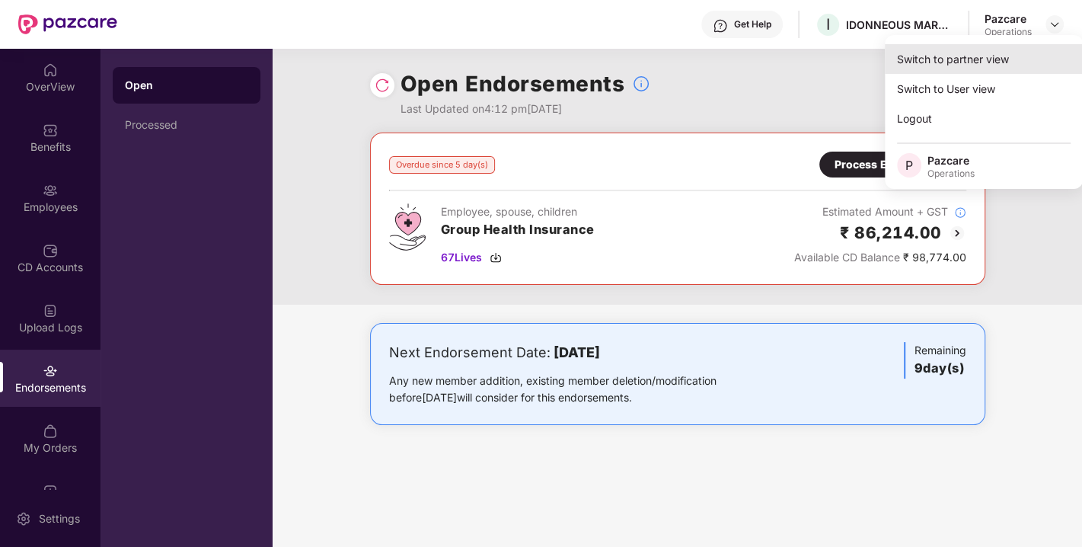
click at [979, 52] on div "Switch to partner view" at bounding box center [984, 59] width 198 height 30
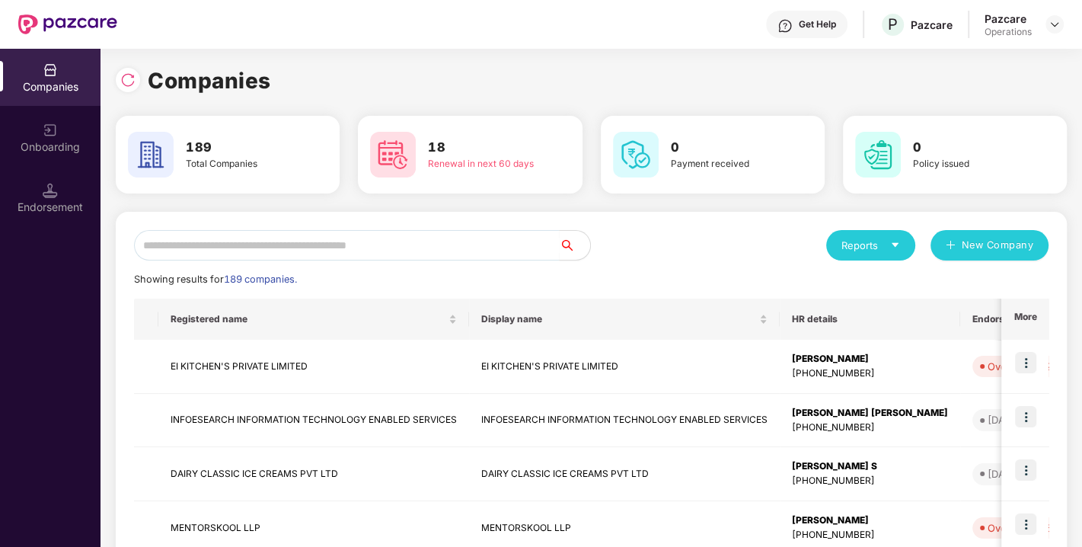
click at [80, 190] on div "Endorsement" at bounding box center [50, 197] width 101 height 57
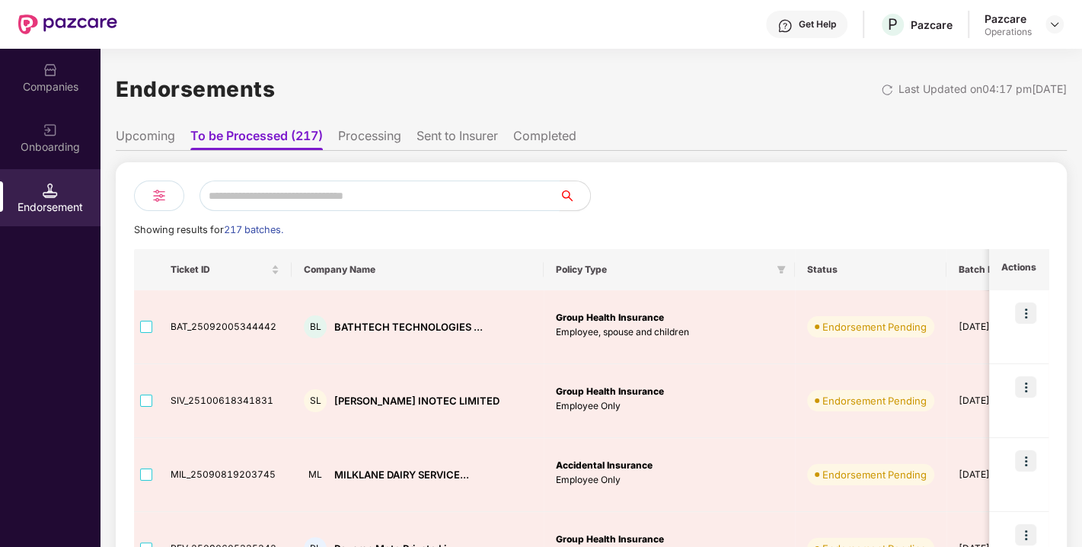
click at [328, 195] on input "text" at bounding box center [380, 195] width 360 height 30
paste input "**********"
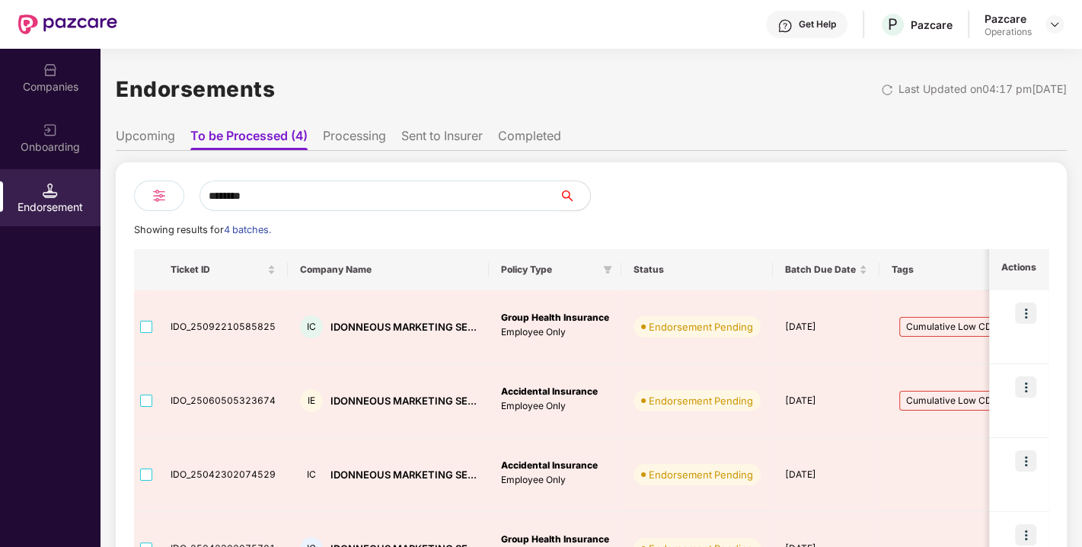
click at [411, 187] on input "********" at bounding box center [380, 195] width 360 height 30
type input "*"
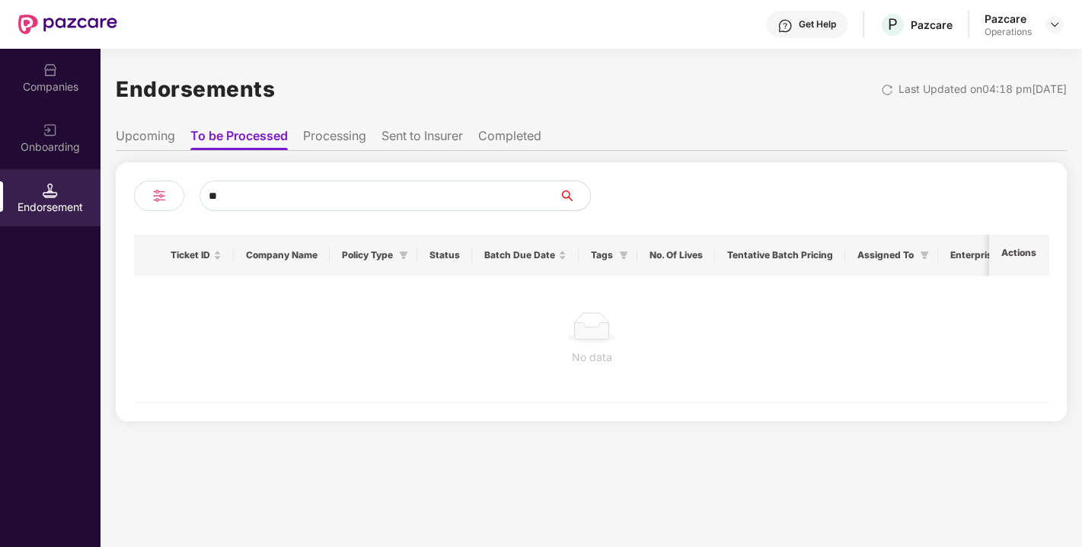
type input "*"
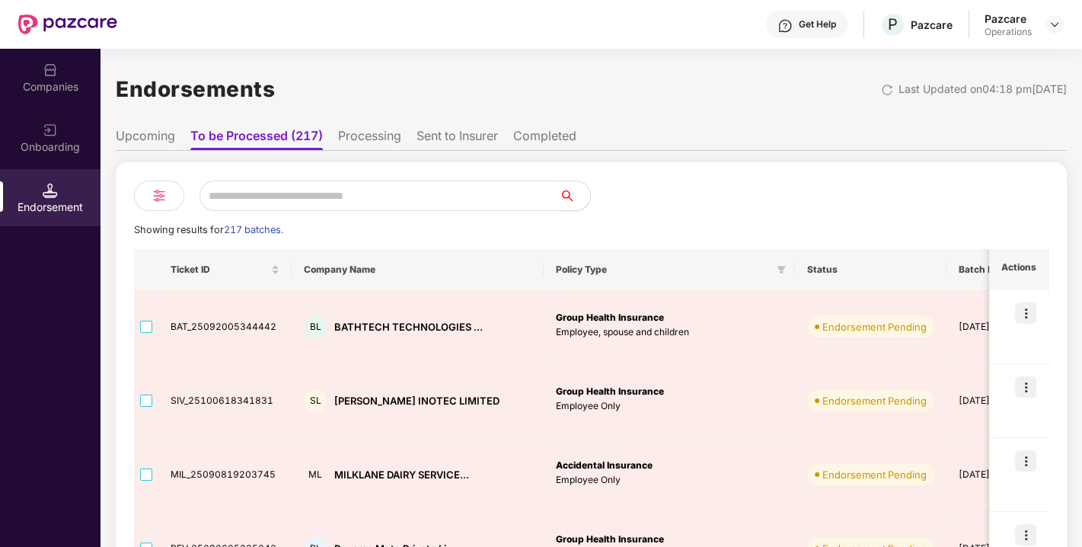
click at [30, 54] on div "Companies" at bounding box center [50, 77] width 101 height 57
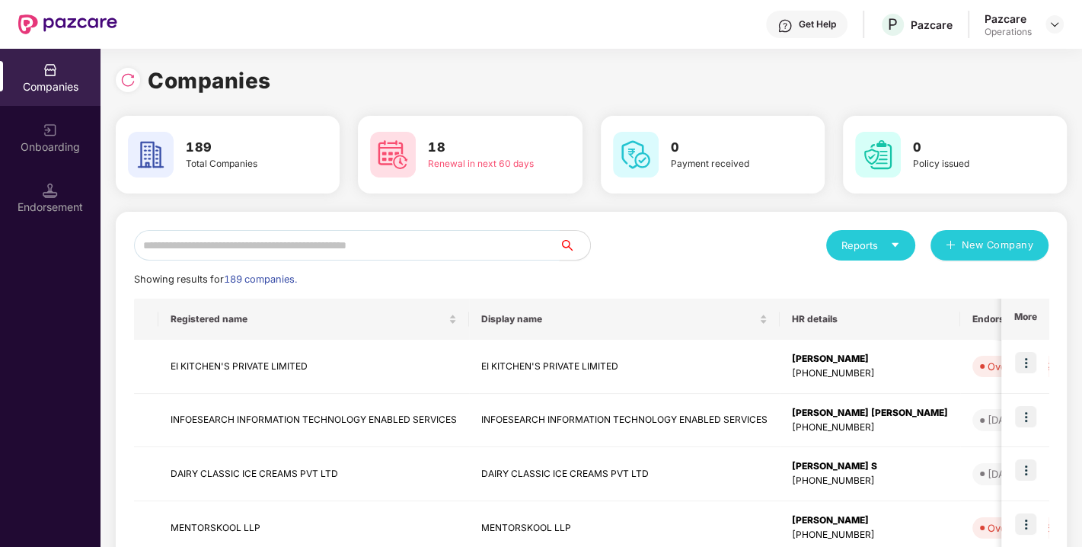
click at [245, 241] on input "text" at bounding box center [347, 245] width 426 height 30
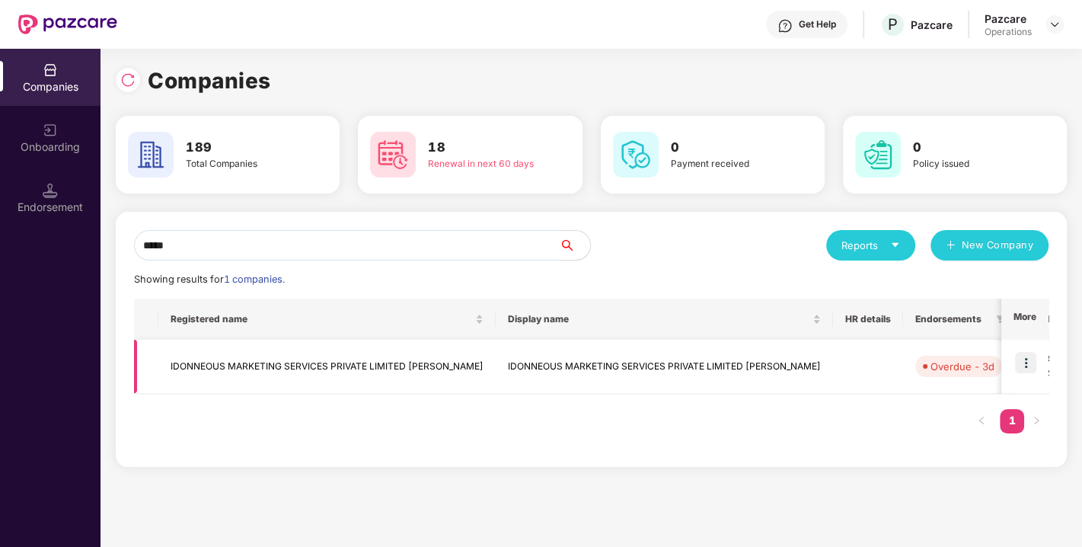
type input "*****"
click at [1022, 362] on img at bounding box center [1025, 362] width 21 height 21
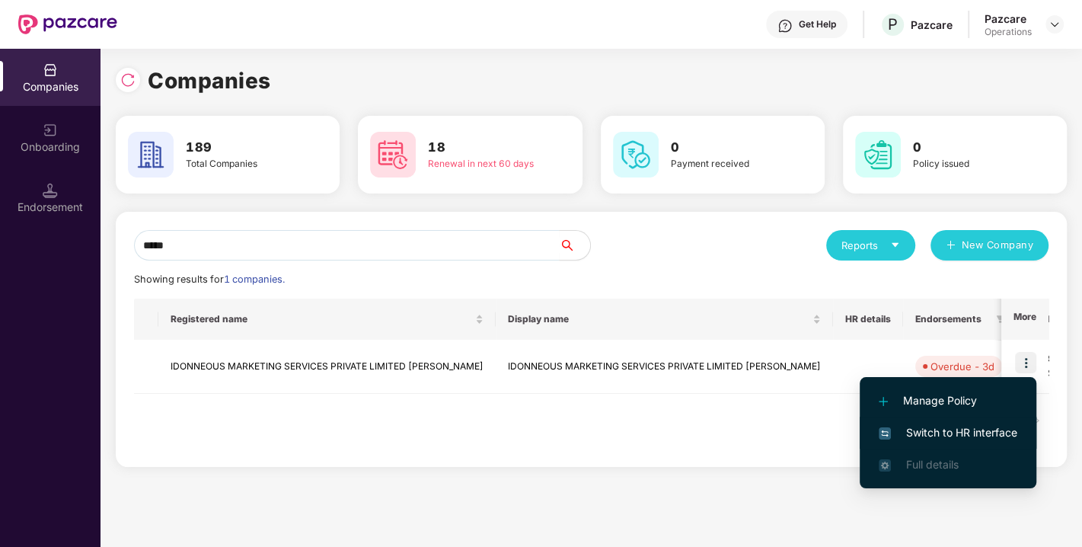
click at [960, 428] on span "Switch to HR interface" at bounding box center [948, 432] width 139 height 17
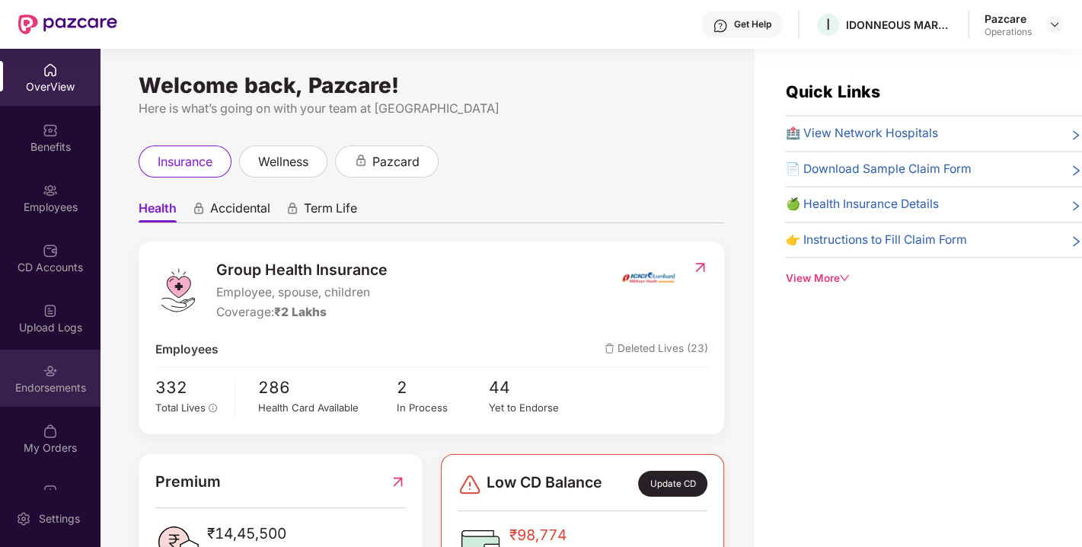
click at [37, 375] on div "Endorsements" at bounding box center [50, 378] width 101 height 57
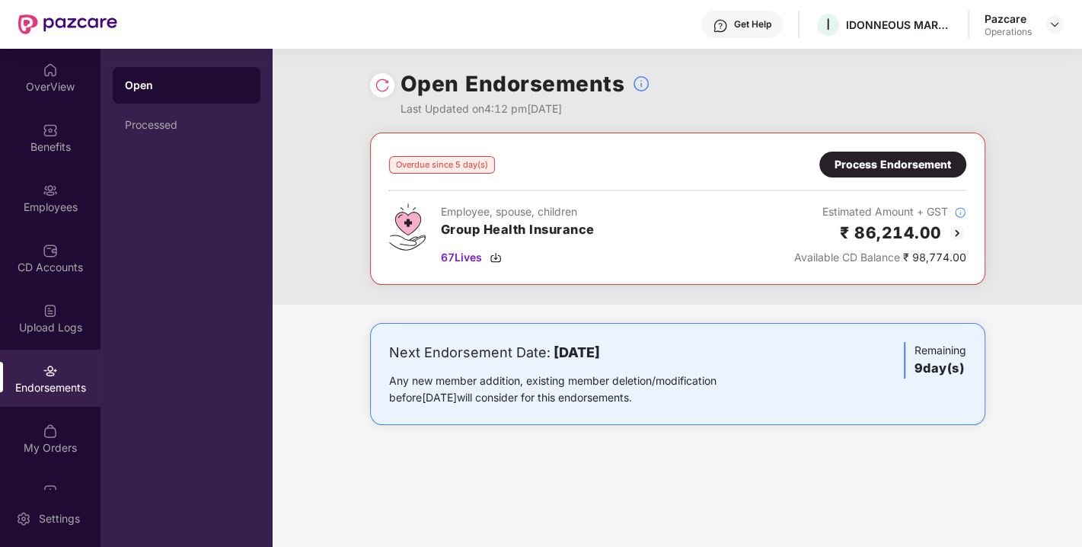
click at [380, 88] on img at bounding box center [382, 85] width 15 height 15
click at [1059, 23] on img at bounding box center [1055, 24] width 12 height 12
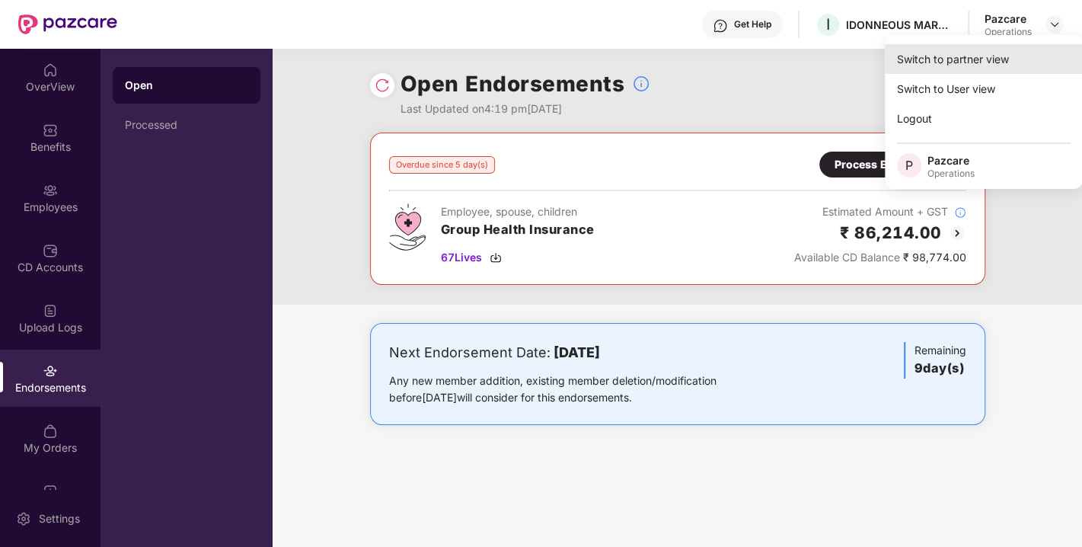
click at [963, 53] on div "Switch to partner view" at bounding box center [984, 59] width 198 height 30
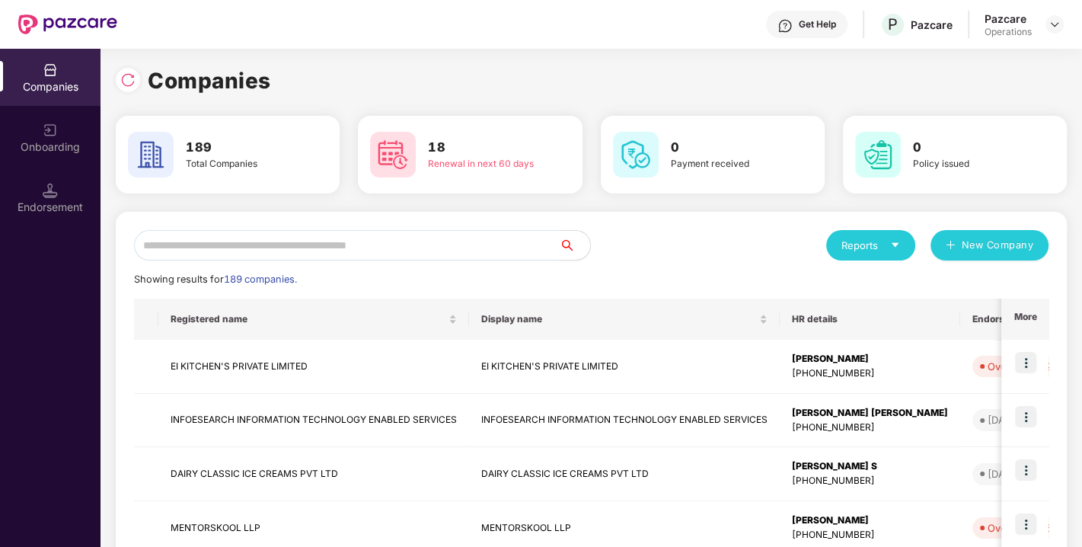
click at [404, 245] on input "text" at bounding box center [347, 245] width 426 height 30
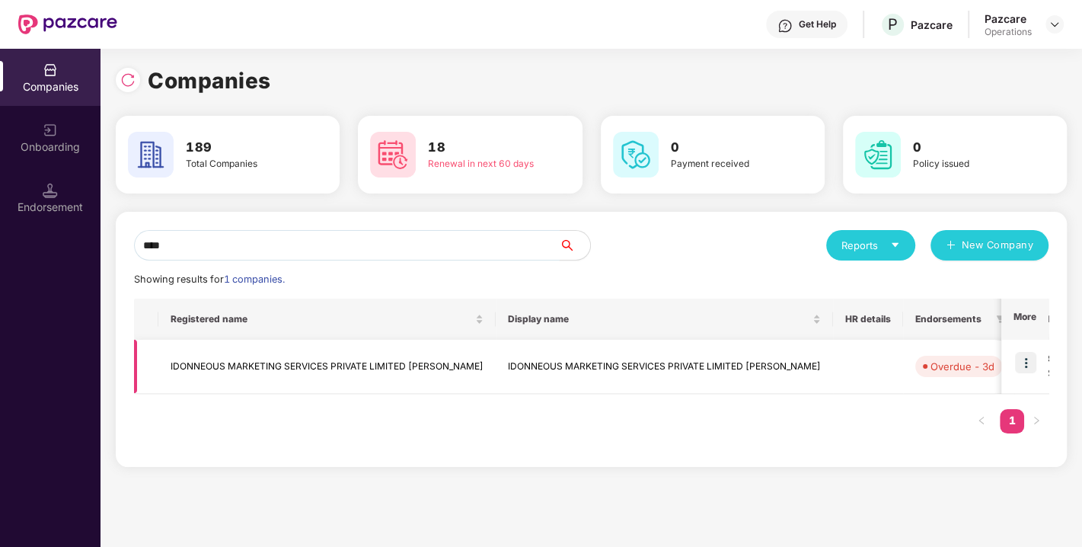
type input "****"
click at [273, 367] on td "IDONNEOUS MARKETING SERVICES PRIVATE LIMITED [PERSON_NAME]" at bounding box center [326, 367] width 337 height 54
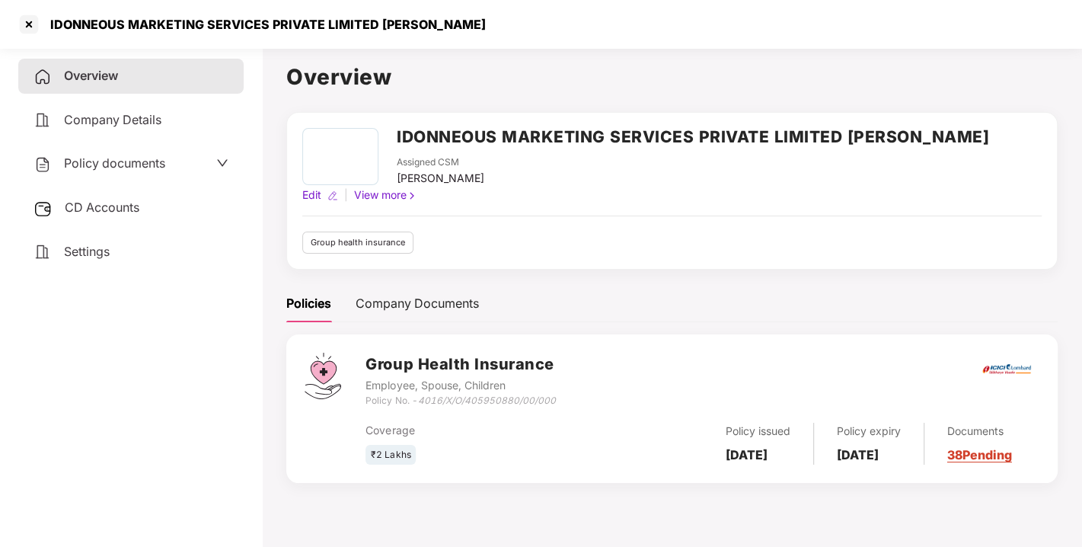
click at [442, 135] on h2 "IDONNEOUS MARKETING SERVICES PRIVATE LIMITED [PERSON_NAME]" at bounding box center [693, 136] width 592 height 25
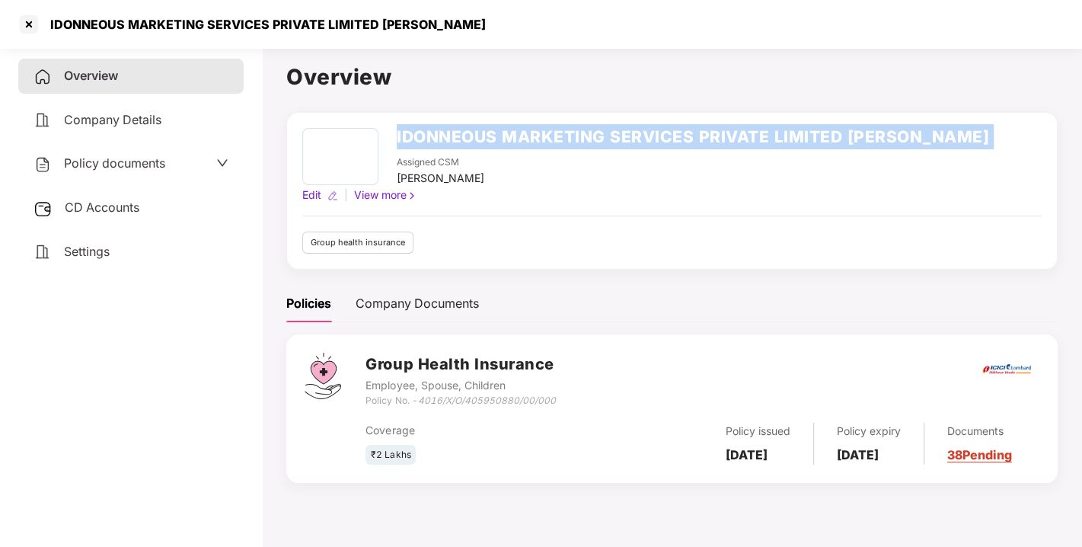
click at [442, 135] on h2 "IDONNEOUS MARKETING SERVICES PRIVATE LIMITED [PERSON_NAME]" at bounding box center [693, 136] width 592 height 25
copy h2 "IDONNEOUS MARKETING SERVICES PRIVATE LIMITED [PERSON_NAME]"
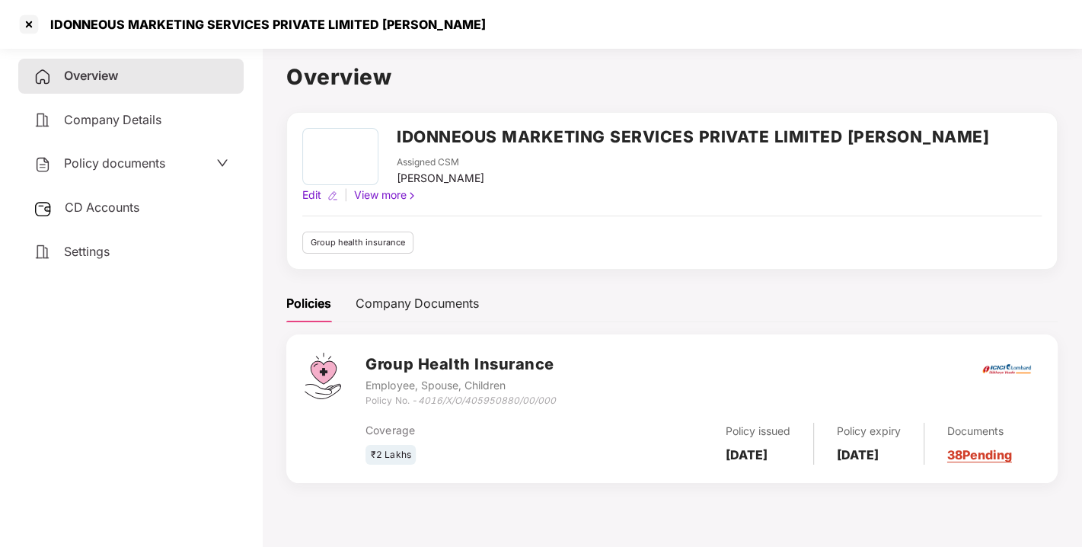
click at [540, 353] on h3 "Group Health Insurance" at bounding box center [461, 365] width 190 height 24
click at [26, 14] on div at bounding box center [29, 24] width 24 height 24
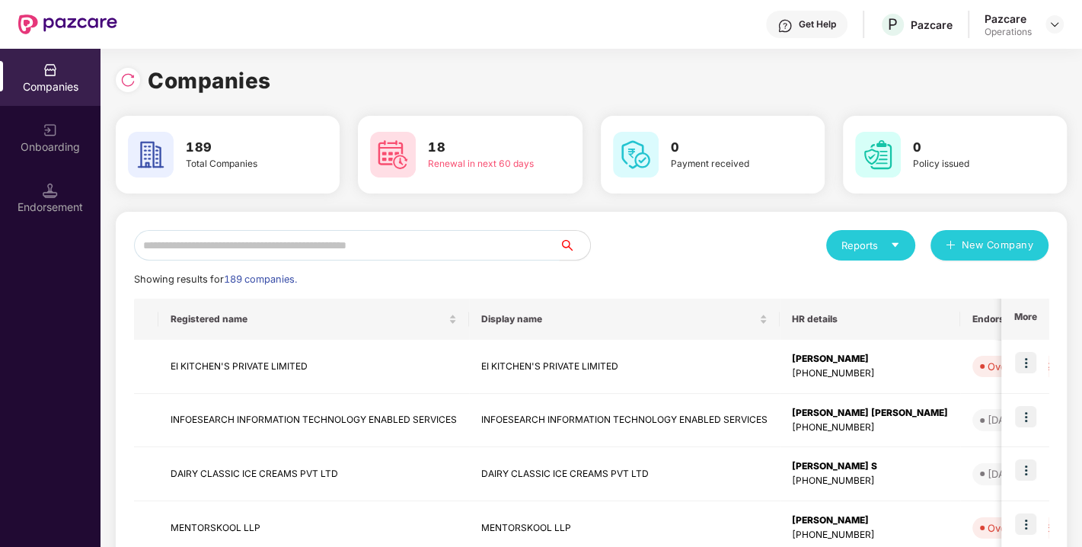
click at [318, 248] on input "text" at bounding box center [347, 245] width 426 height 30
paste input "**********"
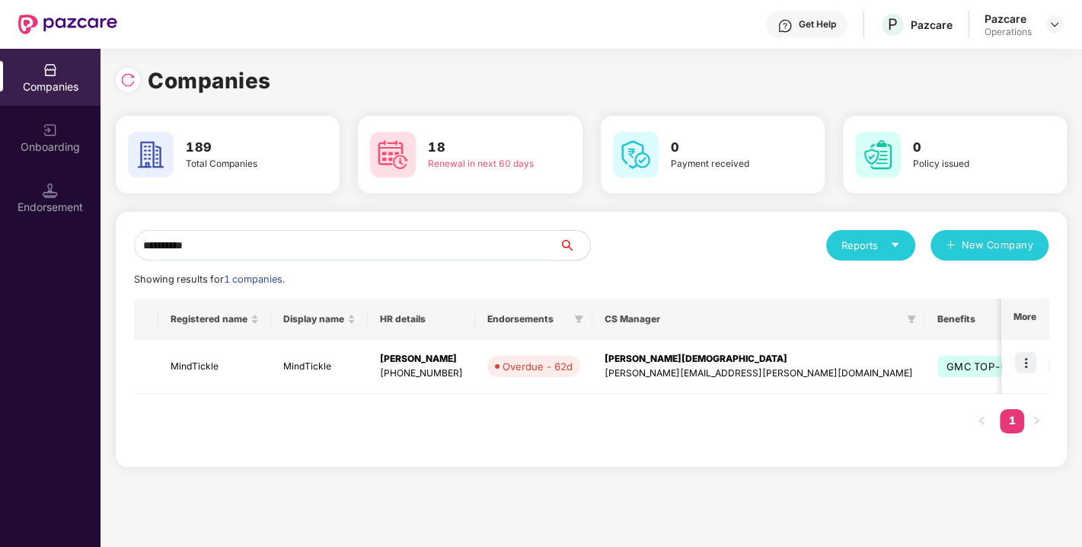
click at [272, 247] on input "**********" at bounding box center [347, 245] width 426 height 30
paste input "**********"
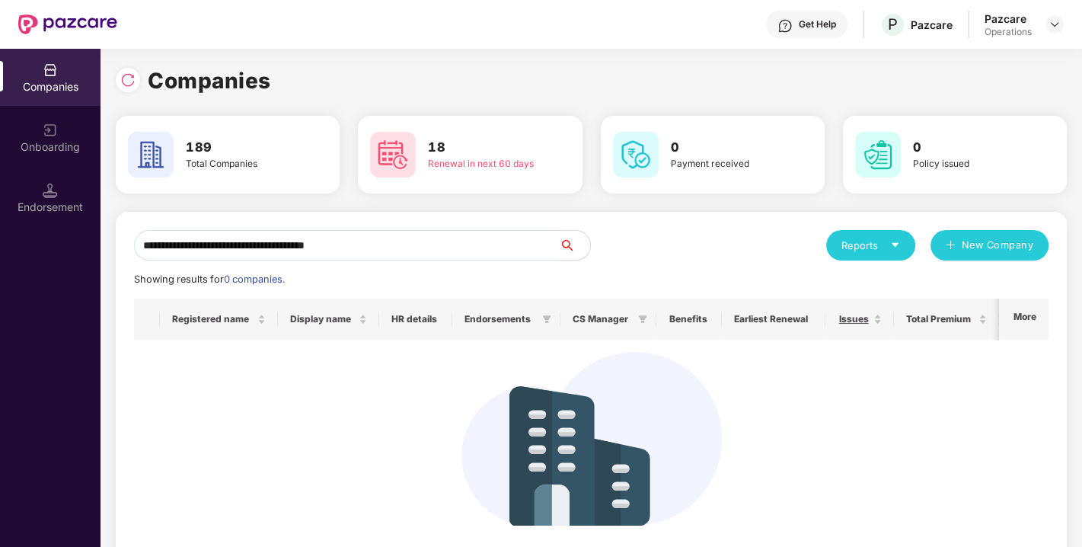
drag, startPoint x: 416, startPoint y: 244, endPoint x: 0, endPoint y: 241, distance: 415.8
click at [0, 241] on div "**********" at bounding box center [541, 298] width 1082 height 498
paste input "text"
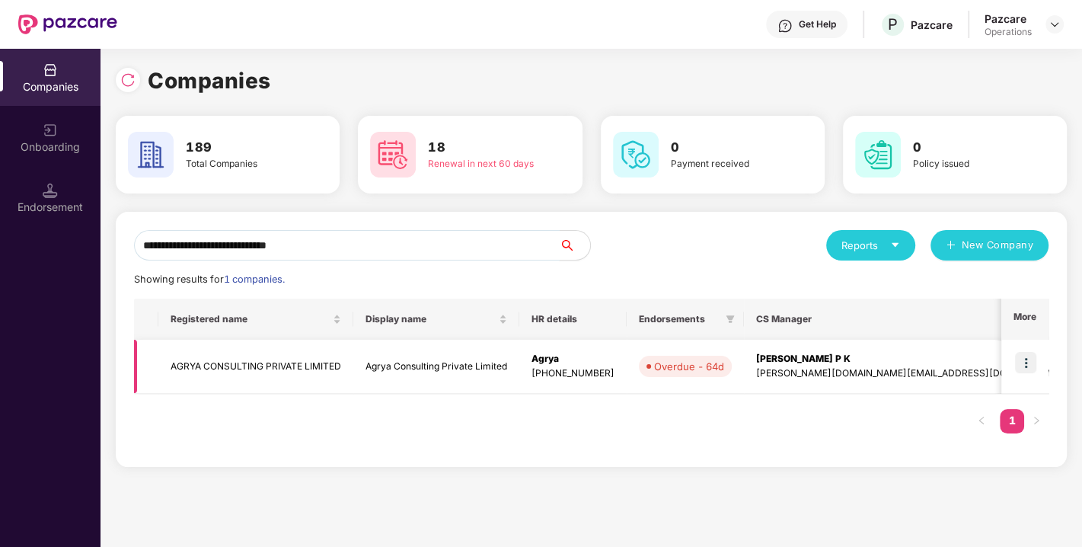
type input "**********"
click at [1022, 362] on img at bounding box center [1025, 362] width 21 height 21
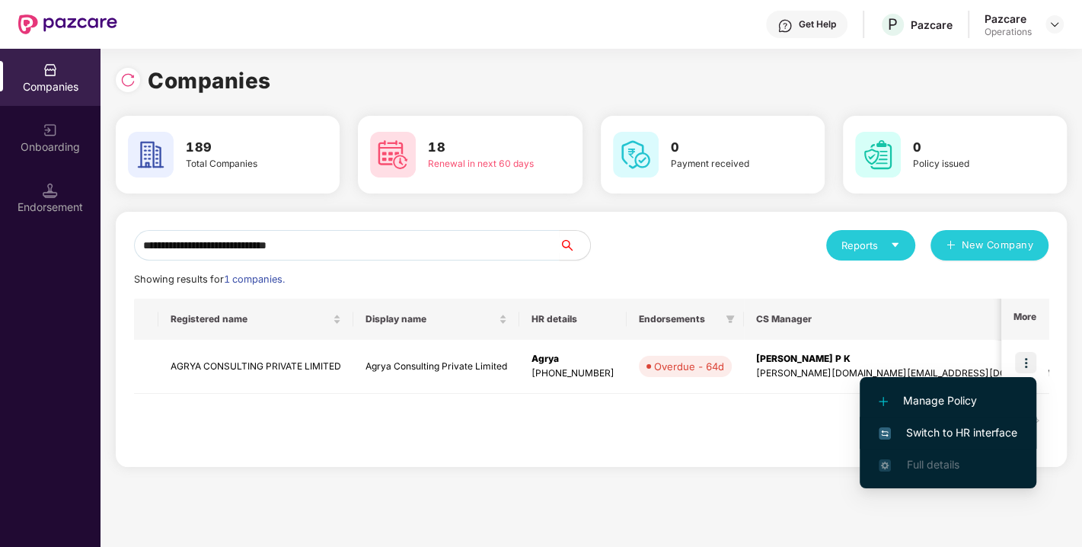
click at [961, 428] on span "Switch to HR interface" at bounding box center [948, 432] width 139 height 17
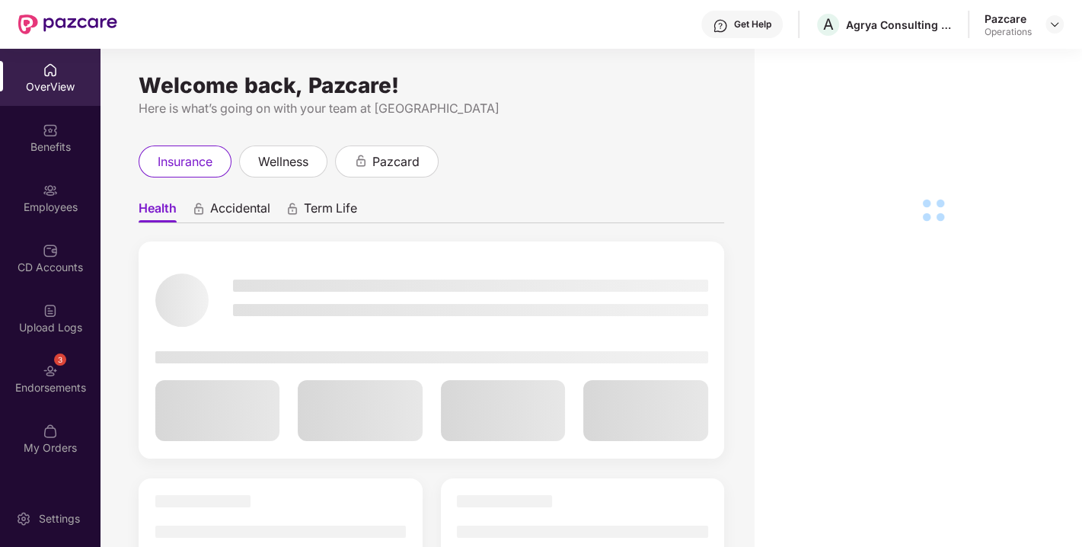
click at [38, 385] on div "Endorsements" at bounding box center [50, 387] width 101 height 15
